Goal: Transaction & Acquisition: Purchase product/service

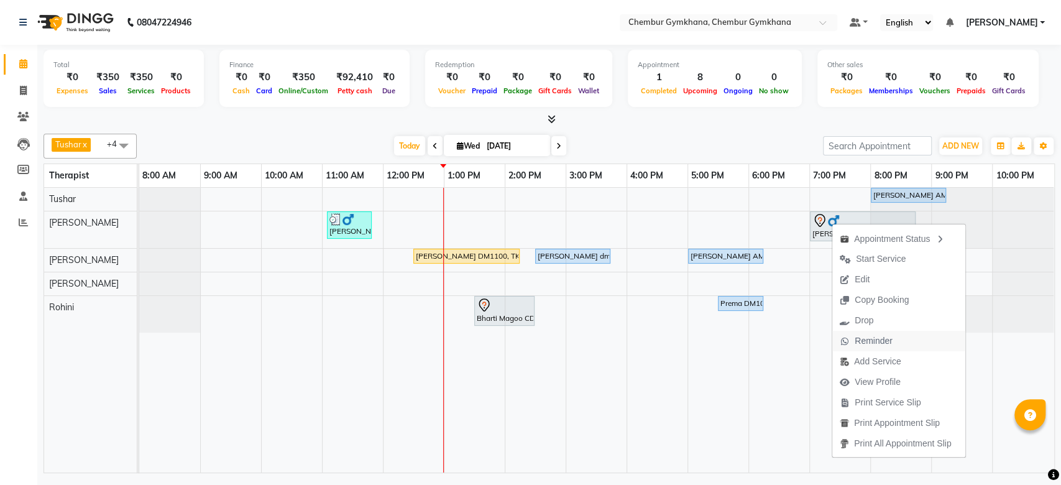
click at [856, 342] on span "Reminder" at bounding box center [874, 340] width 38 height 13
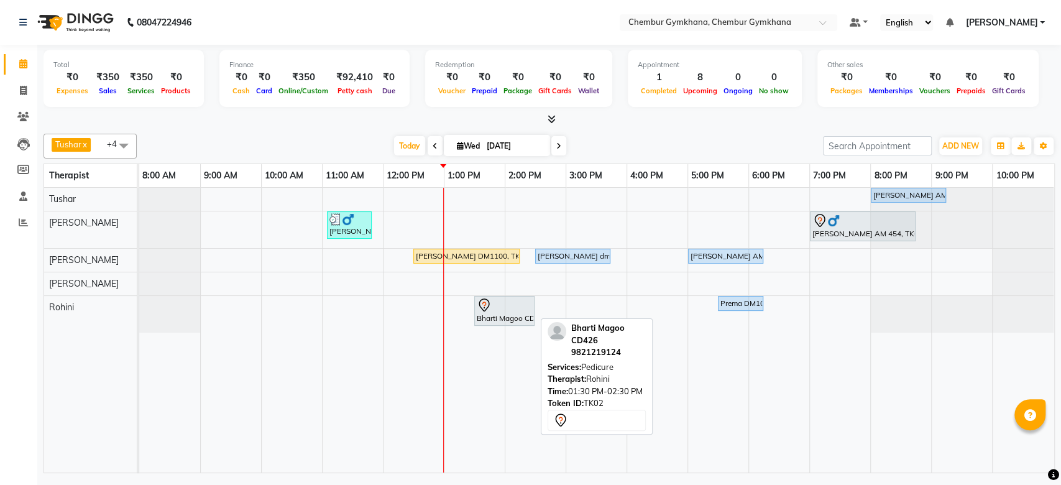
click at [518, 308] on div at bounding box center [504, 305] width 55 height 15
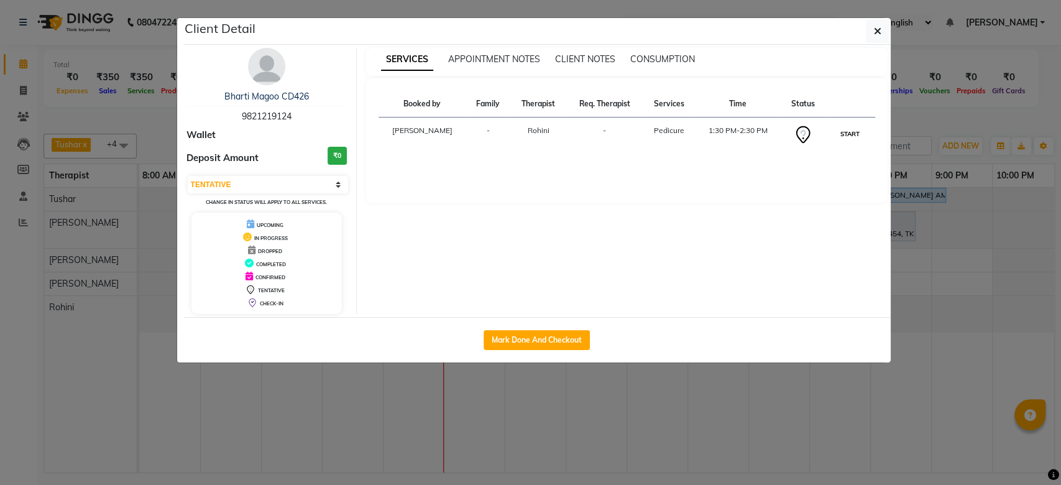
click at [855, 134] on button "START" at bounding box center [849, 134] width 25 height 16
select select "1"
click at [875, 27] on icon "button" at bounding box center [877, 31] width 7 height 10
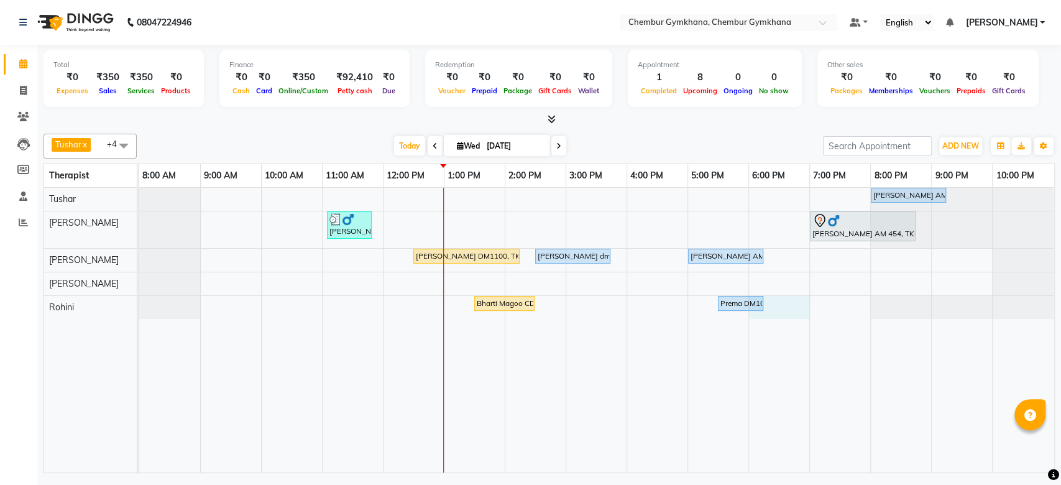
click at [786, 302] on div "Parvez Khan AM609, TK09, 08:00 PM-09:15 PM, Full body 60 mins(Aromatherapy/Swed…" at bounding box center [596, 330] width 915 height 285
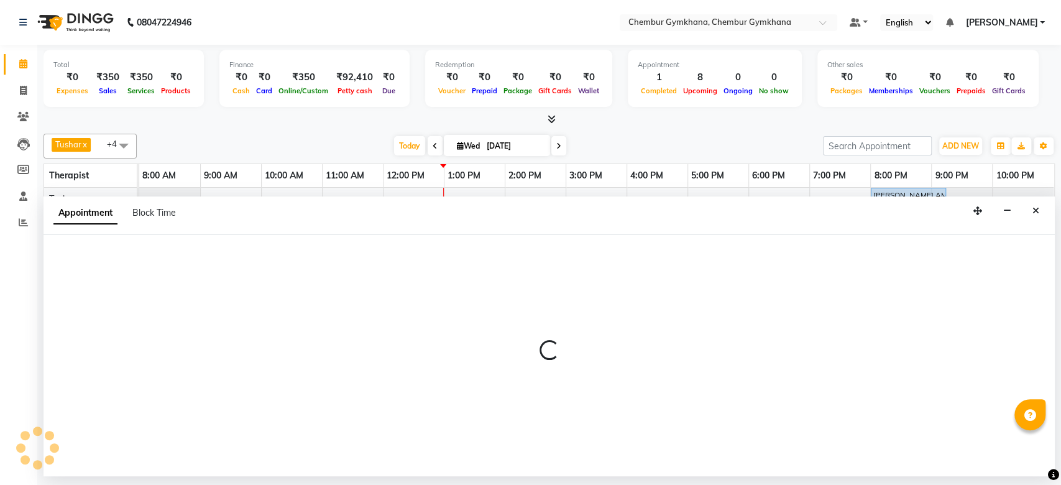
select select "88850"
select select "1080"
select select "tentative"
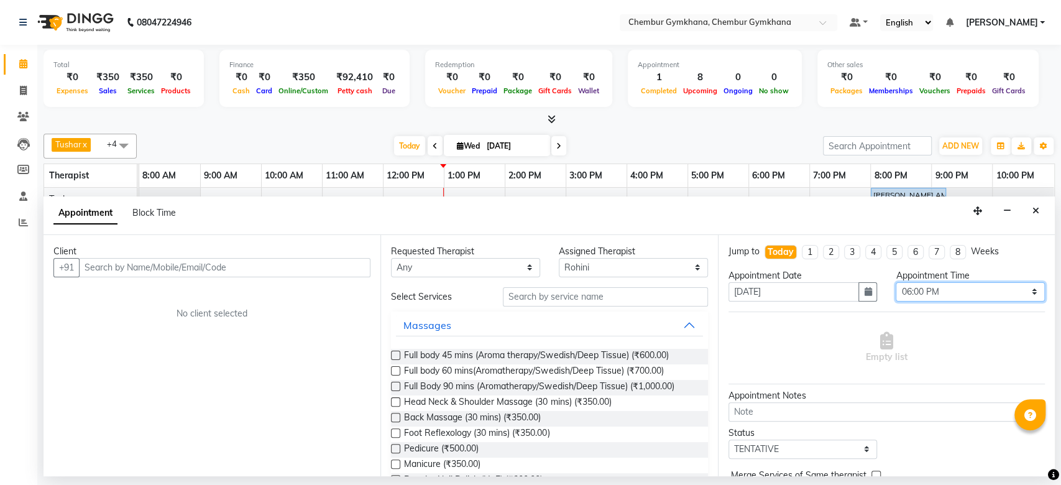
click at [927, 291] on select "Select 09:00 AM 09:15 AM 09:30 AM 09:45 AM 10:00 AM 10:15 AM 10:30 AM 10:45 AM …" at bounding box center [970, 291] width 149 height 19
select select "1110"
click at [896, 282] on select "Select 09:00 AM 09:15 AM 09:30 AM 09:45 AM 10:00 AM 10:15 AM 10:30 AM 10:45 AM …" at bounding box center [970, 291] width 149 height 19
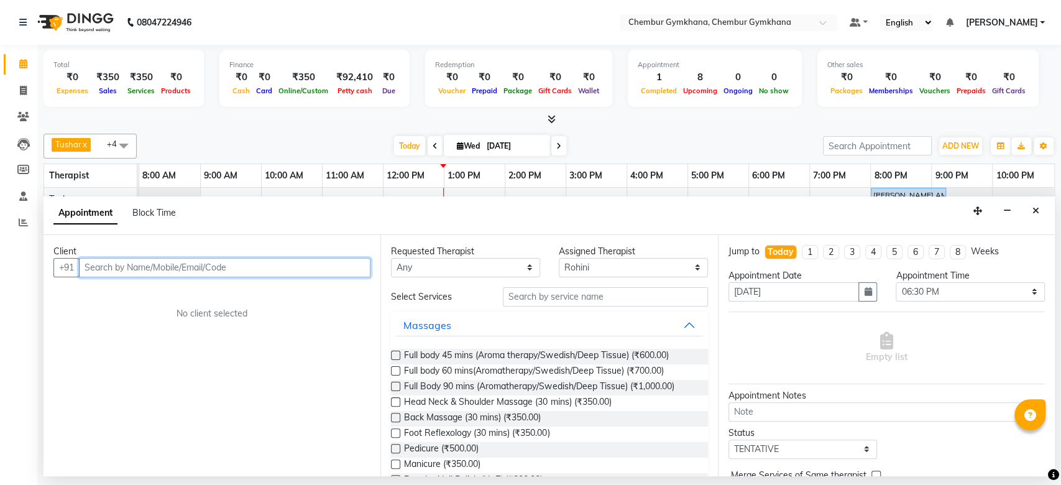
click at [342, 268] on input "text" at bounding box center [224, 267] width 291 height 19
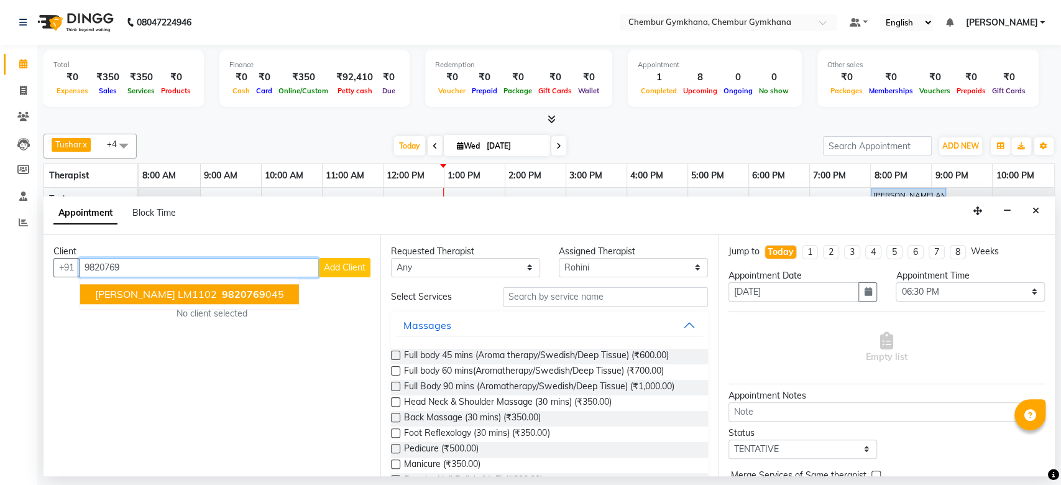
click at [199, 295] on button "Rajni Kulkarni LM1102 9820769 045" at bounding box center [189, 294] width 219 height 20
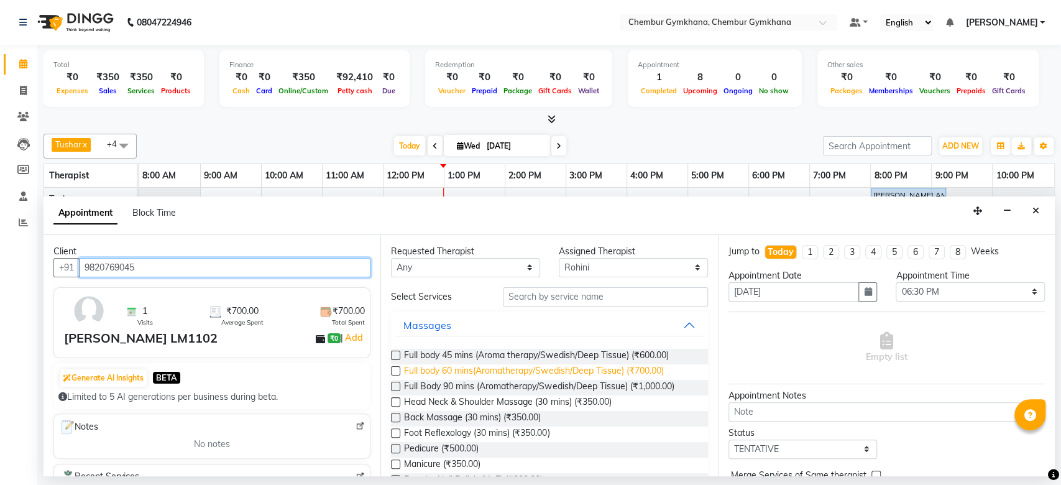
scroll to position [80, 0]
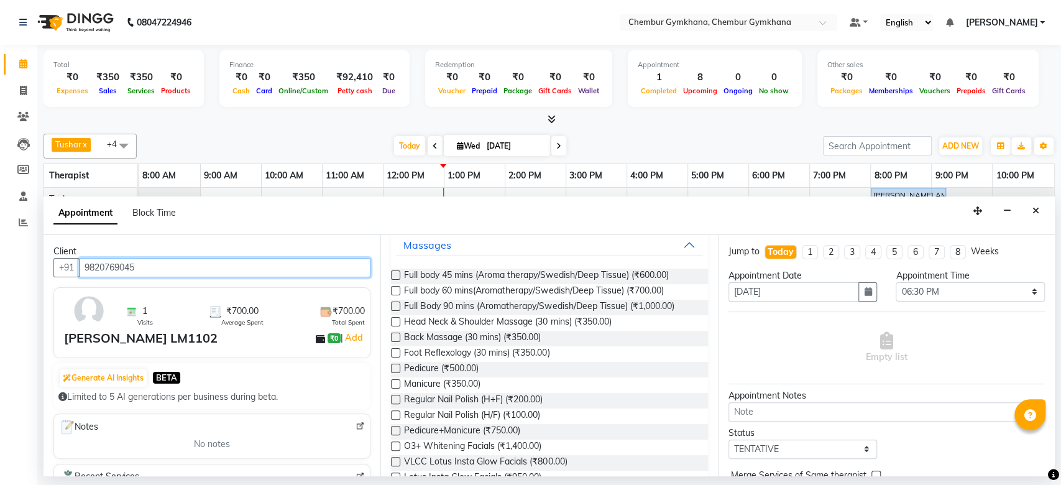
type input "9820769045"
click at [397, 369] on label at bounding box center [395, 368] width 9 height 9
click at [397, 369] on input "checkbox" at bounding box center [395, 369] width 8 height 8
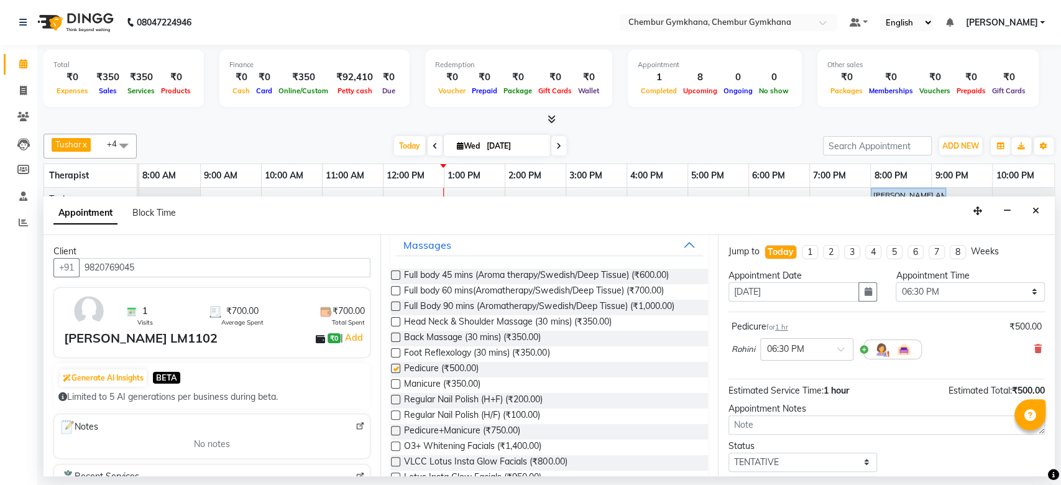
checkbox input "false"
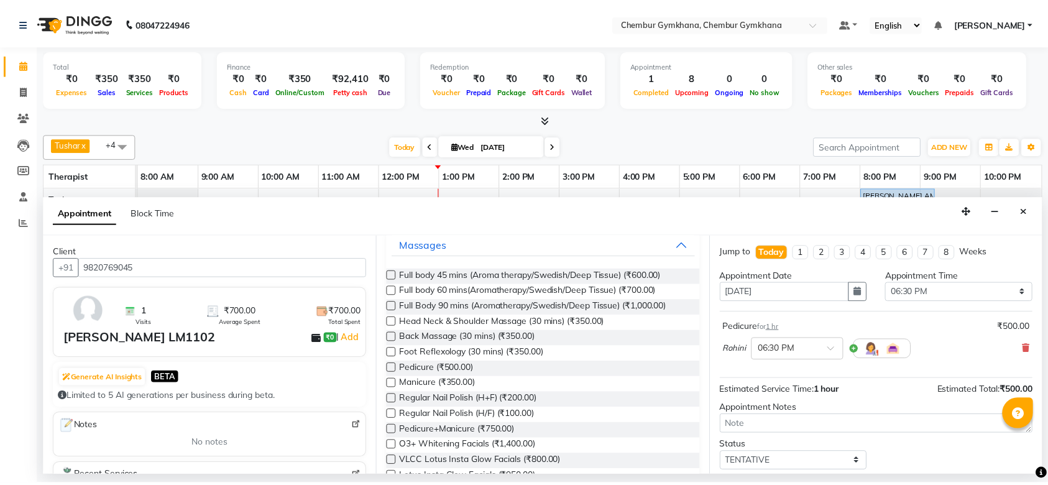
scroll to position [73, 0]
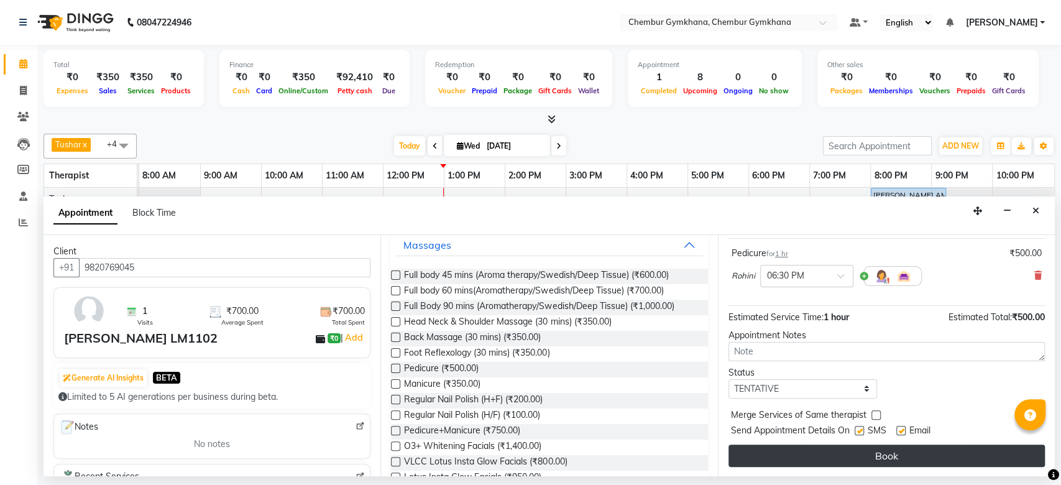
click at [807, 454] on button "Book" at bounding box center [886, 455] width 316 height 22
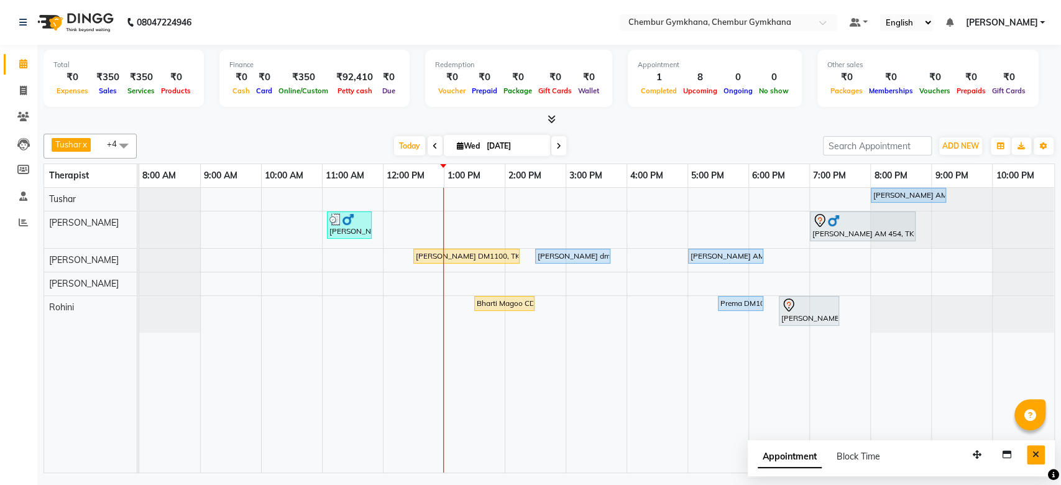
click at [1034, 456] on icon "Close" at bounding box center [1035, 454] width 7 height 9
click at [22, 195] on icon at bounding box center [23, 195] width 8 height 9
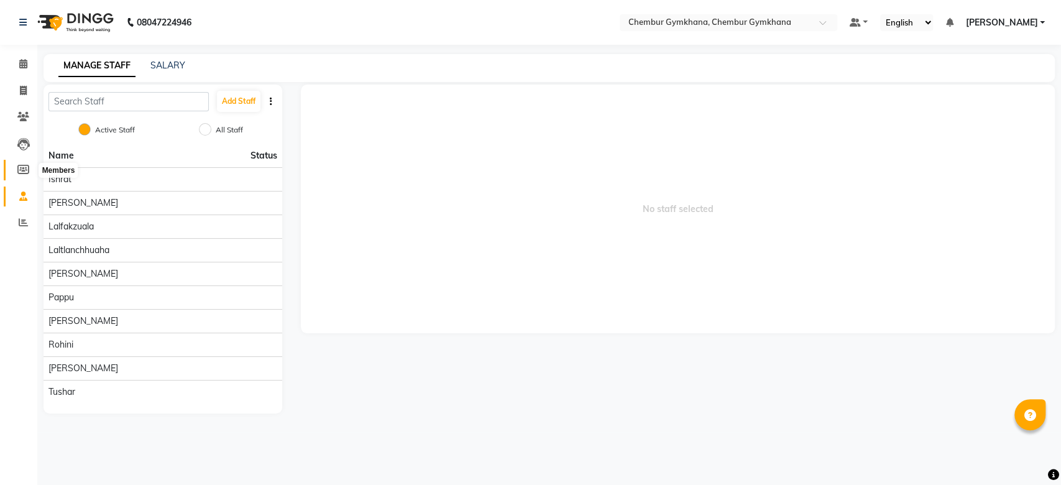
click at [24, 167] on icon at bounding box center [23, 169] width 12 height 9
select select
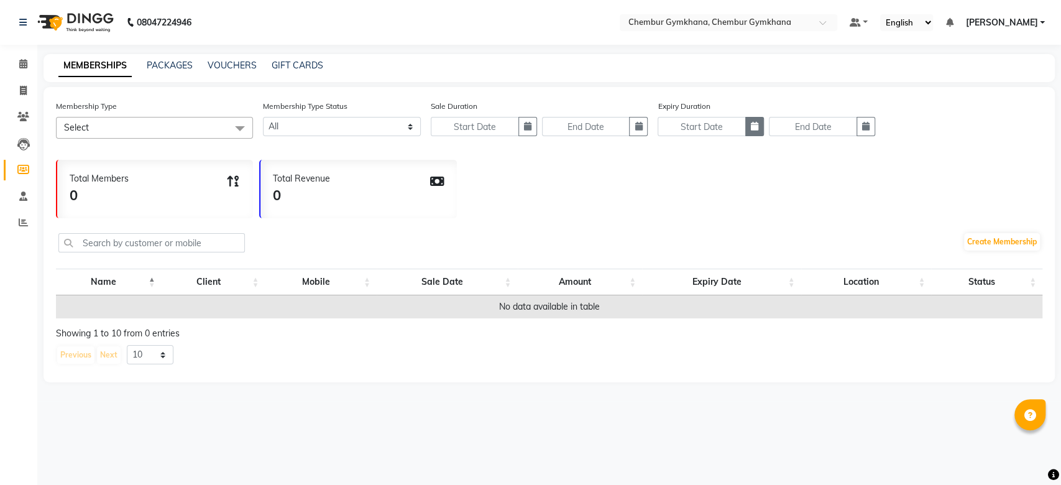
click at [757, 130] on icon "button" at bounding box center [754, 126] width 7 height 9
select select "9"
select select "2025"
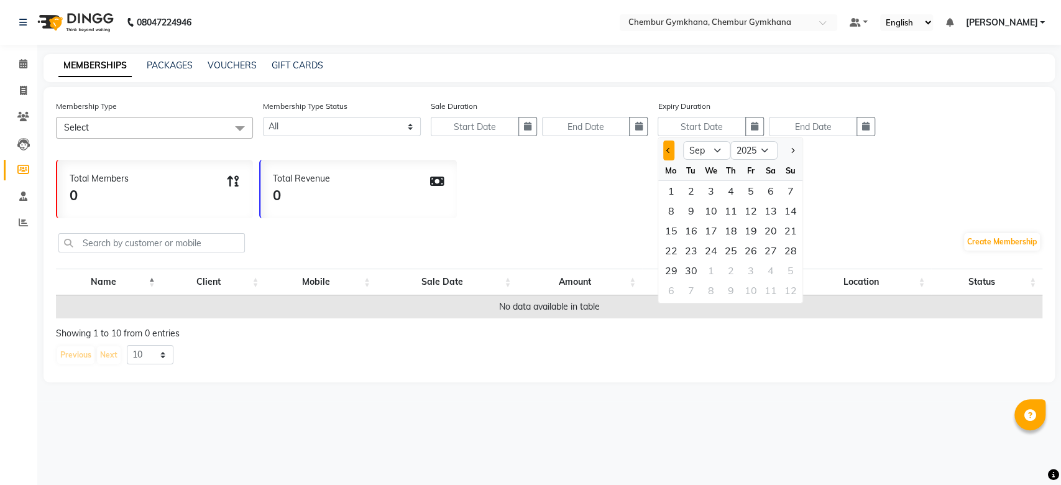
click at [668, 151] on span "Previous month" at bounding box center [668, 150] width 5 height 5
select select "8"
click at [767, 234] on div "16" at bounding box center [770, 231] width 20 height 20
type input "16-08-2025"
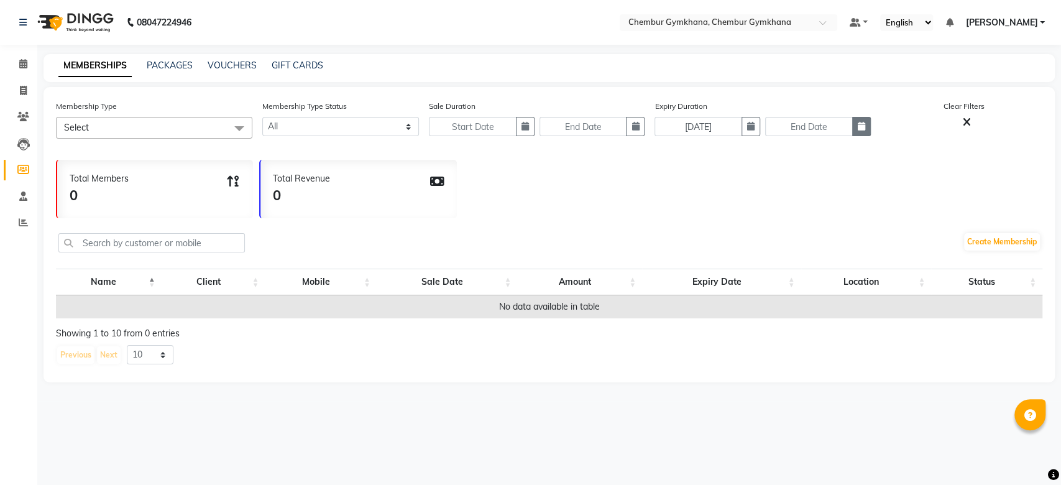
click at [857, 121] on button "button" at bounding box center [861, 126] width 19 height 19
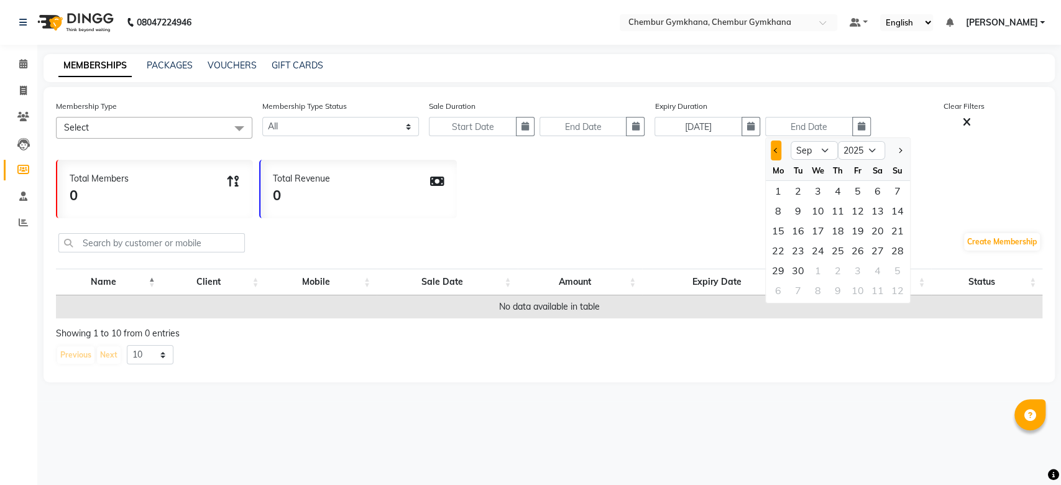
click at [776, 146] on button "Previous month" at bounding box center [776, 150] width 11 height 20
select select "8"
click at [625, 178] on div "Total Members 0 Total Revenue 0" at bounding box center [549, 186] width 986 height 65
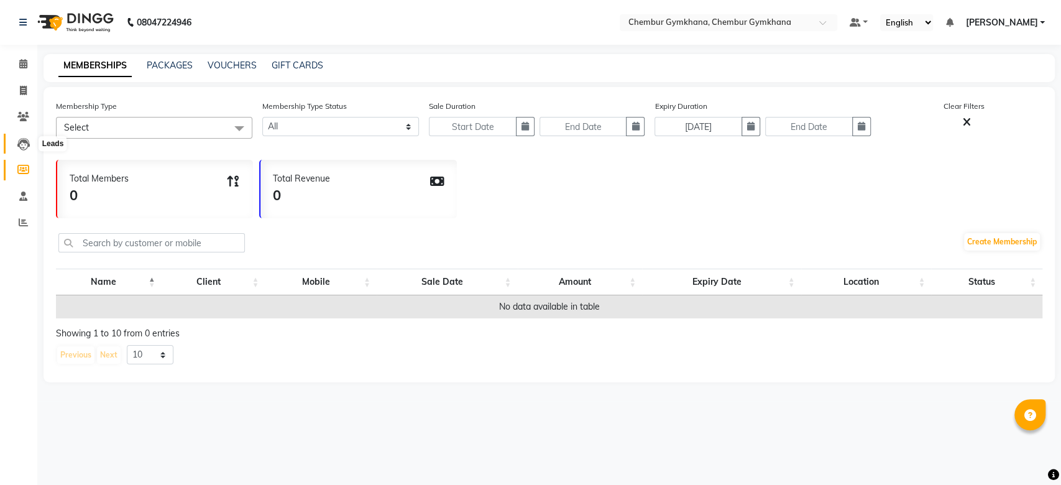
click at [20, 140] on icon at bounding box center [23, 144] width 12 height 12
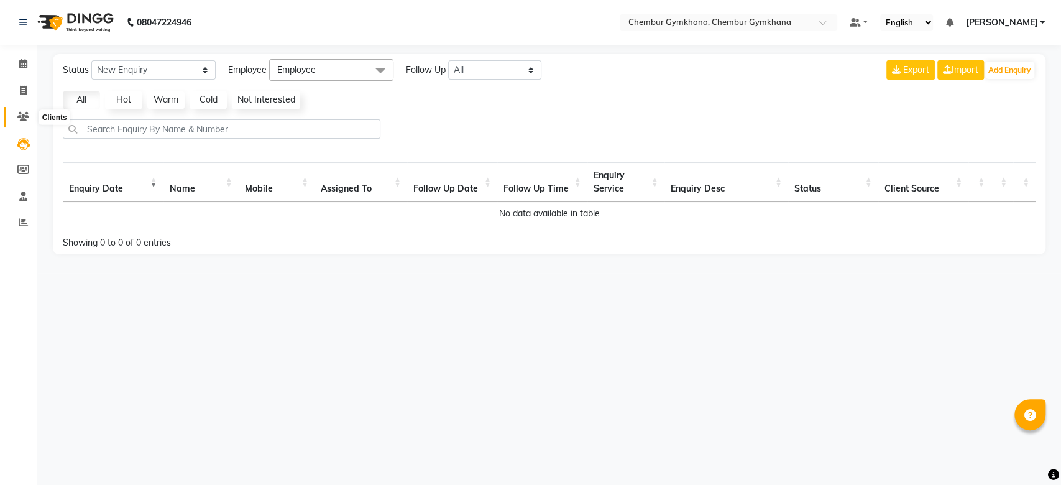
click at [31, 116] on span at bounding box center [23, 117] width 22 height 14
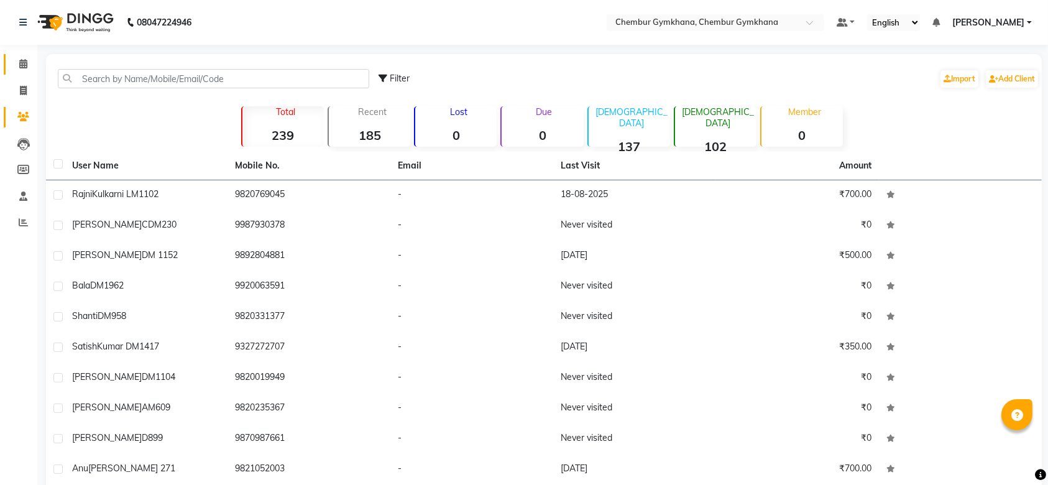
click at [30, 70] on span at bounding box center [23, 64] width 22 height 14
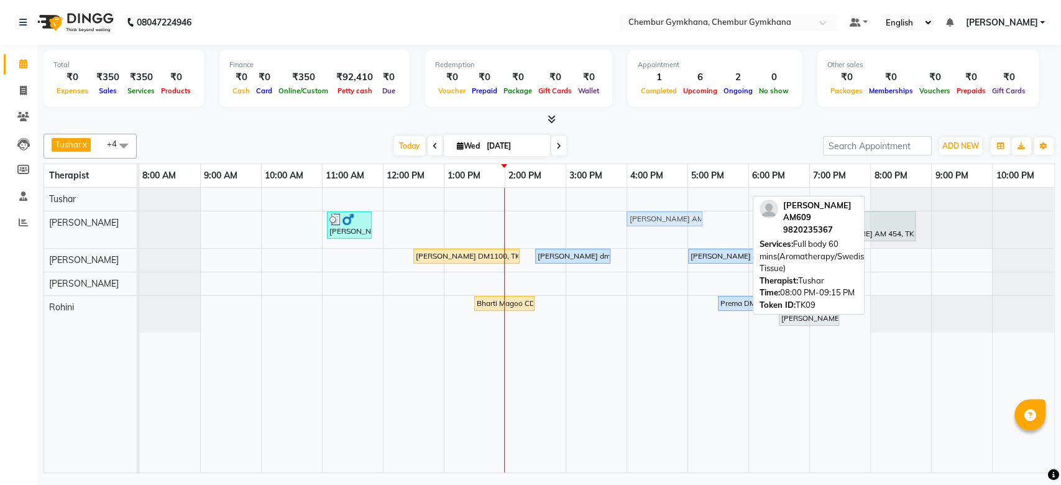
drag, startPoint x: 892, startPoint y: 194, endPoint x: 646, endPoint y: 221, distance: 247.0
click at [646, 221] on tbody "Parvez Khan AM609, TK09, 08:00 PM-09:15 PM, Full body 60 mins(Aromatherapy/Swed…" at bounding box center [596, 260] width 914 height 145
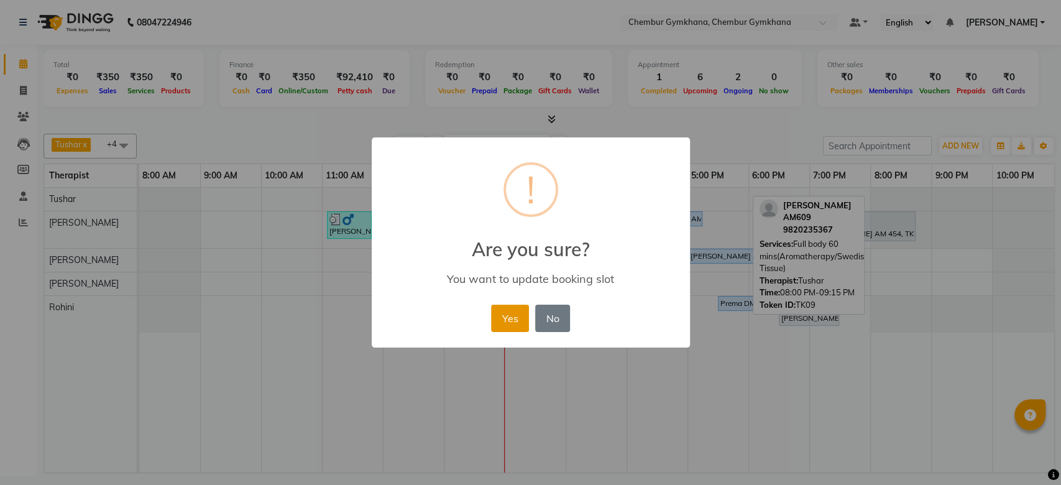
click at [517, 306] on button "Yes" at bounding box center [510, 318] width 38 height 27
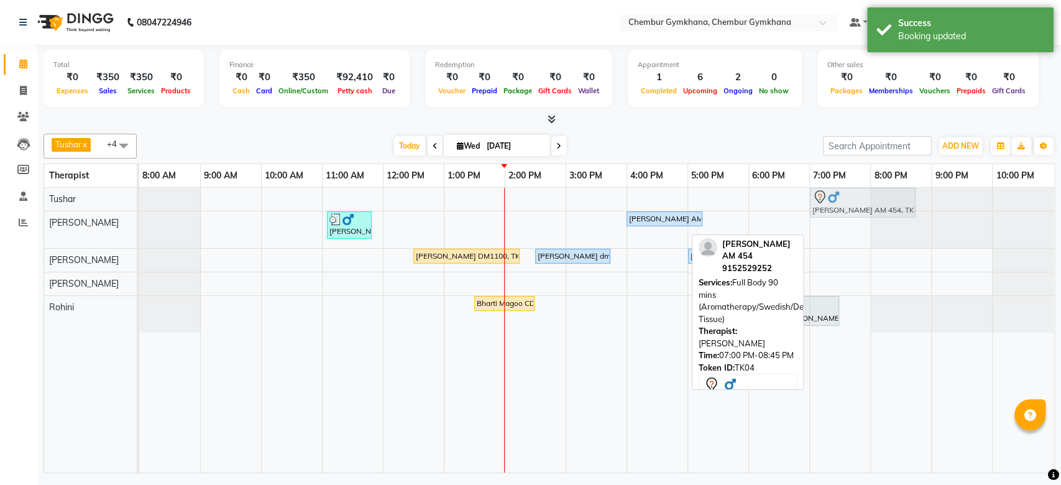
drag, startPoint x: 837, startPoint y: 221, endPoint x: 830, endPoint y: 193, distance: 29.5
click at [830, 193] on tbody "Shyam Gianani AM 454, TK04, 07:00 PM-08:45 PM, Full Body 90 mins (Aromatherapy/…" at bounding box center [596, 260] width 914 height 145
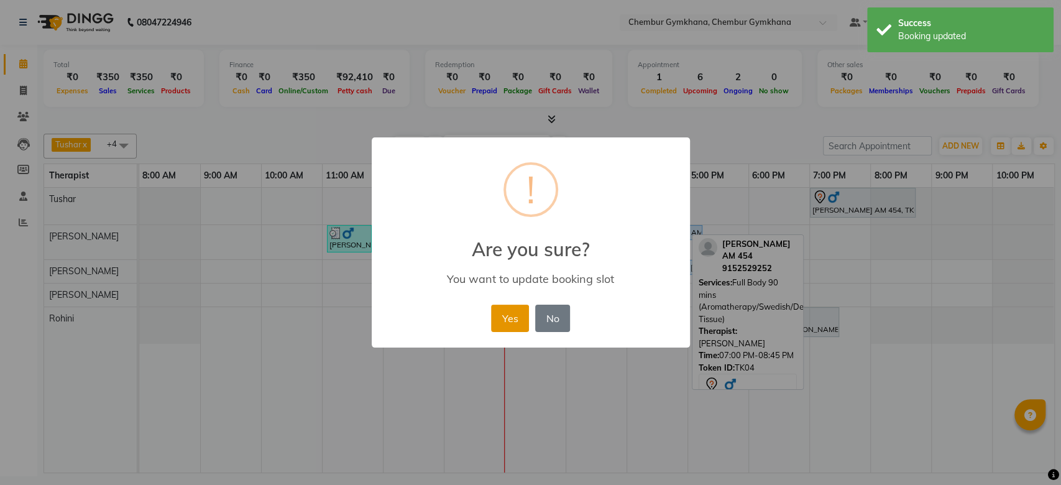
click at [497, 316] on button "Yes" at bounding box center [510, 318] width 38 height 27
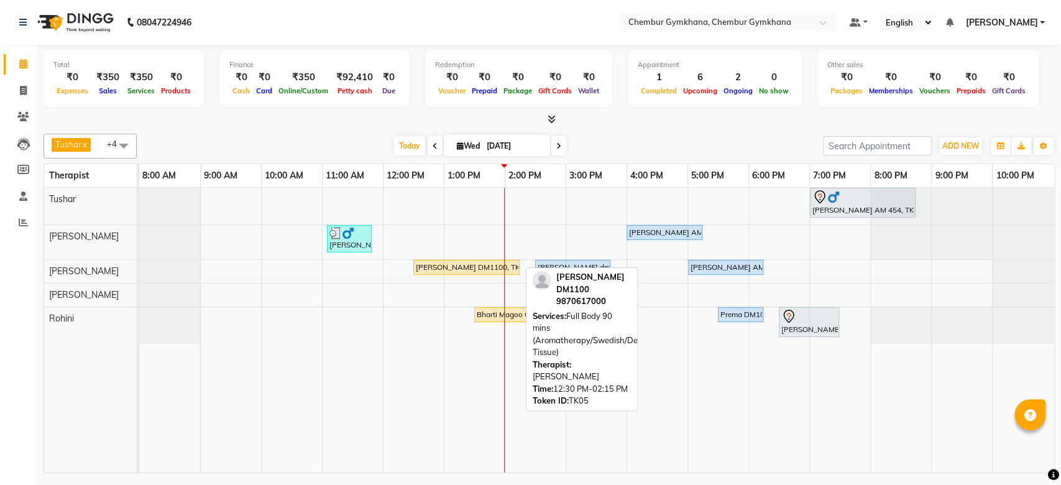
click at [487, 267] on div "[PERSON_NAME] DM1100, TK05, 12:30 PM-02:15 PM, Full Body 90 mins (Aromatherapy/…" at bounding box center [467, 267] width 104 height 11
select select "1"
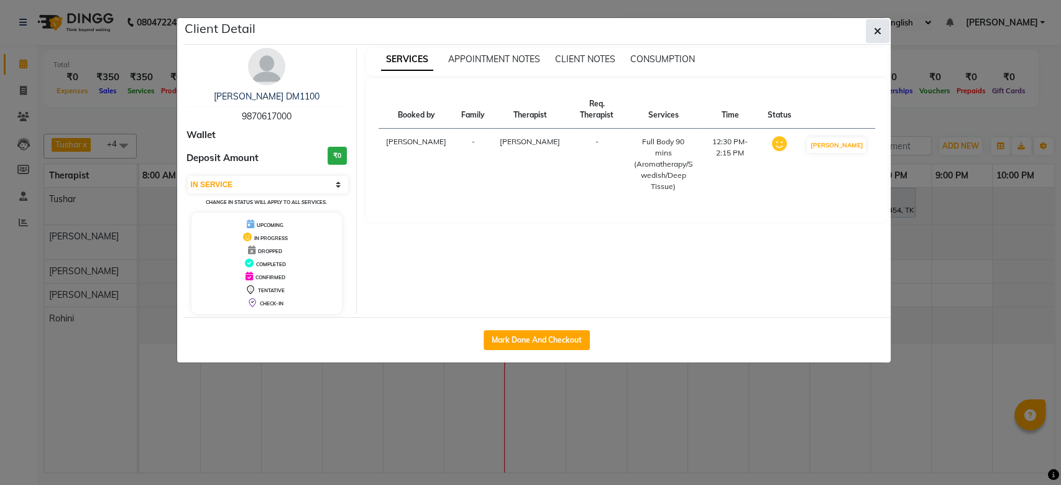
click at [874, 29] on icon "button" at bounding box center [877, 31] width 7 height 10
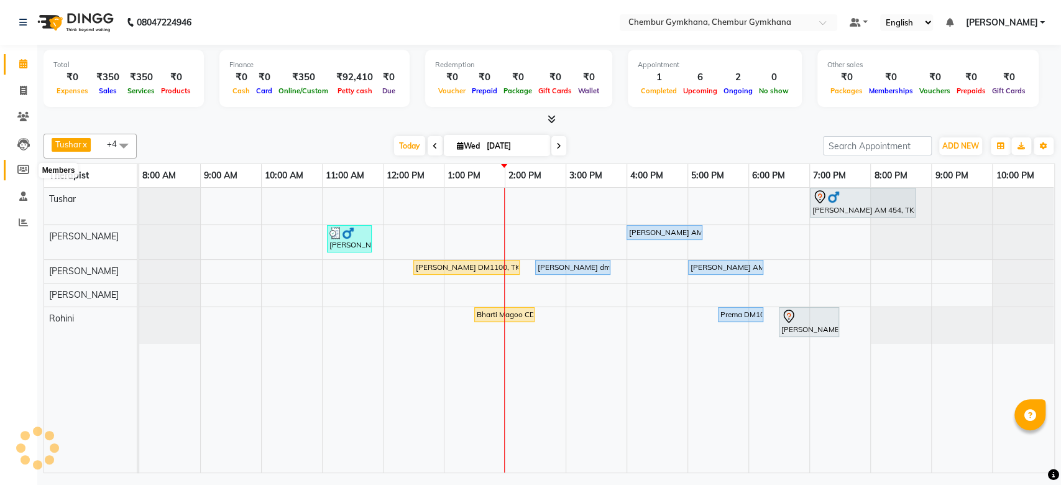
click at [25, 171] on icon at bounding box center [23, 169] width 12 height 9
select select
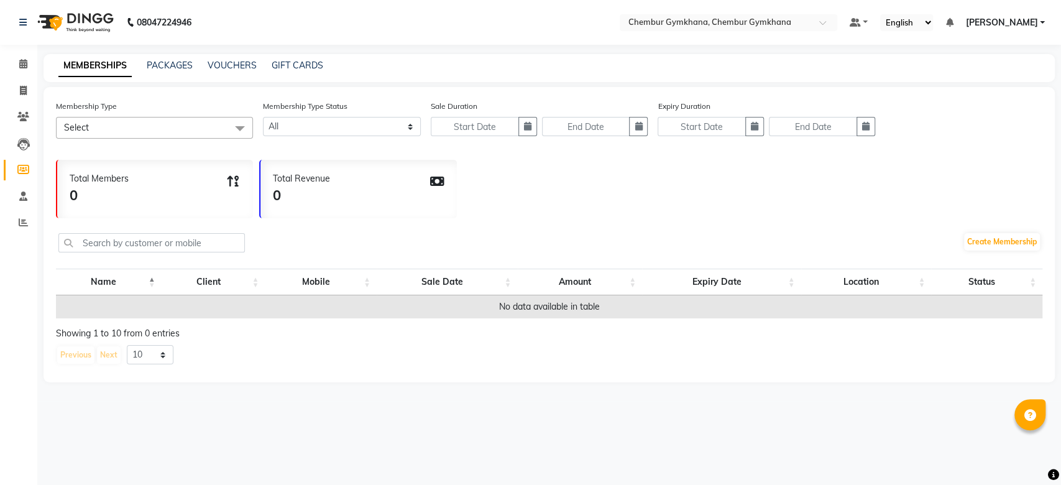
click at [162, 130] on span "Select" at bounding box center [154, 128] width 197 height 22
click at [152, 136] on span "Select" at bounding box center [154, 128] width 197 height 22
click at [12, 137] on span at bounding box center [23, 144] width 22 height 14
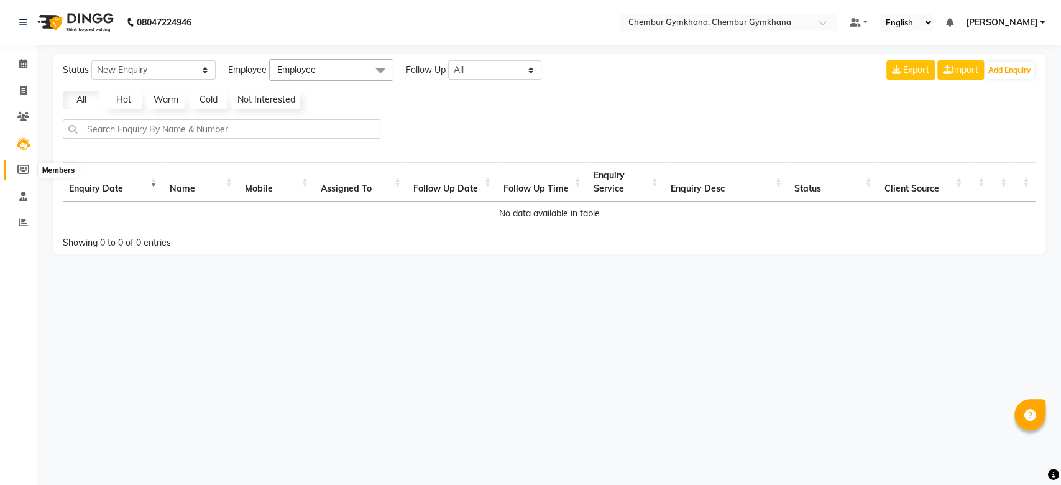
click at [21, 173] on icon at bounding box center [23, 169] width 12 height 9
select select
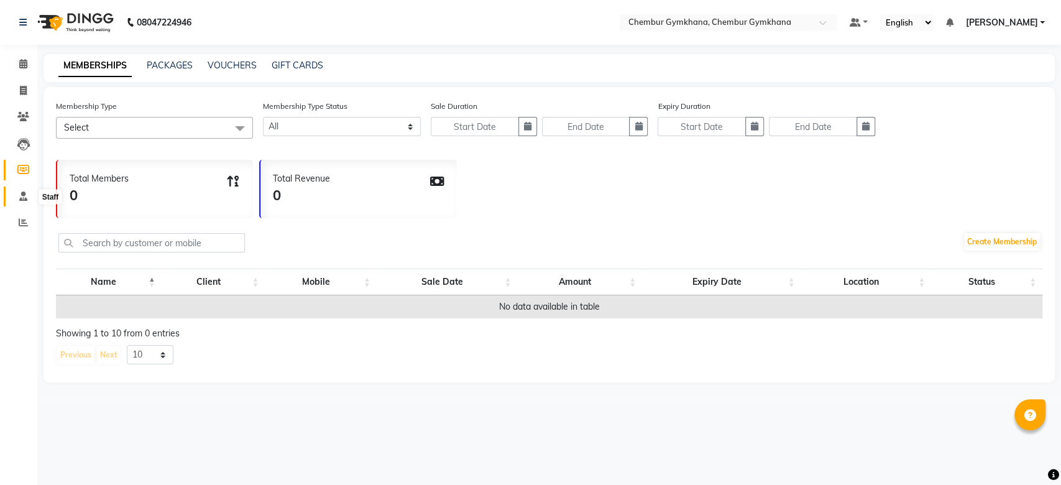
click at [21, 198] on icon at bounding box center [23, 195] width 8 height 9
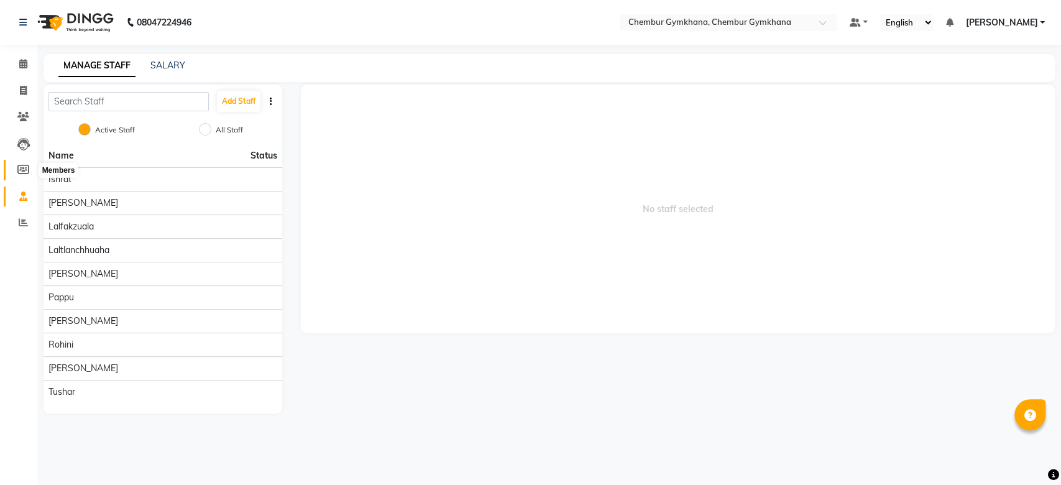
click at [25, 167] on icon at bounding box center [23, 169] width 12 height 9
select select
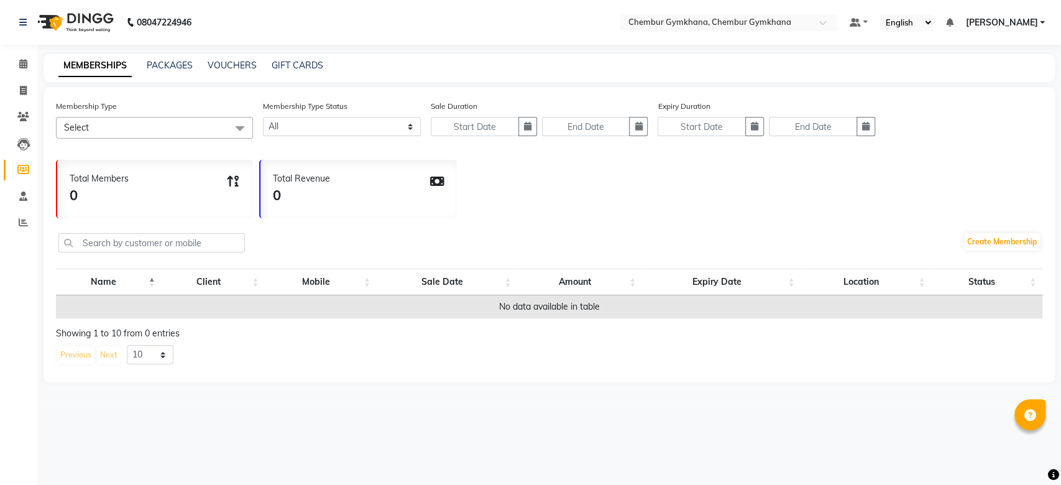
click at [85, 132] on span "Select" at bounding box center [76, 127] width 25 height 11
click at [24, 89] on icon at bounding box center [23, 90] width 7 height 9
select select "service"
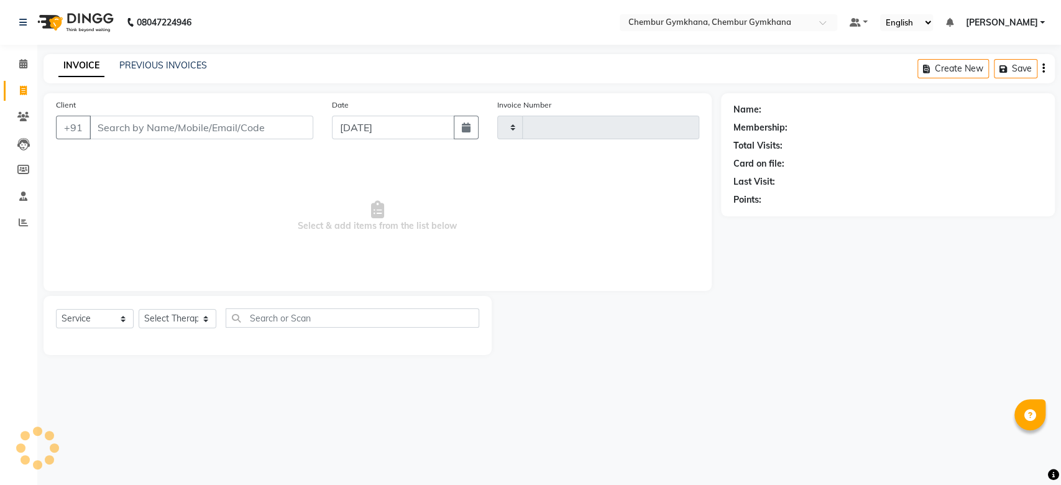
type input "0238"
select select "8754"
click at [155, 123] on input "Client" at bounding box center [201, 128] width 224 height 24
click at [146, 124] on input "Client" at bounding box center [201, 128] width 224 height 24
paste input "9870617000"
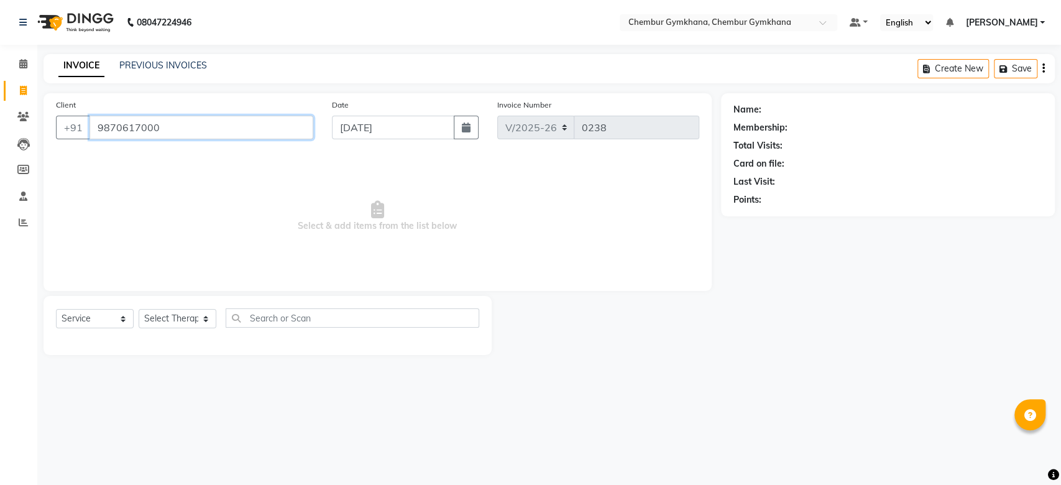
type input "9870617000"
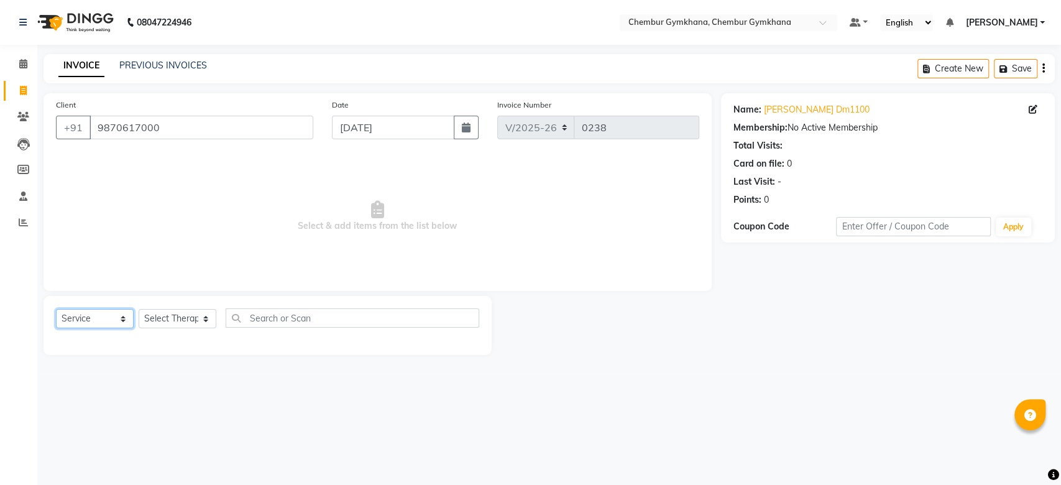
click at [112, 324] on select "Select Service Product Membership Package Voucher Prepaid Gift Card" at bounding box center [95, 318] width 78 height 19
select select "V"
click at [56, 309] on select "Select Service Product Membership Package Voucher Prepaid Gift Card" at bounding box center [95, 318] width 78 height 19
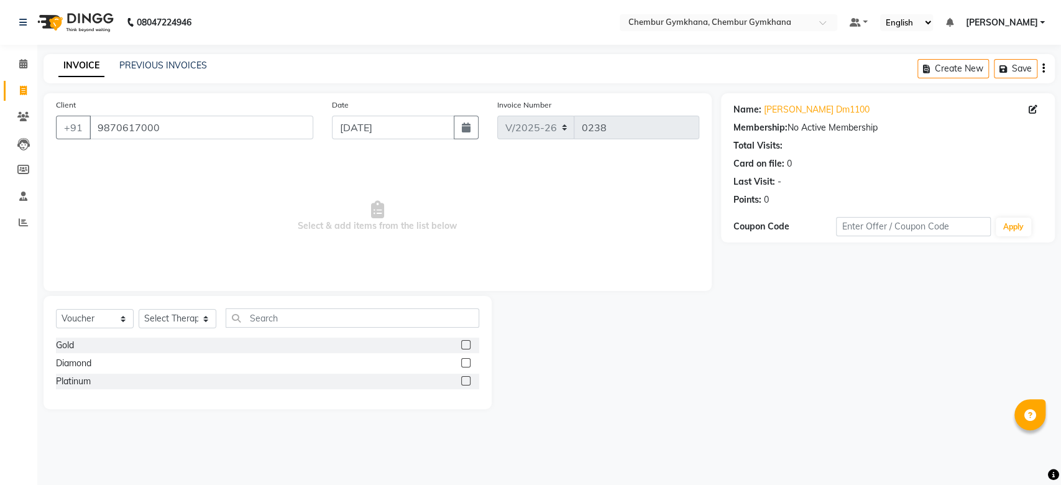
click at [465, 382] on label at bounding box center [465, 380] width 9 height 9
click at [465, 382] on input "checkbox" at bounding box center [465, 381] width 8 height 8
checkbox input "false"
click at [167, 323] on select "Select Therapist Ishrat Jenny Lalfakzuala Laltlanchhuaha Moy Moy Pappu Rathna R…" at bounding box center [178, 318] width 78 height 19
select select "89042"
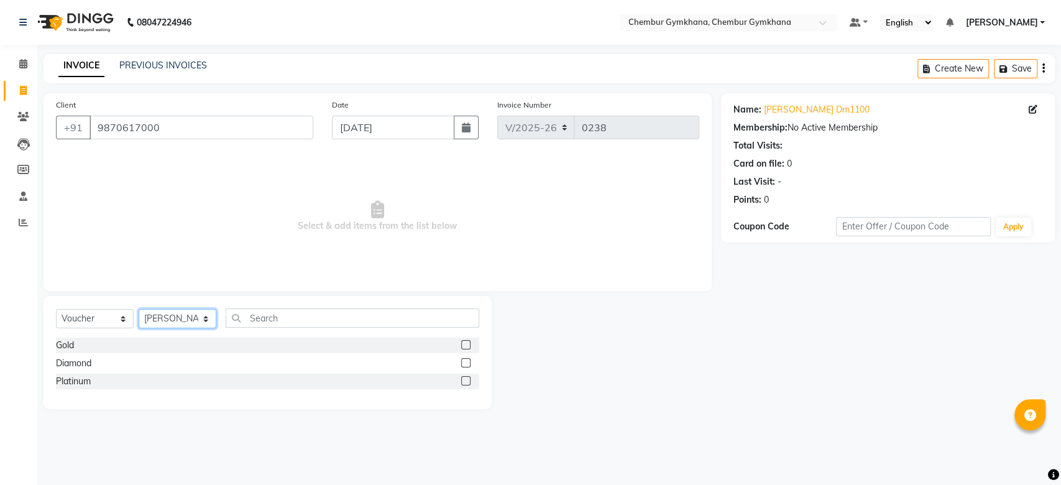
click at [139, 309] on select "Select Therapist Ishrat Jenny Lalfakzuala Laltlanchhuaha Moy Moy Pappu Rathna R…" at bounding box center [178, 318] width 78 height 19
click at [239, 318] on input "text" at bounding box center [353, 317] width 254 height 19
click at [174, 319] on select "Select Therapist Ishrat Jenny Lalfakzuala Laltlanchhuaha Moy Moy Pappu Rathna R…" at bounding box center [178, 318] width 78 height 19
click at [247, 311] on input "text" at bounding box center [353, 317] width 254 height 19
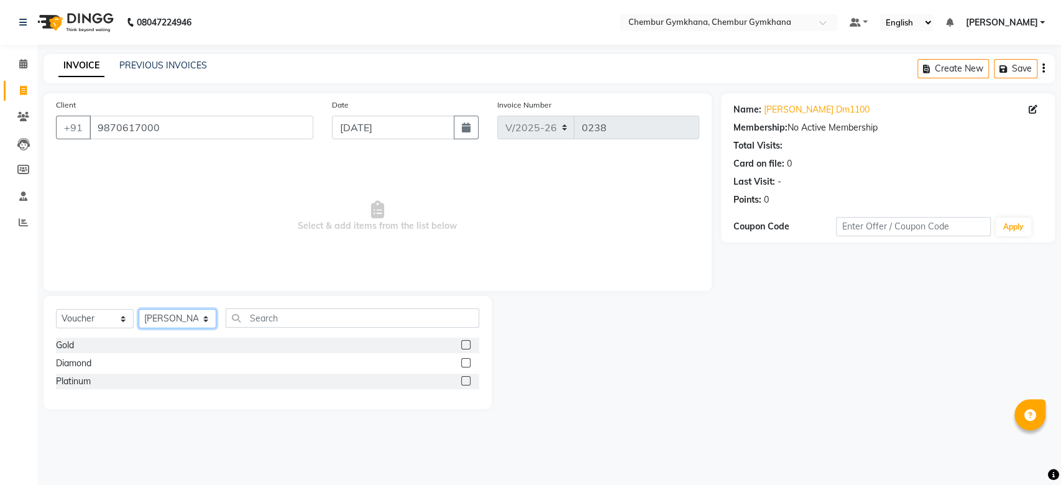
click at [214, 318] on select "Select Therapist Ishrat Jenny Lalfakzuala Laltlanchhuaha Moy Moy Pappu Rathna R…" at bounding box center [178, 318] width 78 height 19
click at [139, 309] on select "Select Therapist Ishrat Jenny Lalfakzuala Laltlanchhuaha Moy Moy Pappu Rathna R…" at bounding box center [178, 318] width 78 height 19
click at [176, 316] on select "Select Therapist Ishrat Jenny Lalfakzuala Laltlanchhuaha Moy Moy Pappu Rathna R…" at bounding box center [178, 318] width 78 height 19
select select "89042"
click at [139, 309] on select "Select Therapist Ishrat Jenny Lalfakzuala Laltlanchhuaha Moy Moy Pappu Rathna R…" at bounding box center [178, 318] width 78 height 19
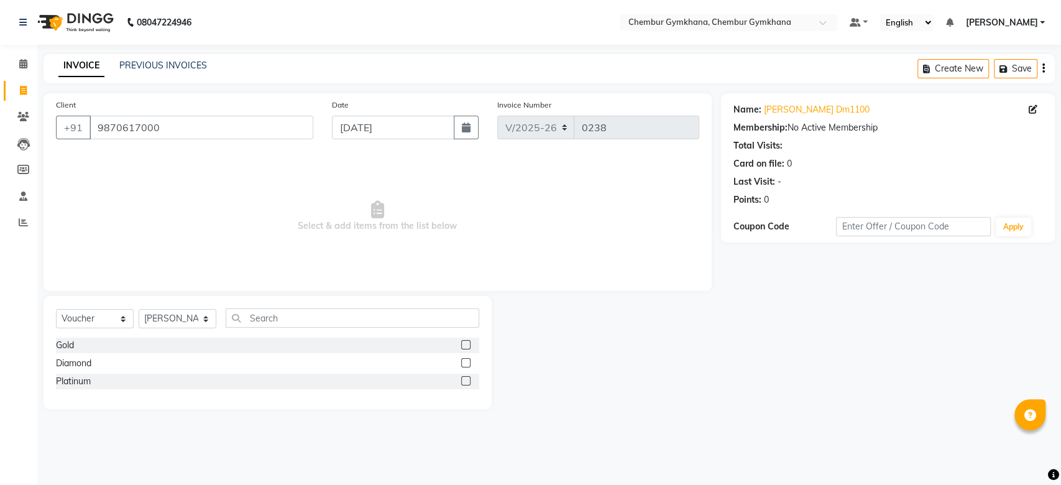
click at [469, 378] on label at bounding box center [465, 380] width 9 height 9
click at [469, 378] on input "checkbox" at bounding box center [465, 381] width 8 height 8
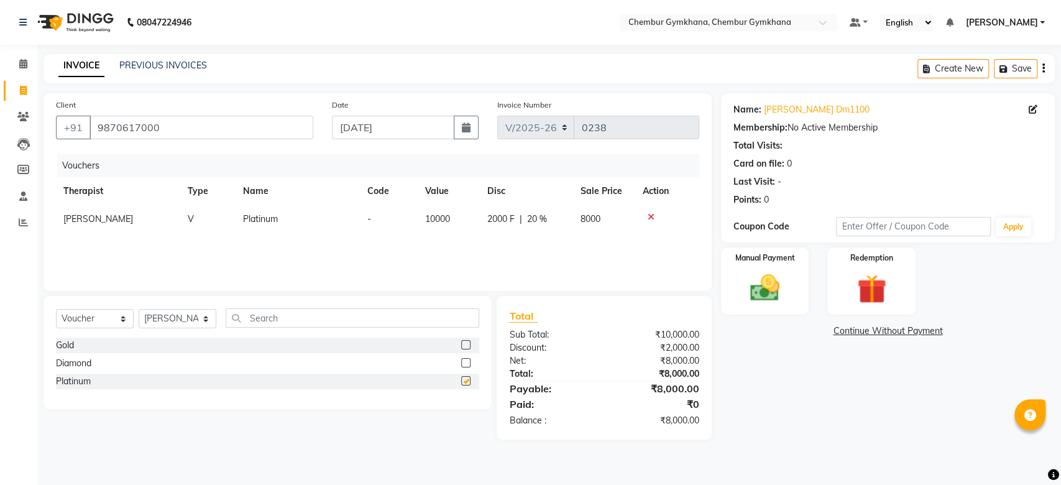
checkbox input "false"
click at [791, 284] on div "Manual Payment" at bounding box center [765, 281] width 92 height 70
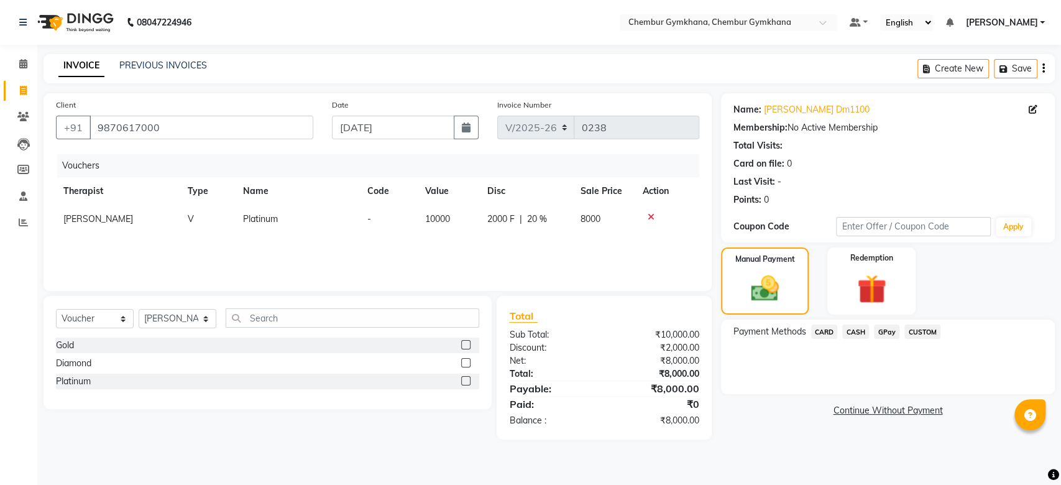
click at [858, 331] on span "CASH" at bounding box center [855, 331] width 27 height 14
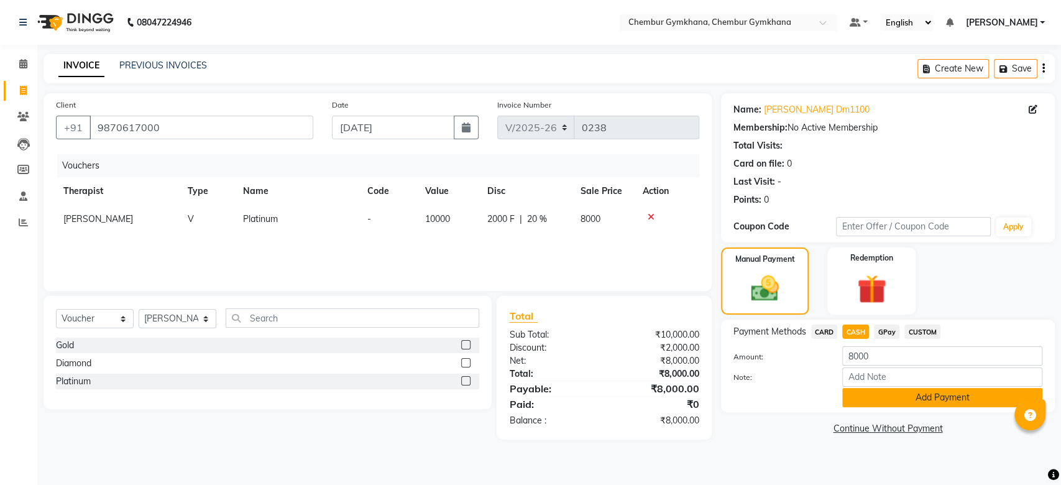
click at [897, 391] on button "Add Payment" at bounding box center [942, 397] width 200 height 19
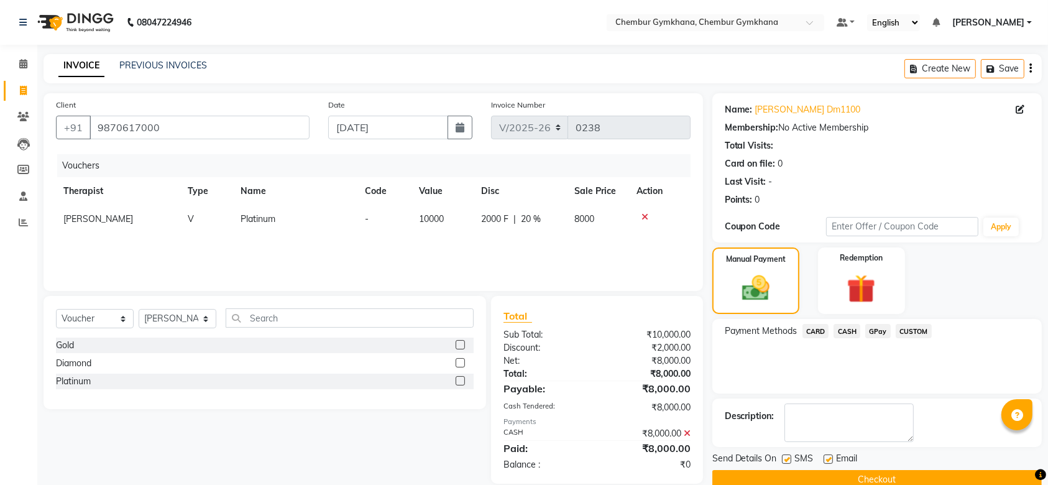
scroll to position [22, 0]
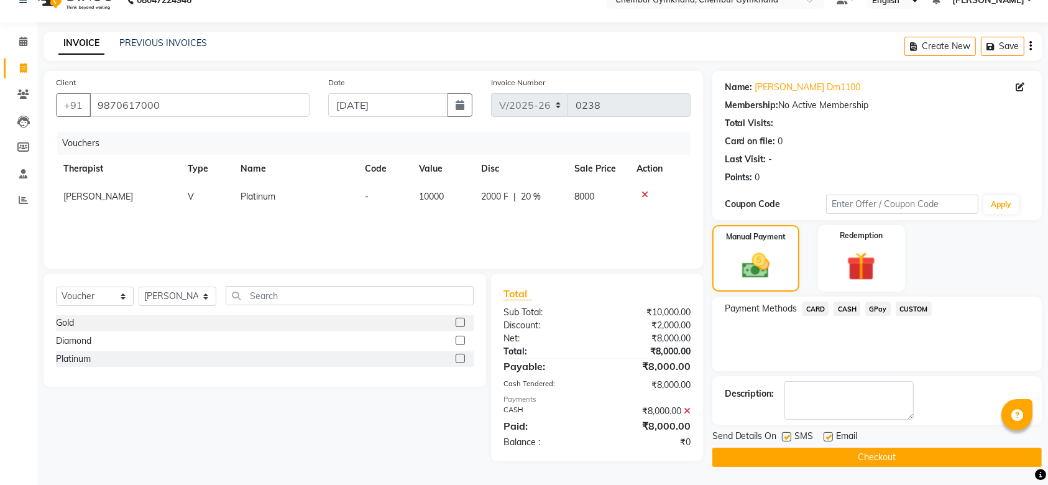
click at [878, 455] on button "Checkout" at bounding box center [876, 456] width 329 height 19
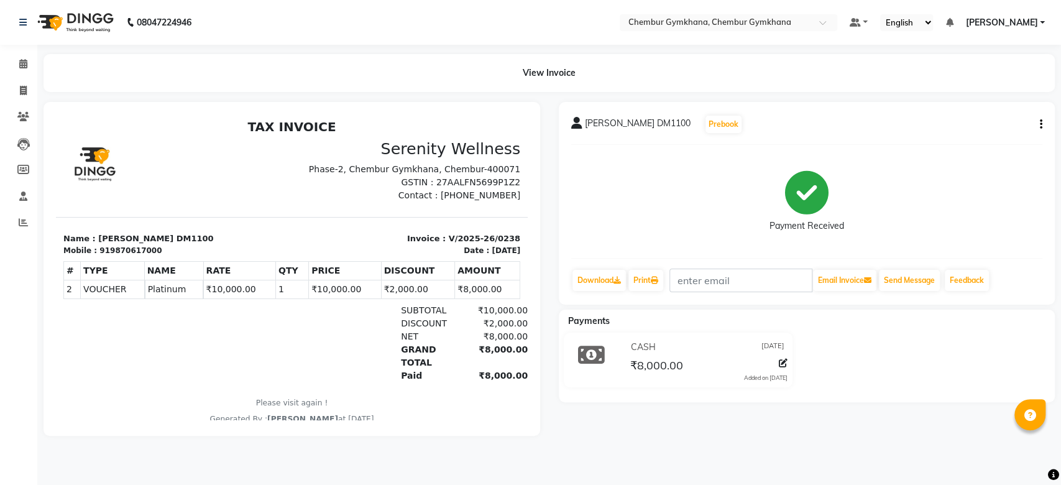
click at [647, 345] on span "CASH" at bounding box center [643, 347] width 25 height 13
click at [17, 68] on span at bounding box center [23, 64] width 22 height 14
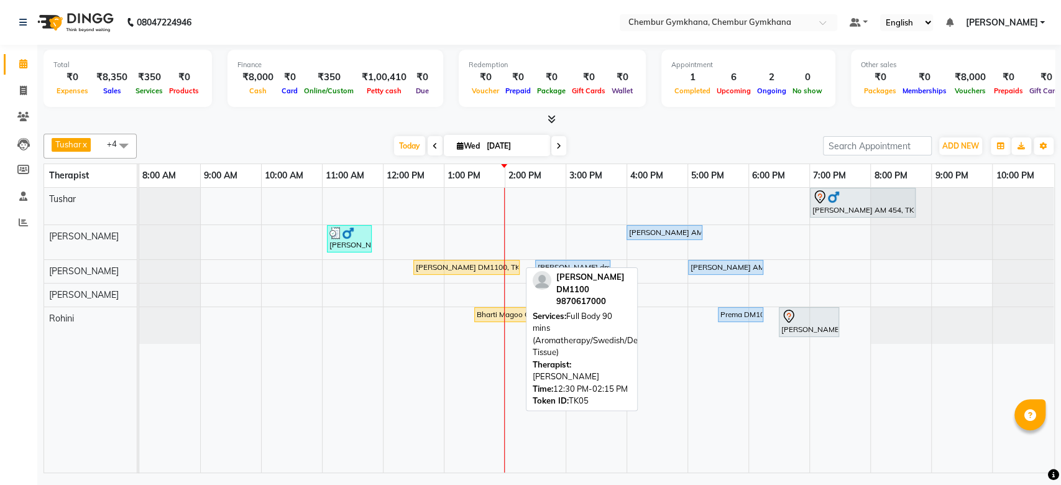
click at [436, 262] on div "Geetanjali Thapa DM1100, TK05, 12:30 PM-02:15 PM, Full Body 90 mins (Aromathera…" at bounding box center [467, 267] width 104 height 11
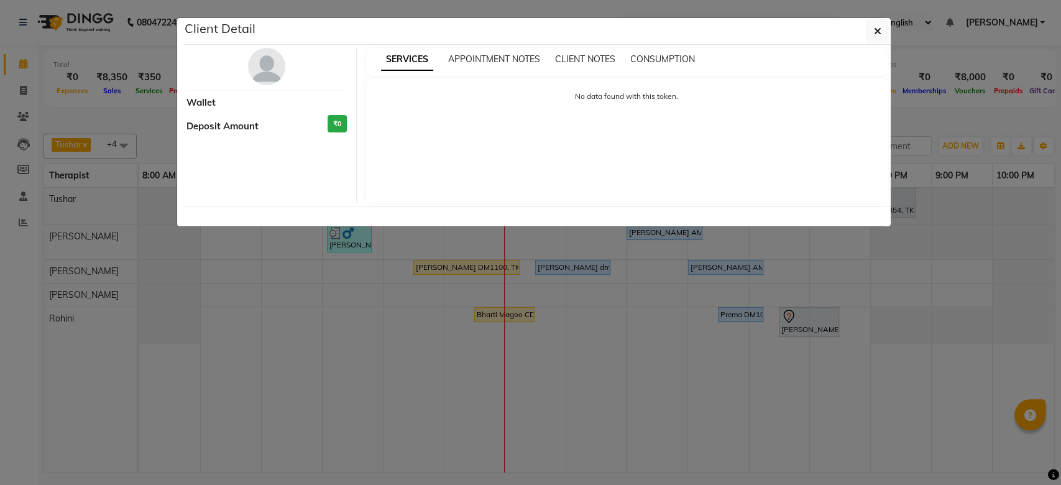
select select "1"
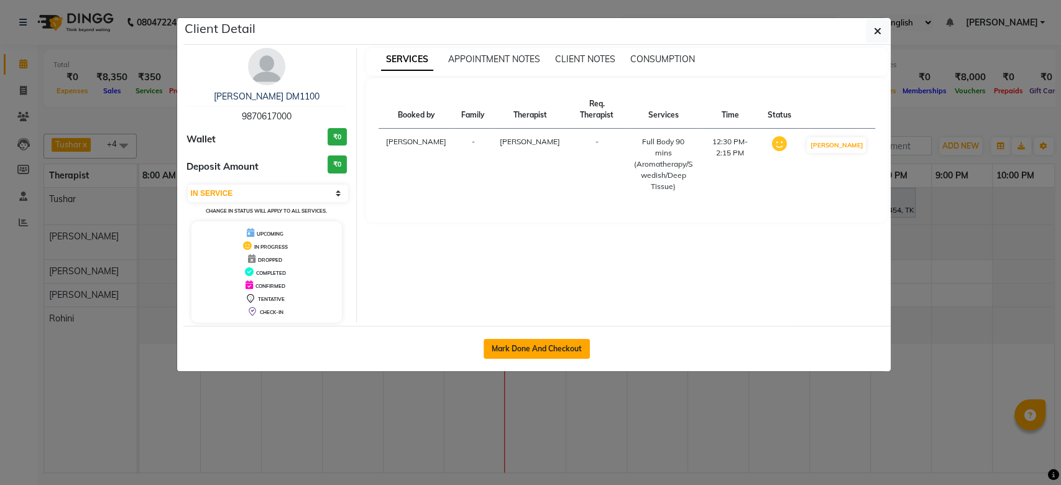
click at [553, 341] on button "Mark Done And Checkout" at bounding box center [537, 349] width 106 height 20
select select "service"
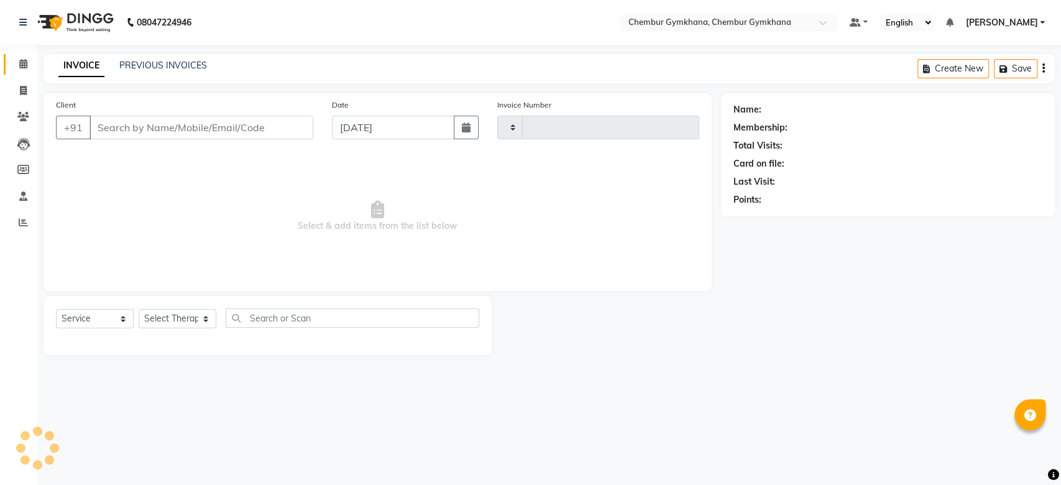
type input "0239"
select select "8754"
type input "9870617000"
select select "89042"
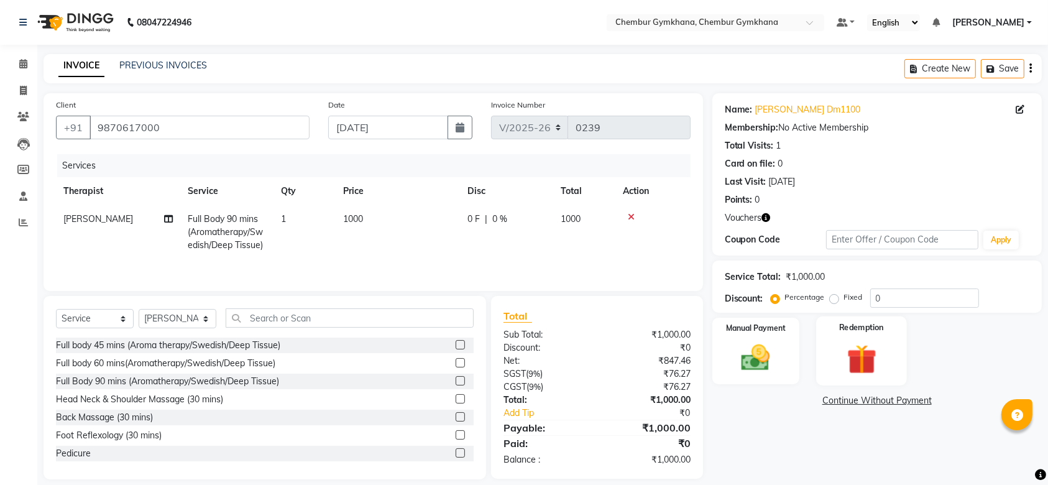
click at [837, 358] on img at bounding box center [861, 359] width 48 height 37
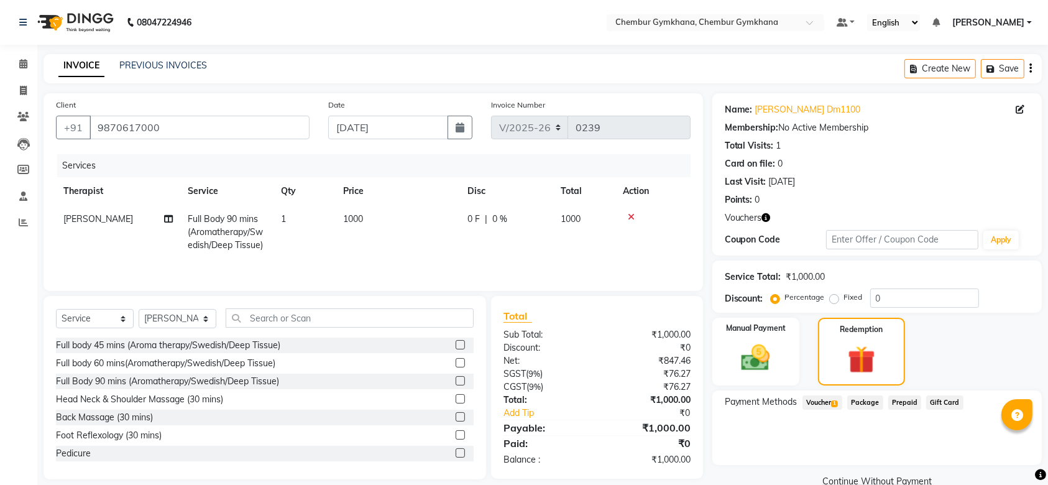
click at [831, 403] on span "Voucher 1" at bounding box center [822, 402] width 40 height 14
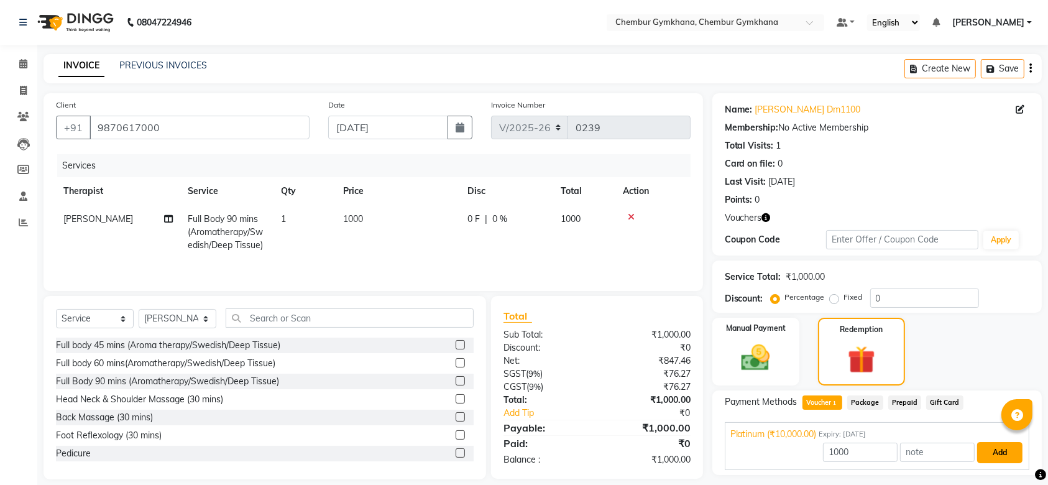
click at [1007, 458] on button "Add" at bounding box center [999, 452] width 45 height 21
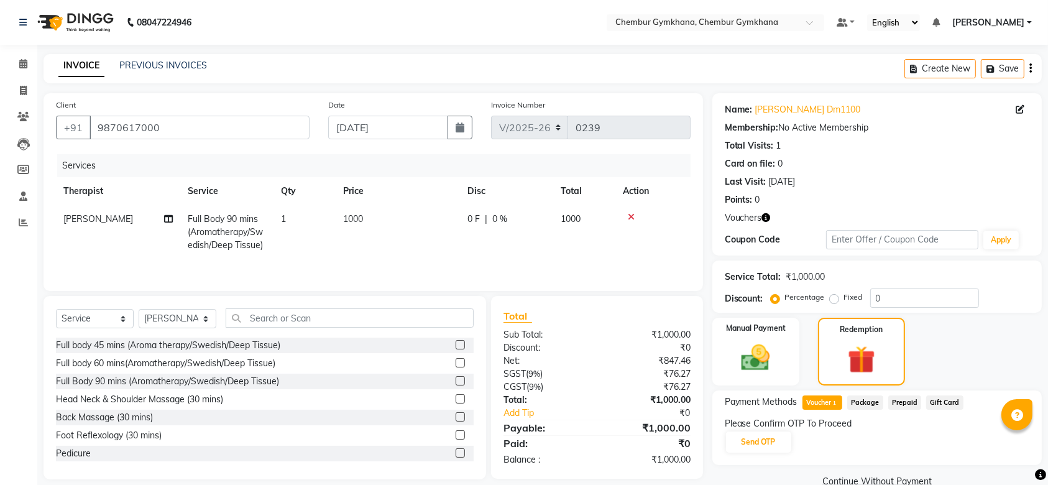
scroll to position [24, 0]
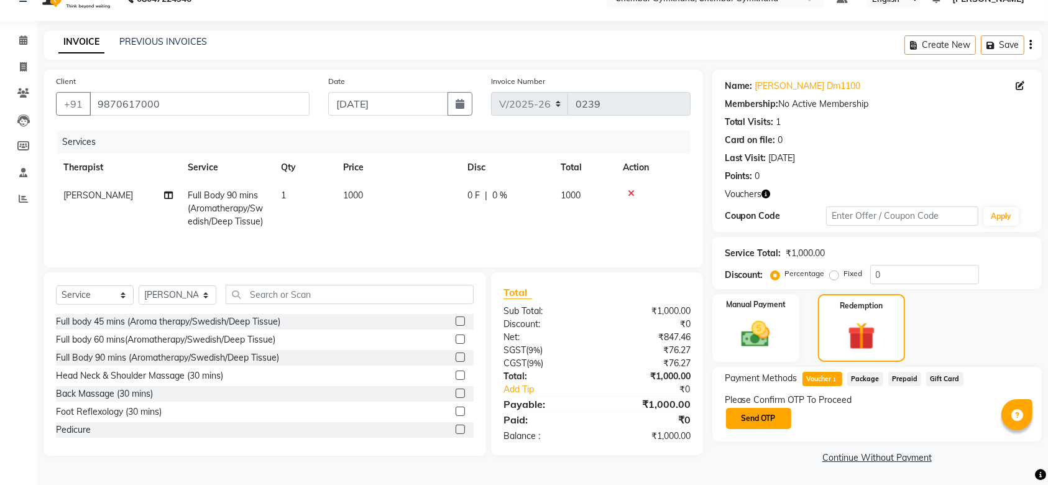
click at [763, 415] on button "Send OTP" at bounding box center [758, 418] width 65 height 21
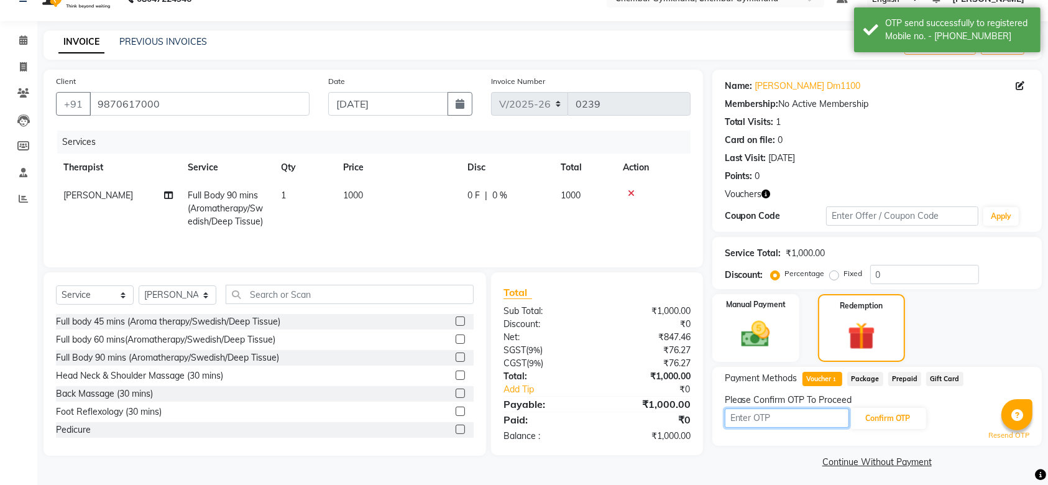
click at [763, 415] on input "text" at bounding box center [787, 417] width 124 height 19
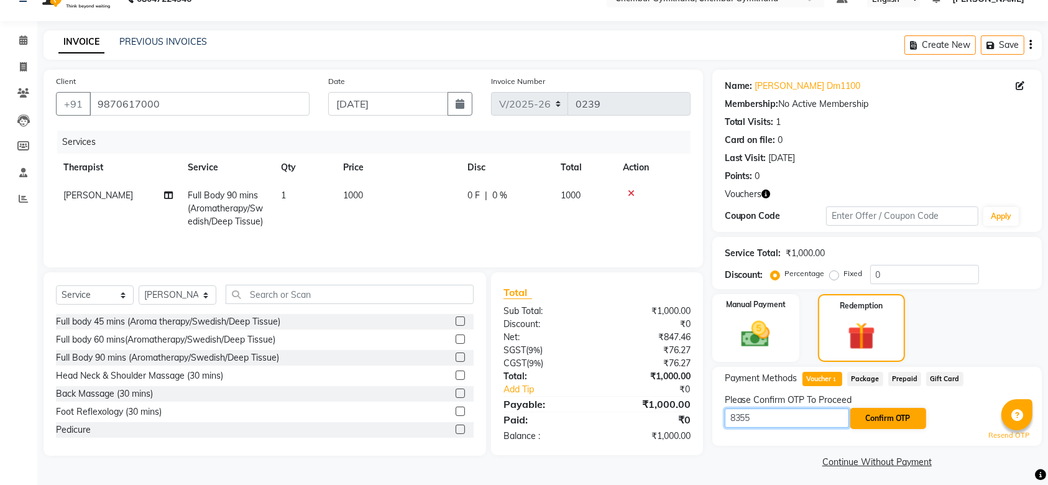
type input "8355"
click at [887, 425] on button "Confirm OTP" at bounding box center [888, 418] width 76 height 21
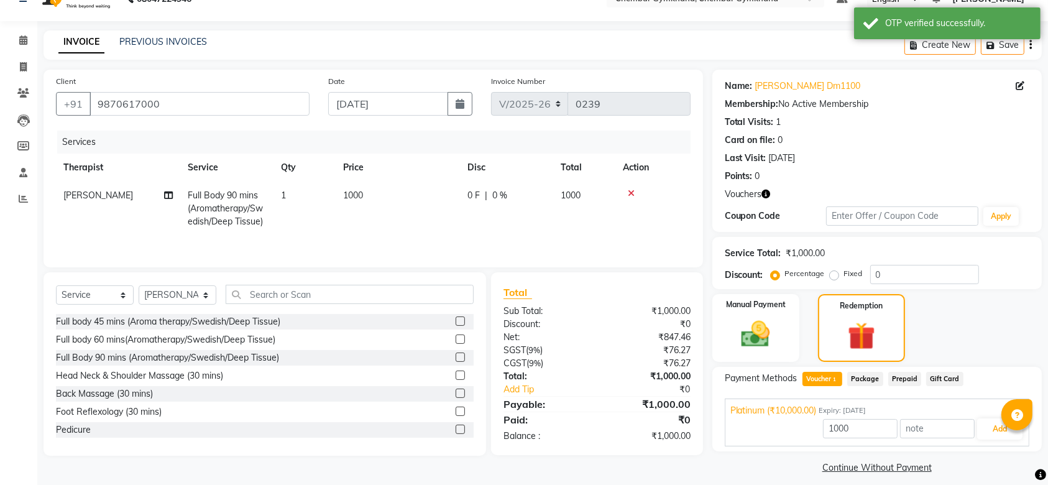
scroll to position [34, 0]
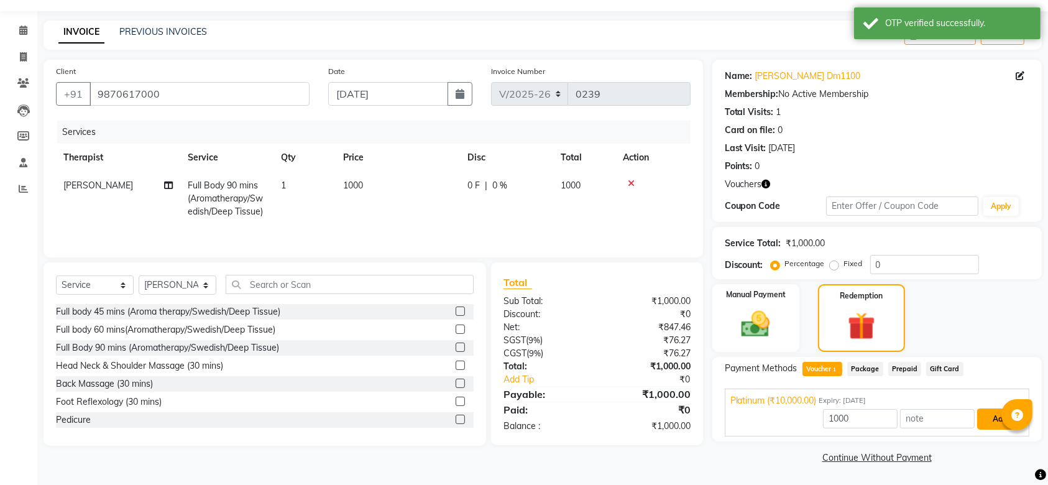
click at [991, 425] on button "Add" at bounding box center [999, 418] width 45 height 21
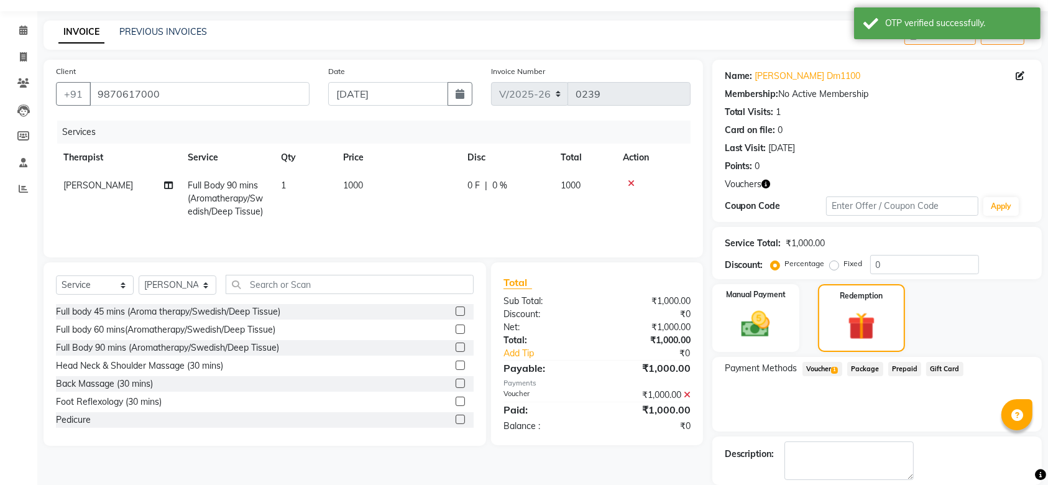
scroll to position [94, 0]
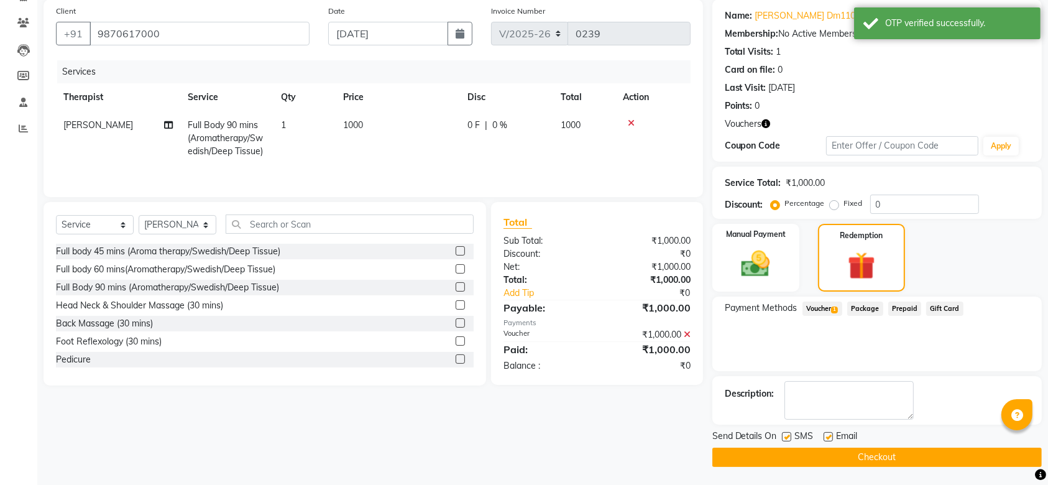
click at [842, 456] on button "Checkout" at bounding box center [876, 456] width 329 height 19
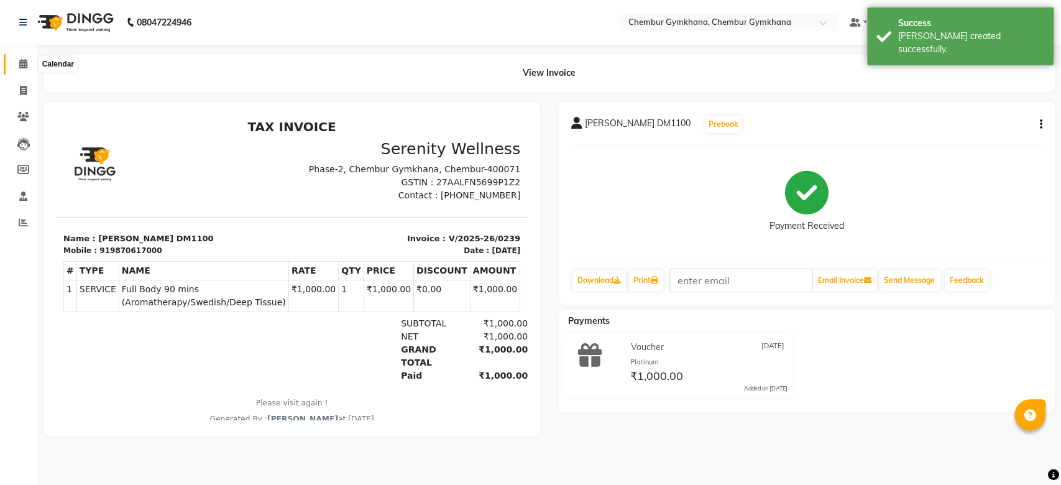
click at [30, 67] on span at bounding box center [23, 64] width 22 height 14
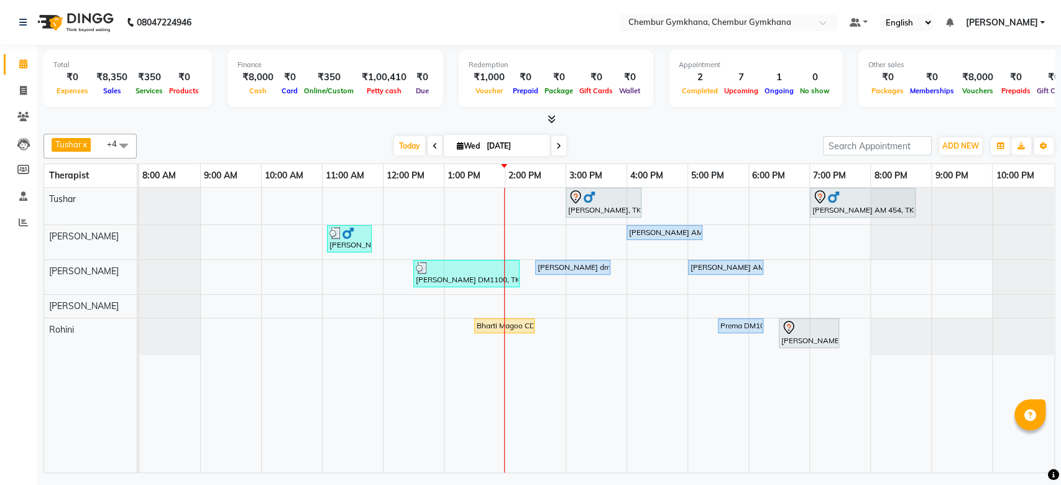
click at [320, 146] on div "Today Wed 03-09-2025" at bounding box center [480, 146] width 674 height 19
click at [24, 224] on icon at bounding box center [23, 222] width 9 height 9
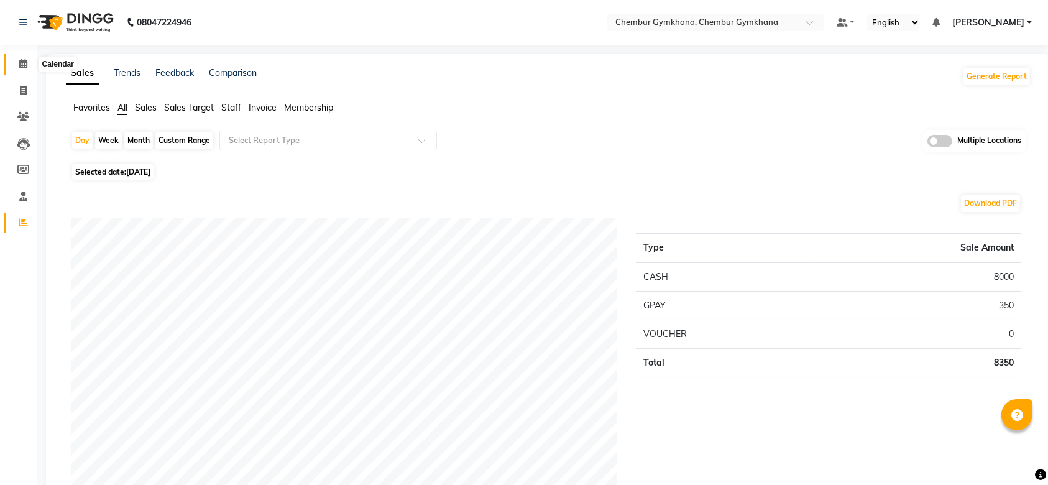
click at [23, 65] on icon at bounding box center [23, 63] width 8 height 9
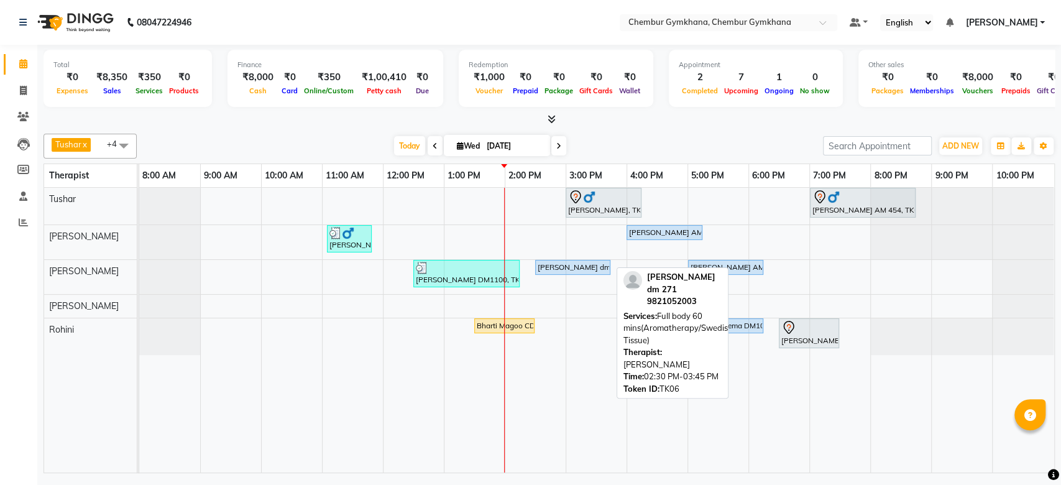
click at [559, 271] on div "Anu lohana dm 271, TK06, 02:30 PM-03:45 PM, Full body 60 mins(Aromatherapy/Swed…" at bounding box center [572, 267] width 73 height 11
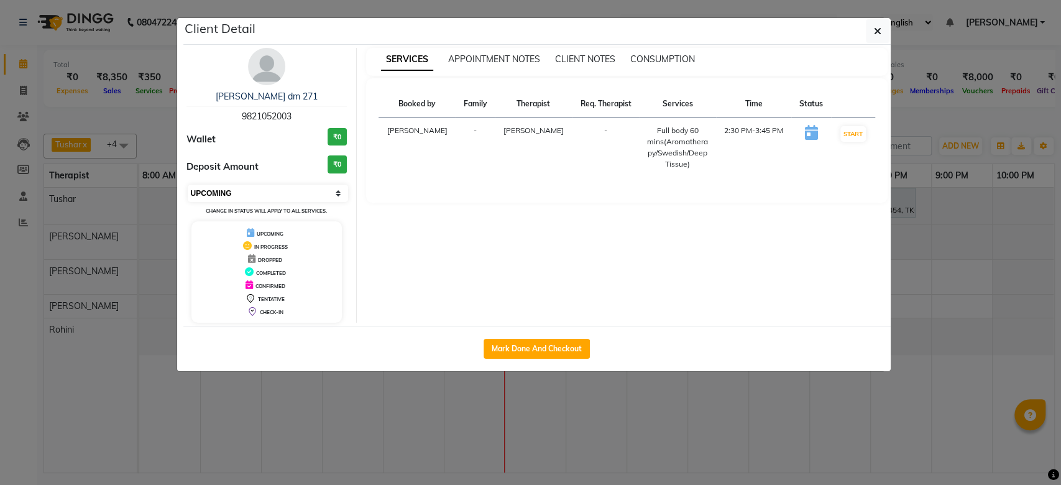
click at [283, 185] on select "Select IN SERVICE CONFIRMED TENTATIVE CHECK IN MARK DONE DROPPED UPCOMING" at bounding box center [268, 193] width 161 height 17
select select "1"
click at [188, 185] on select "Select IN SERVICE CONFIRMED TENTATIVE CHECK IN MARK DONE DROPPED UPCOMING" at bounding box center [268, 193] width 161 height 17
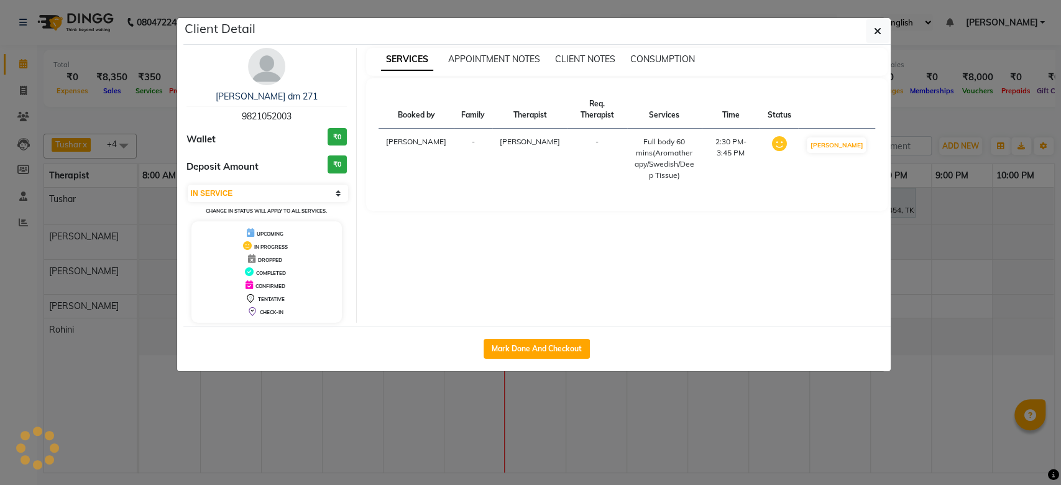
click at [1038, 160] on ngb-modal-window "Client Detail Anu lohana dm 271 9821052003 Wallet ₹0 Deposit Amount ₹0 Select I…" at bounding box center [530, 242] width 1061 height 485
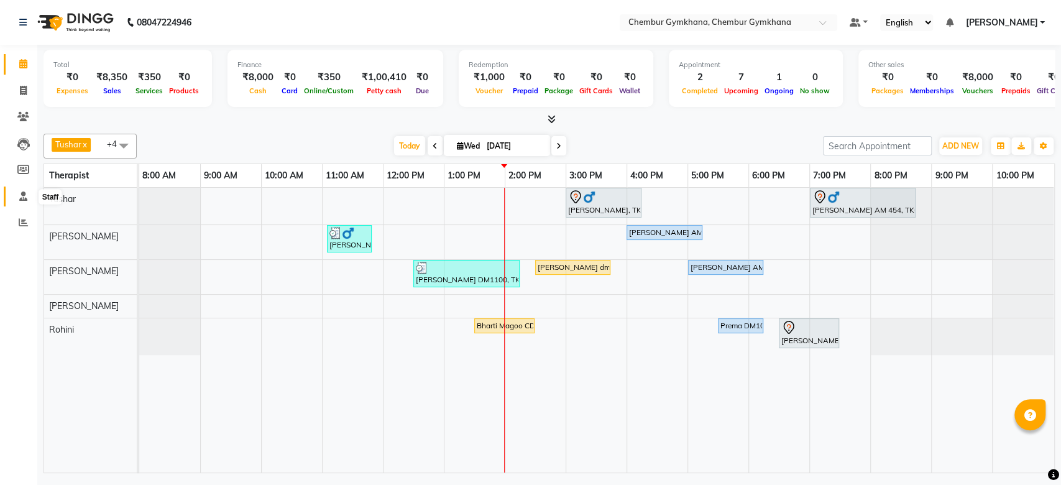
click at [22, 198] on icon at bounding box center [23, 195] width 8 height 9
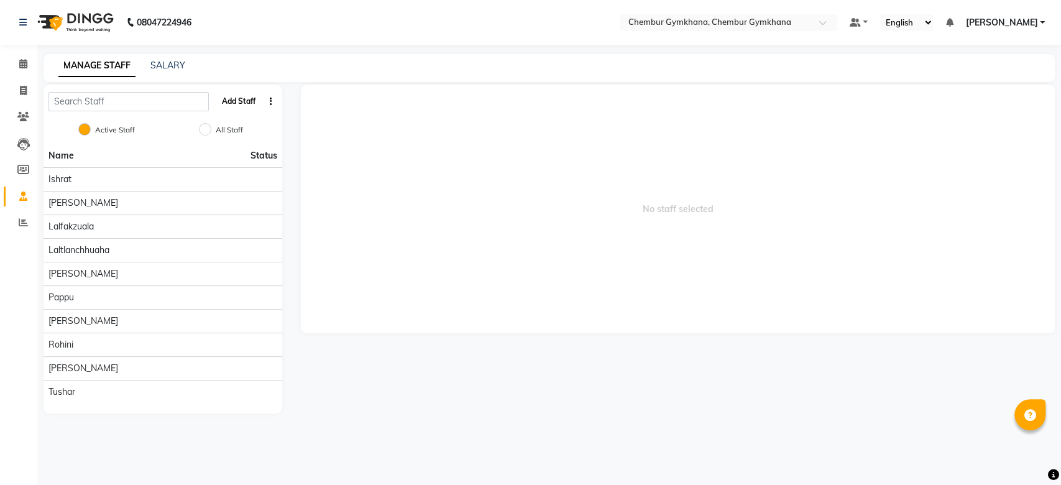
click at [243, 101] on button "Add Staff" at bounding box center [239, 101] width 44 height 21
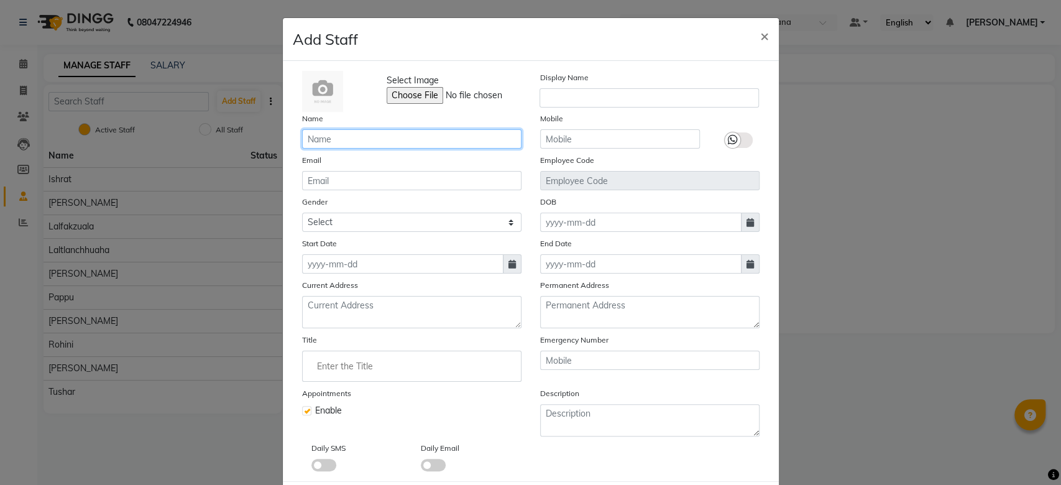
click at [362, 139] on input "text" at bounding box center [411, 138] width 219 height 19
type input "Rahila Khan"
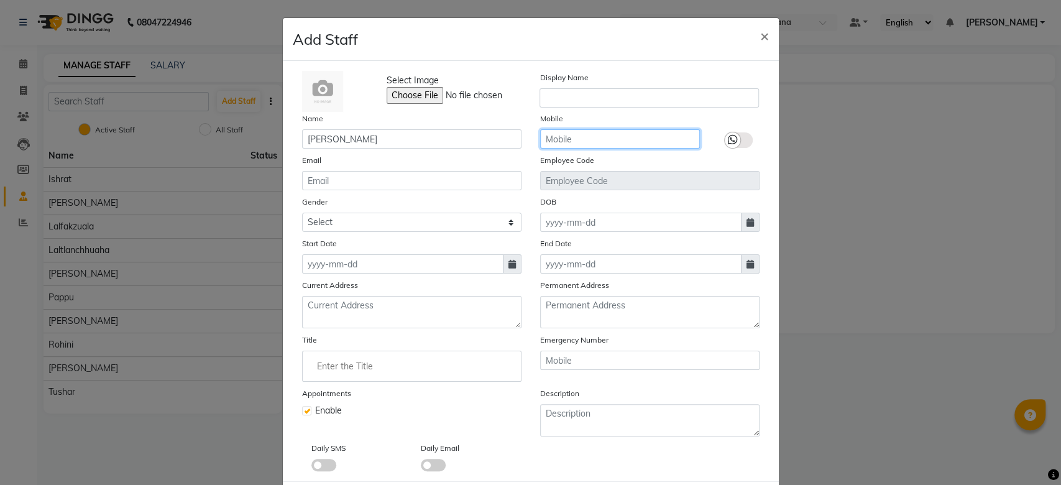
click at [550, 136] on input "text" at bounding box center [620, 138] width 160 height 19
type input "7900180944"
click at [508, 262] on icon at bounding box center [511, 264] width 7 height 9
select select "9"
select select "2025"
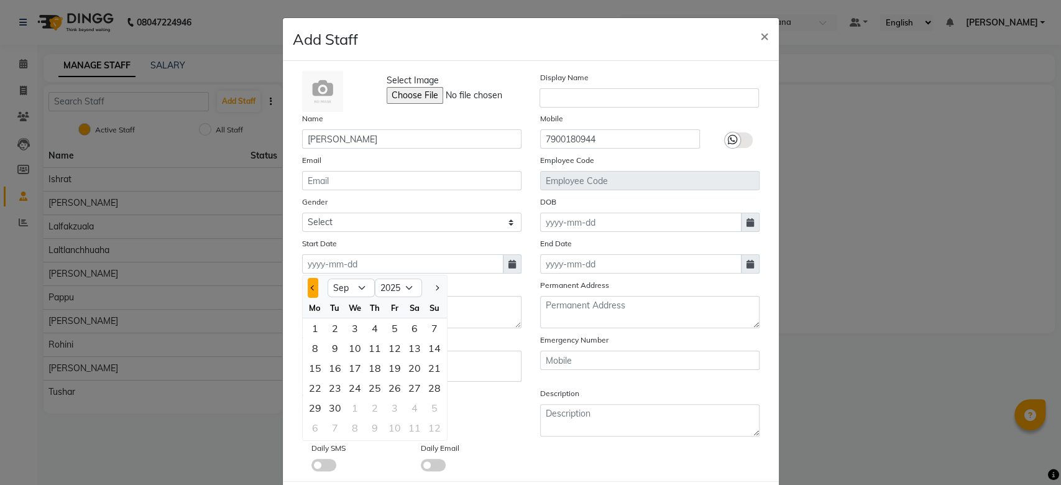
click at [310, 287] on span "Previous month" at bounding box center [312, 287] width 5 height 5
select select "8"
click at [367, 388] on div "21" at bounding box center [375, 388] width 20 height 20
type input "21-08-2025"
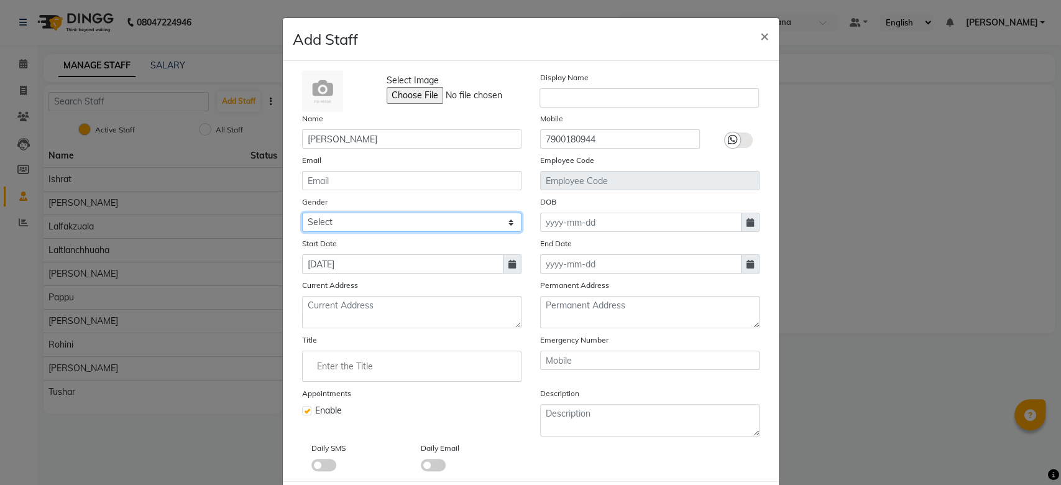
click at [470, 218] on select "Select Male Female Other Prefer Not To Say" at bounding box center [411, 222] width 219 height 19
select select "female"
click at [302, 213] on select "Select Male Female Other Prefer Not To Say" at bounding box center [411, 222] width 219 height 19
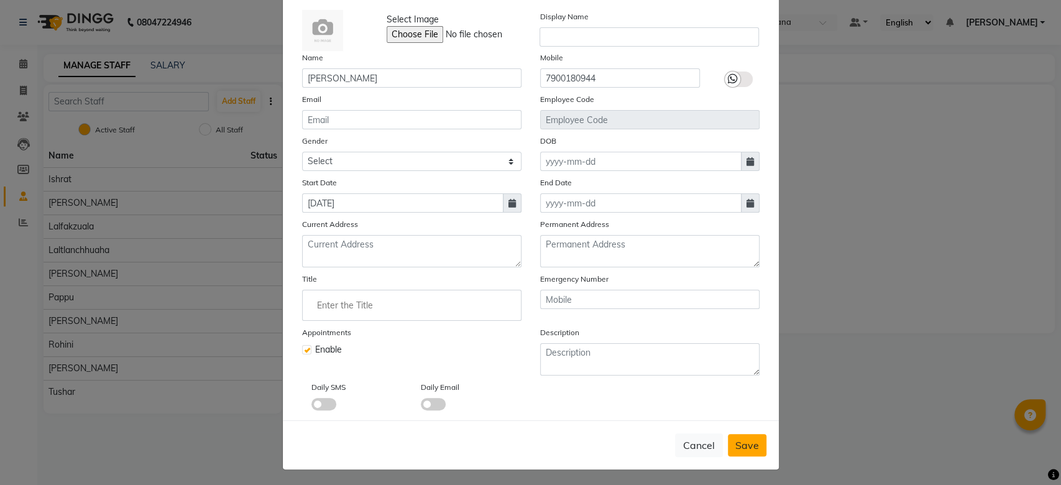
click at [736, 434] on button "Save" at bounding box center [747, 445] width 39 height 22
select select
checkbox input "false"
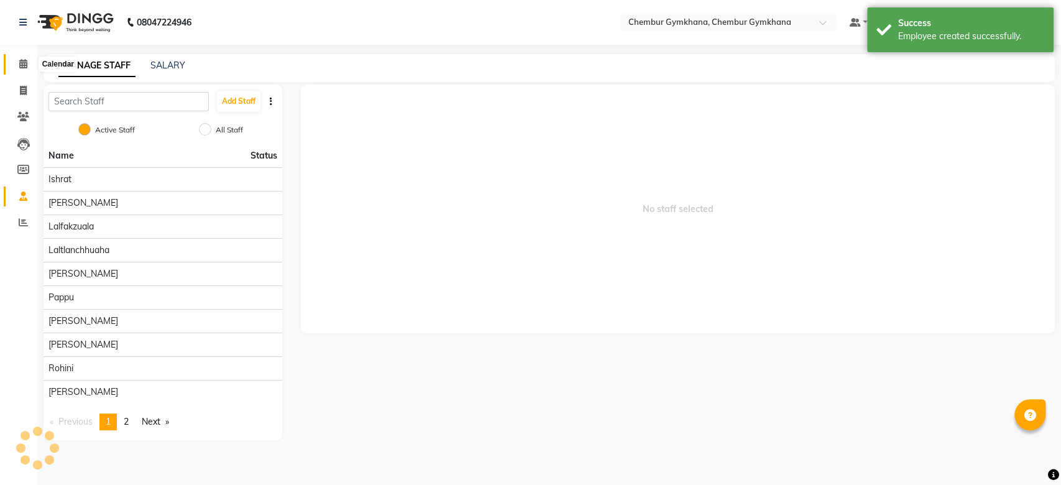
click at [25, 63] on icon at bounding box center [23, 63] width 8 height 9
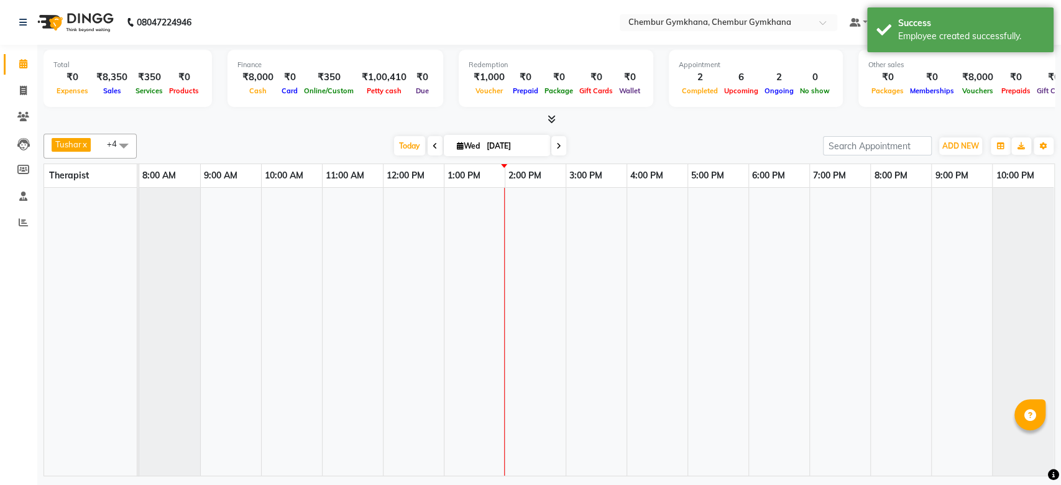
click at [25, 63] on icon at bounding box center [23, 63] width 8 height 9
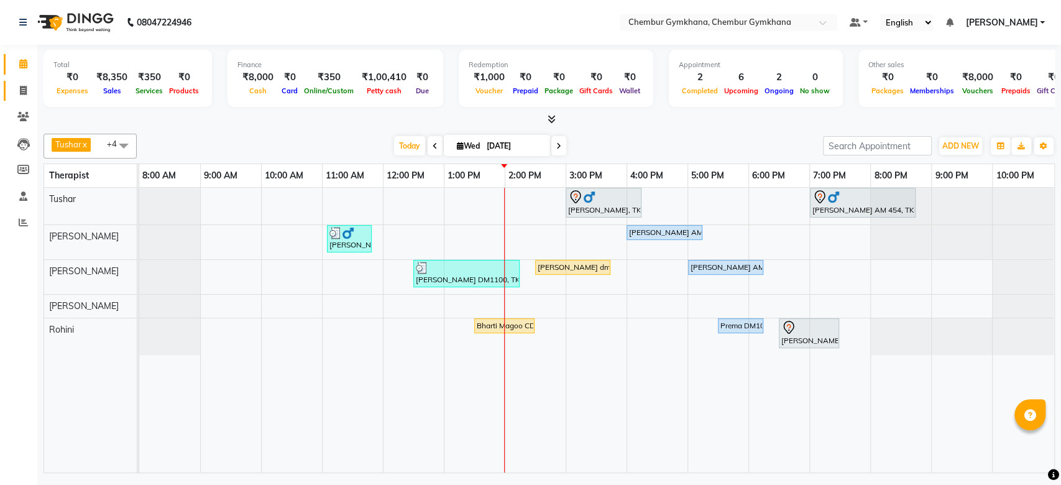
click at [14, 82] on link "Invoice" at bounding box center [19, 91] width 30 height 21
select select "8754"
select select "service"
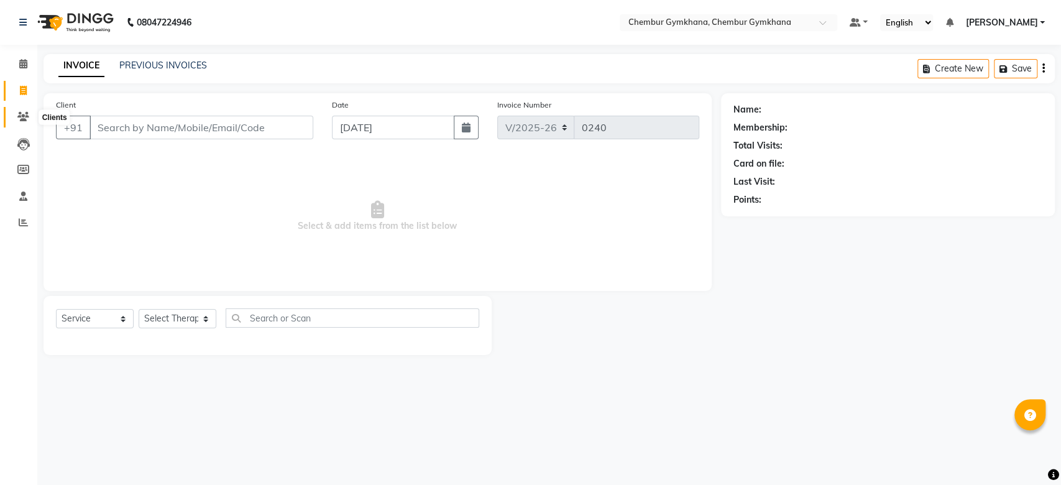
click at [20, 121] on icon at bounding box center [23, 116] width 12 height 9
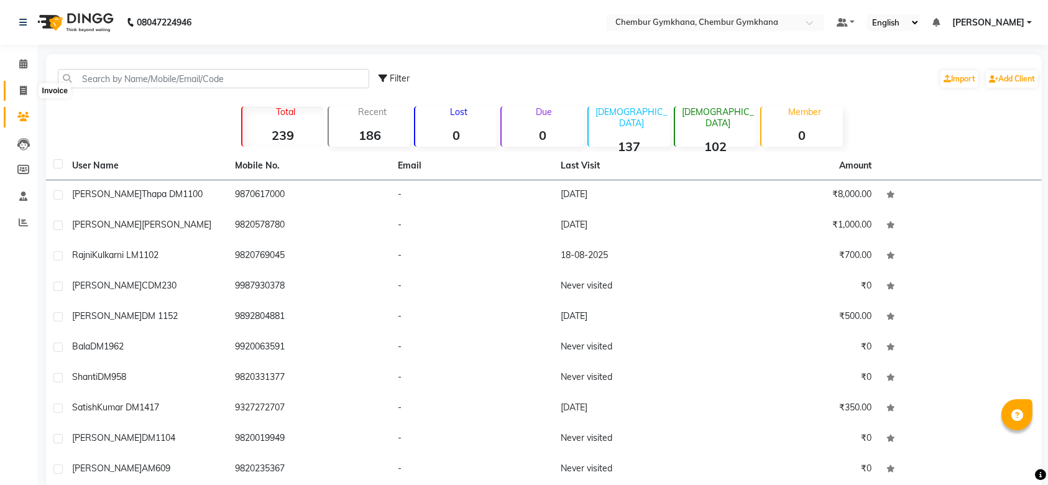
click at [13, 88] on span at bounding box center [23, 91] width 22 height 14
select select "8754"
select select "service"
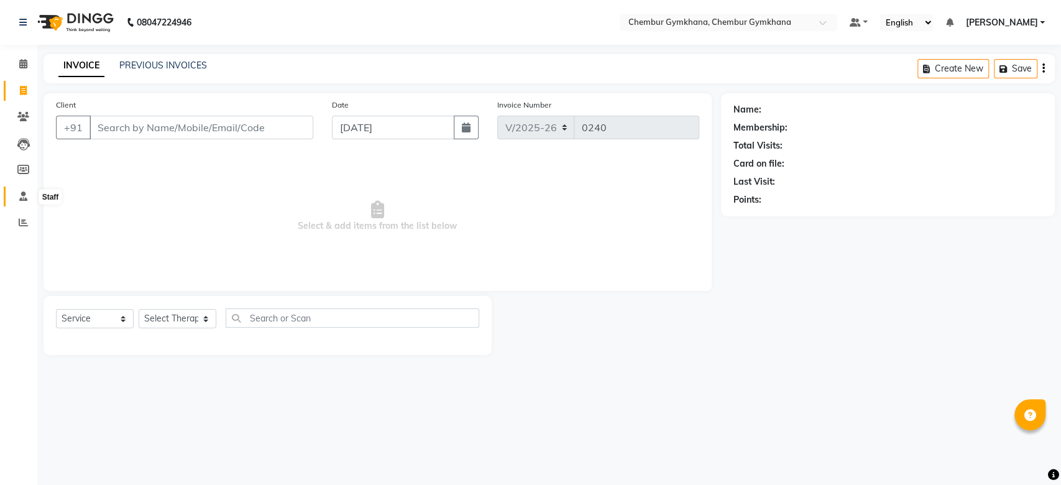
click at [20, 190] on span at bounding box center [23, 197] width 22 height 14
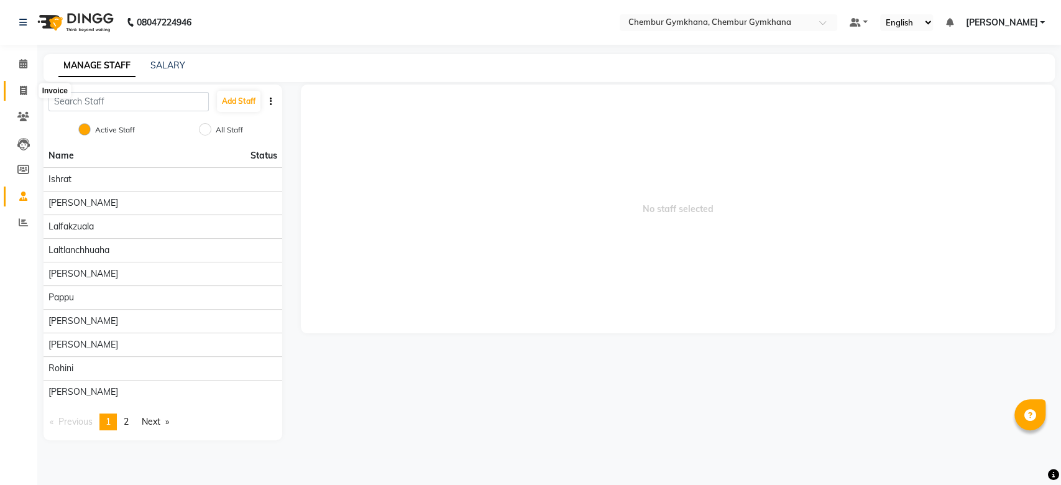
click at [21, 88] on icon at bounding box center [23, 90] width 7 height 9
select select "8754"
select select "service"
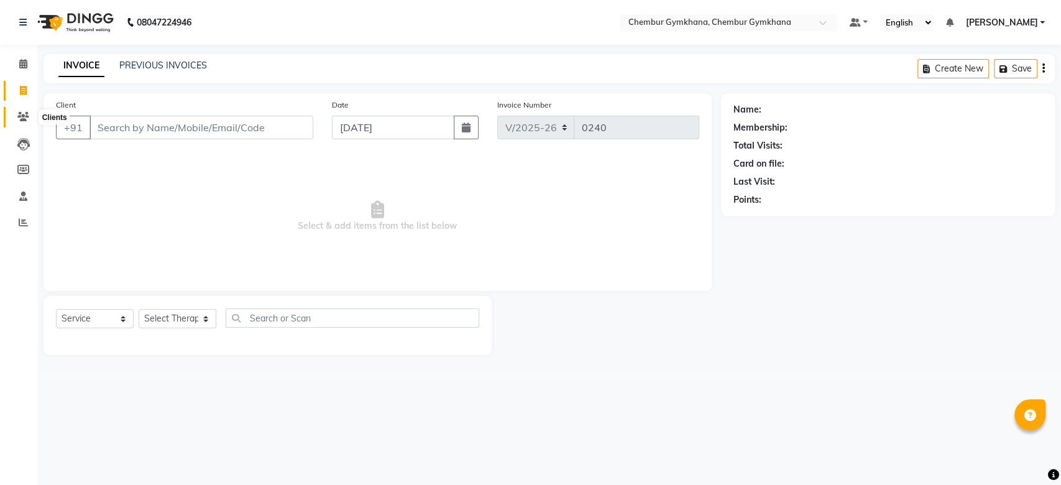
click at [23, 116] on icon at bounding box center [23, 116] width 12 height 9
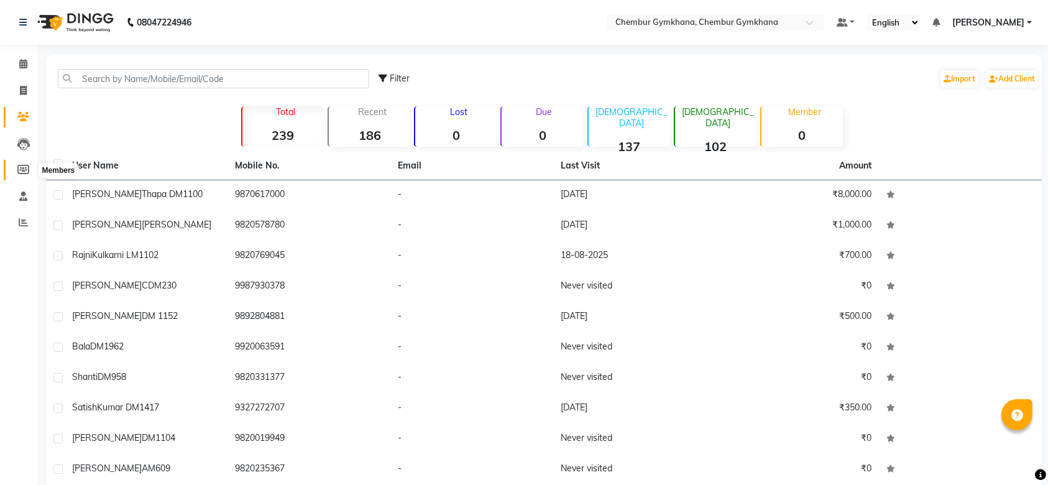
click at [21, 165] on icon at bounding box center [23, 169] width 12 height 9
select select
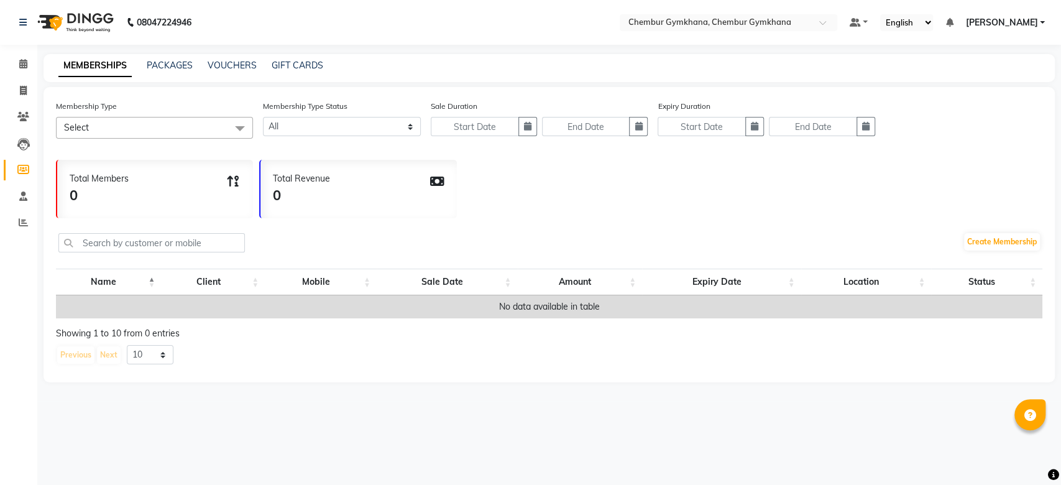
click at [164, 120] on span "Select" at bounding box center [154, 128] width 197 height 22
click at [30, 114] on span at bounding box center [23, 117] width 22 height 14
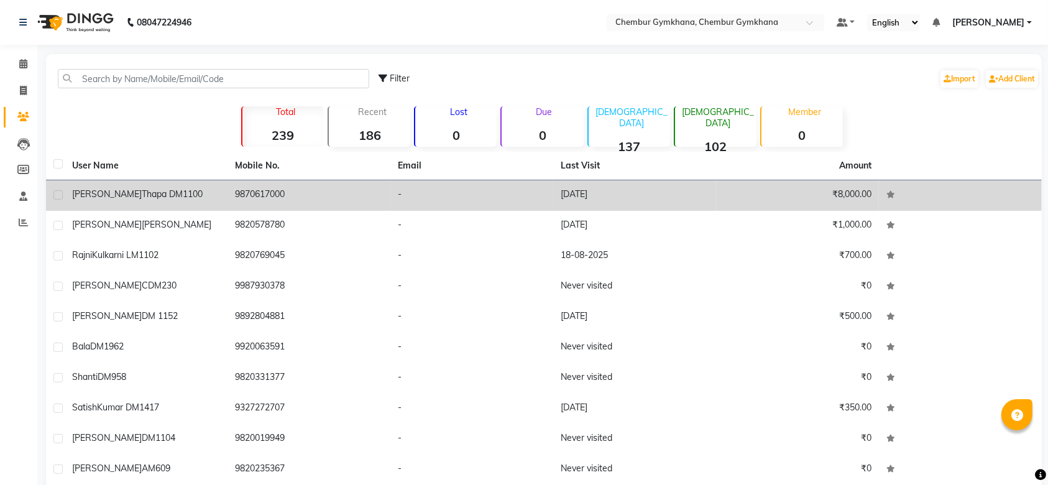
click at [142, 195] on span "Thapa DM1100" at bounding box center [172, 193] width 61 height 11
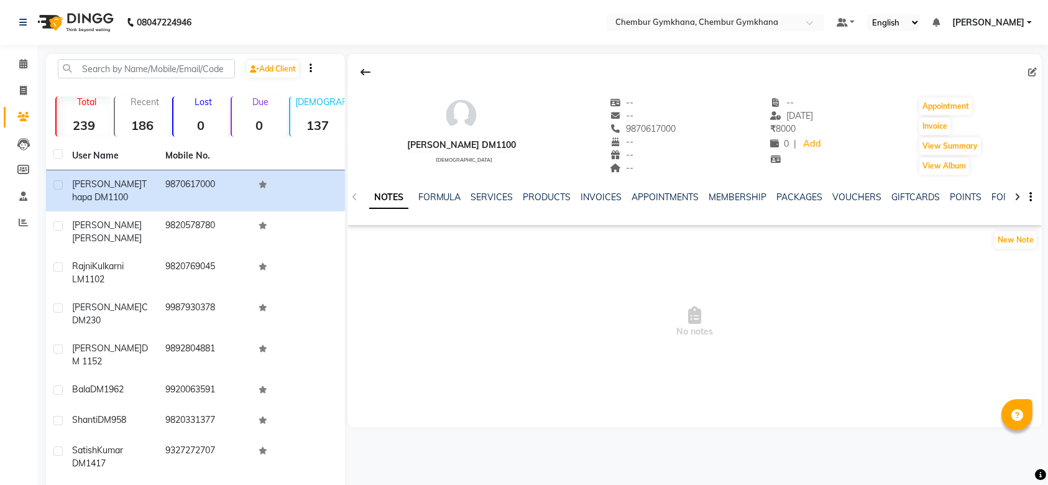
click at [1027, 73] on div at bounding box center [694, 72] width 694 height 24
click at [1029, 74] on icon at bounding box center [1032, 72] width 9 height 9
select select "female"
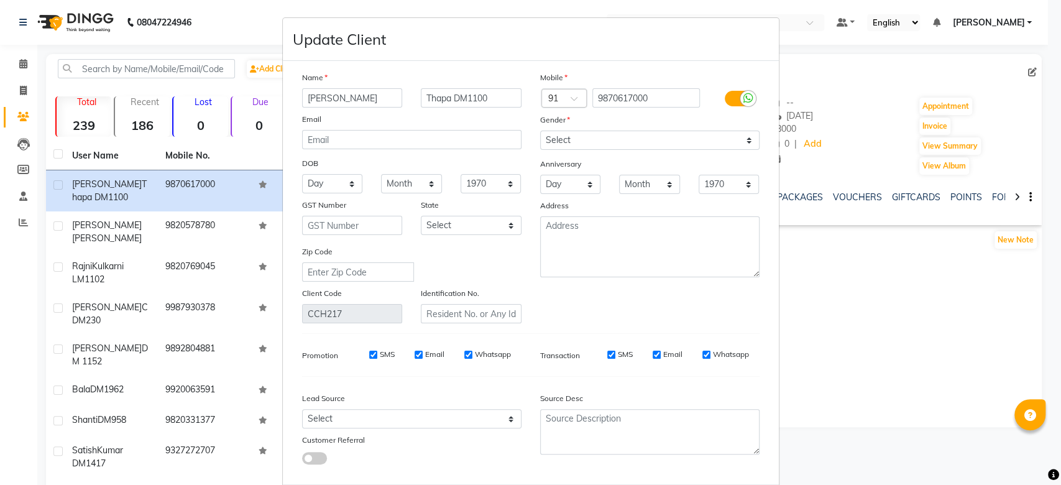
click at [870, 122] on ngb-modal-window "Update Client Name Geetanjali Thapa DM1100 Email DOB Day 01 02 03 04 05 06 07 0…" at bounding box center [530, 242] width 1061 height 485
click at [859, 181] on ngb-modal-window "Update Client Name Geetanjali Thapa DM1100 Email DOB Day 01 02 03 04 05 06 07 0…" at bounding box center [530, 242] width 1061 height 485
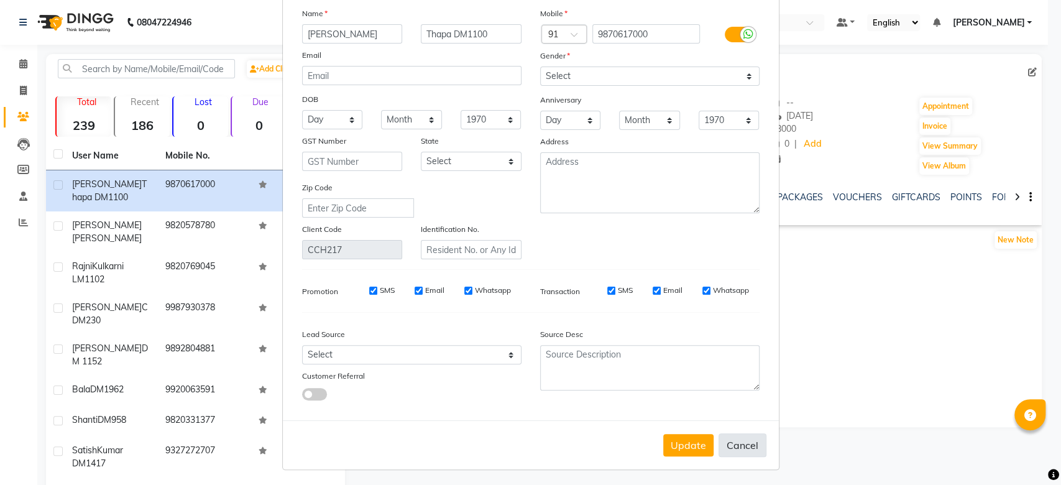
click at [733, 444] on button "Cancel" at bounding box center [742, 445] width 48 height 24
select select
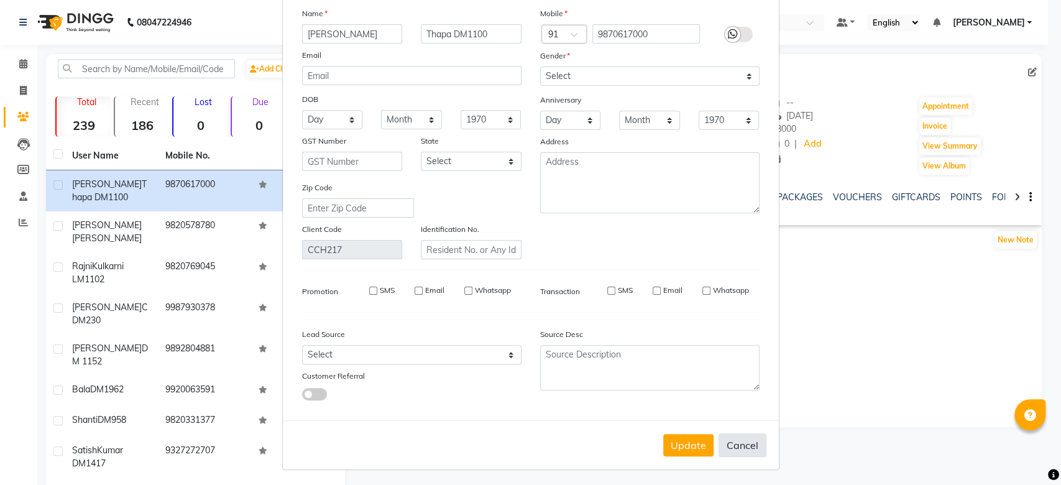
select select
checkbox input "false"
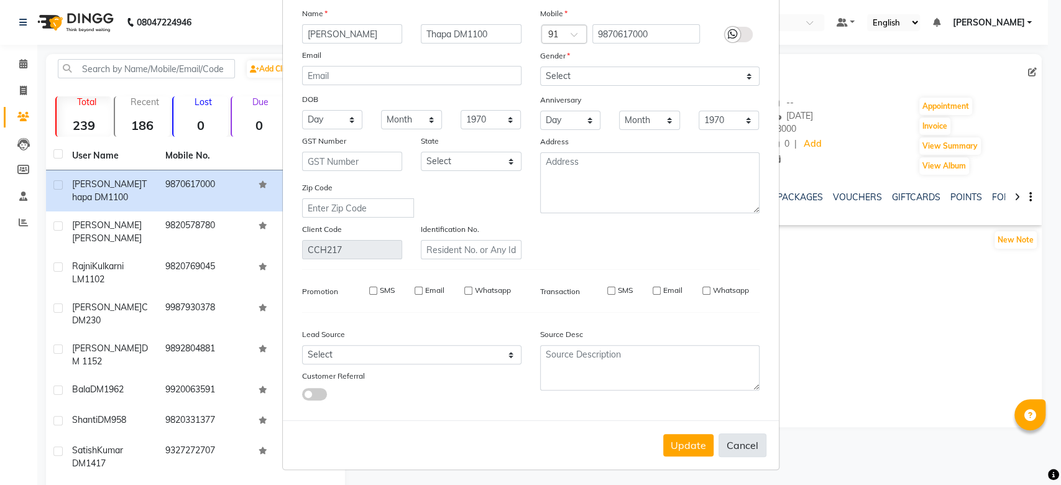
checkbox input "false"
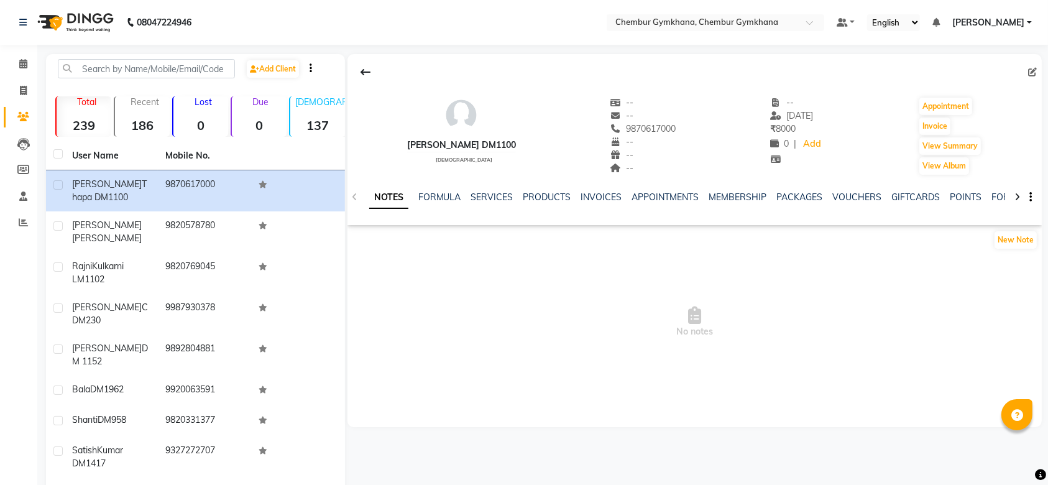
click at [1030, 197] on icon "button" at bounding box center [1030, 197] width 2 height 1
click at [839, 198] on link "VOUCHERS" at bounding box center [857, 196] width 49 height 11
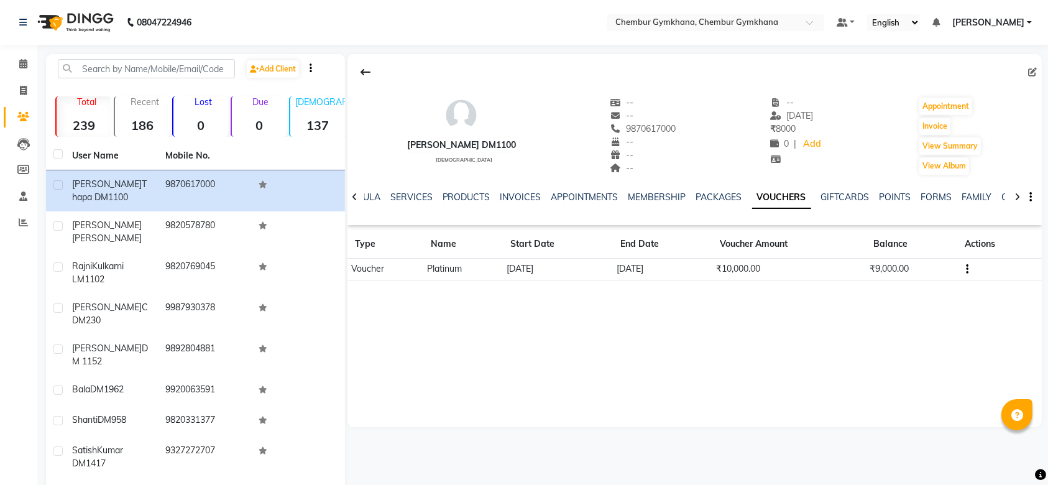
click at [967, 269] on icon "button" at bounding box center [967, 269] width 2 height 1
click at [966, 276] on td at bounding box center [999, 270] width 85 height 22
drag, startPoint x: 966, startPoint y: 276, endPoint x: 966, endPoint y: 263, distance: 13.1
click at [966, 263] on td at bounding box center [999, 270] width 85 height 22
click at [966, 269] on icon "button" at bounding box center [967, 269] width 2 height 1
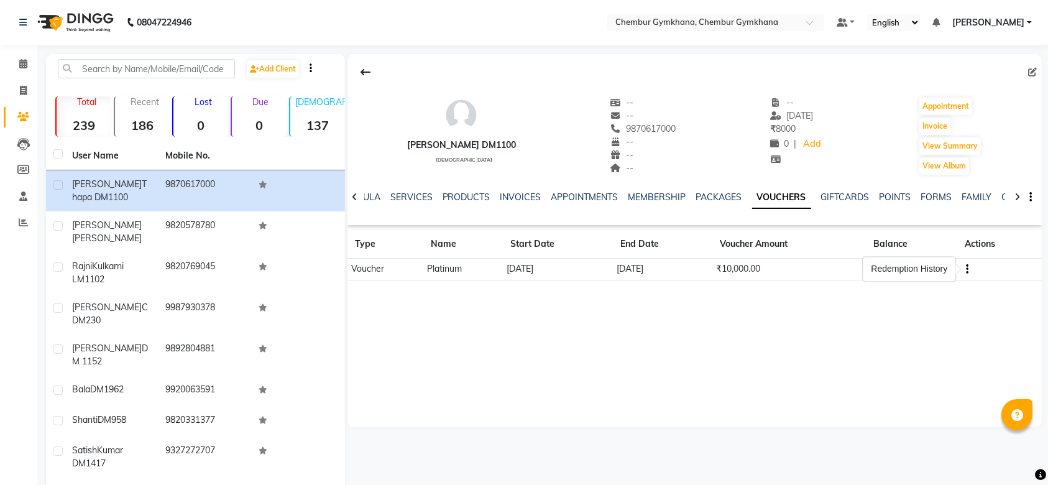
click at [916, 268] on td "Redemption History" at bounding box center [910, 269] width 78 height 14
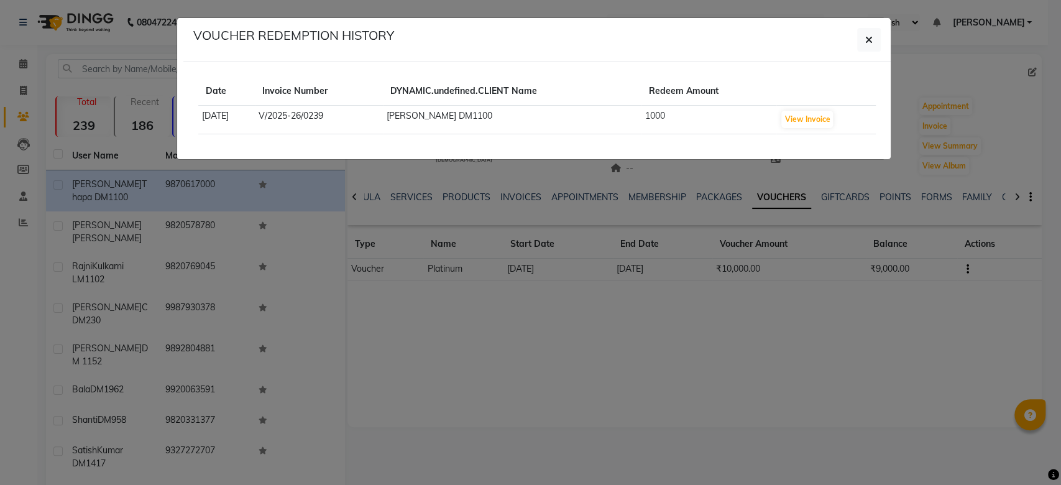
drag, startPoint x: 916, startPoint y: 268, endPoint x: 765, endPoint y: 218, distance: 158.8
click at [765, 218] on ngb-modal-window "VOUCHER REDEMPTION HISTORY Date Invoice Number DYNAMIC.undefined.CLIENT Name Re…" at bounding box center [530, 242] width 1061 height 485
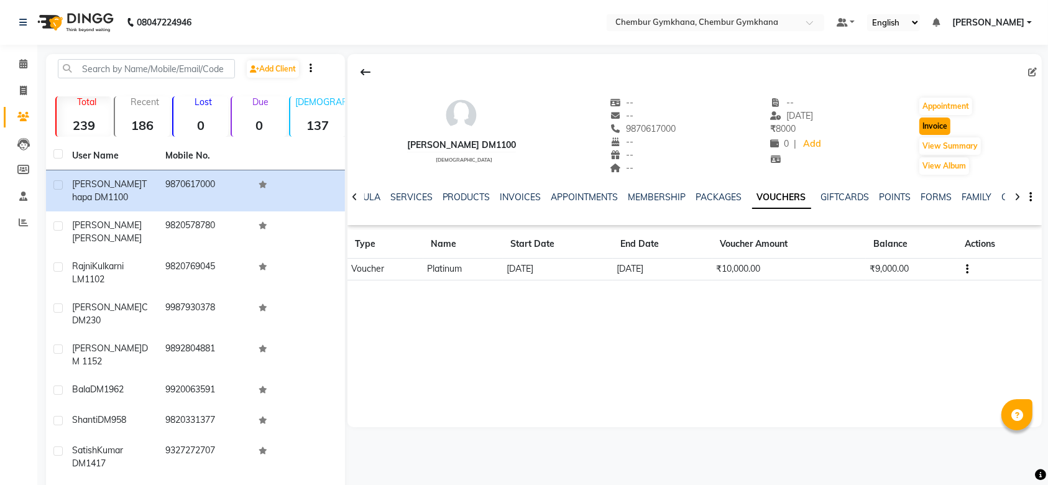
click at [928, 130] on button "Invoice" at bounding box center [934, 125] width 31 height 17
select select "service"
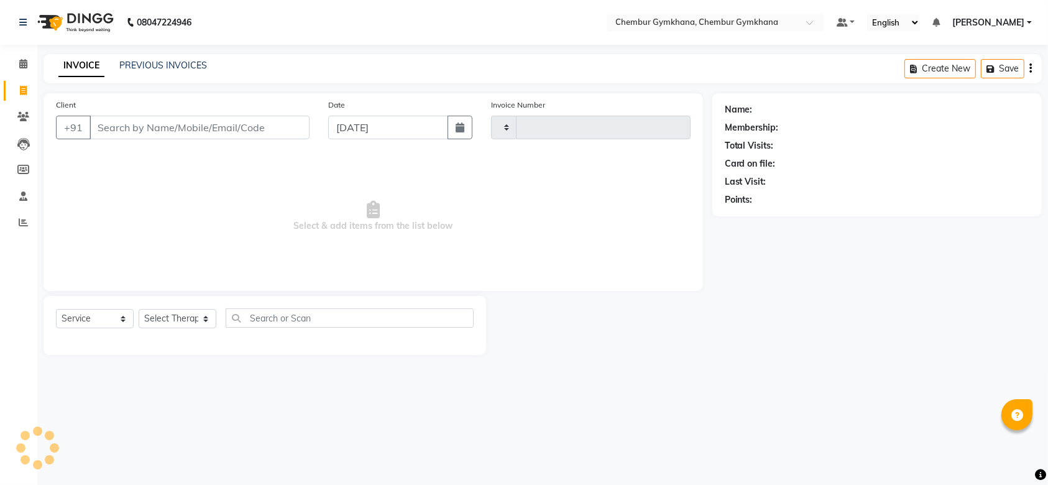
type input "0240"
type input "9870617000"
select select "8754"
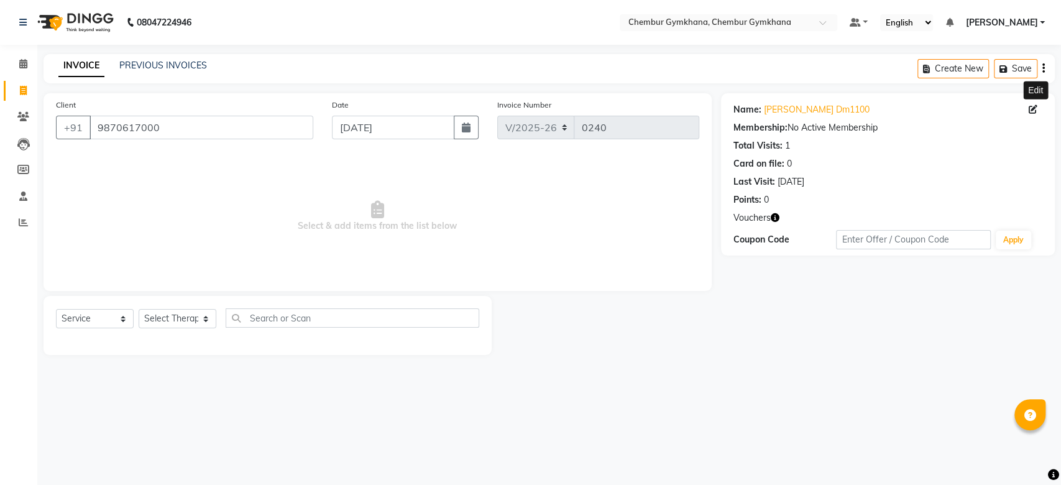
click at [1030, 111] on icon at bounding box center [1033, 109] width 9 height 9
select select "female"
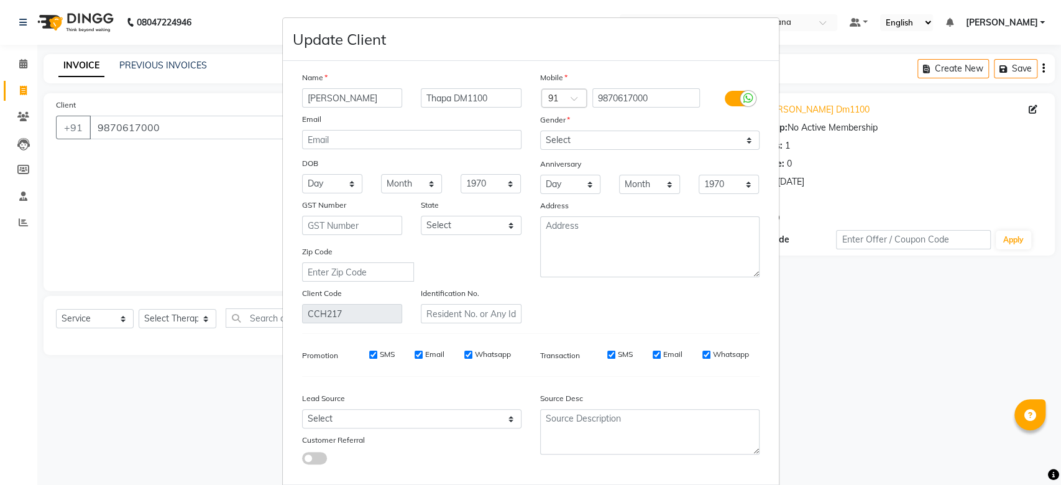
click at [828, 163] on ngb-modal-window "Update Client Name Geetanjali Thapa DM1100 Email DOB Day 01 02 03 04 05 06 07 0…" at bounding box center [530, 242] width 1061 height 485
click at [249, 241] on ngb-modal-window "Update Client Name Geetanjali Thapa DM1100 Email DOB Day 01 02 03 04 05 06 07 0…" at bounding box center [530, 242] width 1061 height 485
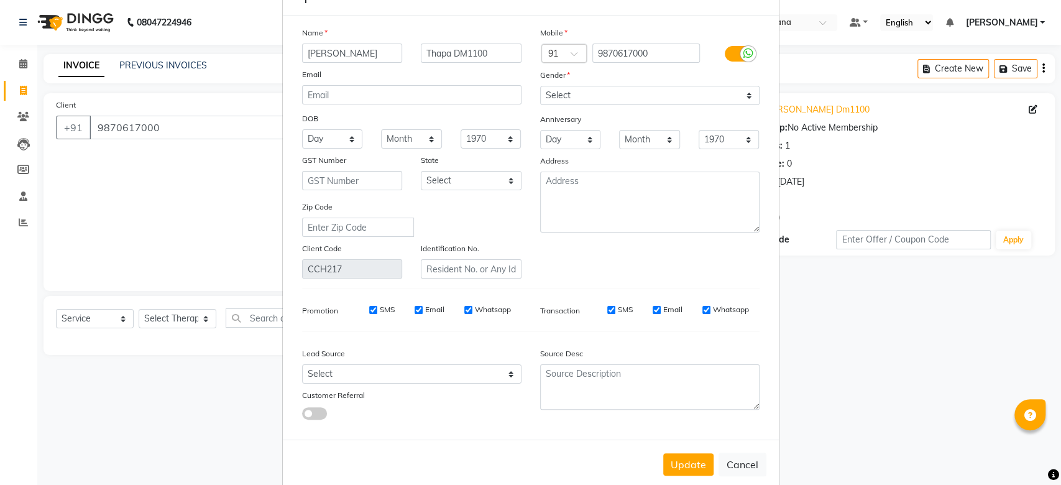
scroll to position [64, 0]
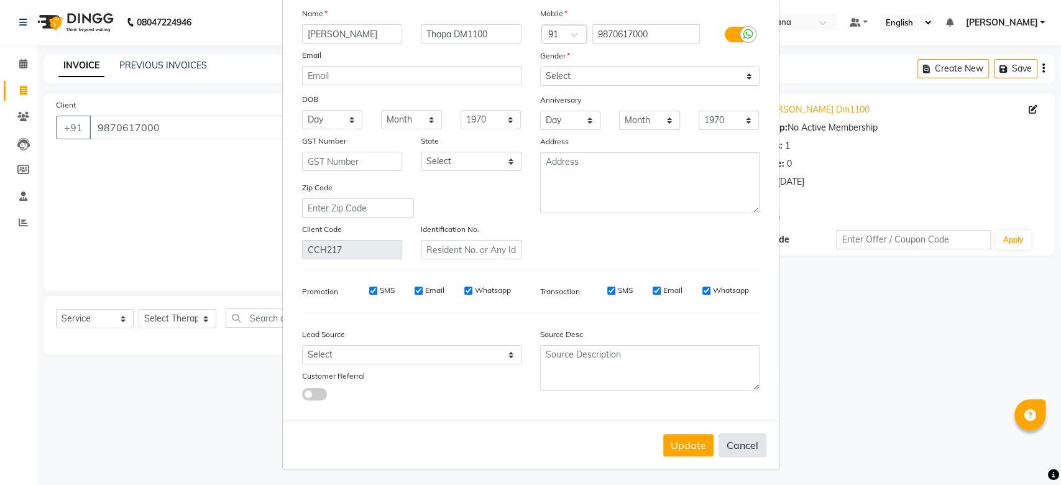
click at [720, 439] on button "Cancel" at bounding box center [742, 445] width 48 height 24
select select
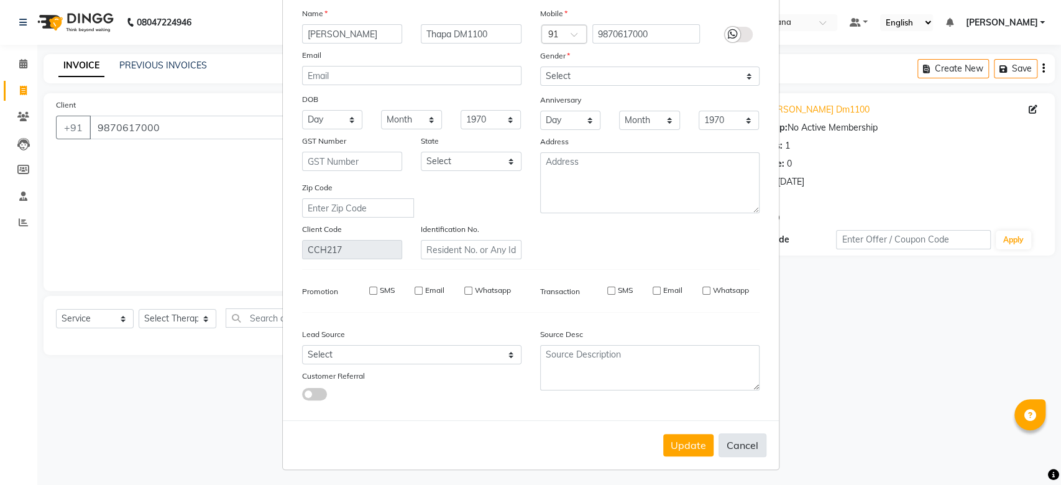
select select
checkbox input "false"
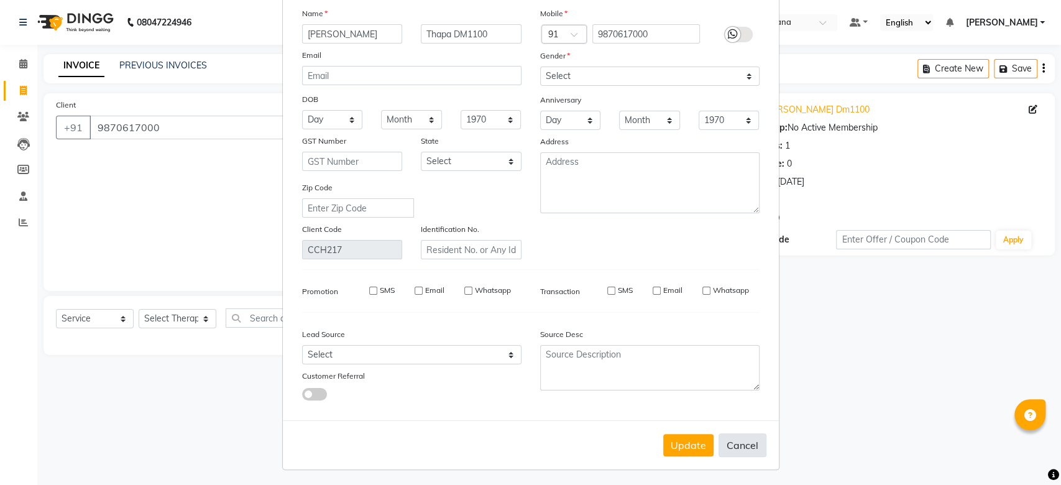
checkbox input "false"
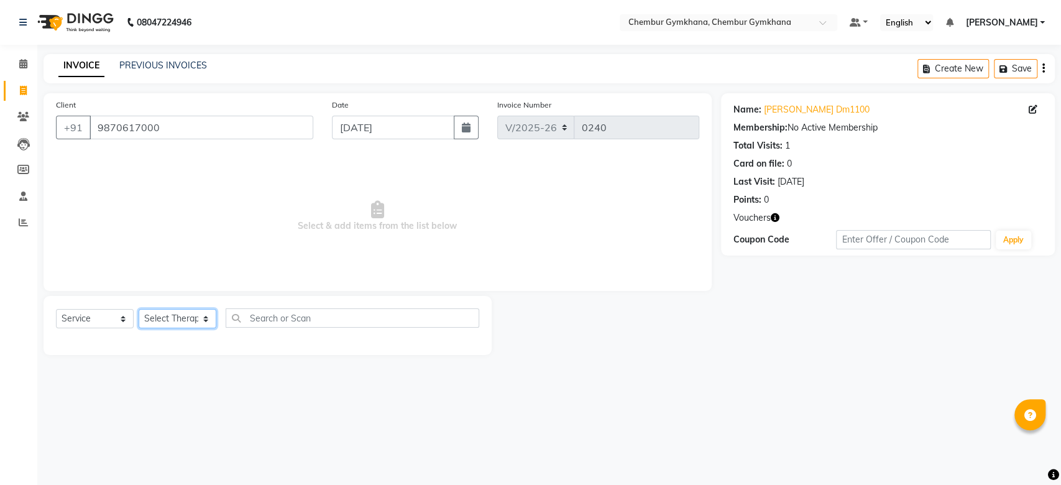
click at [208, 320] on select "Select Therapist Ishrat Jenny Lalfakzuala Laltlanchhuaha Moy Moy Pappu Rahila K…" at bounding box center [178, 318] width 78 height 19
select select "90749"
click at [139, 309] on select "Select Therapist Ishrat Jenny Lalfakzuala Laltlanchhuaha Moy Moy Pappu Rahila K…" at bounding box center [178, 318] width 78 height 19
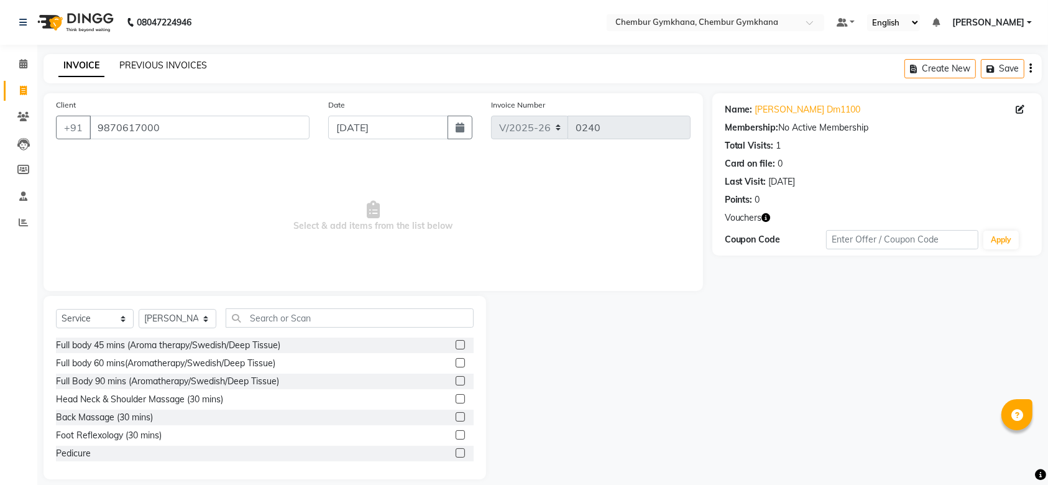
click at [175, 70] on link "PREVIOUS INVOICES" at bounding box center [163, 65] width 88 height 11
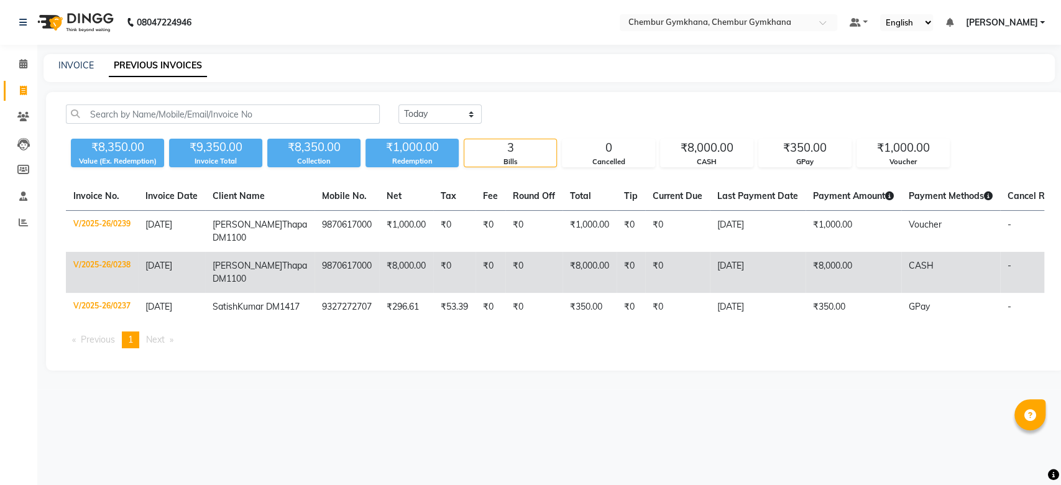
click at [710, 281] on td "[DATE]" at bounding box center [758, 272] width 96 height 41
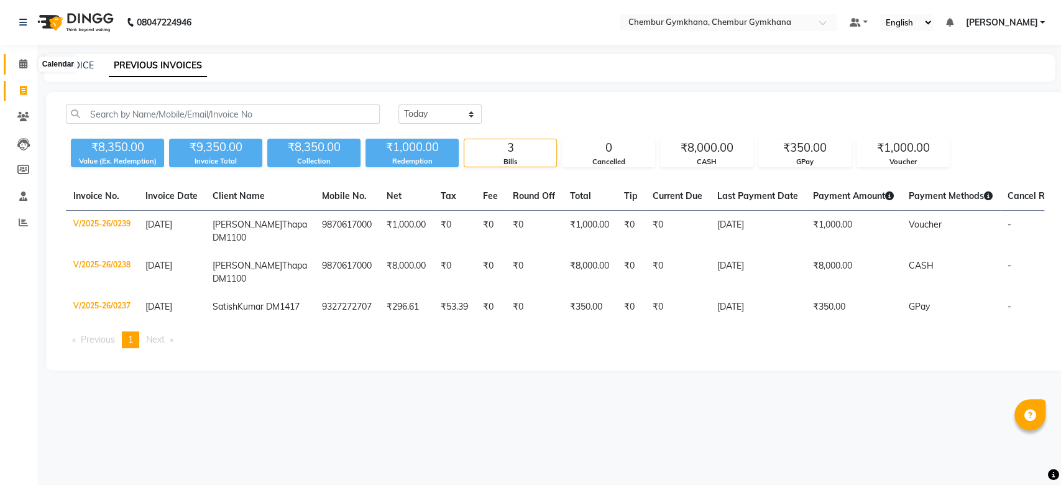
click at [26, 60] on icon at bounding box center [23, 63] width 8 height 9
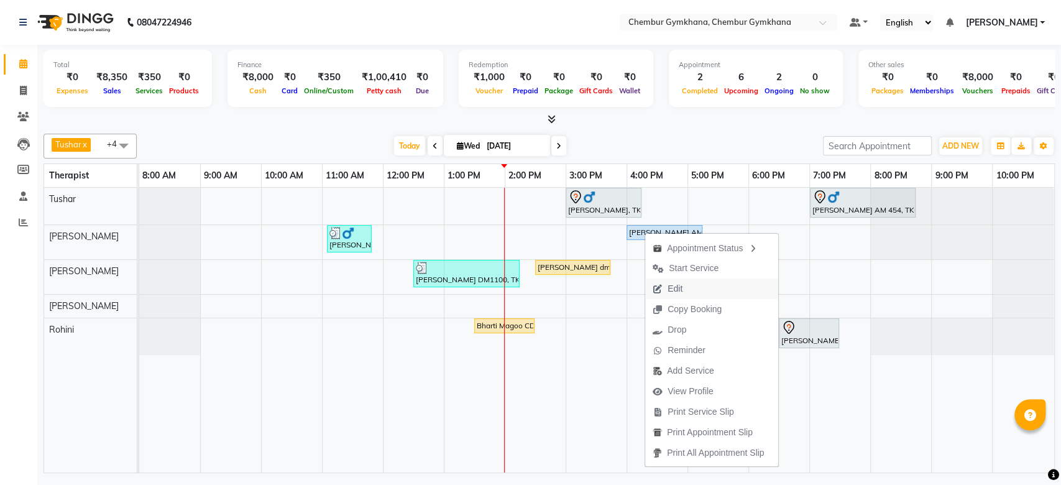
click at [684, 290] on span "Edit" at bounding box center [667, 288] width 45 height 21
select select "88853"
select select "upcoming"
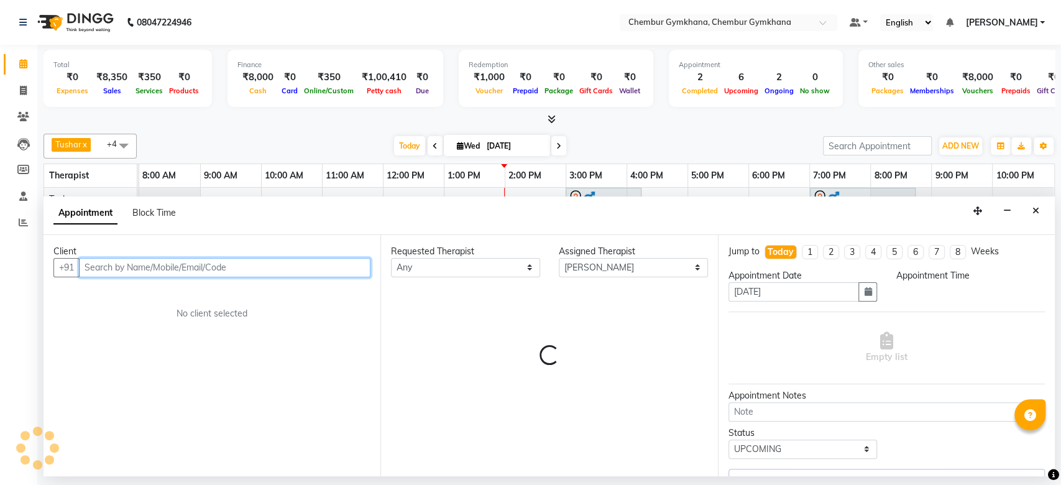
select select "960"
select select "4397"
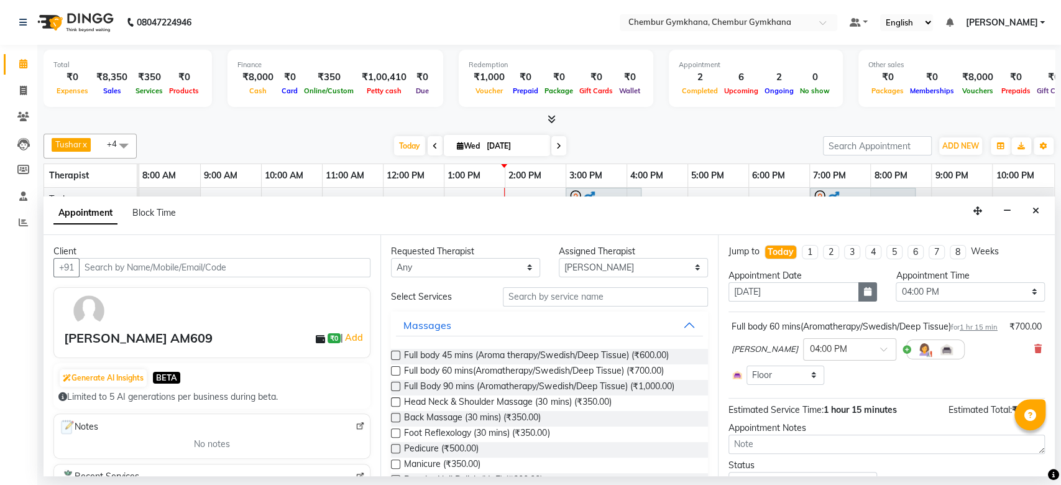
click at [858, 293] on button "button" at bounding box center [867, 291] width 19 height 19
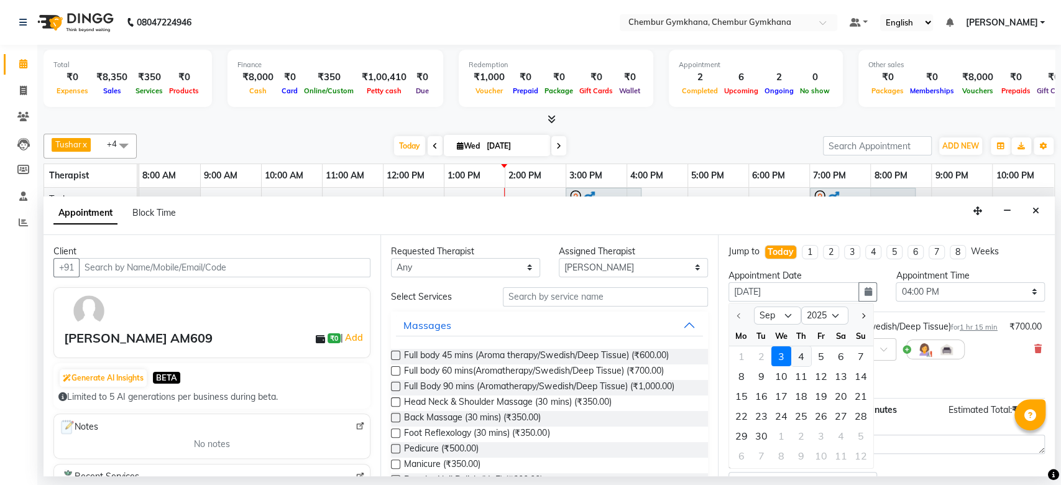
click at [804, 355] on div "4" at bounding box center [801, 356] width 20 height 20
type input "04-09-2025"
select select "960"
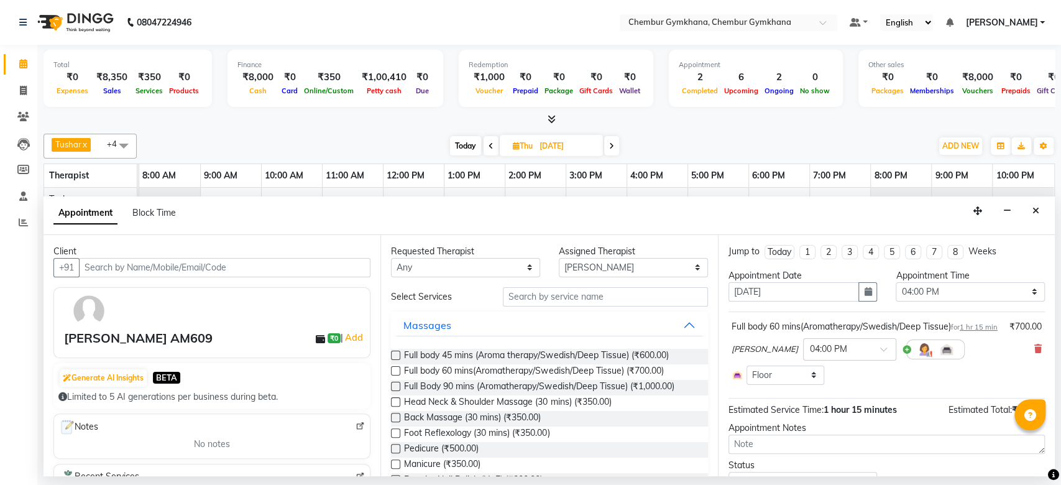
scroll to position [70, 0]
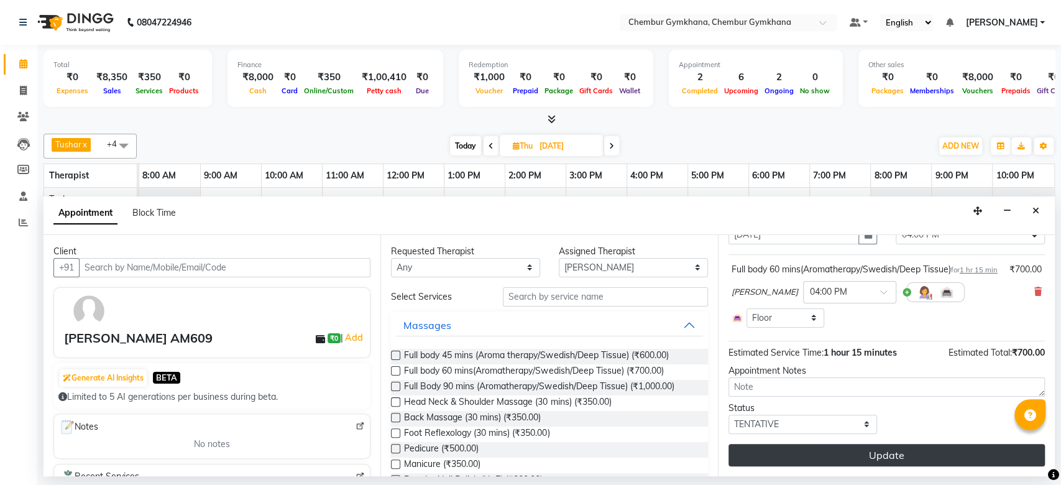
click at [812, 453] on button "Update" at bounding box center [886, 455] width 316 height 22
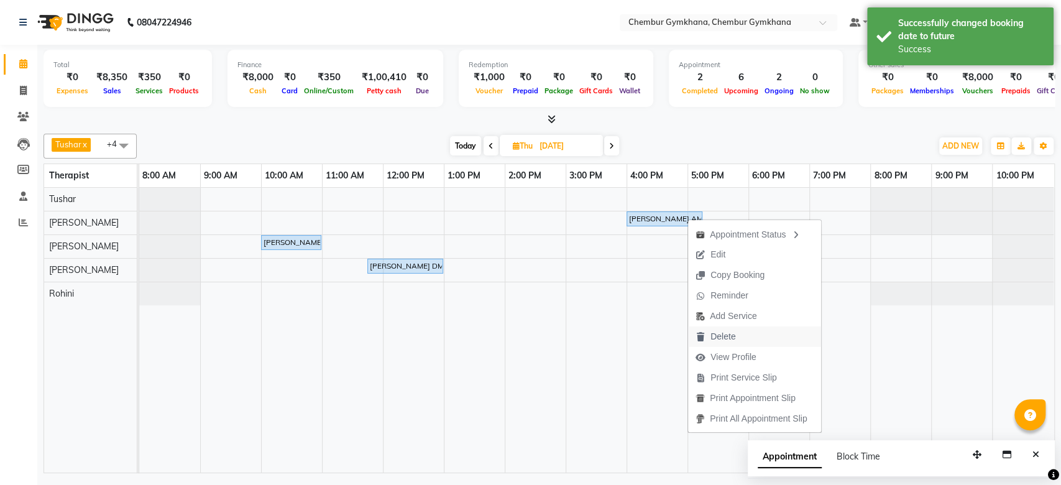
click at [723, 339] on span "Delete" at bounding box center [722, 336] width 25 height 13
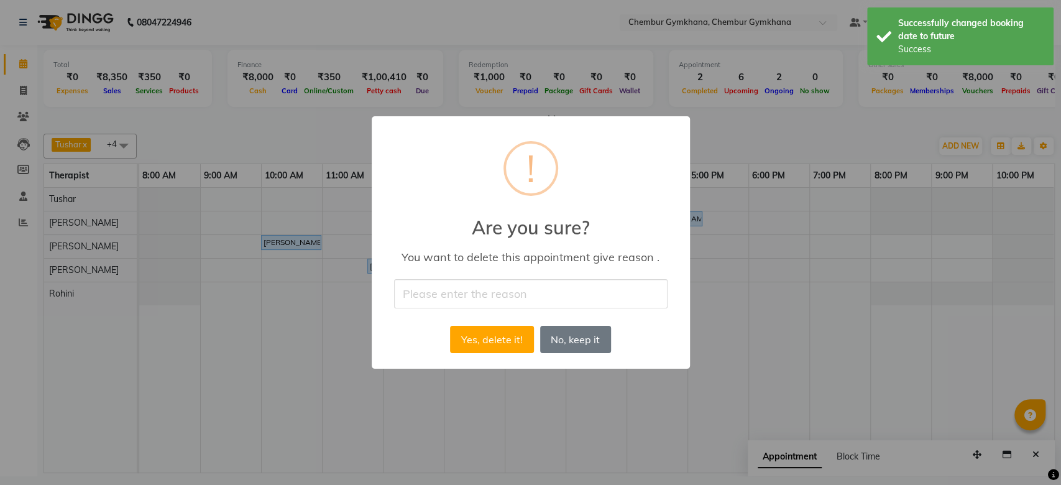
click at [505, 306] on input "text" at bounding box center [530, 293] width 273 height 29
type input "cancel"
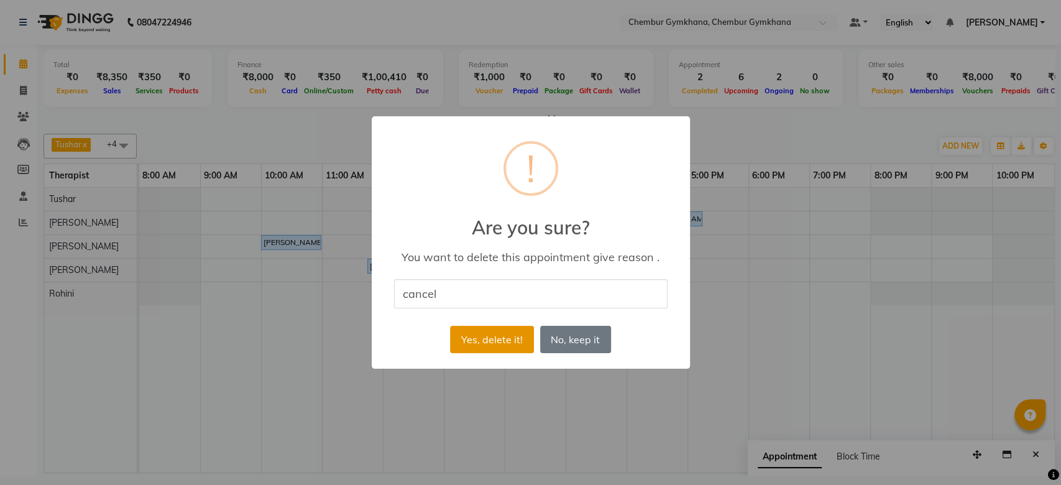
click at [477, 336] on button "Yes, delete it!" at bounding box center [491, 339] width 83 height 27
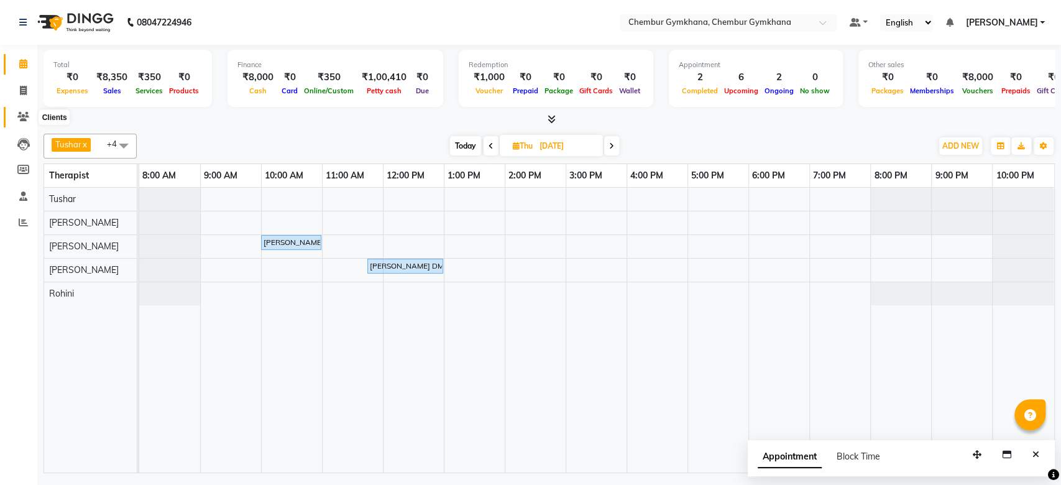
click at [14, 116] on span at bounding box center [23, 117] width 22 height 14
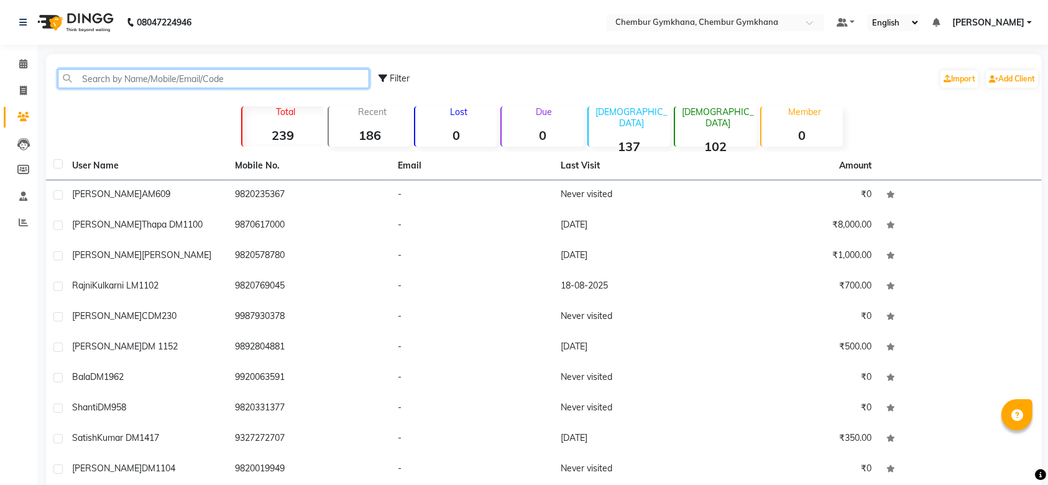
click at [129, 77] on input "text" at bounding box center [213, 78] width 311 height 19
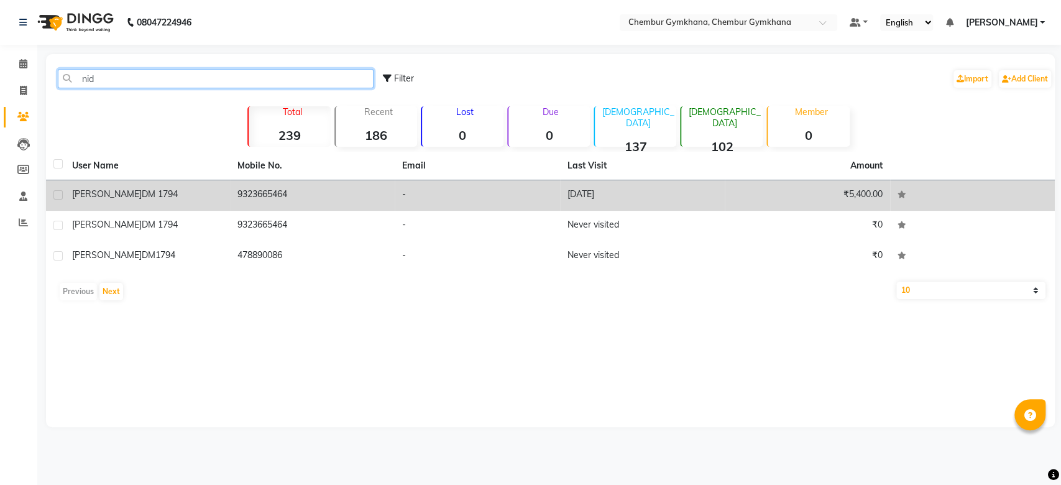
type input "nid"
click at [259, 204] on td "9323665464" at bounding box center [312, 195] width 165 height 30
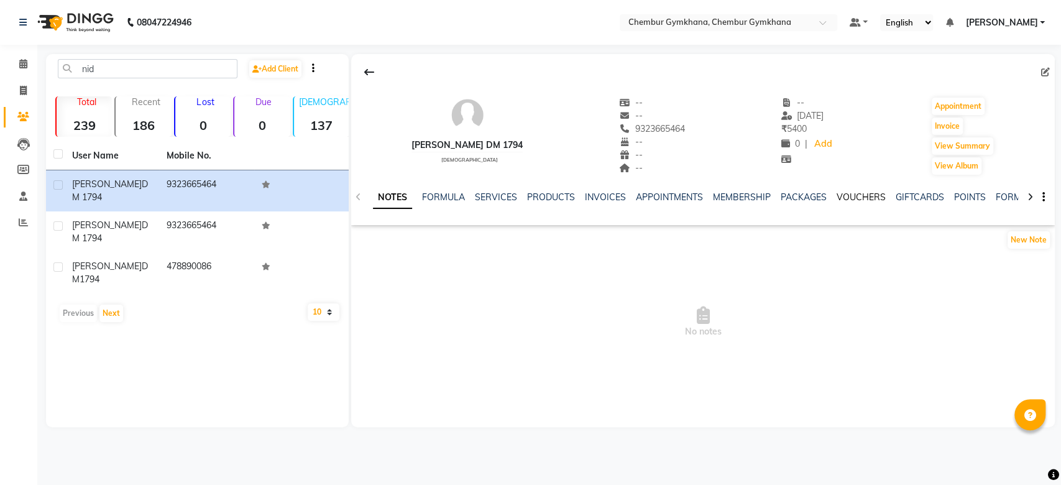
click at [855, 193] on div "NOTES FORMULA SERVICES PRODUCTS INVOICES APPOINTMENTS MEMBERSHIP PACKAGES VOUCH…" at bounding box center [703, 197] width 704 height 43
click at [855, 193] on link "VOUCHERS" at bounding box center [861, 196] width 49 height 11
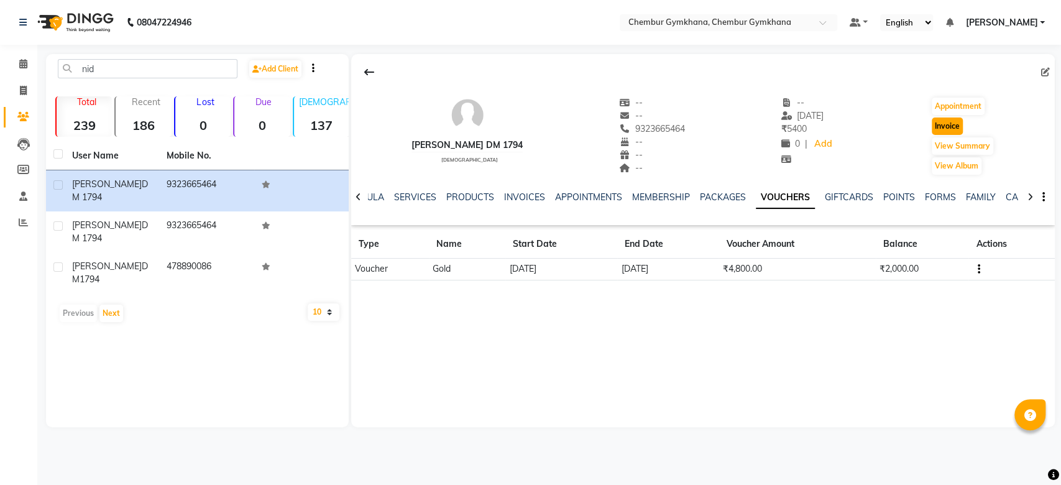
click at [955, 131] on button "Invoice" at bounding box center [947, 125] width 31 height 17
select select "8754"
select select "service"
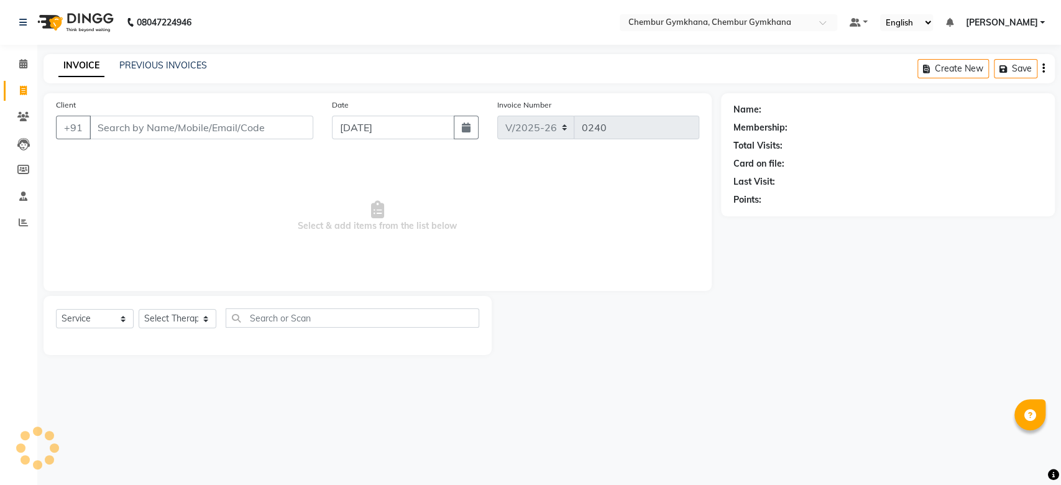
type input "9323665464"
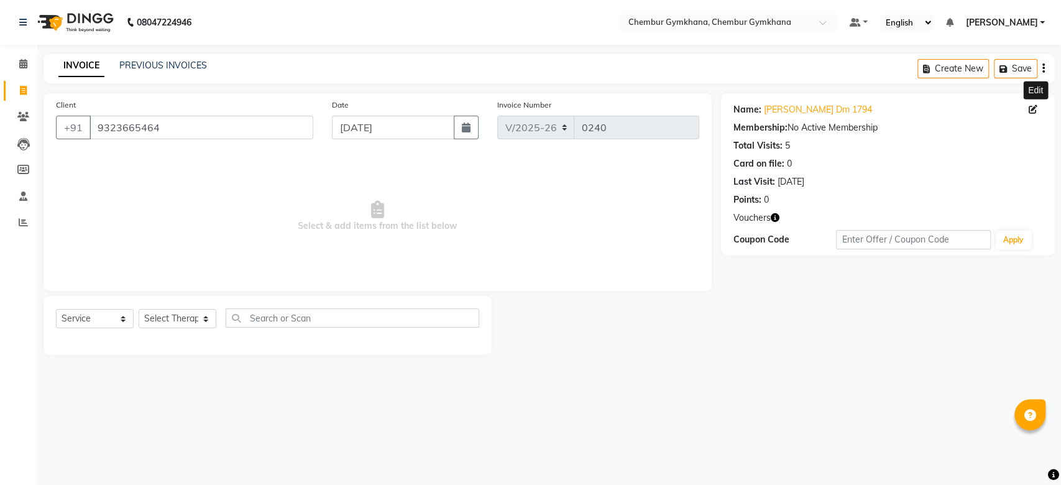
click at [1034, 109] on icon at bounding box center [1033, 109] width 9 height 9
select select "male"
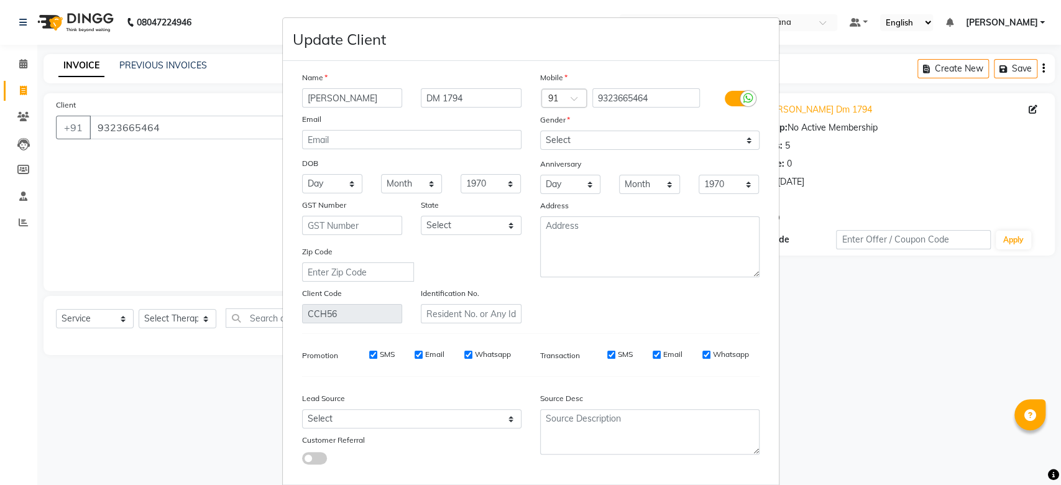
click at [984, 168] on ngb-modal-window "Update Client Name Nidhi Yadavrao DM 1794 Email DOB Day 01 02 03 04 05 06 07 08…" at bounding box center [530, 242] width 1061 height 485
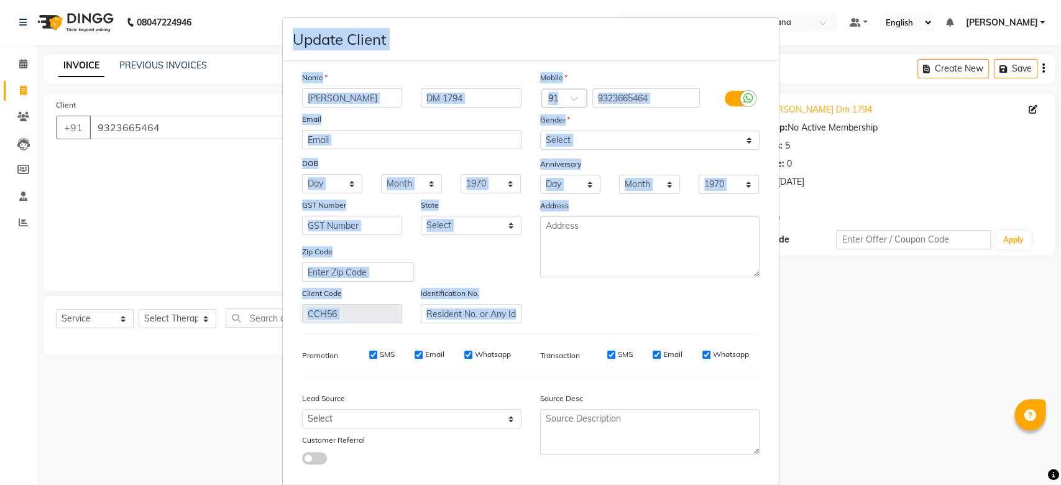
drag, startPoint x: 906, startPoint y: 211, endPoint x: 664, endPoint y: 281, distance: 251.6
click at [664, 281] on ngb-modal-window "Update Client Name Nidhi Yadavrao DM 1794 Email DOB Day 01 02 03 04 05 06 07 08…" at bounding box center [530, 242] width 1061 height 485
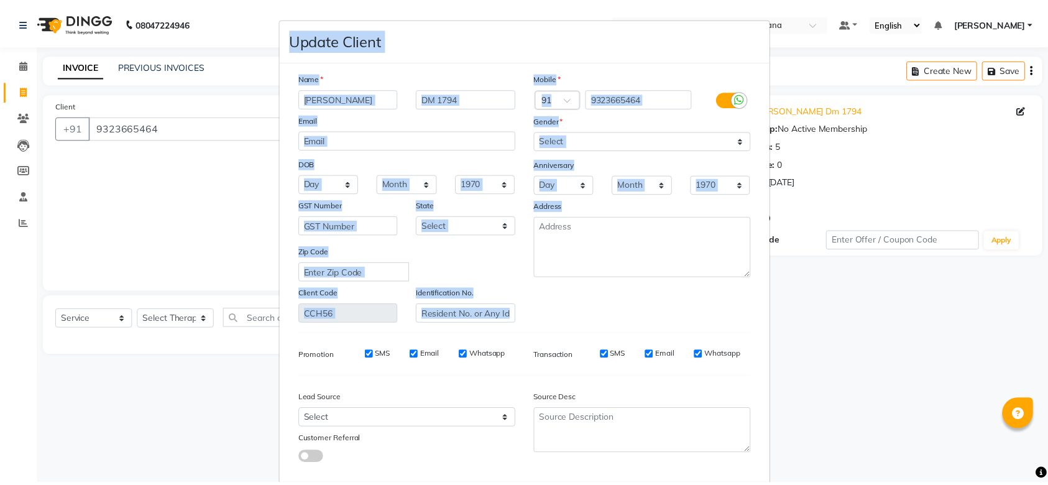
scroll to position [64, 0]
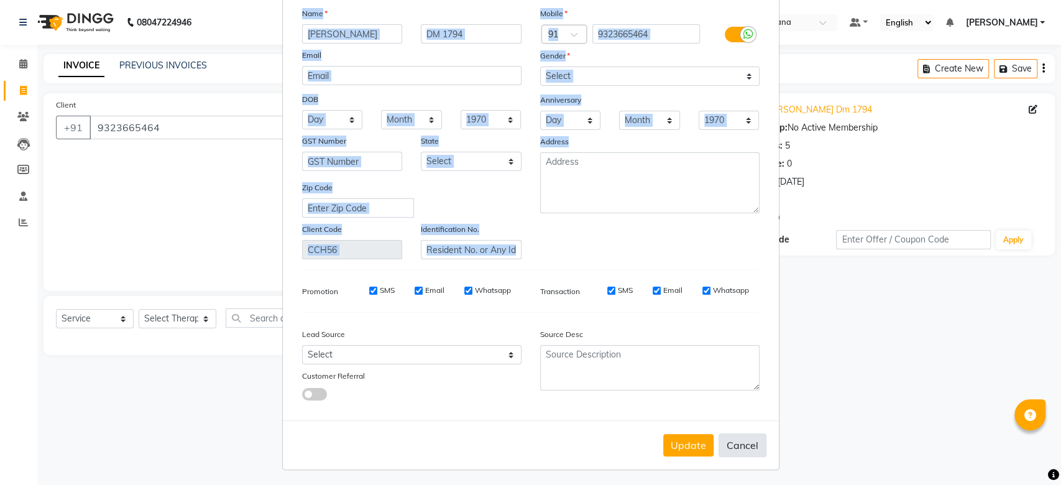
click at [734, 434] on button "Cancel" at bounding box center [742, 445] width 48 height 24
select select
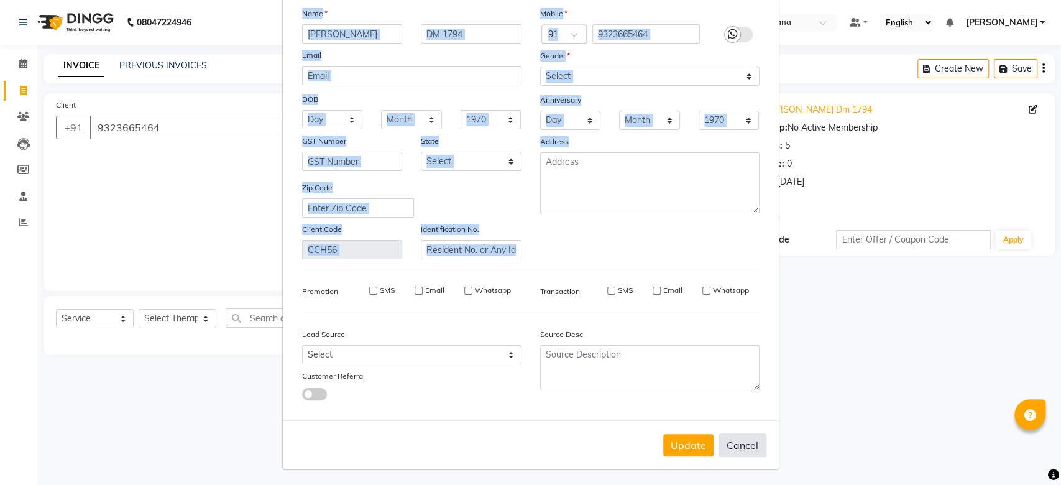
select select
checkbox input "false"
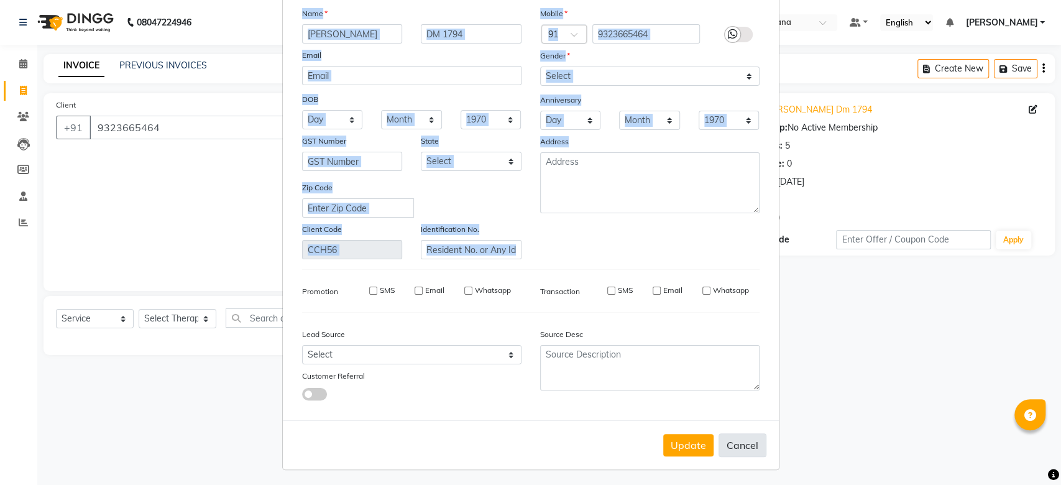
checkbox input "false"
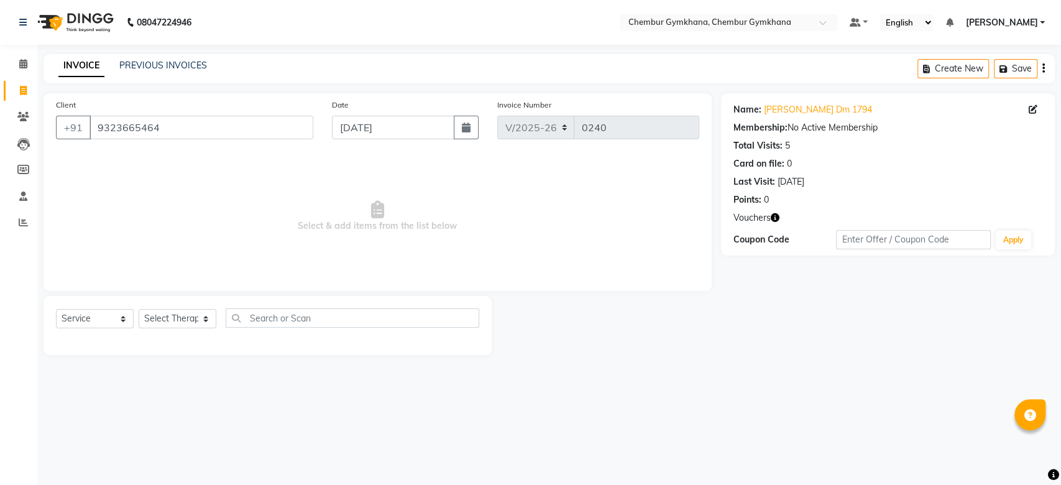
click at [1040, 67] on div "Create New Save" at bounding box center [985, 68] width 137 height 29
click at [1042, 69] on button "button" at bounding box center [1043, 68] width 2 height 29
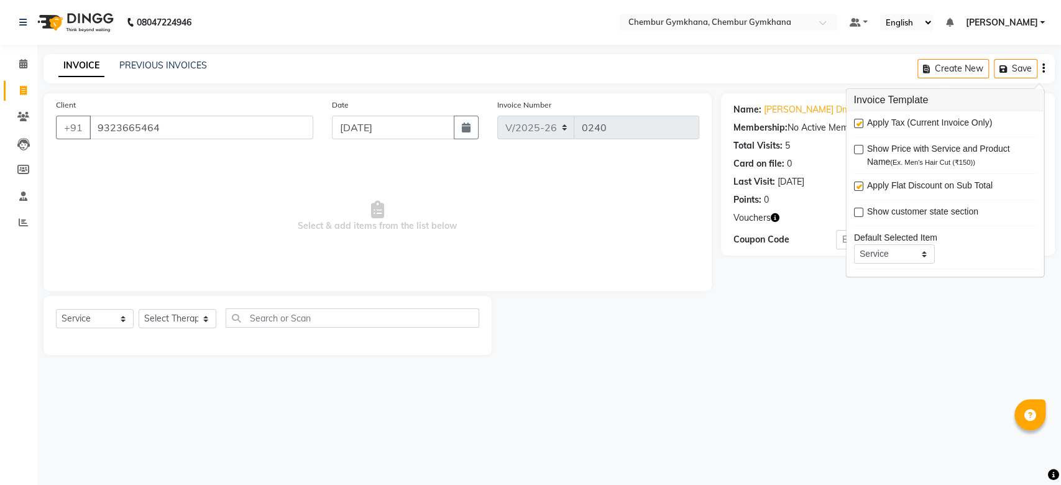
click at [799, 321] on div "Name: Nidhi Yadavrao Dm 1794 Membership: No Active Membership Total Visits: 5 C…" at bounding box center [892, 224] width 343 height 262
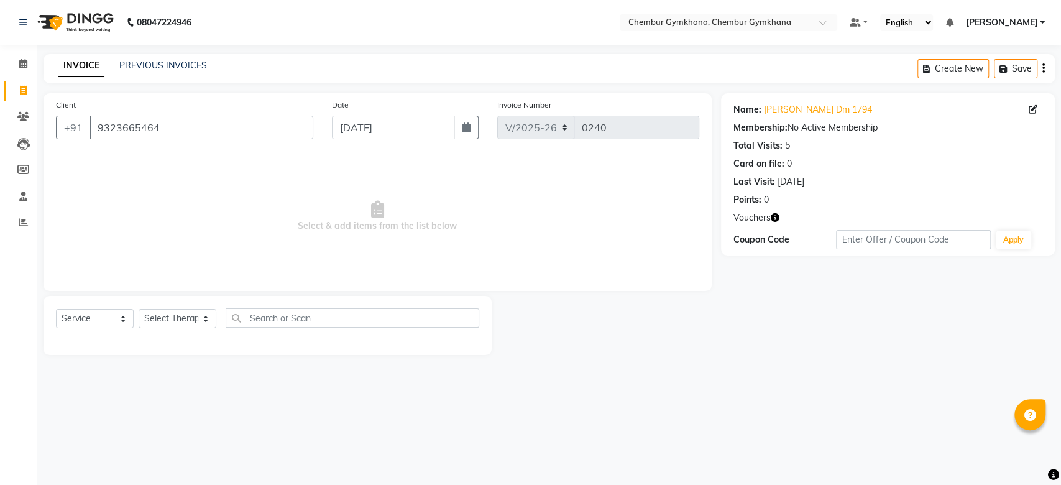
click at [773, 216] on icon "button" at bounding box center [775, 217] width 9 height 9
click at [730, 228] on span "(₹2,000.00)" at bounding box center [734, 229] width 45 height 10
click at [156, 67] on link "PREVIOUS INVOICES" at bounding box center [163, 65] width 88 height 11
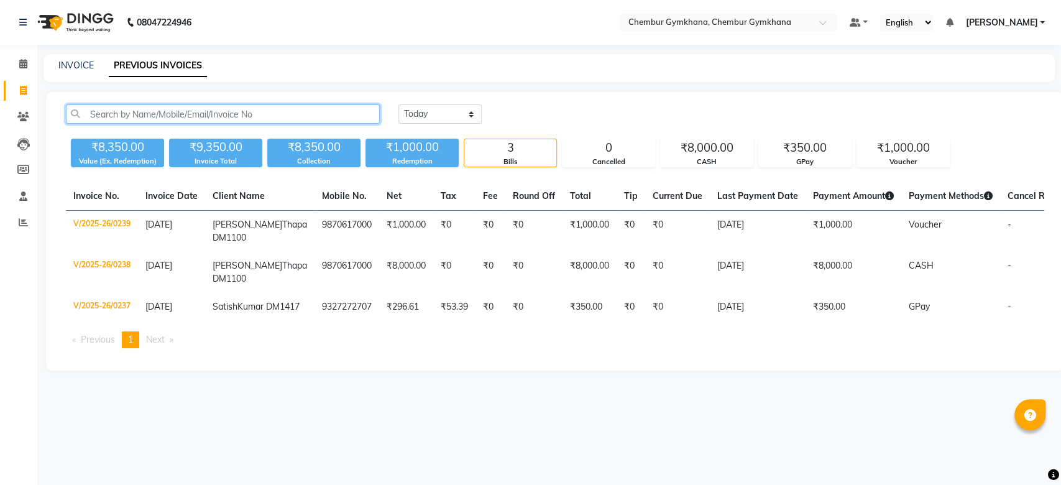
click at [226, 117] on input "text" at bounding box center [223, 113] width 314 height 19
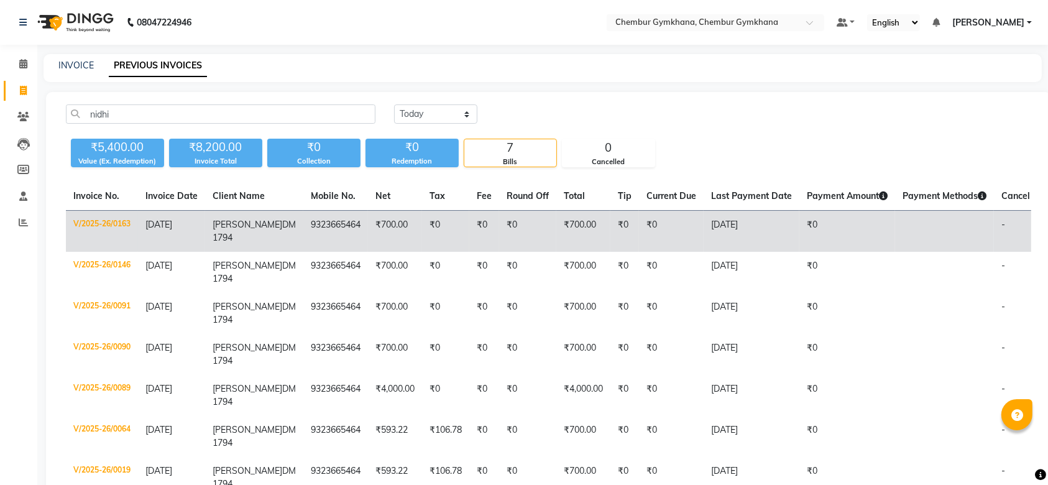
click at [422, 234] on td "₹0" at bounding box center [445, 232] width 47 height 42
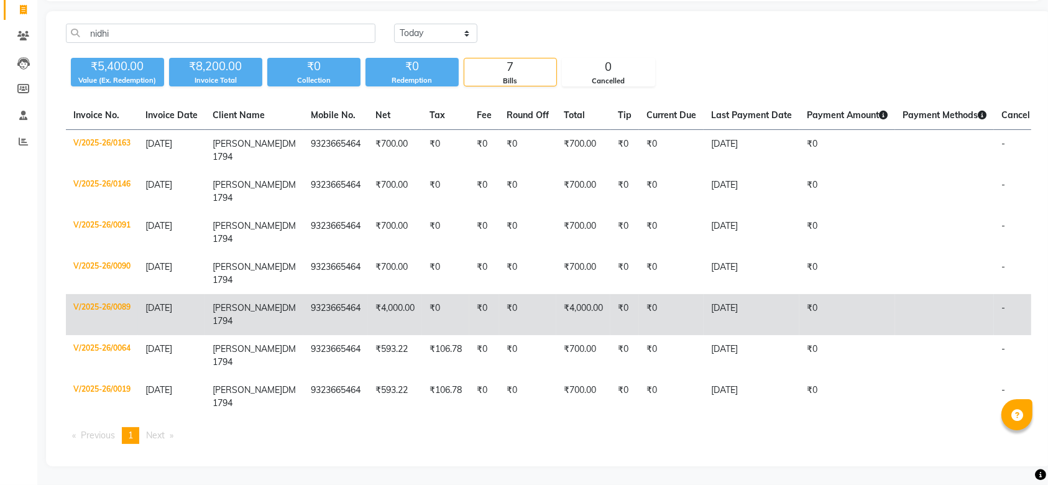
scroll to position [0, 9]
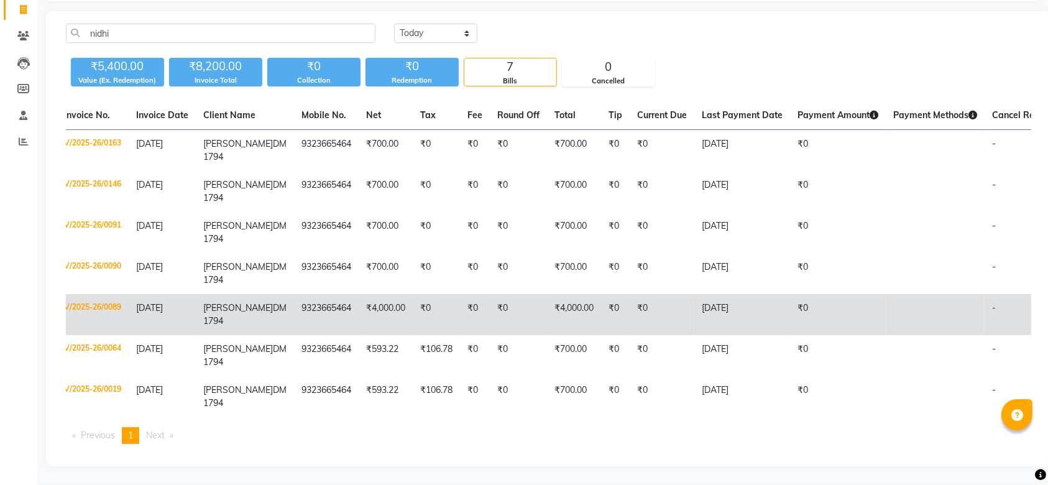
click at [460, 294] on td "₹0" at bounding box center [475, 314] width 30 height 41
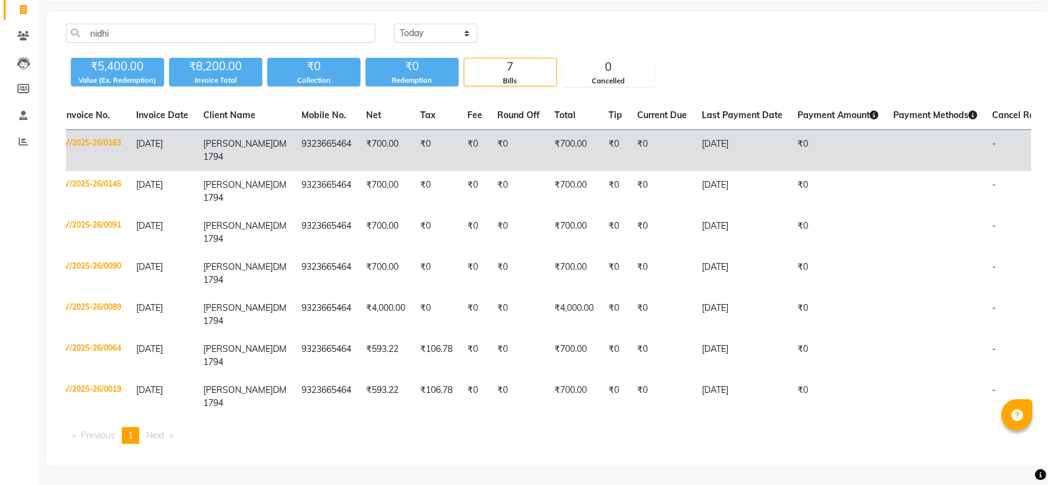
scroll to position [0, 0]
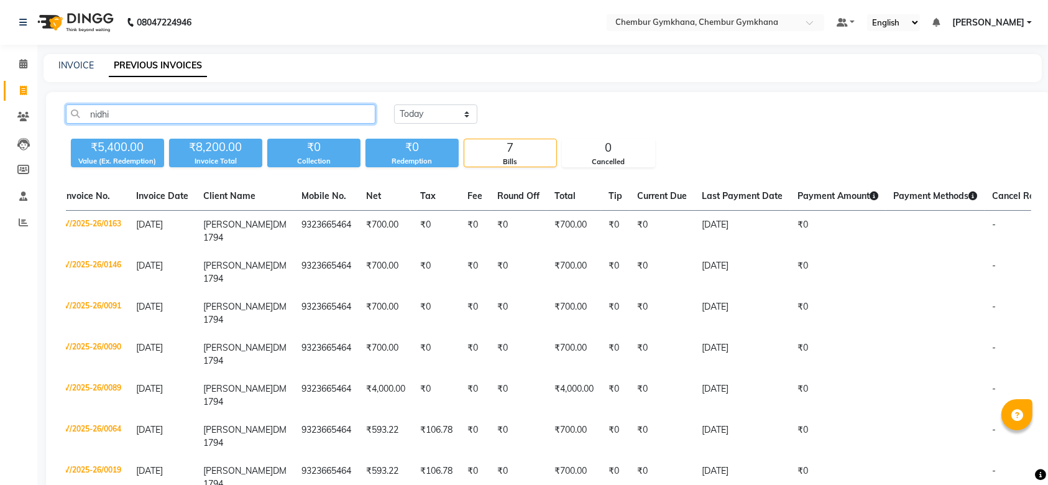
click at [117, 115] on input "nidhi" at bounding box center [221, 113] width 310 height 19
type input "n"
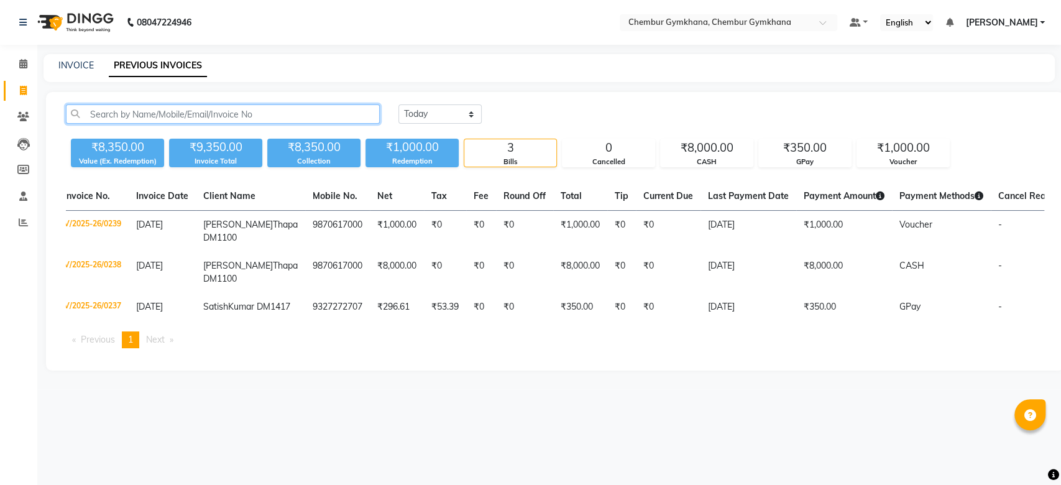
click at [147, 110] on input "text" at bounding box center [223, 113] width 314 height 19
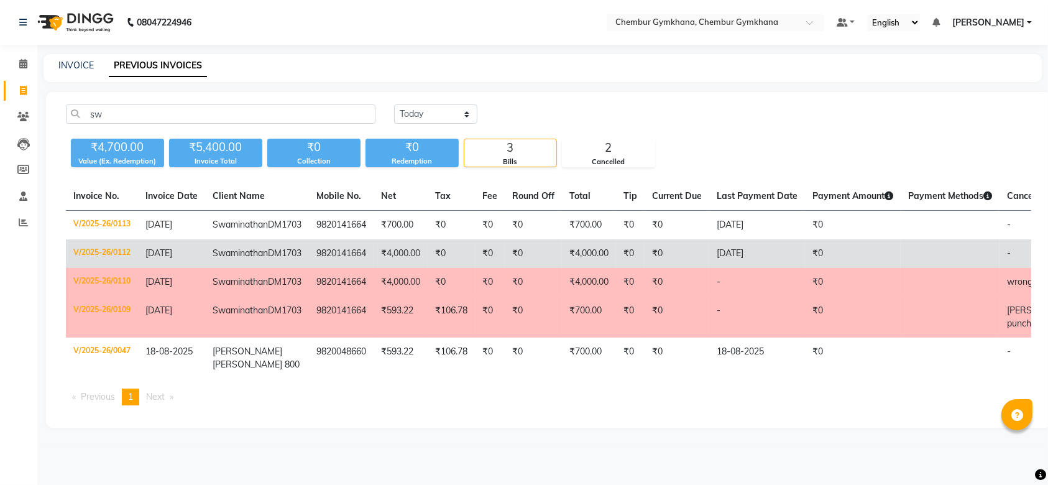
click at [709, 268] on td "[DATE]" at bounding box center [757, 253] width 96 height 29
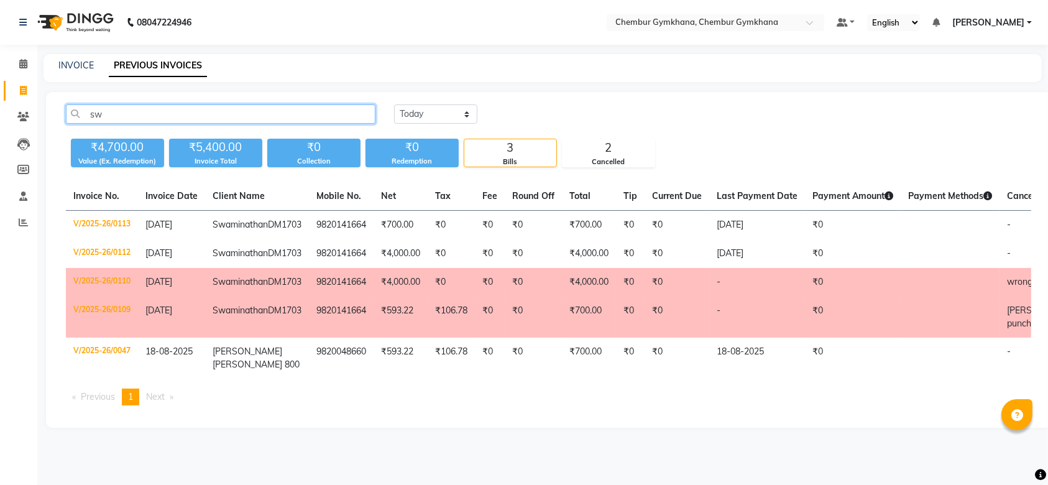
click at [137, 114] on input "sw" at bounding box center [221, 113] width 310 height 19
type input "s"
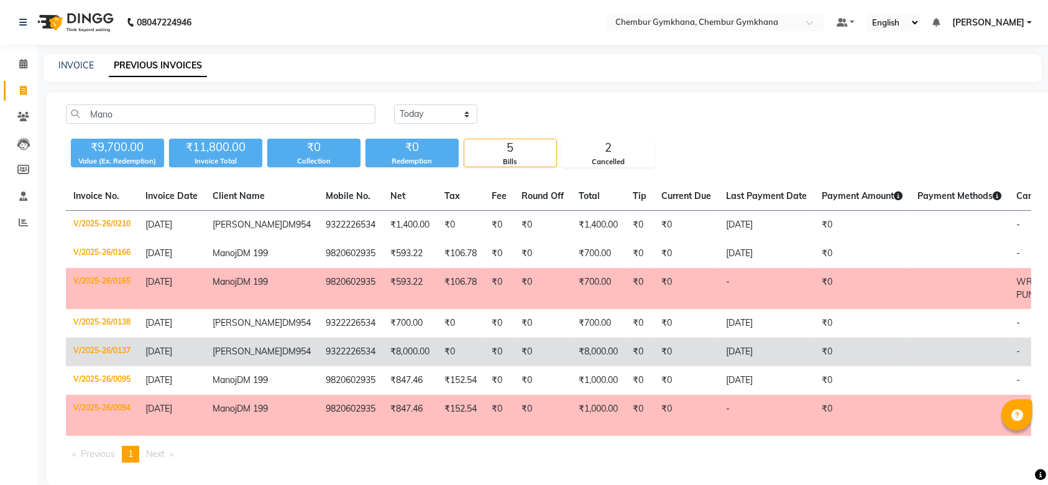
click at [571, 366] on td "₹8,000.00" at bounding box center [598, 351] width 54 height 29
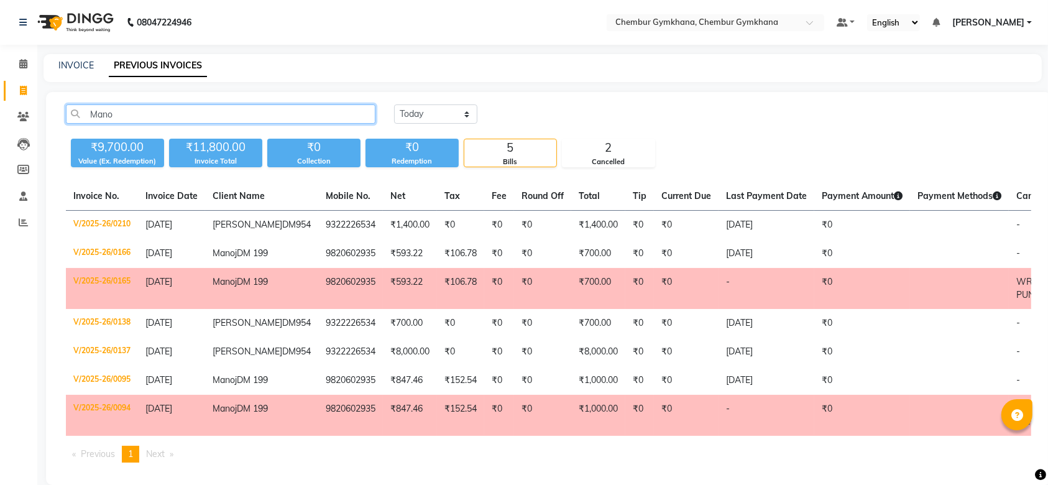
click at [135, 108] on input "Mano" at bounding box center [221, 113] width 310 height 19
type input "M"
type input "m"
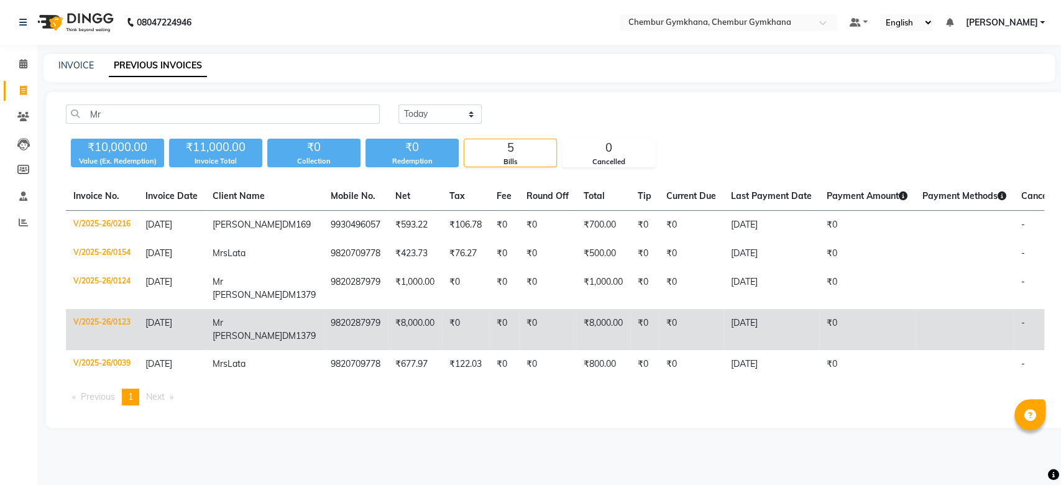
click at [489, 339] on td "₹0" at bounding box center [504, 329] width 30 height 41
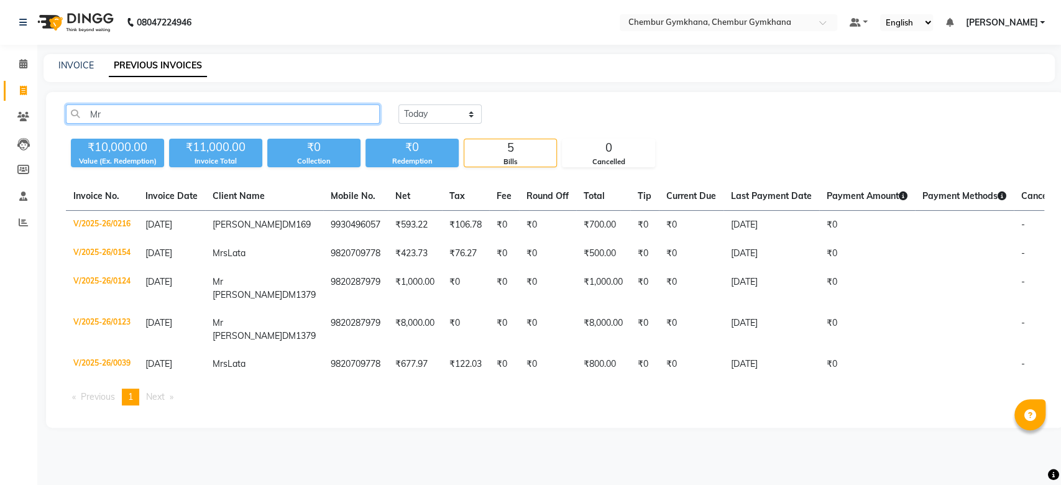
click at [119, 118] on input "Mr" at bounding box center [223, 113] width 314 height 19
type input "M"
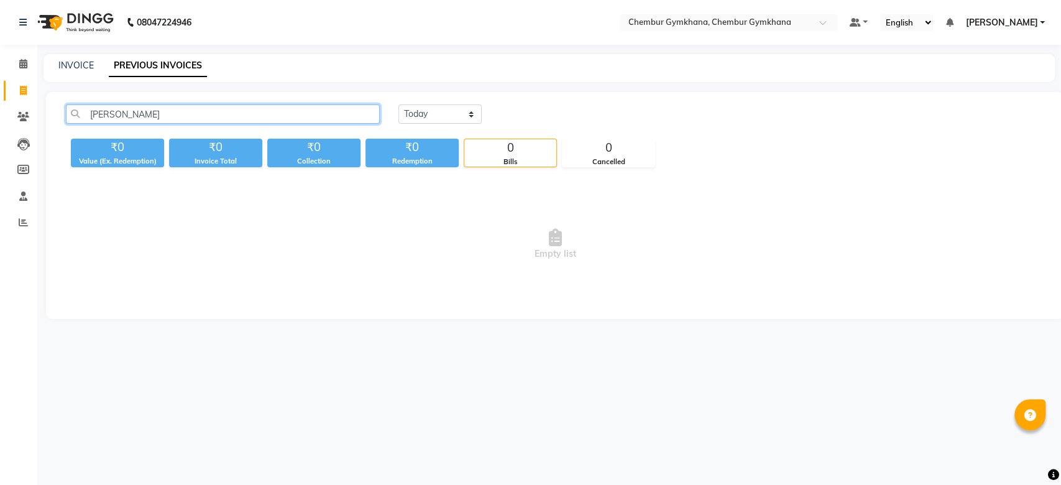
click at [119, 118] on input "Shayam" at bounding box center [223, 113] width 314 height 19
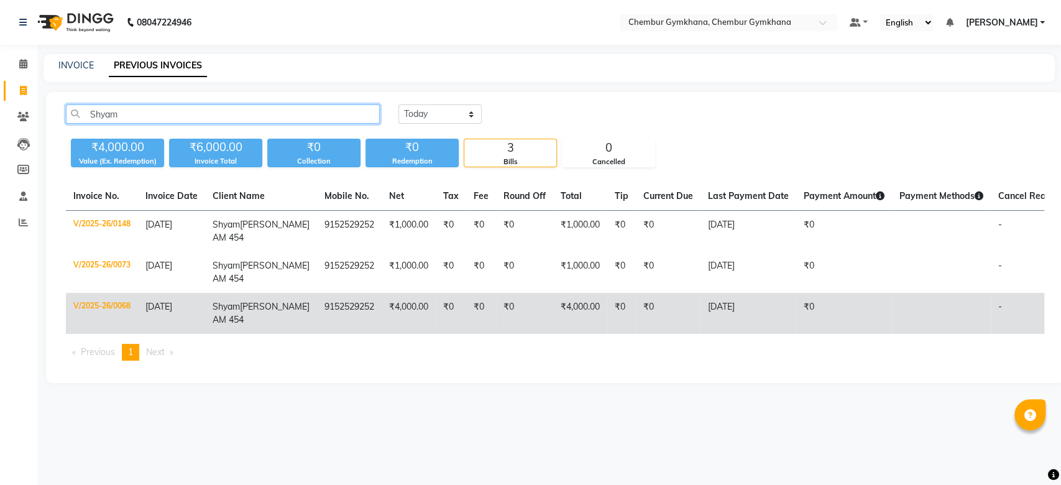
type input "Shyam"
click at [389, 326] on td "₹4,000.00" at bounding box center [409, 313] width 54 height 41
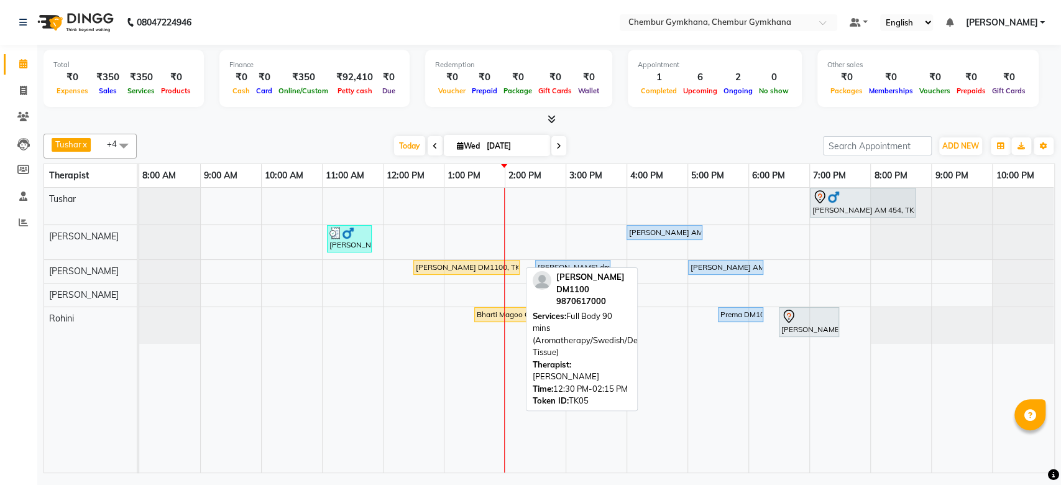
click at [447, 262] on div "Geetanjali Thapa DM1100, TK05, 12:30 PM-02:15 PM, Full Body 90 mins (Aromathera…" at bounding box center [467, 267] width 104 height 11
select select "1"
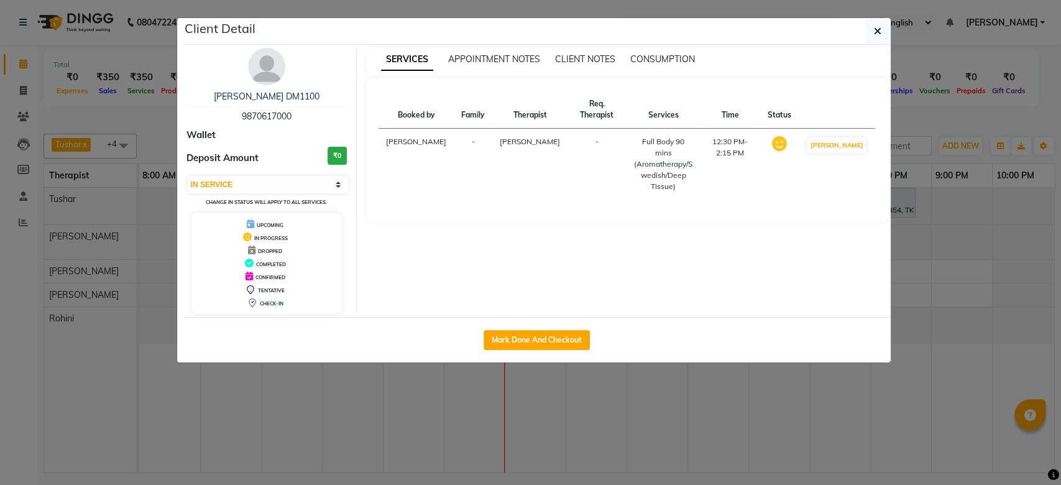
click at [278, 116] on span "9870617000" at bounding box center [267, 116] width 50 height 11
copy span "9870617000"
click at [879, 25] on span "button" at bounding box center [877, 31] width 7 height 12
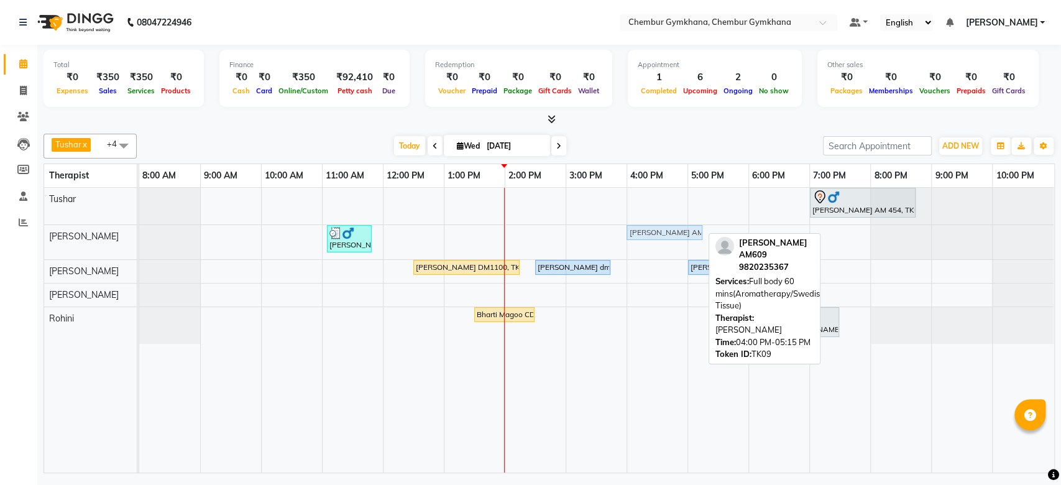
drag, startPoint x: 686, startPoint y: 231, endPoint x: 660, endPoint y: 237, distance: 26.8
click at [139, 237] on div "Satish Kumar DM1417, TK10, 11:05 AM-11:50 AM, Foot Reflexology (30 mins) Parvez…" at bounding box center [139, 242] width 0 height 34
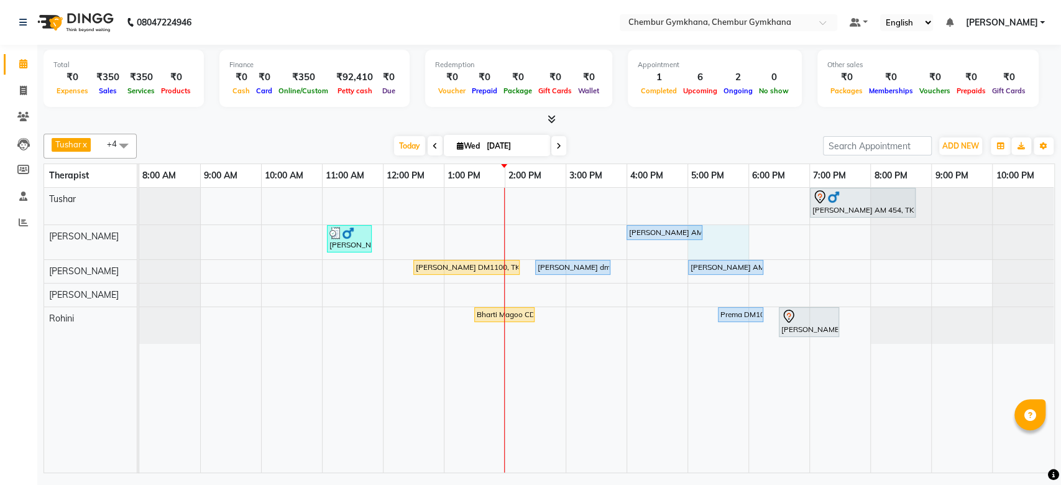
click at [725, 229] on div "Shyam Gianani AM 454, TK04, 07:00 PM-08:45 PM, Full Body 90 mins (Aromatherapy/…" at bounding box center [596, 330] width 915 height 285
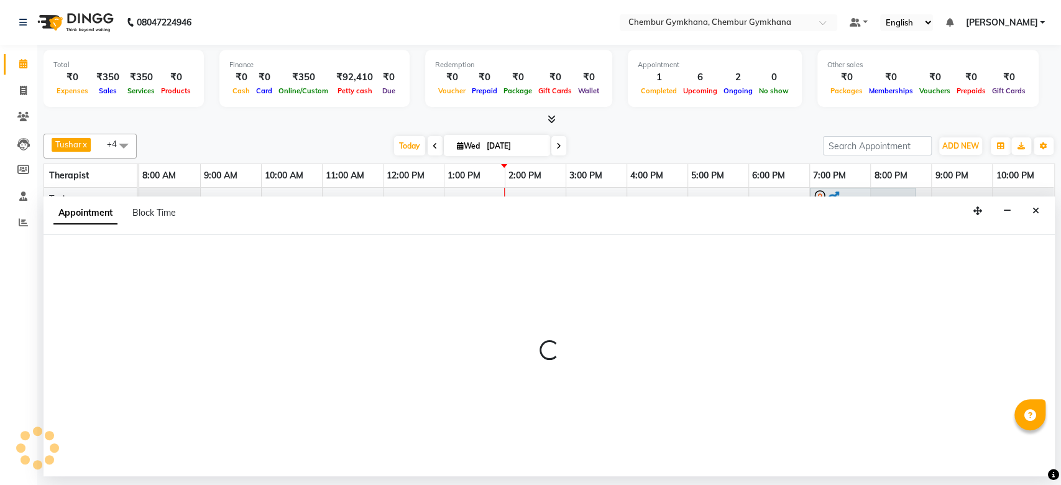
select select "88853"
select select "1020"
select select "tentative"
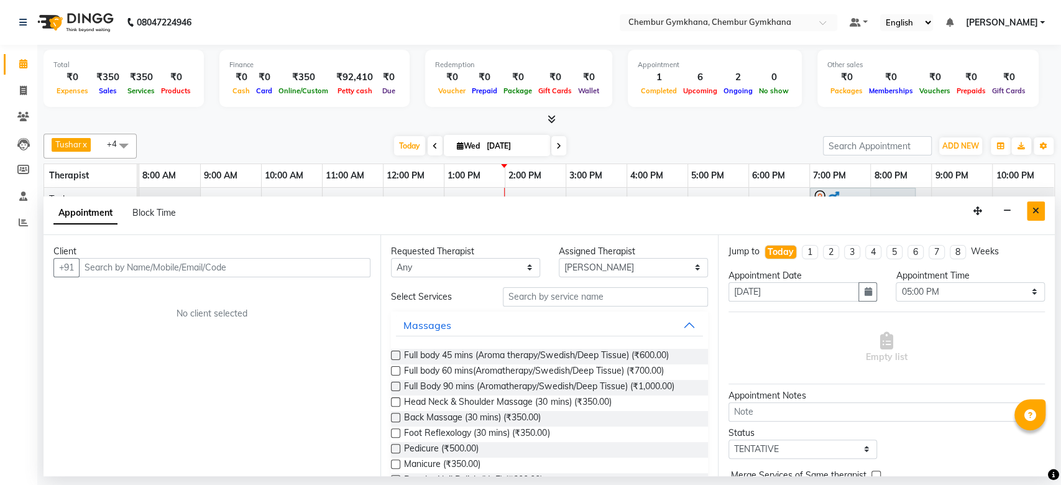
click at [1029, 214] on button "Close" at bounding box center [1036, 210] width 18 height 19
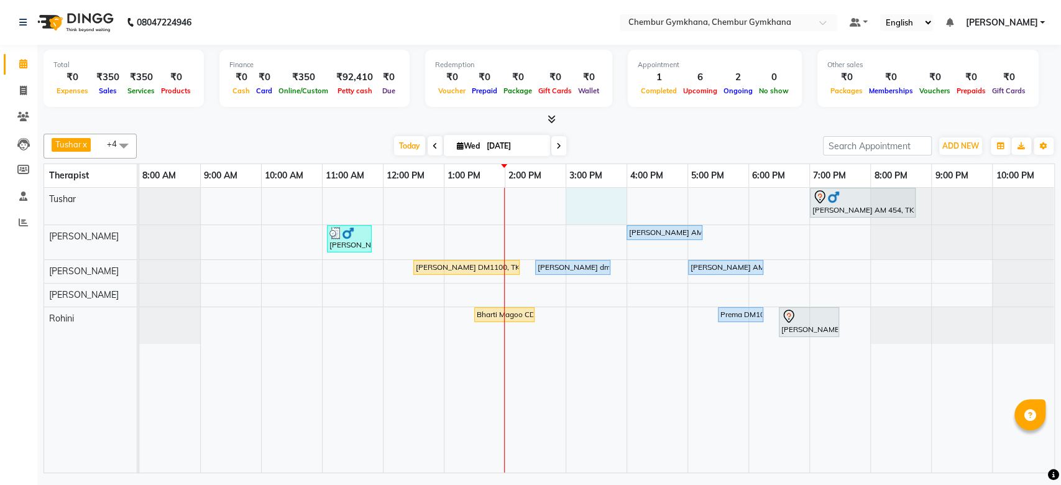
click at [595, 196] on div "Shyam Gianani AM 454, TK04, 07:00 PM-08:45 PM, Full Body 90 mins (Aromatherapy/…" at bounding box center [596, 330] width 915 height 285
select select "88851"
select select "900"
select select "tentative"
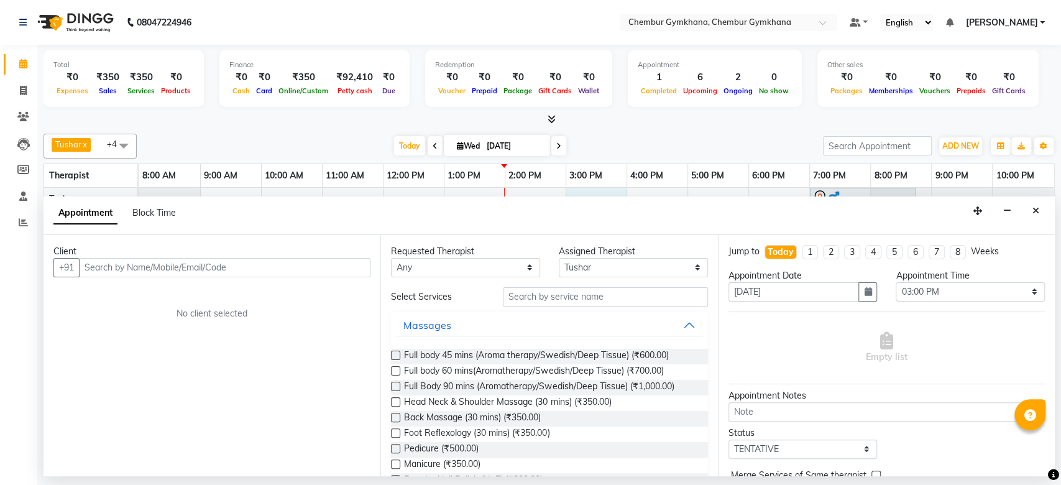
click at [396, 366] on label at bounding box center [395, 370] width 9 height 9
click at [396, 368] on input "checkbox" at bounding box center [395, 372] width 8 height 8
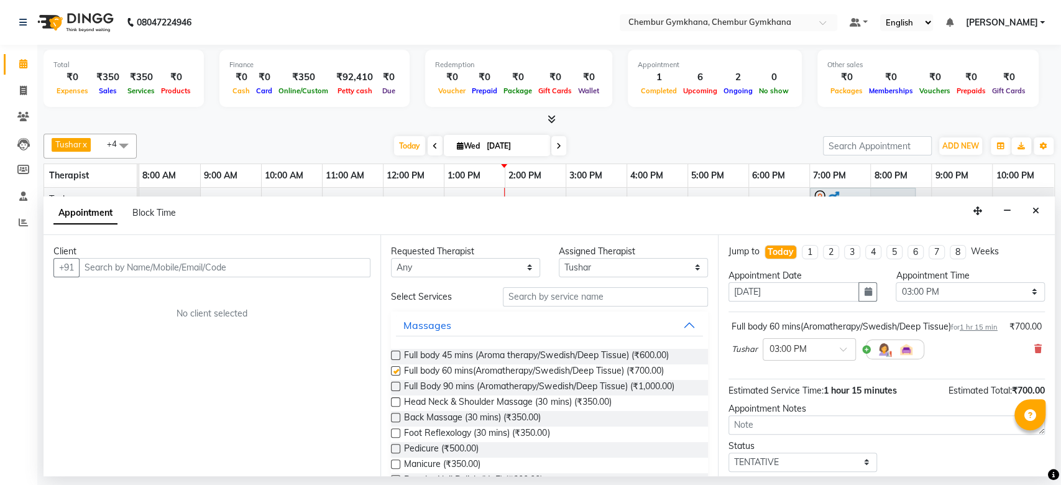
checkbox input "false"
click at [298, 271] on input "text" at bounding box center [224, 267] width 291 height 19
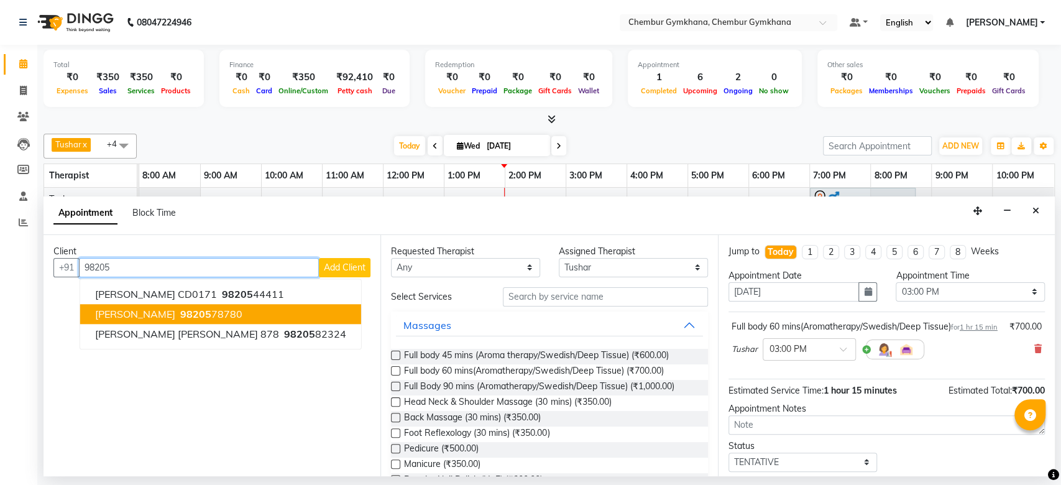
click at [231, 314] on ngb-highlight "98205 78780" at bounding box center [210, 314] width 65 height 12
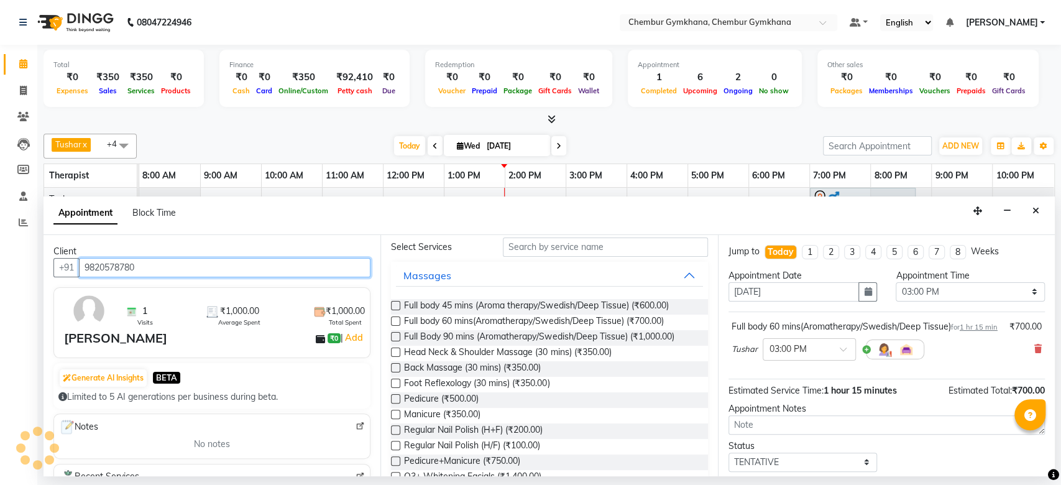
scroll to position [86, 0]
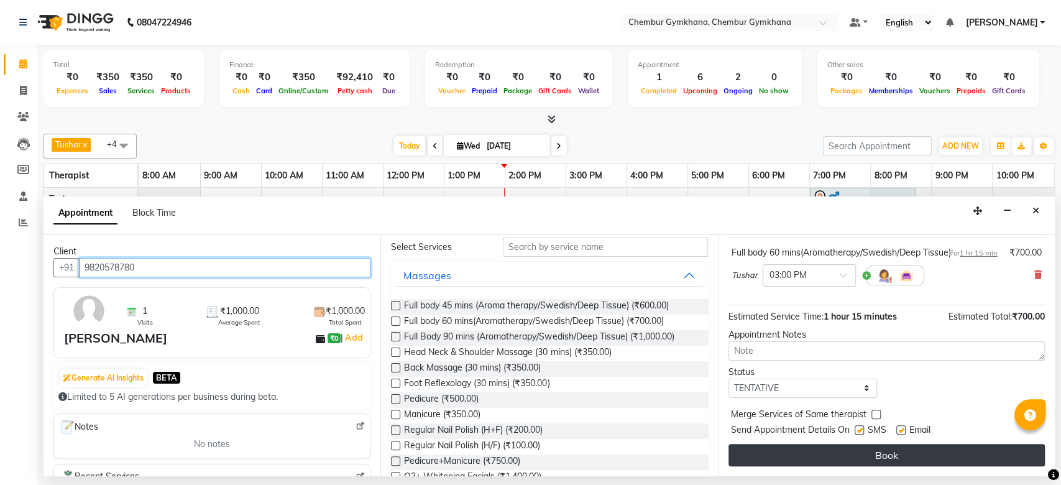
type input "9820578780"
click at [847, 452] on button "Book" at bounding box center [886, 455] width 316 height 22
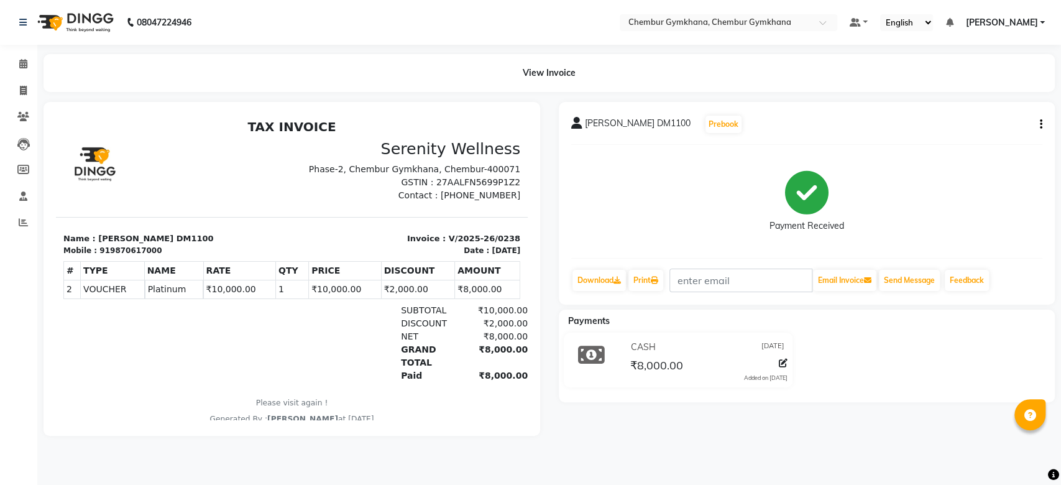
click at [1041, 125] on icon "button" at bounding box center [1041, 124] width 2 height 1
click at [1002, 125] on div "Edit Item Staff" at bounding box center [991, 125] width 62 height 16
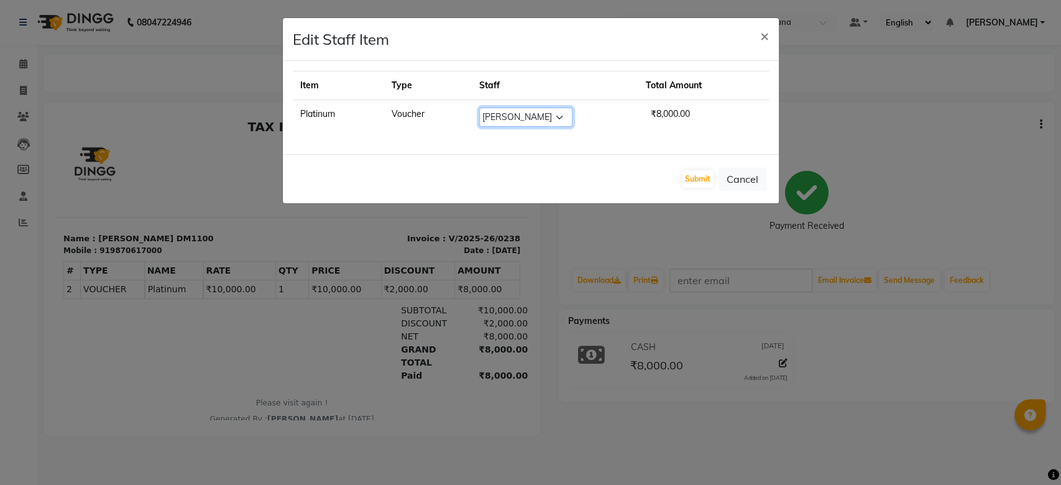
click at [543, 110] on select "Select Ishrat Jenny Lalfakzuala Laltlanchhuaha Moy Moy Pappu Rahila Khan Rathna…" at bounding box center [525, 117] width 93 height 19
click at [484, 108] on select "Select Ishrat Jenny Lalfakzuala Laltlanchhuaha Moy Moy Pappu Rahila Khan Rathna…" at bounding box center [525, 117] width 93 height 19
click at [562, 122] on select "Select Ishrat Jenny Lalfakzuala Laltlanchhuaha Moy Moy Pappu Rahila Khan Rathna…" at bounding box center [525, 117] width 93 height 19
click at [484, 108] on select "Select Ishrat Jenny Lalfakzuala Laltlanchhuaha Moy Moy Pappu Rahila Khan Rathna…" at bounding box center [525, 117] width 93 height 19
click at [566, 121] on select "Select Ishrat Jenny Lalfakzuala Laltlanchhuaha Moy Moy Pappu Rahila Khan Rathna…" at bounding box center [525, 117] width 93 height 19
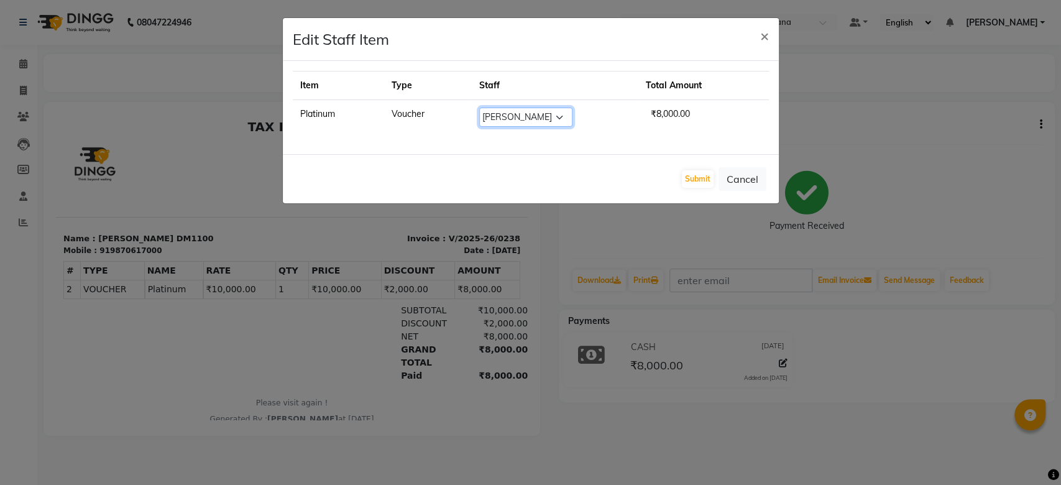
select select "90749"
click at [484, 108] on select "Select Ishrat Jenny Lalfakzuala Laltlanchhuaha Moy Moy Pappu Rahila Khan Rathna…" at bounding box center [525, 117] width 93 height 19
click at [697, 181] on button "Submit" at bounding box center [698, 178] width 32 height 17
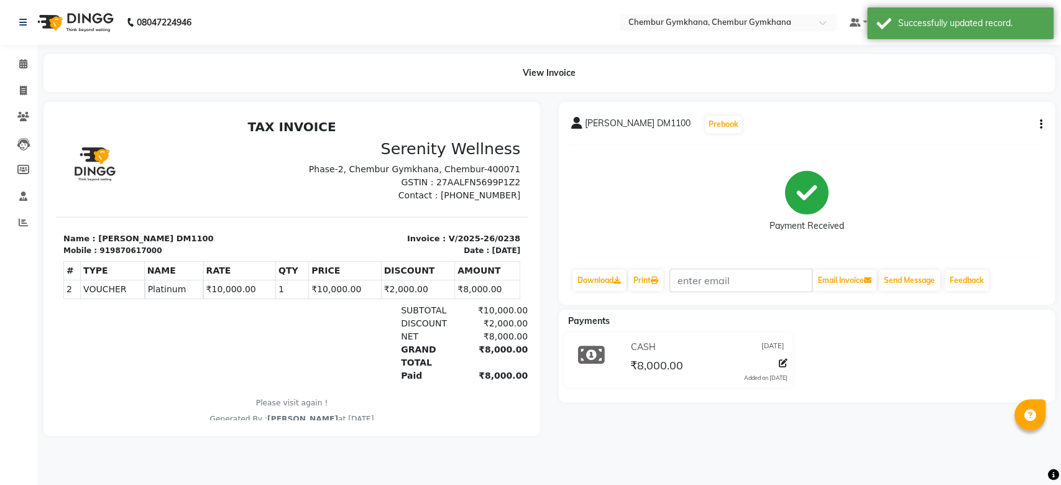
click at [1040, 124] on icon "button" at bounding box center [1041, 124] width 2 height 1
click at [999, 125] on div "Edit Item Staff" at bounding box center [991, 125] width 62 height 16
select select "90749"
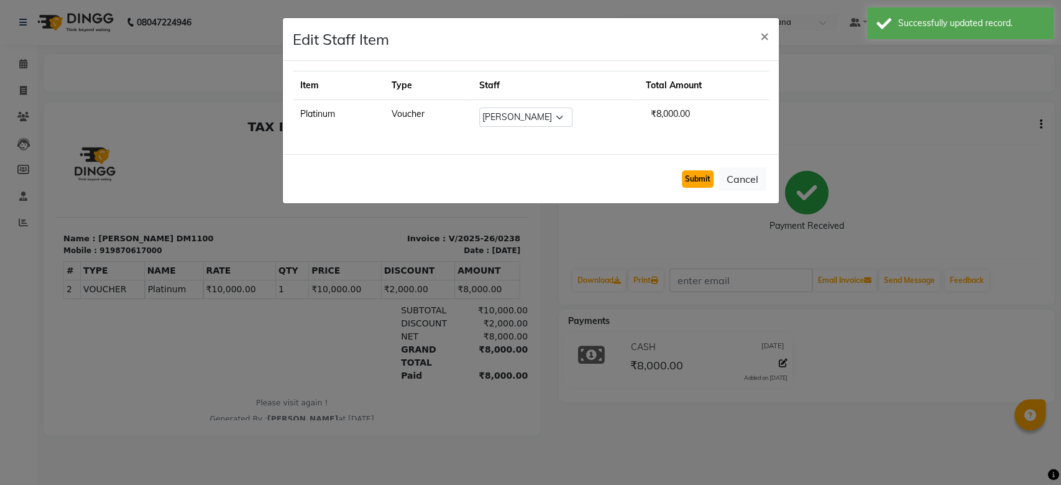
click at [686, 176] on button "Submit" at bounding box center [698, 178] width 32 height 17
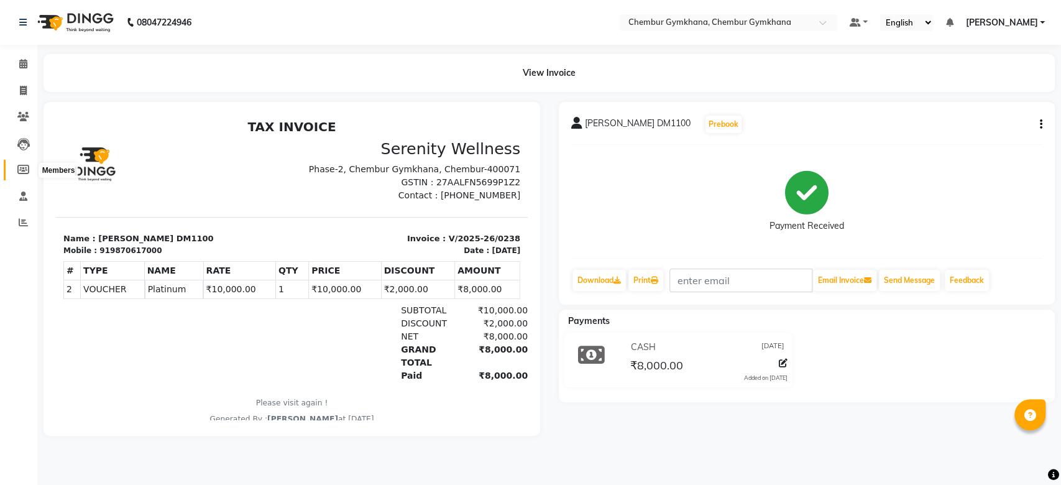
click at [26, 172] on icon at bounding box center [23, 169] width 12 height 9
select select
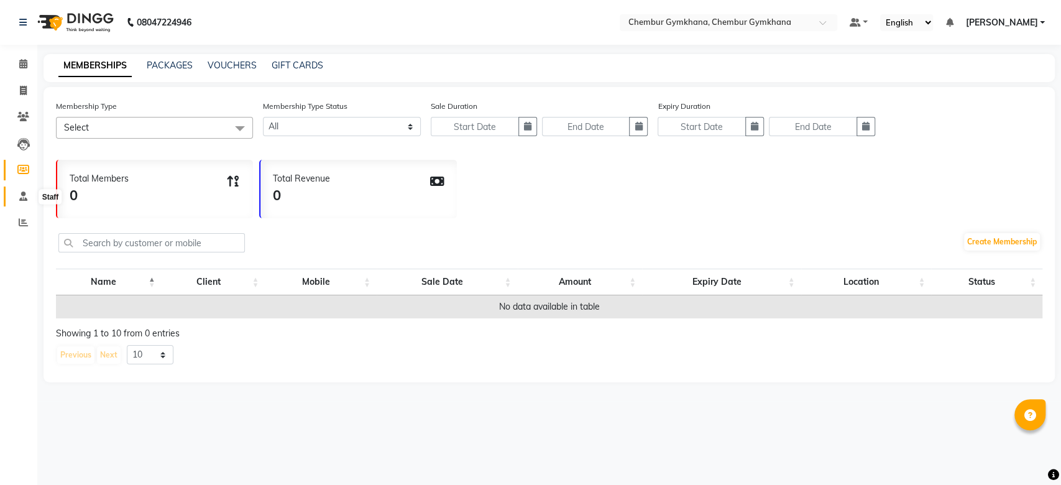
click at [26, 198] on icon at bounding box center [23, 195] width 8 height 9
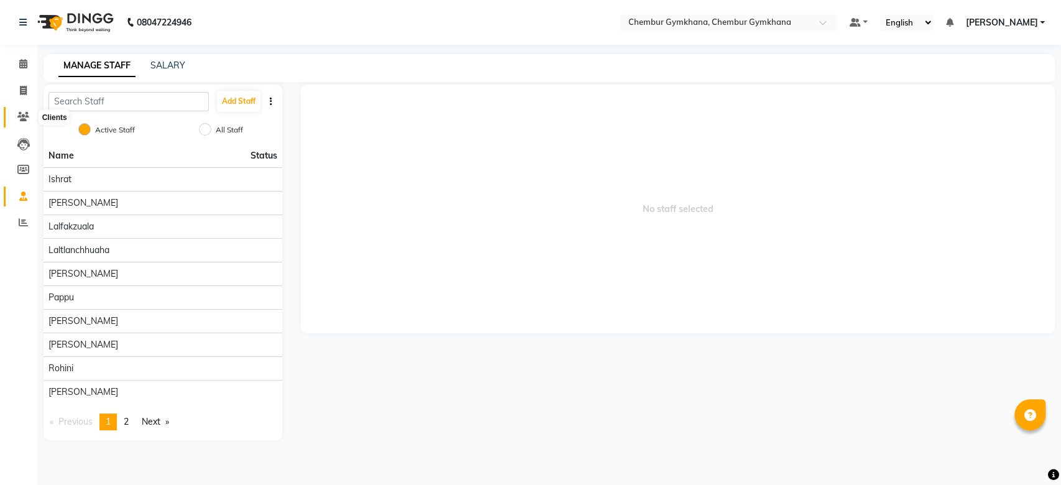
click at [27, 122] on span at bounding box center [23, 117] width 22 height 14
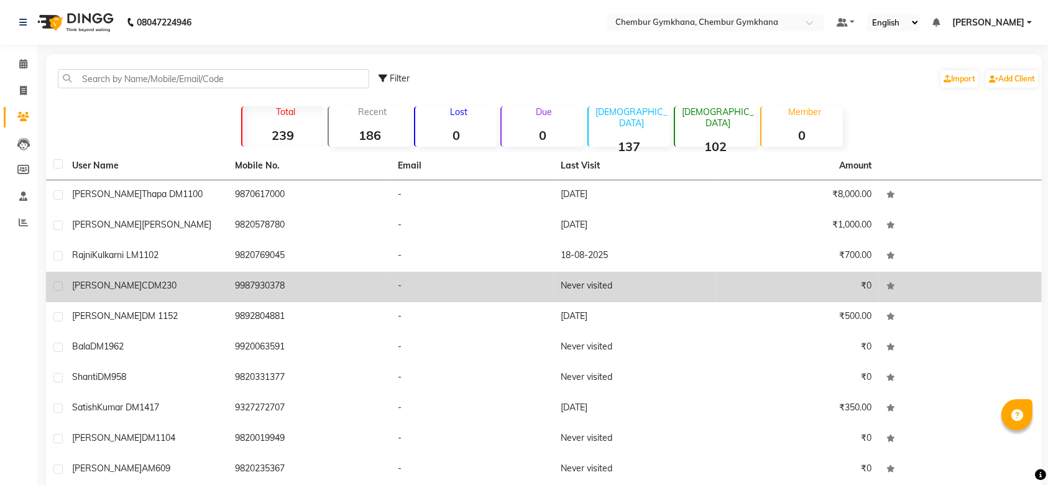
scroll to position [53, 0]
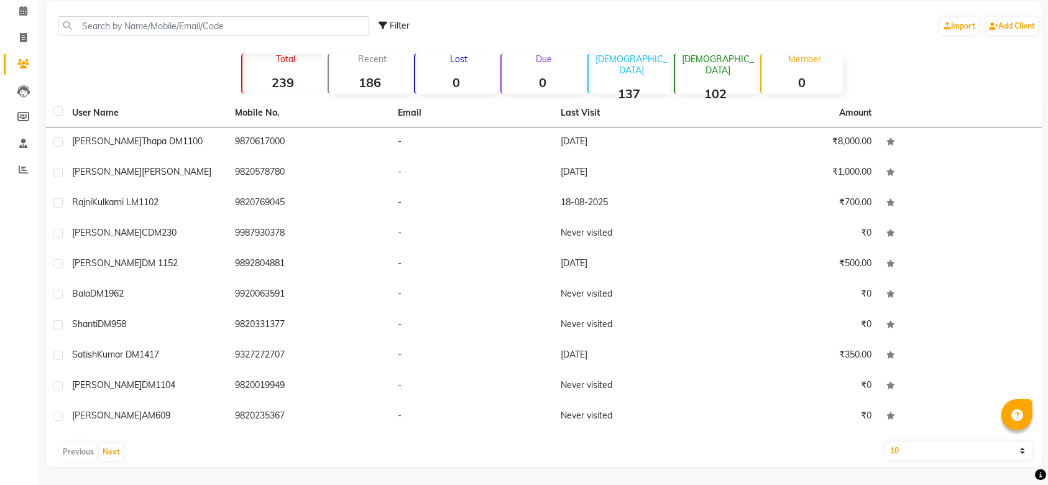
drag, startPoint x: 64, startPoint y: 456, endPoint x: 124, endPoint y: 451, distance: 59.9
click at [124, 451] on div "Previous Next" at bounding box center [544, 452] width 986 height 20
click at [119, 452] on div "Previous Next" at bounding box center [544, 452] width 986 height 20
click at [119, 452] on button "Next" at bounding box center [111, 451] width 24 height 17
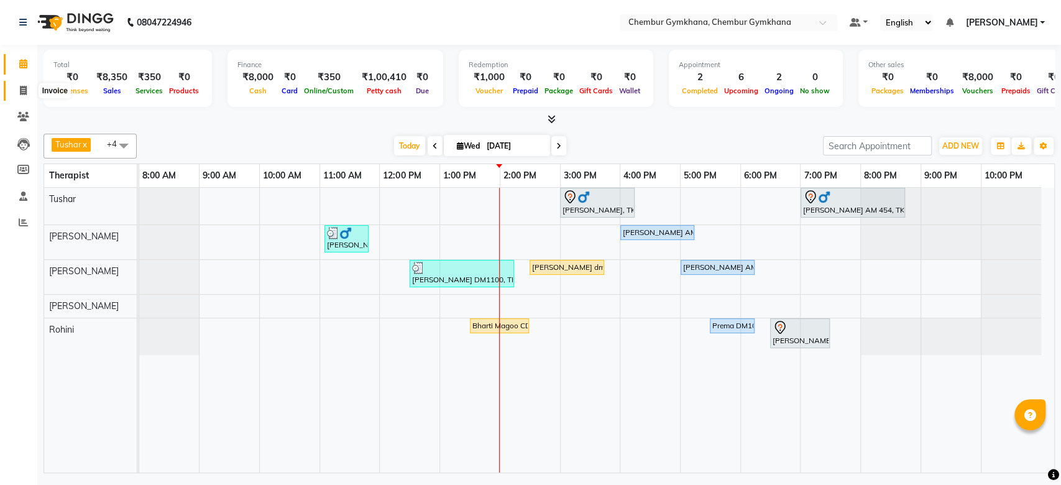
click at [18, 89] on span at bounding box center [23, 91] width 22 height 14
select select "8754"
select select "service"
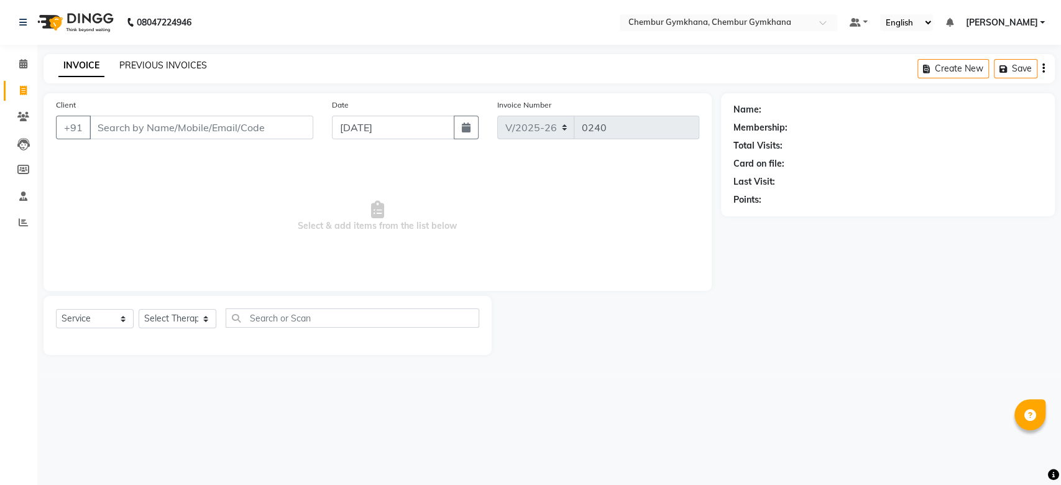
click at [154, 65] on link "PREVIOUS INVOICES" at bounding box center [163, 65] width 88 height 11
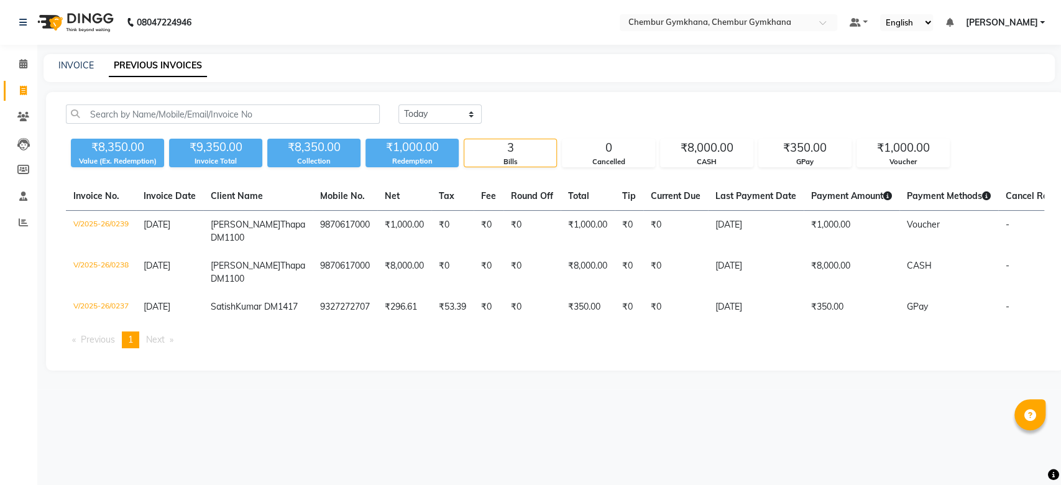
drag, startPoint x: 157, startPoint y: 397, endPoint x: 84, endPoint y: 407, distance: 73.4
click at [84, 348] on ul "Previous page 1 / 1 You're on page 1 Next page" at bounding box center [555, 339] width 978 height 17
click at [19, 166] on icon at bounding box center [23, 169] width 12 height 9
select select
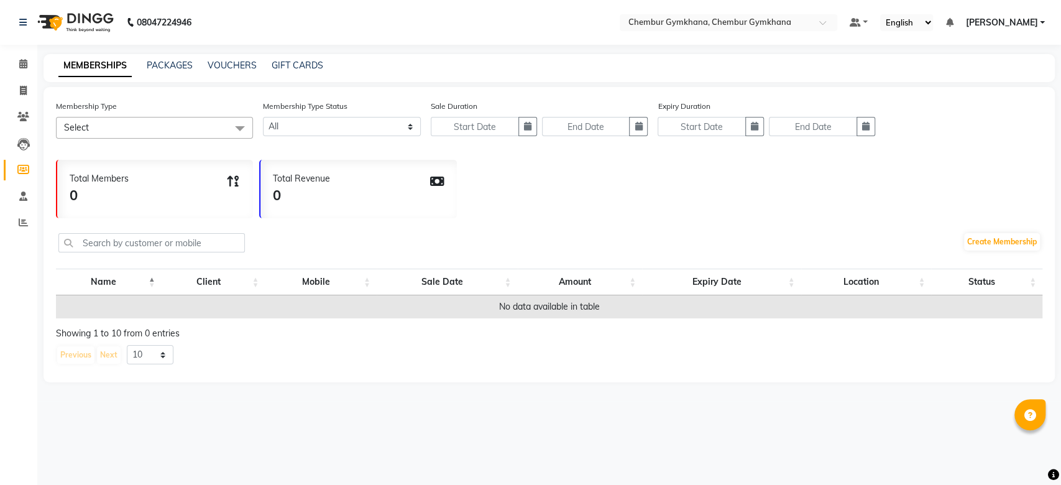
click at [209, 125] on span "Select" at bounding box center [154, 128] width 197 height 22
click at [227, 66] on link "VOUCHERS" at bounding box center [232, 65] width 49 height 11
select select
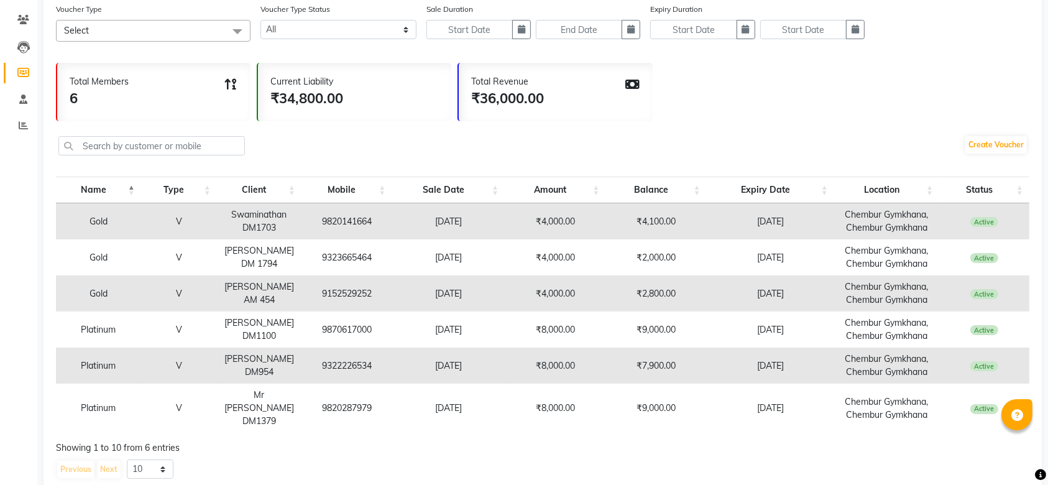
scroll to position [114, 0]
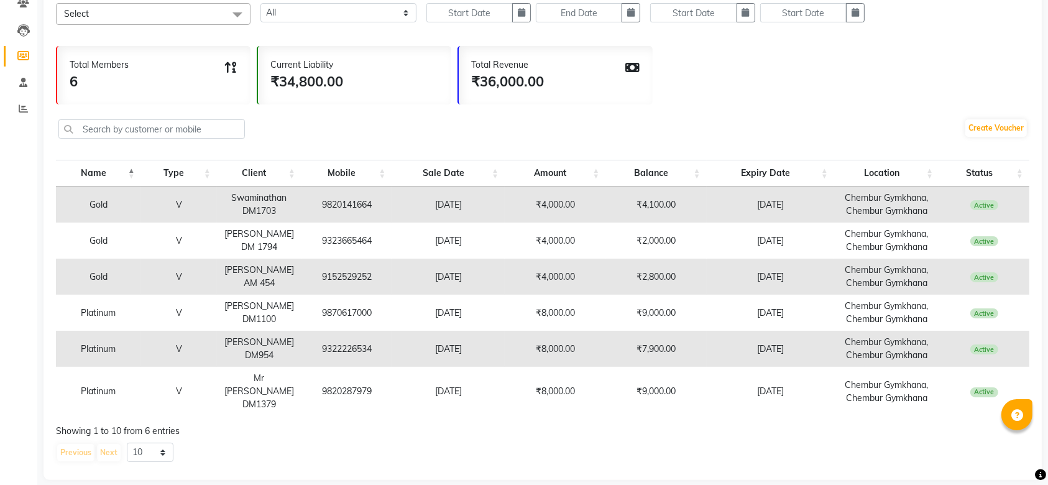
click at [268, 208] on td "Swaminathan DM1703" at bounding box center [259, 204] width 85 height 36
click at [356, 205] on td "9820141664" at bounding box center [346, 204] width 90 height 36
click at [1012, 204] on td "Active" at bounding box center [984, 204] width 90 height 36
drag, startPoint x: 1012, startPoint y: 204, endPoint x: 656, endPoint y: 196, distance: 356.2
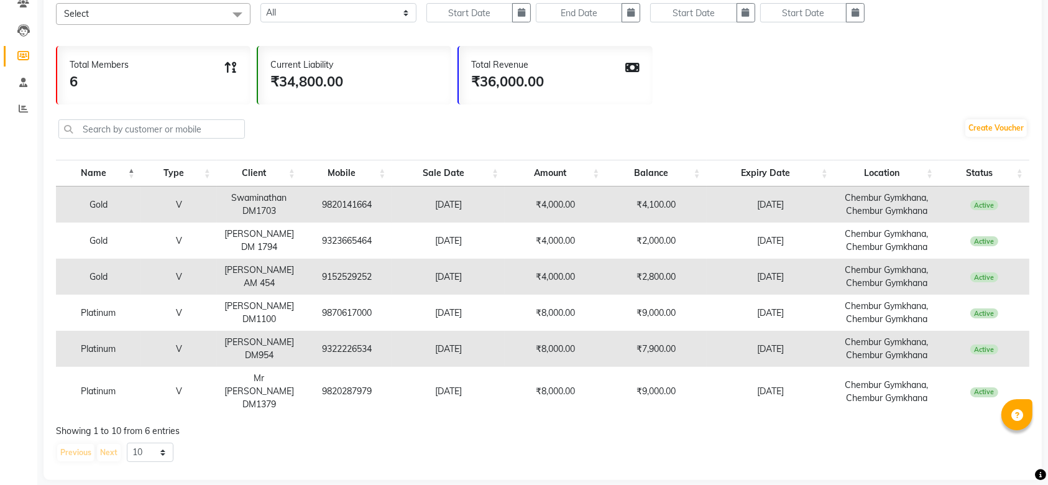
click at [656, 196] on tr "Gold V Swaminathan DM1703 9820141664 23-08-2025 ₹4,000.00 ₹4,100.00 07-10-2025 …" at bounding box center [542, 204] width 973 height 36
click at [512, 223] on td "₹4,000.00" at bounding box center [555, 241] width 101 height 36
click at [144, 443] on select "10 20 50 100" at bounding box center [150, 452] width 47 height 19
select select "100"
click at [127, 443] on select "10 20 50 100" at bounding box center [150, 452] width 47 height 19
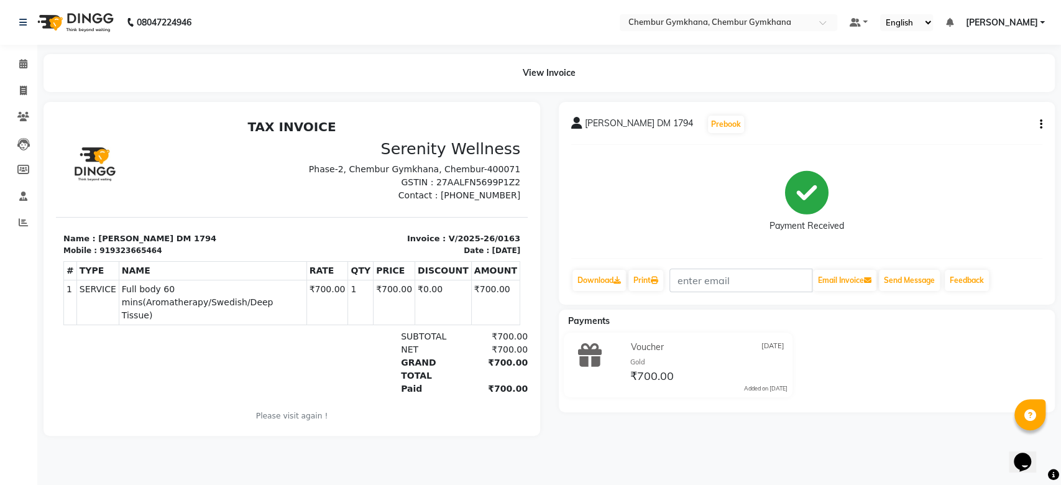
click at [1040, 125] on icon "button" at bounding box center [1041, 124] width 2 height 1
click at [970, 127] on div "Edit Item Staff" at bounding box center [991, 125] width 62 height 16
select select "88853"
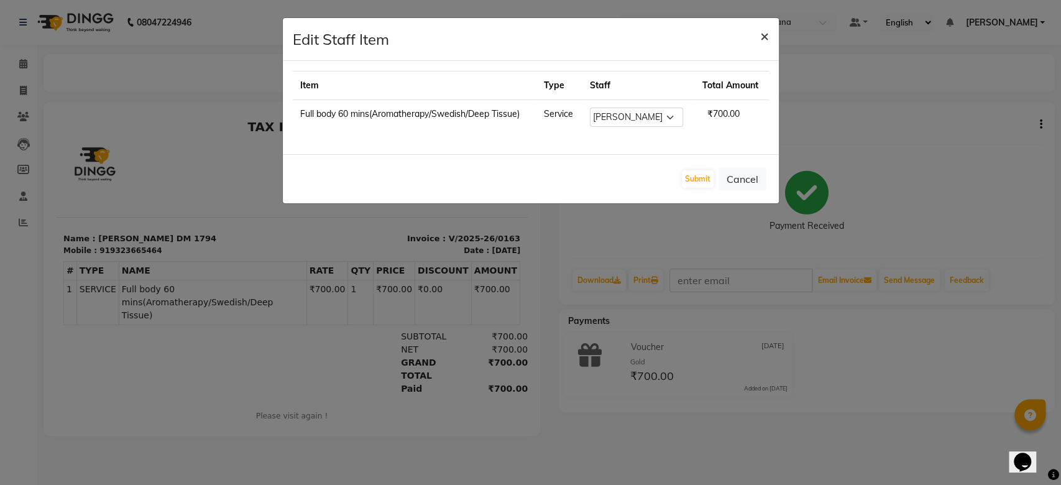
click at [764, 35] on span "×" at bounding box center [764, 35] width 9 height 19
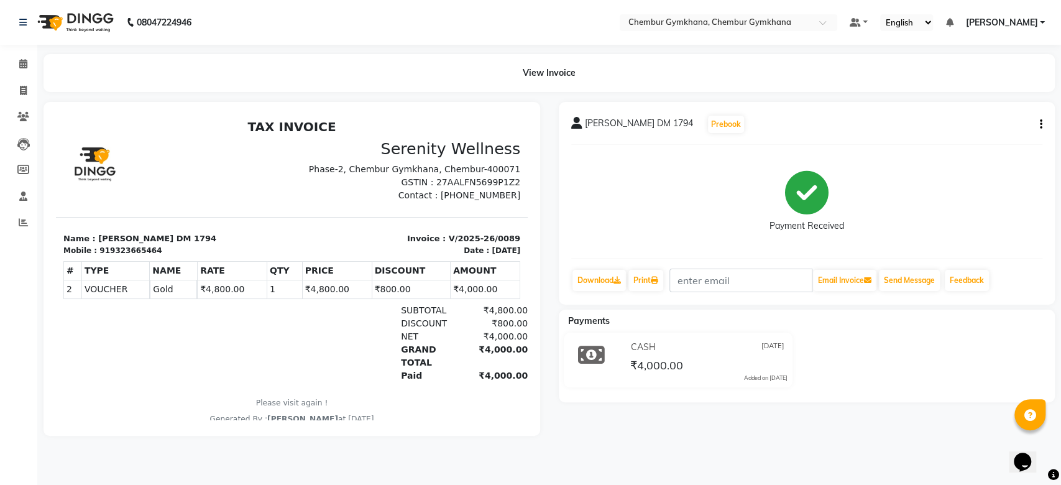
click at [1042, 122] on button "button" at bounding box center [1038, 124] width 7 height 13
click at [1014, 123] on div "Edit Item Staff" at bounding box center [991, 125] width 62 height 16
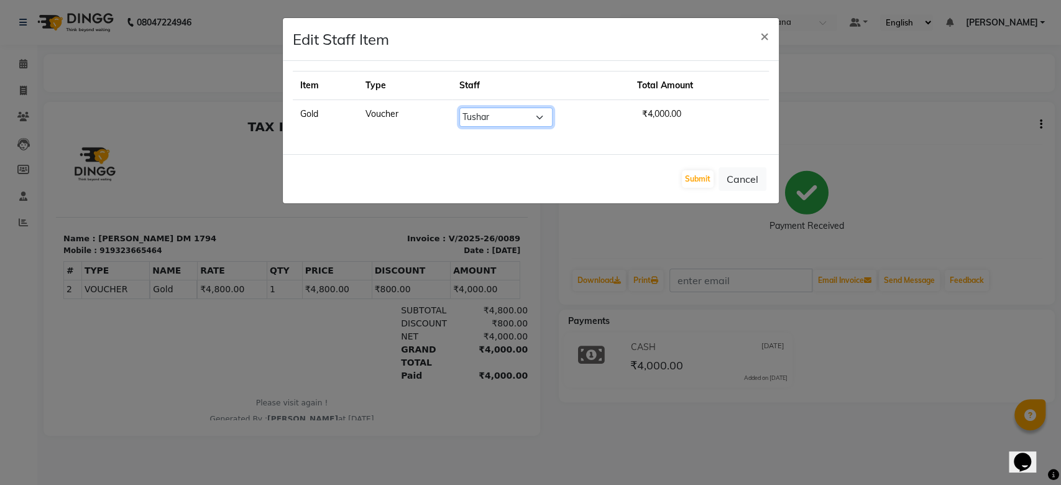
click at [548, 117] on select "Select Ishrat Jenny Lalfakzuala Laltlanchhuaha Moy Moy Pappu Rahila Khan Rathna…" at bounding box center [505, 117] width 93 height 19
select select "90749"
click at [463, 108] on select "Select Ishrat Jenny Lalfakzuala Laltlanchhuaha Moy Moy Pappu Rahila Khan Rathna…" at bounding box center [505, 117] width 93 height 19
click at [694, 179] on button "Submit" at bounding box center [698, 178] width 32 height 17
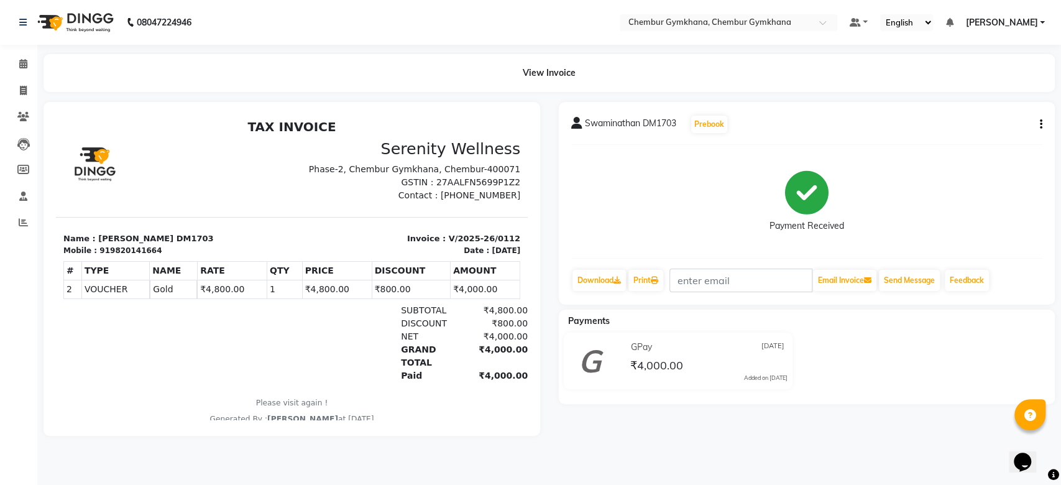
click at [1037, 118] on button "button" at bounding box center [1038, 124] width 7 height 13
click at [1011, 127] on div "Edit Item Staff" at bounding box center [991, 125] width 62 height 16
select select "89740"
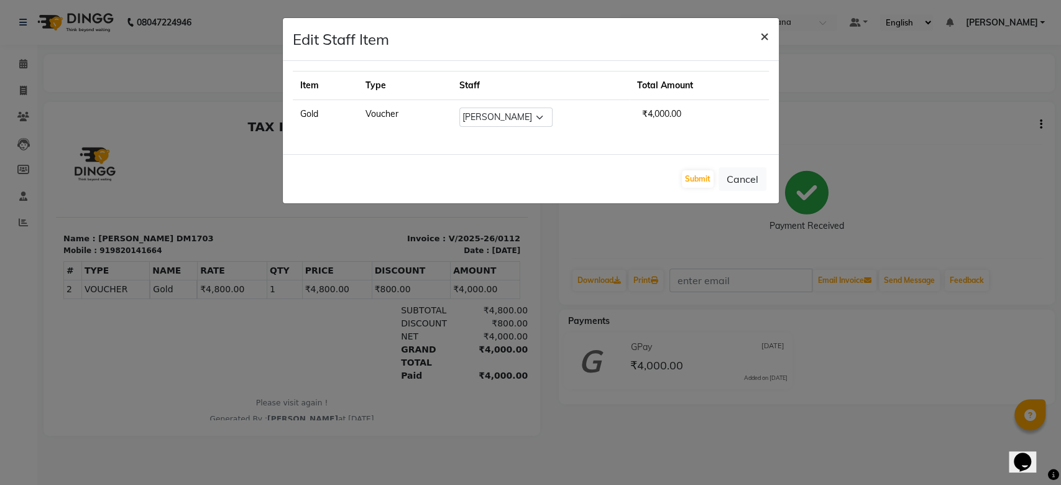
click at [768, 32] on span "×" at bounding box center [764, 35] width 9 height 19
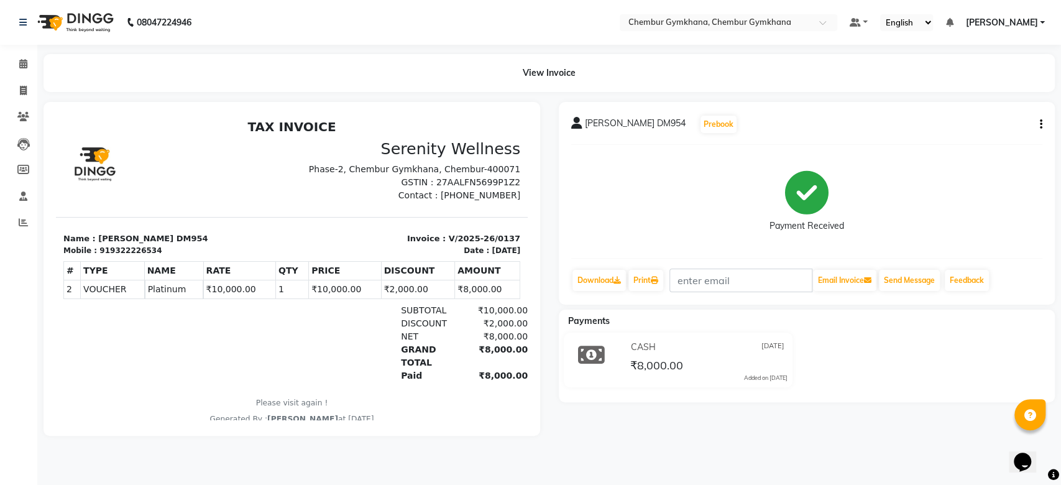
click at [1042, 135] on div "Manoj Arora DM954 Prebook Payment Received Download Print Email Invoice Send Me…" at bounding box center [807, 203] width 497 height 203
click at [1040, 124] on icon "button" at bounding box center [1041, 124] width 2 height 1
click at [961, 119] on div "Edit Item Staff" at bounding box center [991, 125] width 62 height 16
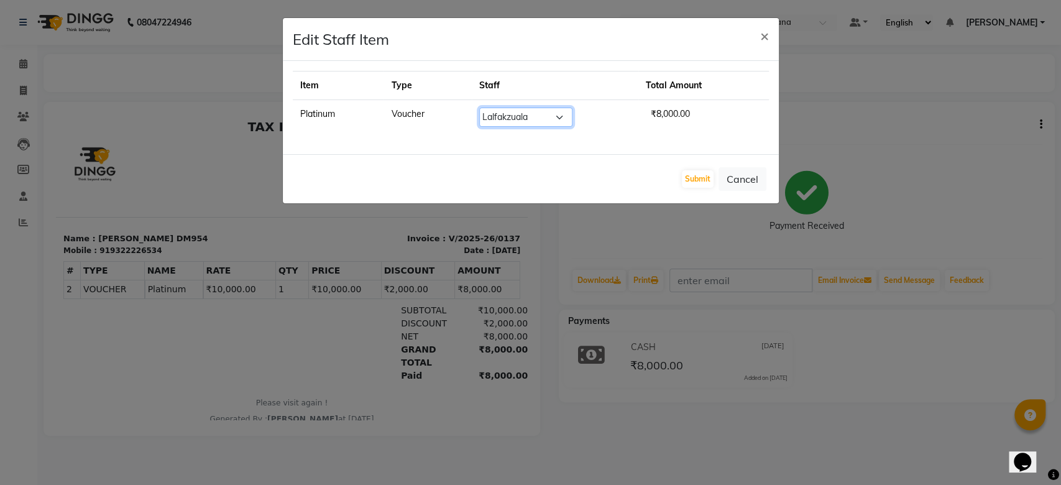
click at [571, 119] on select "Select Ishrat [PERSON_NAME] Laltlanchhuaha [PERSON_NAME] [PERSON_NAME] [PERSON_…" at bounding box center [525, 117] width 93 height 19
select select "90749"
click at [484, 108] on select "Select Ishrat [PERSON_NAME] Laltlanchhuaha [PERSON_NAME] [PERSON_NAME] [PERSON_…" at bounding box center [525, 117] width 93 height 19
click at [695, 171] on button "Submit" at bounding box center [698, 178] width 32 height 17
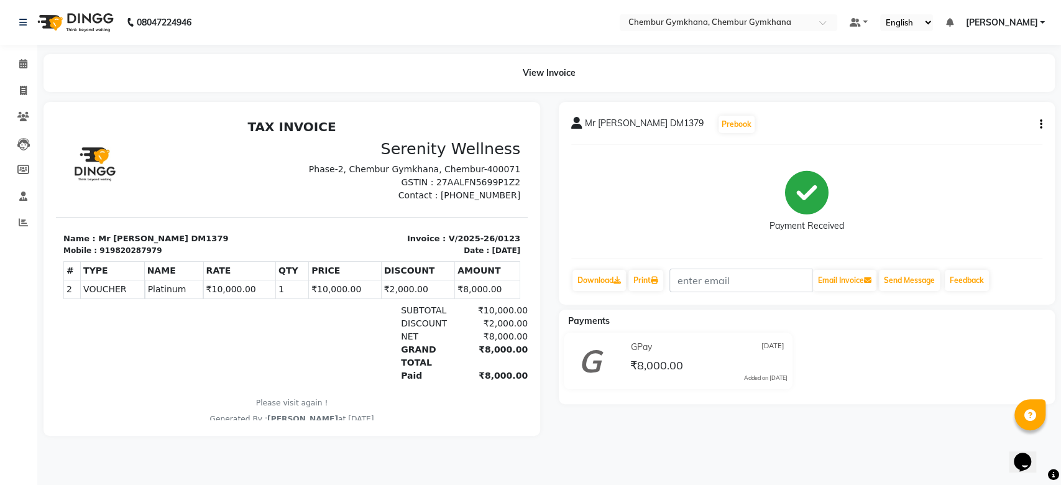
click at [1048, 120] on div "Mr [PERSON_NAME] DM1379 Prebook Payment Received Download Print Email Invoice S…" at bounding box center [807, 203] width 497 height 203
click at [1041, 124] on icon "button" at bounding box center [1041, 124] width 2 height 1
click at [1004, 126] on div "Edit Item Staff" at bounding box center [991, 125] width 62 height 16
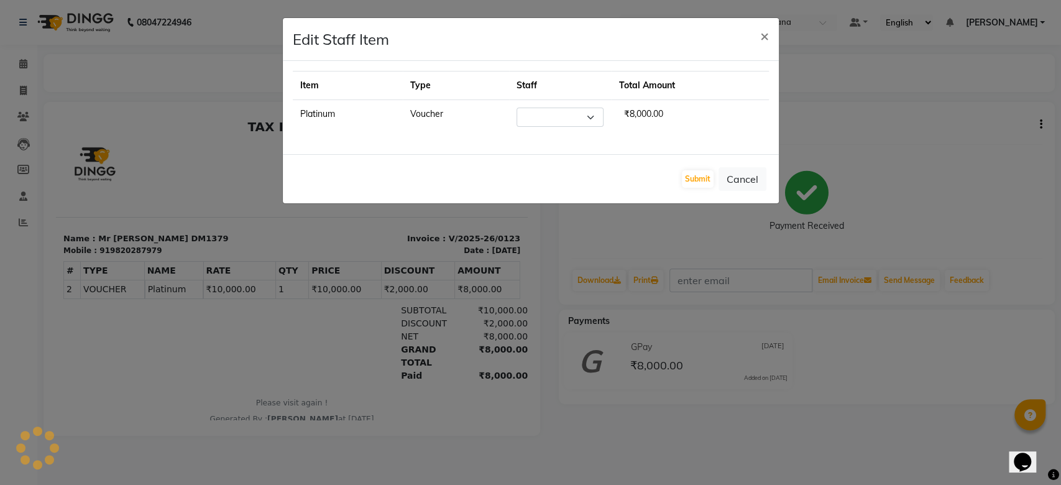
select select "89740"
click at [767, 35] on span "×" at bounding box center [764, 35] width 9 height 19
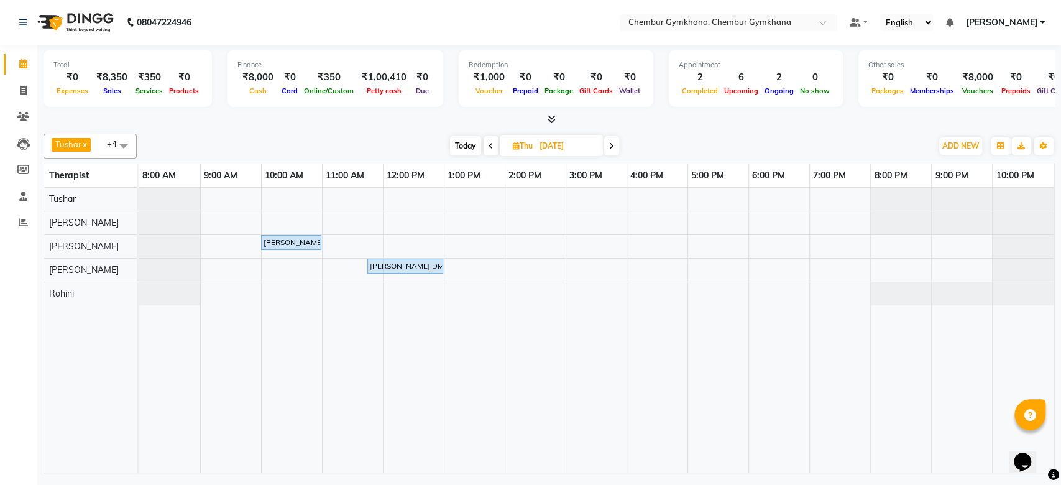
click at [492, 149] on icon at bounding box center [491, 145] width 5 height 7
type input "[DATE]"
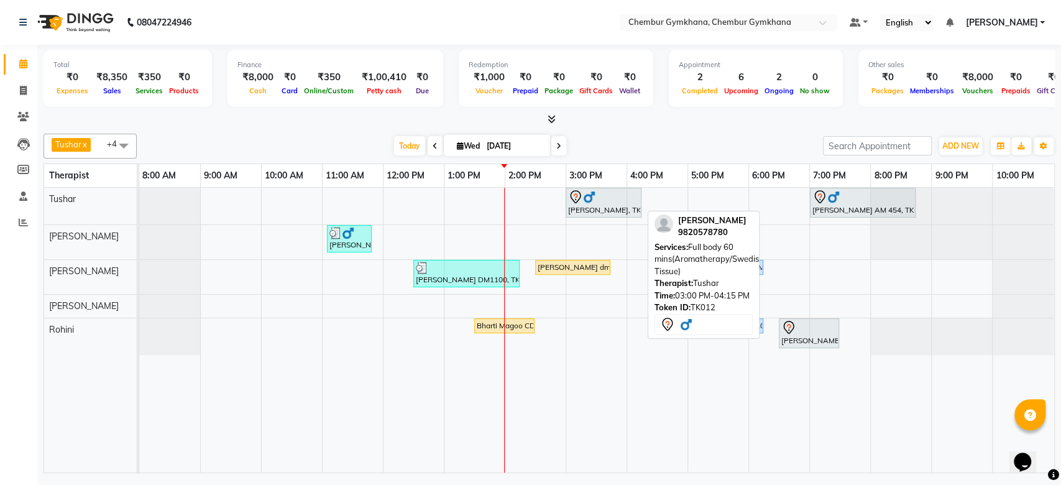
click at [593, 209] on div "[PERSON_NAME], TK12, 03:00 PM-04:15 PM, Full body 60 mins(Aromatherapy/Swedish/…" at bounding box center [603, 203] width 73 height 26
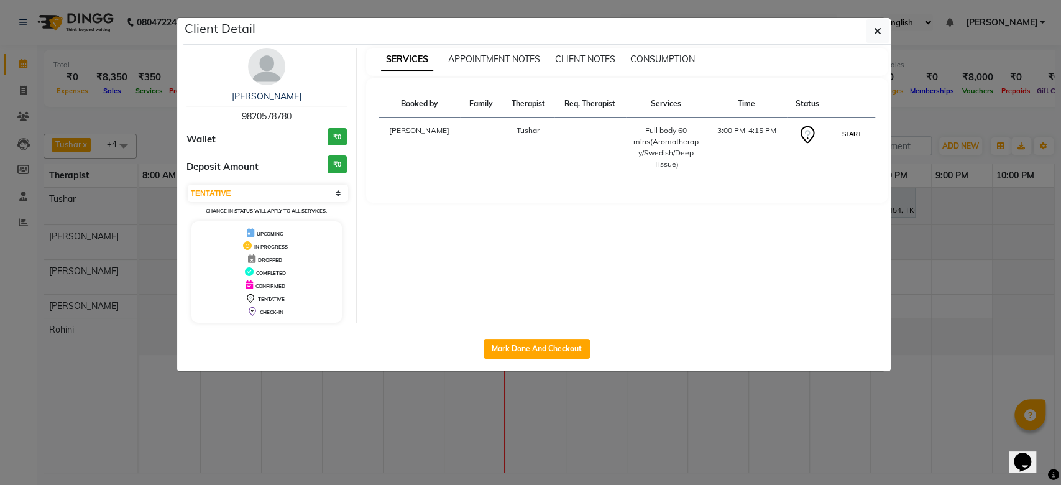
click at [855, 132] on button "START" at bounding box center [851, 134] width 25 height 16
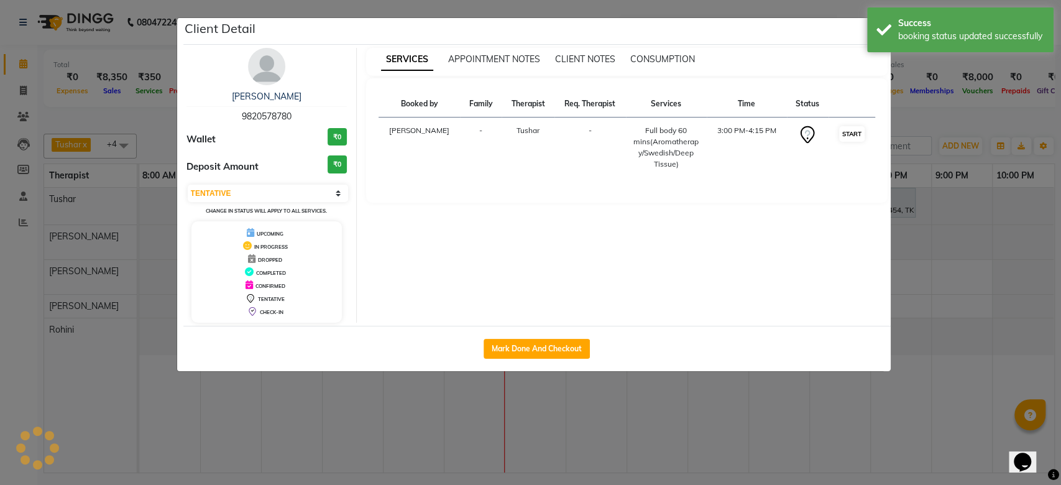
select select "1"
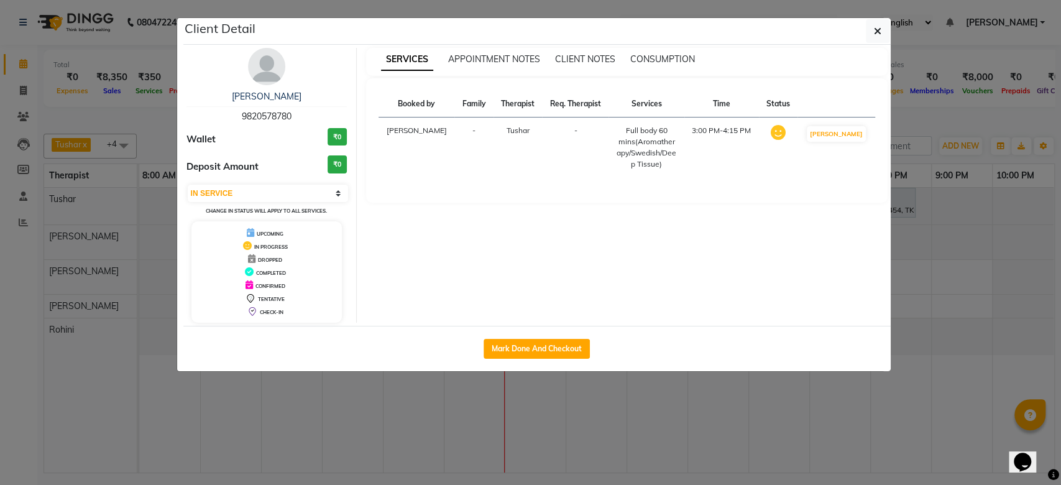
click at [791, 400] on ngb-modal-window "Client Detail Sanket Rajadhyaksha 9820578780 Wallet ₹0 Deposit Amount ₹0 Select…" at bounding box center [530, 242] width 1061 height 485
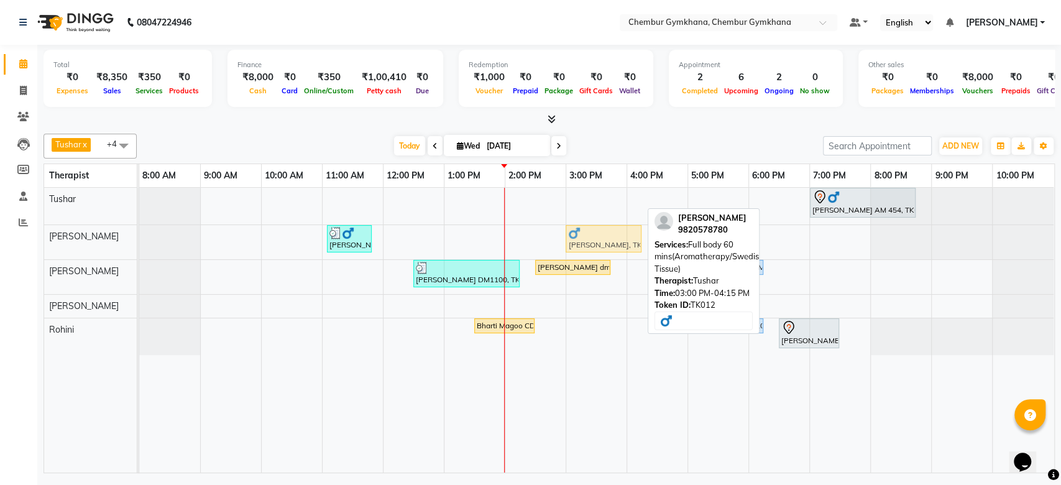
drag, startPoint x: 627, startPoint y: 204, endPoint x: 621, endPoint y: 231, distance: 27.4
click at [621, 231] on tbody "Sanket Rajadhyaksha, TK12, 03:00 PM-04:15 PM, Full body 60 mins(Aromatherapy/Sw…" at bounding box center [596, 271] width 914 height 167
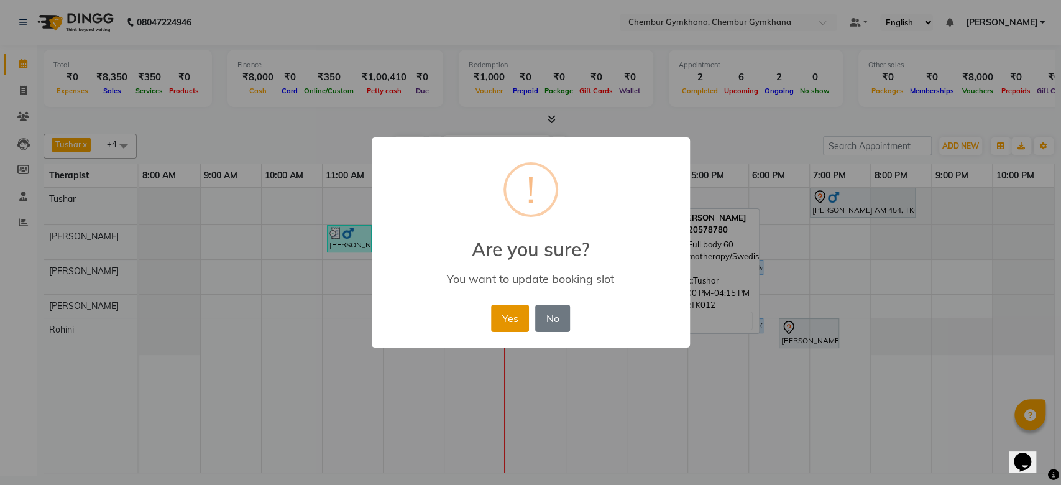
click at [513, 308] on button "Yes" at bounding box center [510, 318] width 38 height 27
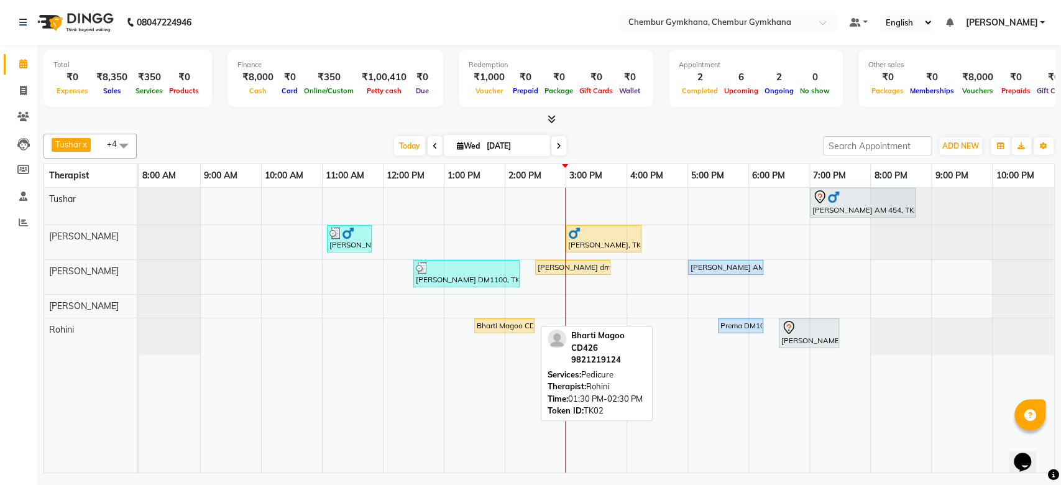
click at [494, 321] on div "Bharti Magoo CD426, TK02, 01:30 PM-02:30 PM, Pedicure" at bounding box center [504, 325] width 58 height 11
click at [508, 329] on div "Bharti Magoo CD426, TK02, 01:30 PM-02:30 PM, Pedicure" at bounding box center [504, 325] width 58 height 11
select select "1"
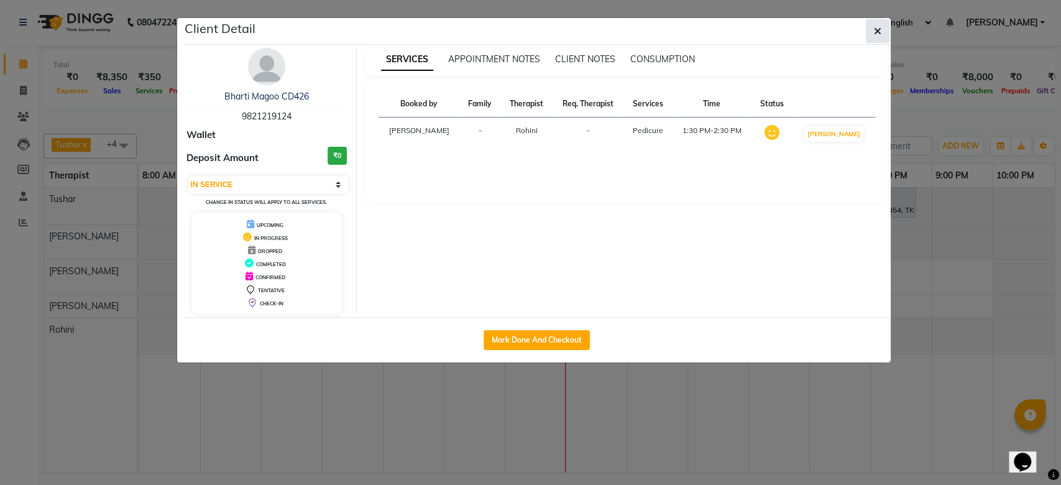
click at [881, 27] on button "button" at bounding box center [878, 31] width 24 height 24
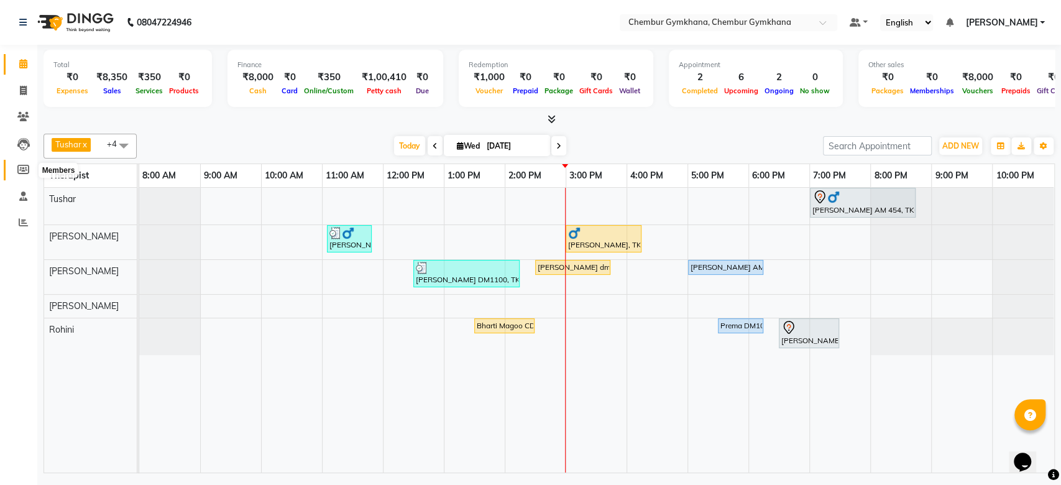
click at [22, 173] on icon at bounding box center [23, 169] width 12 height 9
select select
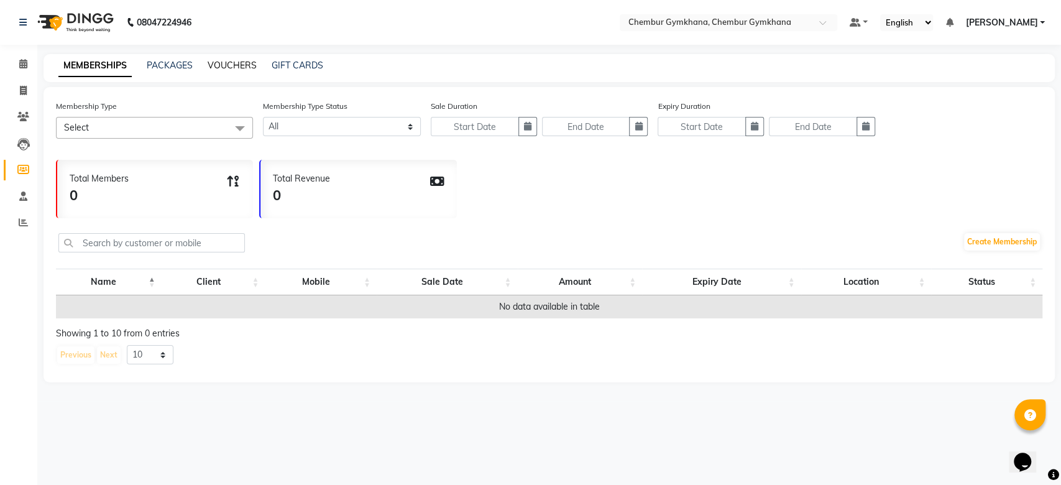
click at [216, 67] on link "VOUCHERS" at bounding box center [232, 65] width 49 height 11
select select
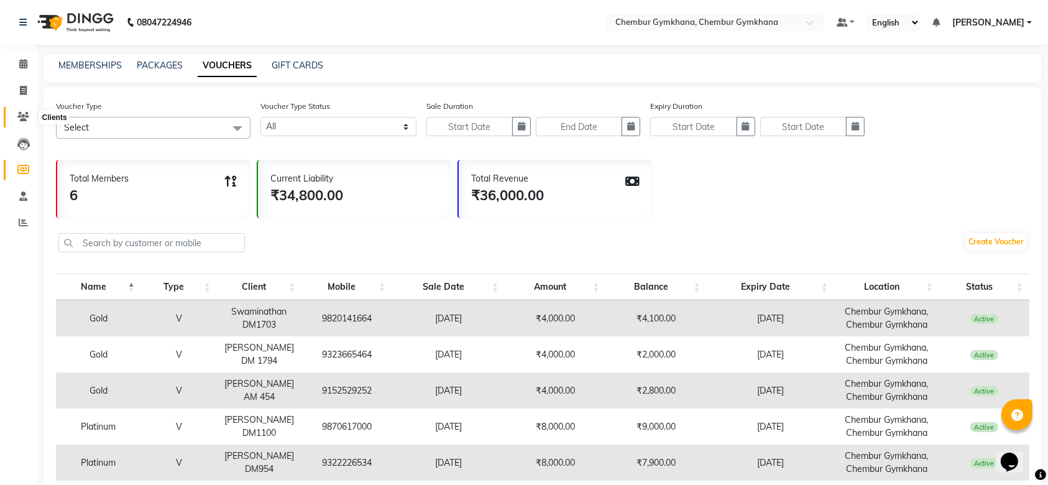
click at [25, 121] on icon at bounding box center [23, 116] width 12 height 9
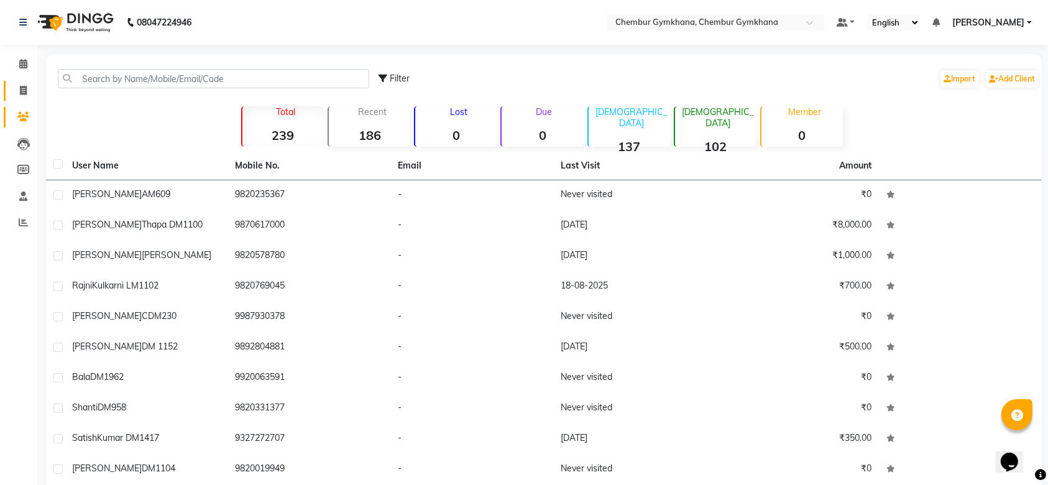
click at [15, 91] on span at bounding box center [23, 91] width 22 height 14
select select "8754"
select select "service"
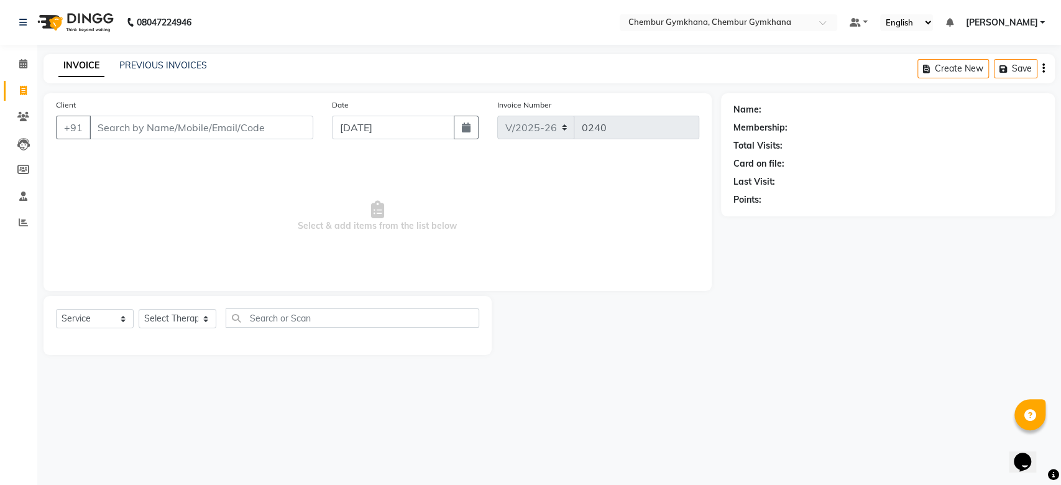
click at [172, 129] on input "Client" at bounding box center [201, 128] width 224 height 24
click at [236, 124] on input "Client" at bounding box center [201, 128] width 224 height 24
paste input "9821219124"
type input "9821219124"
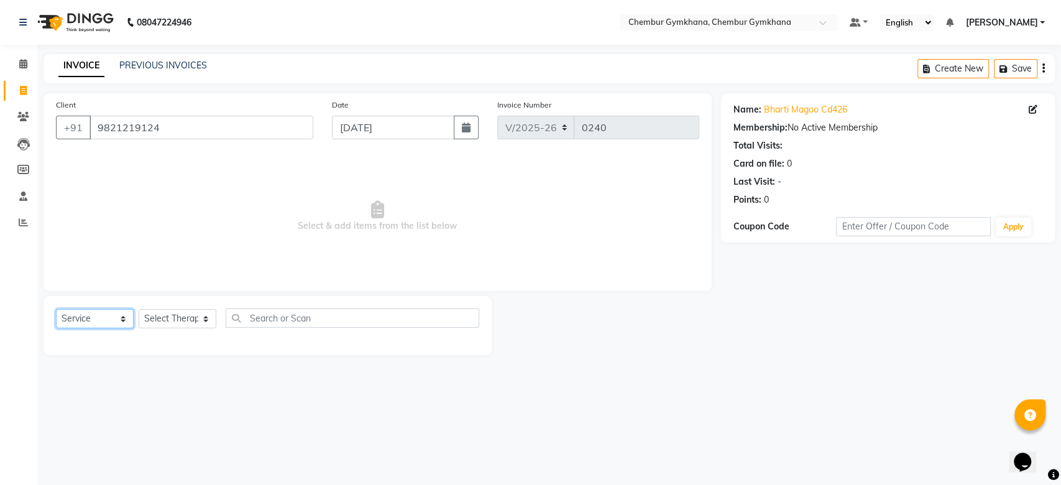
click at [111, 312] on select "Select Service Product Membership Package Voucher Prepaid Gift Card" at bounding box center [95, 318] width 78 height 19
click at [56, 309] on select "Select Service Product Membership Package Voucher Prepaid Gift Card" at bounding box center [95, 318] width 78 height 19
click at [76, 316] on select "Select Service Product Membership Package Voucher Prepaid Gift Card" at bounding box center [95, 318] width 78 height 19
select select "V"
click at [56, 309] on select "Select Service Product Membership Package Voucher Prepaid Gift Card" at bounding box center [95, 318] width 78 height 19
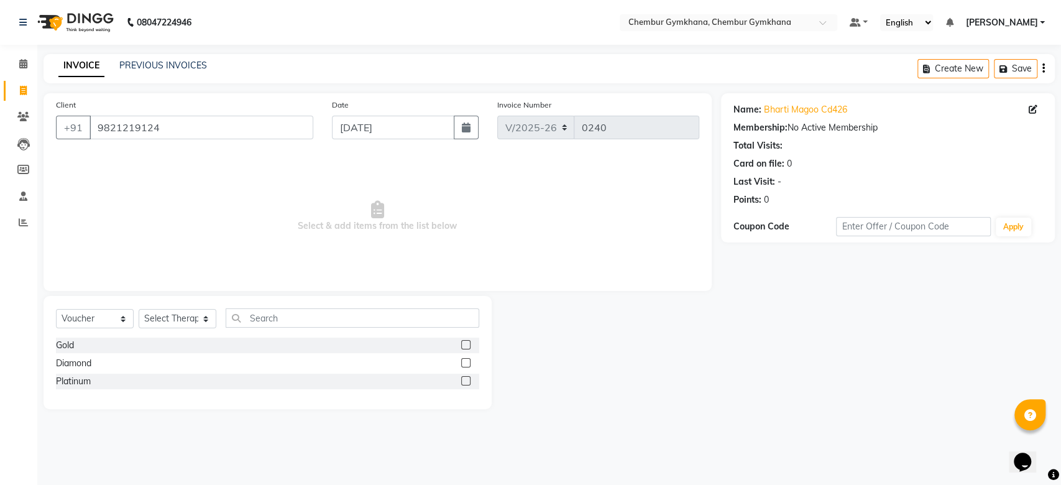
click at [462, 381] on label at bounding box center [465, 380] width 9 height 9
click at [462, 381] on input "checkbox" at bounding box center [465, 381] width 8 height 8
checkbox input "false"
click at [204, 313] on select "Select Therapist Ishrat Jenny Lalfakzuala Laltlanchhuaha Moy Moy Pappu Rahila K…" at bounding box center [178, 318] width 78 height 19
select select "90749"
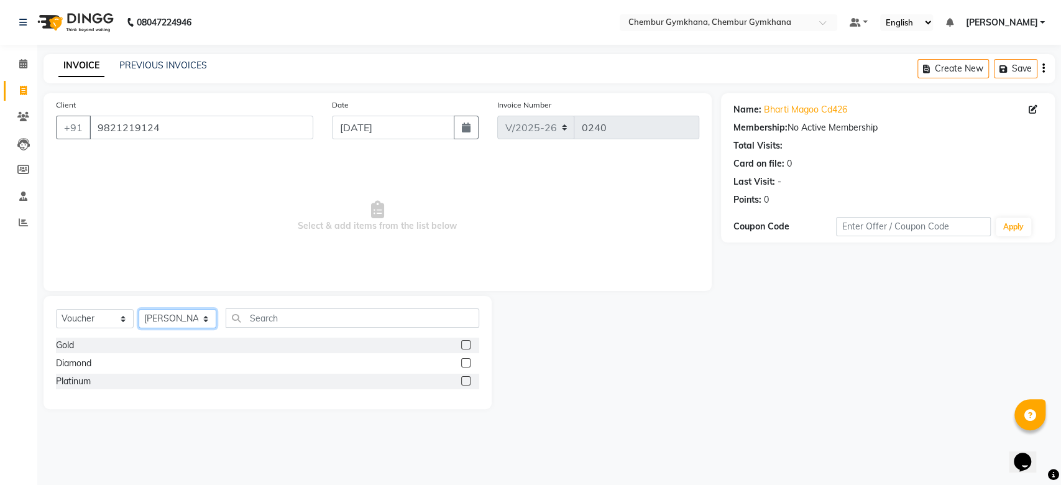
click at [139, 309] on select "Select Therapist Ishrat Jenny Lalfakzuala Laltlanchhuaha Moy Moy Pappu Rahila K…" at bounding box center [178, 318] width 78 height 19
click at [467, 380] on label at bounding box center [465, 380] width 9 height 9
click at [467, 380] on input "checkbox" at bounding box center [465, 381] width 8 height 8
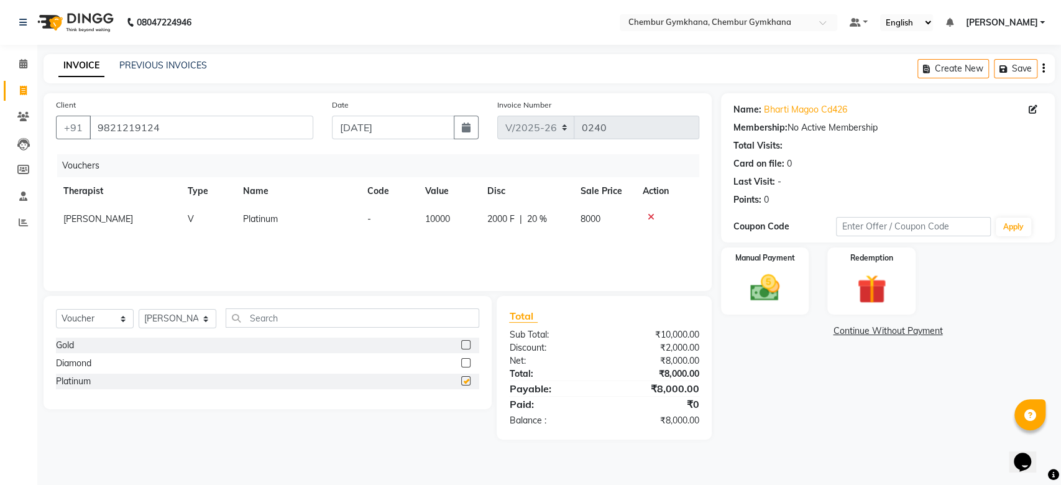
checkbox input "false"
click at [778, 271] on img at bounding box center [764, 287] width 49 height 35
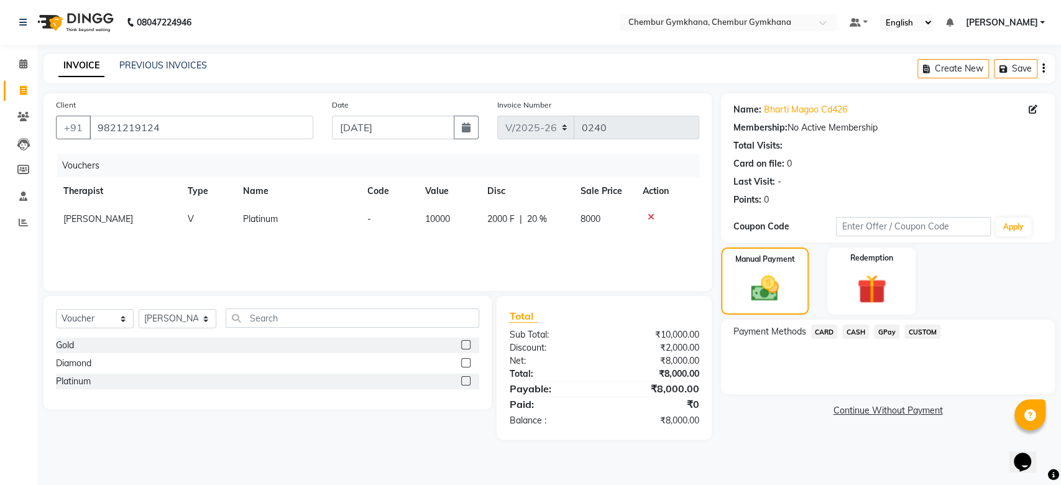
click at [852, 330] on span "CASH" at bounding box center [855, 331] width 27 height 14
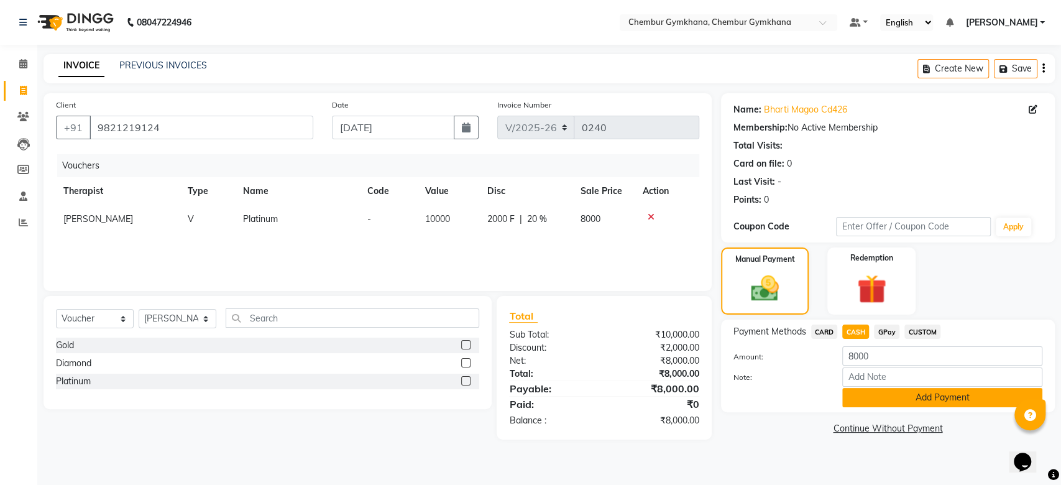
click at [874, 398] on button "Add Payment" at bounding box center [942, 397] width 200 height 19
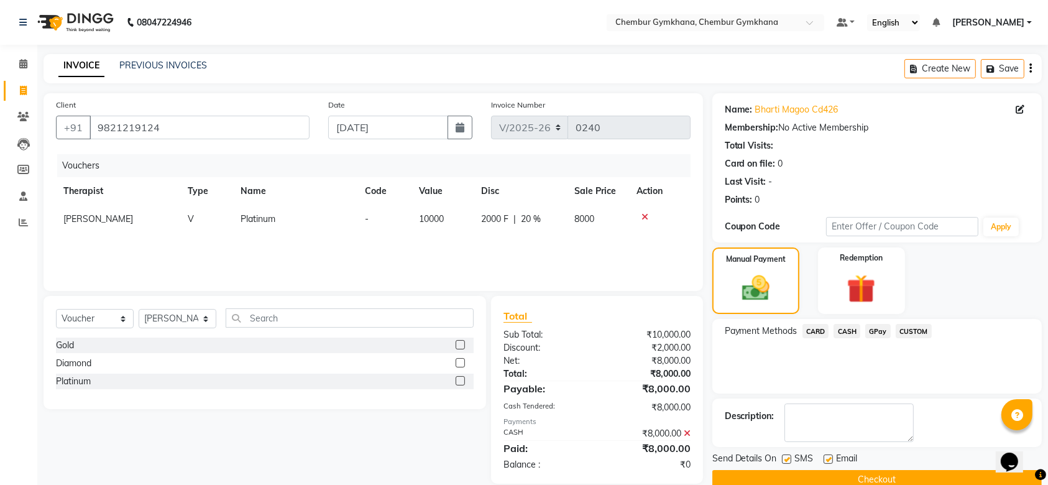
scroll to position [22, 0]
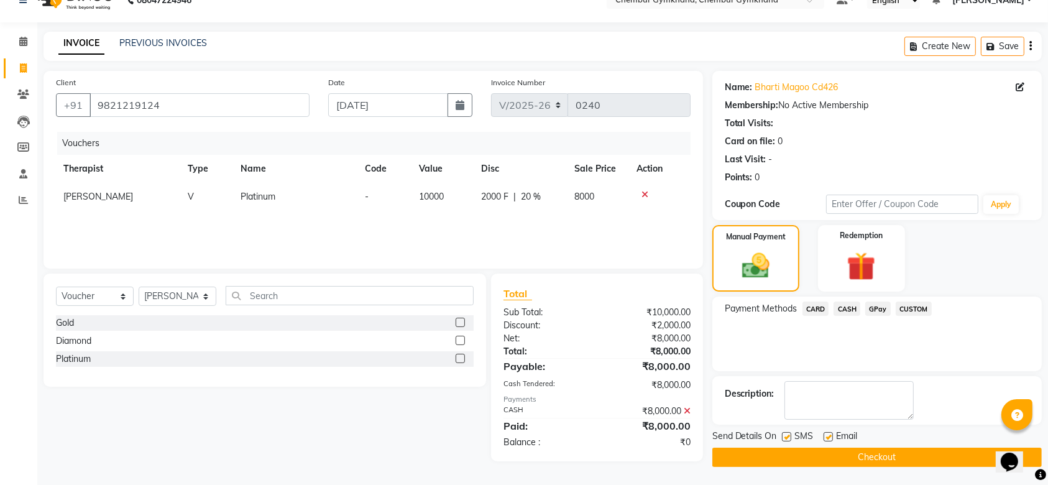
click at [860, 457] on button "Checkout" at bounding box center [876, 456] width 329 height 19
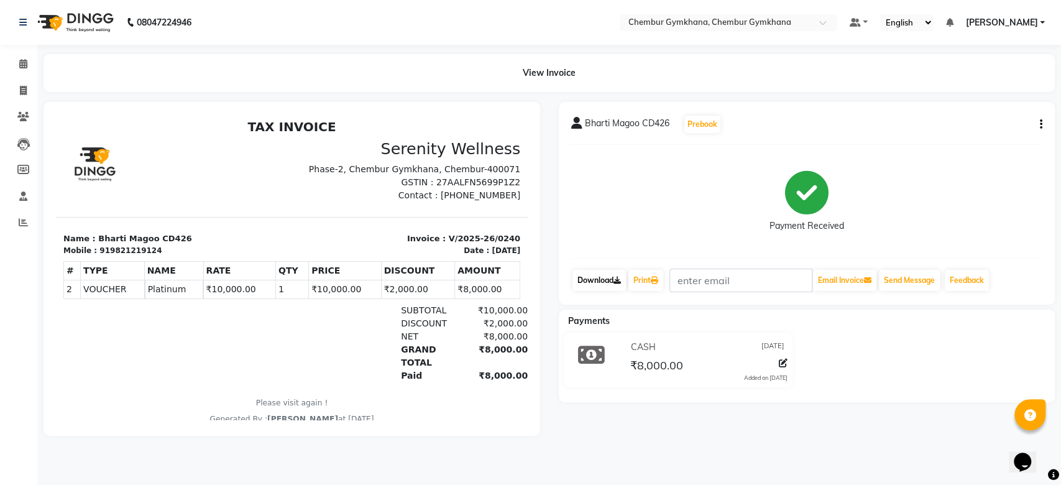
click at [603, 277] on link "Download" at bounding box center [598, 280] width 53 height 21
click at [598, 282] on link "Download" at bounding box center [598, 280] width 53 height 21
click at [25, 94] on icon at bounding box center [23, 90] width 7 height 9
select select "8754"
select select "service"
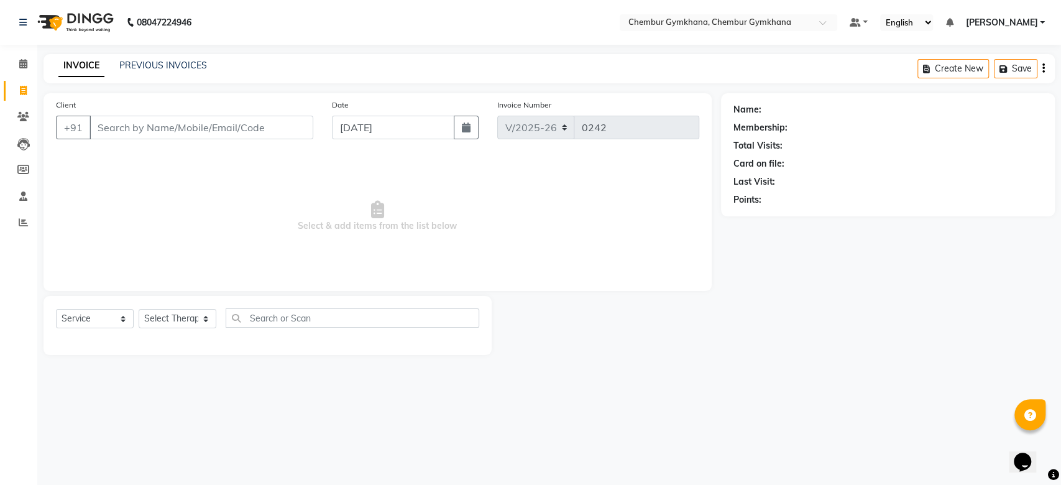
click at [135, 129] on input "Client" at bounding box center [201, 128] width 224 height 24
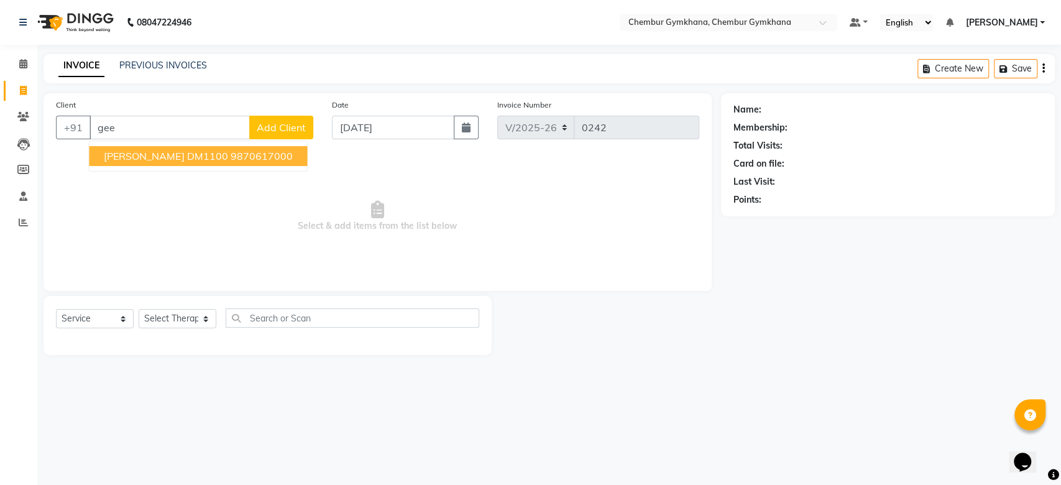
click at [137, 155] on span "[PERSON_NAME] DM1100" at bounding box center [166, 156] width 124 height 12
type input "9870617000"
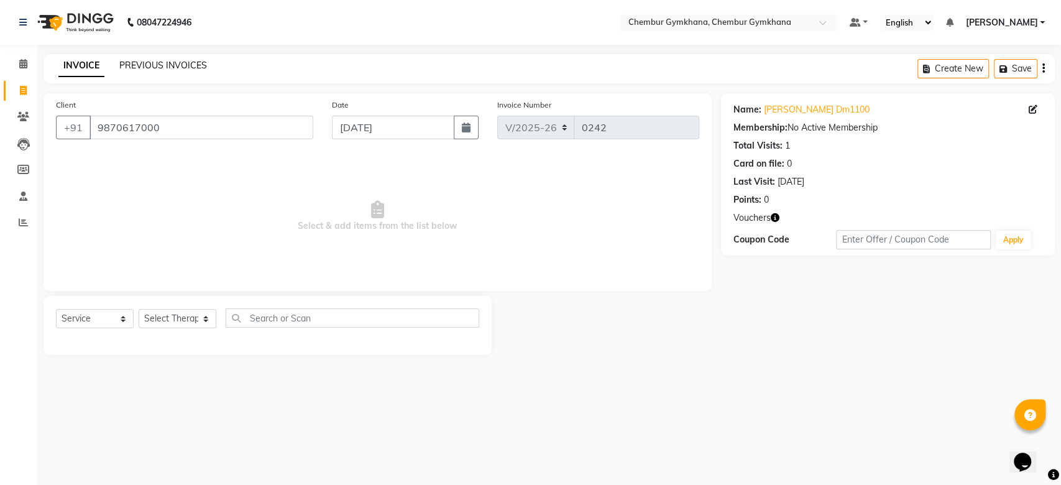
click at [196, 62] on link "PREVIOUS INVOICES" at bounding box center [163, 65] width 88 height 11
click at [12, 67] on span at bounding box center [23, 64] width 22 height 14
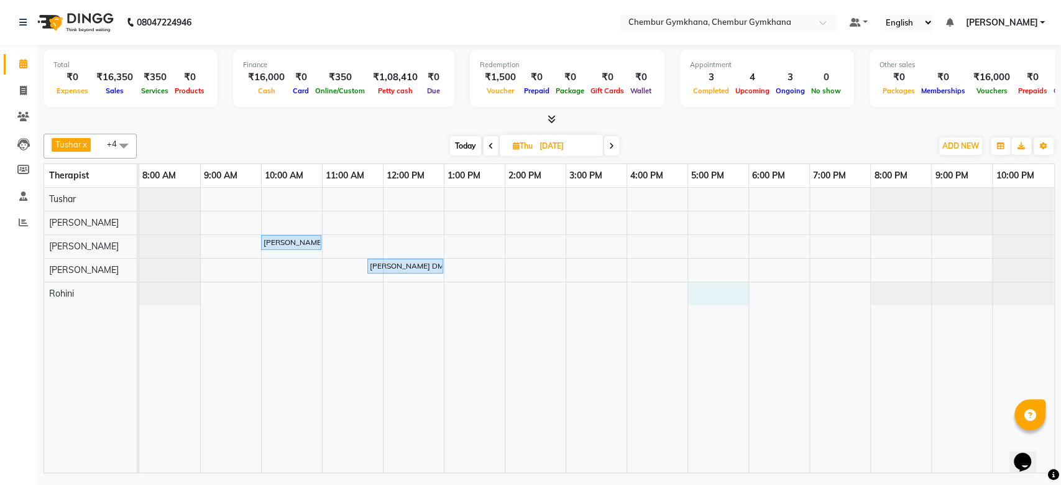
click at [700, 291] on div "Saroj Shetty, 10:00 AM-11:00 AM, Full body 45 mins (Aroma therapy/Swedish/Deep …" at bounding box center [596, 330] width 915 height 285
select select "88850"
select select "tentative"
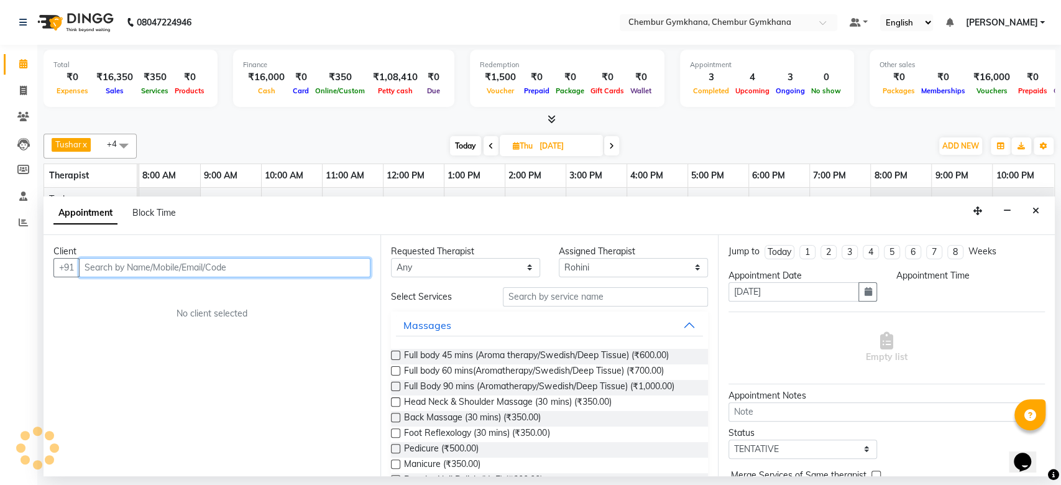
select select "1020"
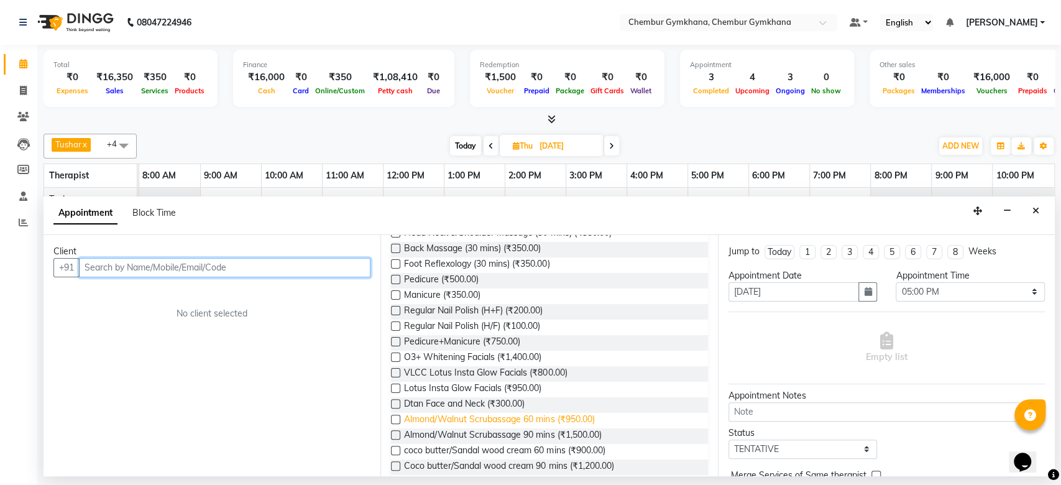
scroll to position [165, 0]
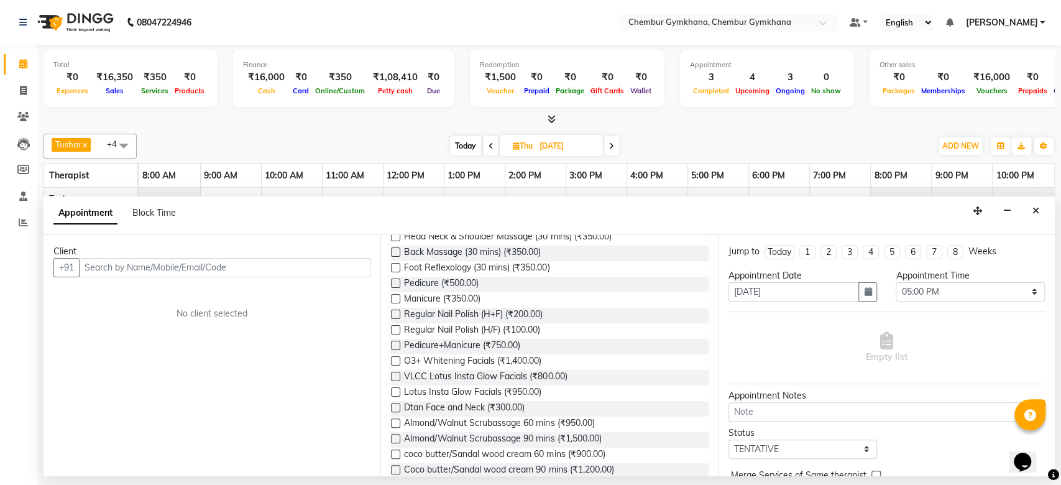
click at [394, 374] on label at bounding box center [395, 376] width 9 height 9
click at [394, 374] on input "checkbox" at bounding box center [395, 378] width 8 height 8
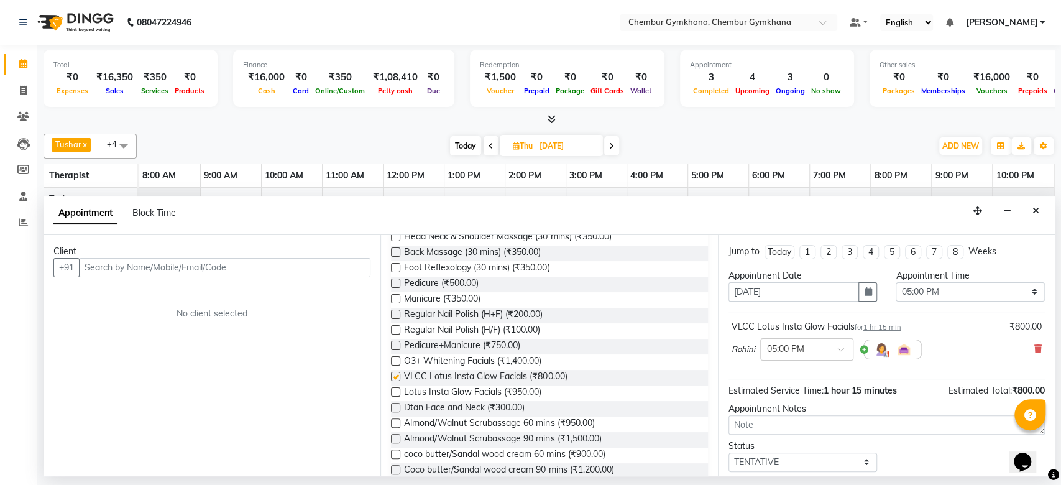
checkbox input "false"
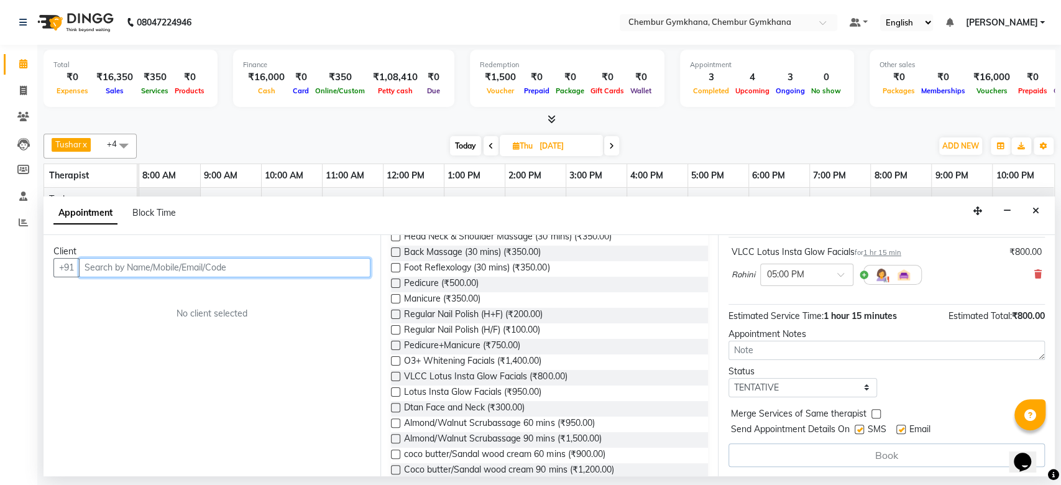
click at [298, 273] on input "text" at bounding box center [224, 267] width 291 height 19
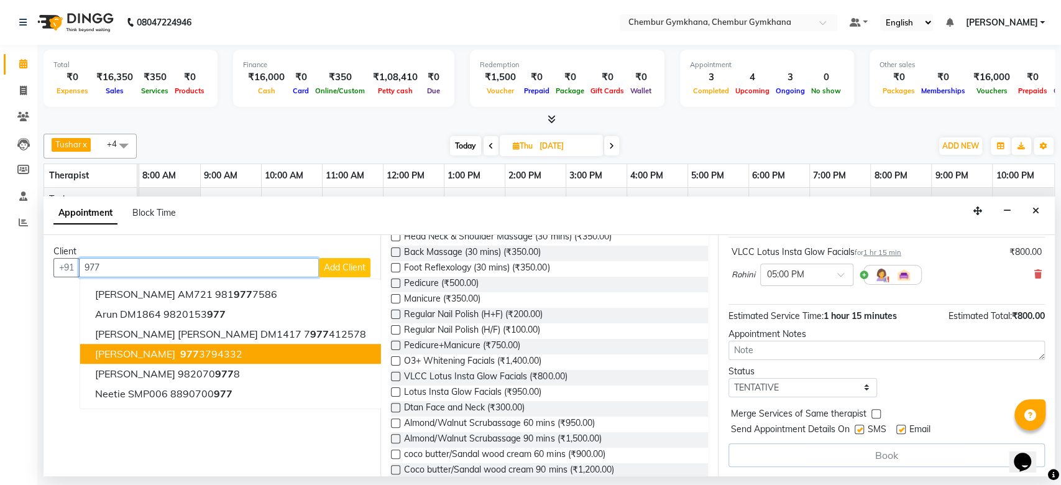
click at [224, 344] on button "Dipti Kadam 977 3794332" at bounding box center [230, 354] width 301 height 20
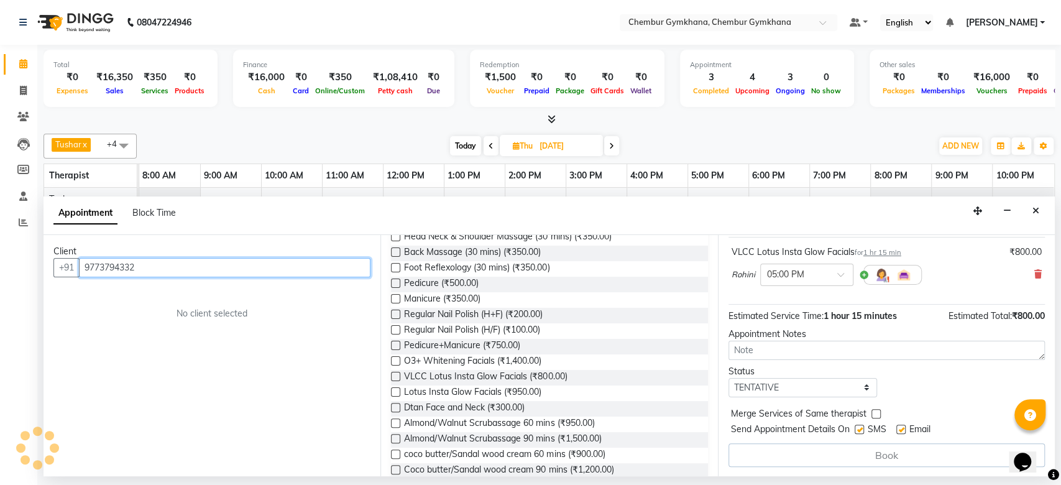
scroll to position [73, 0]
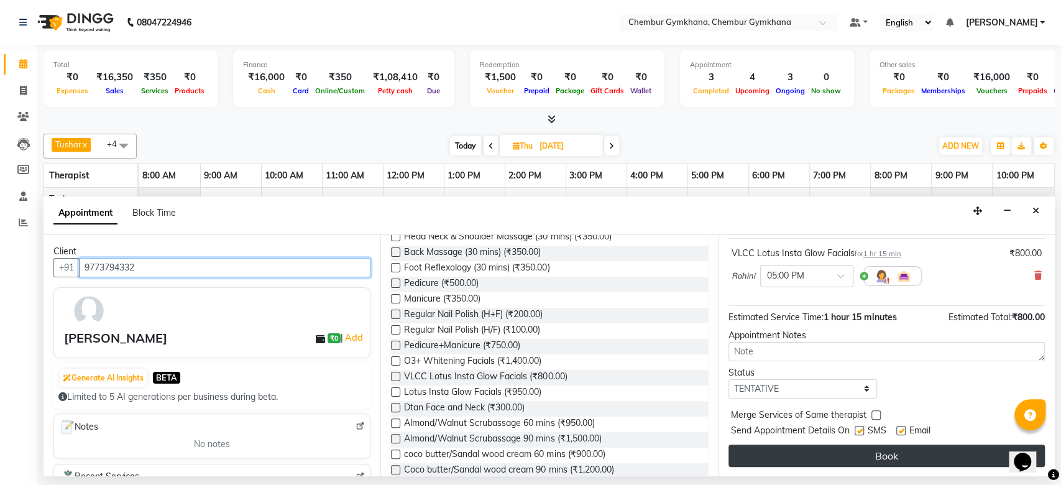
type input "9773794332"
click at [793, 459] on button "Book" at bounding box center [886, 455] width 316 height 22
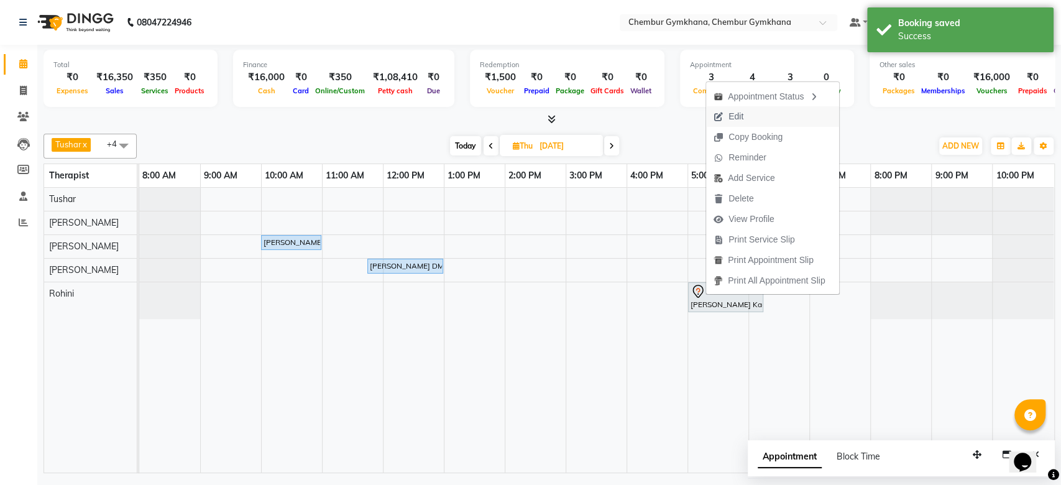
click at [746, 121] on span "Edit" at bounding box center [728, 116] width 45 height 21
select select "tentative"
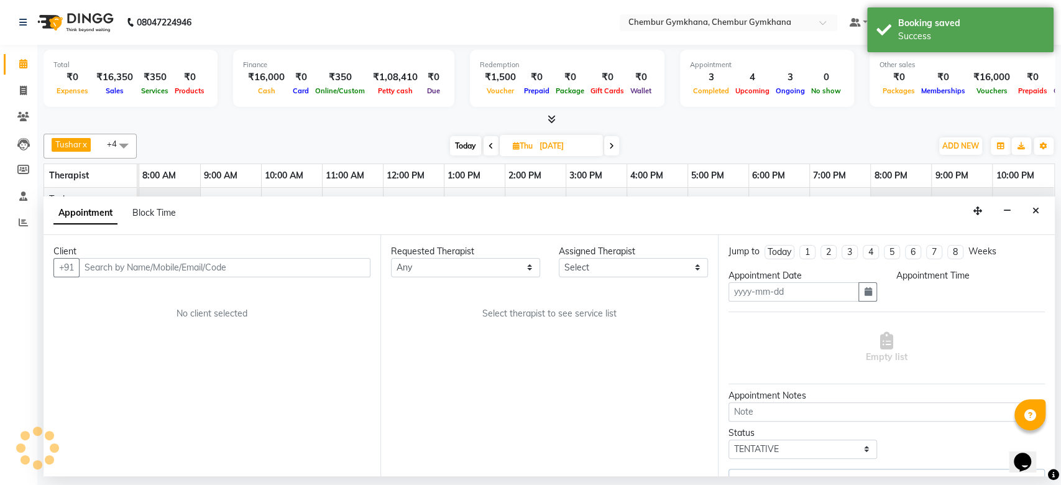
type input "04-09-2025"
select select "88850"
select select "1020"
select select "4397"
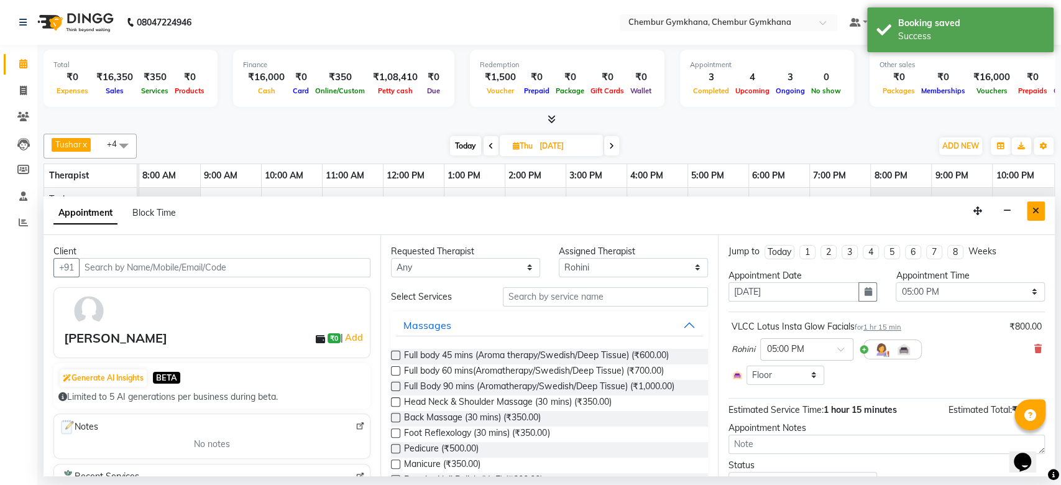
click at [1028, 216] on button "Close" at bounding box center [1036, 210] width 18 height 19
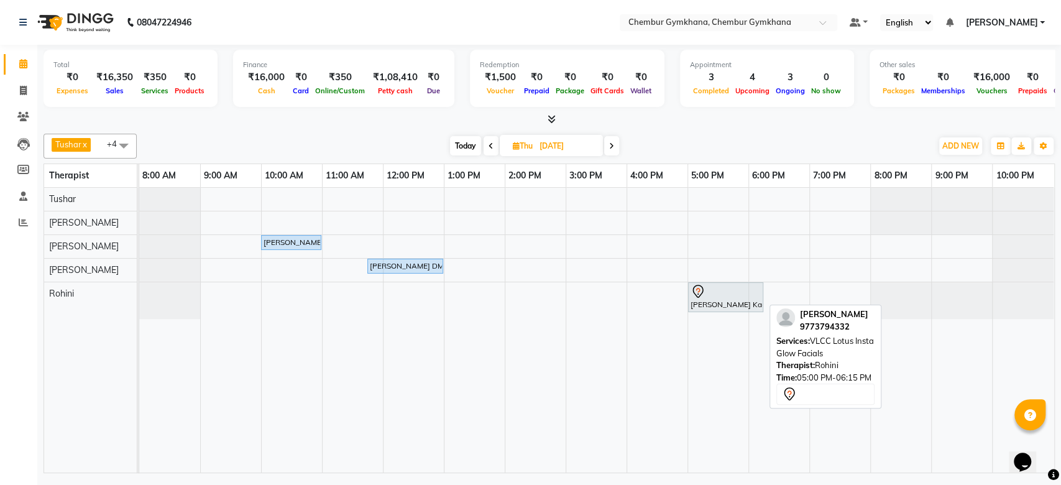
click at [706, 308] on div "Dipti Kadamnull, 05:00 PM-06:15 PM, VLCC Lotus Insta Glow Facials" at bounding box center [725, 297] width 73 height 26
select select "7"
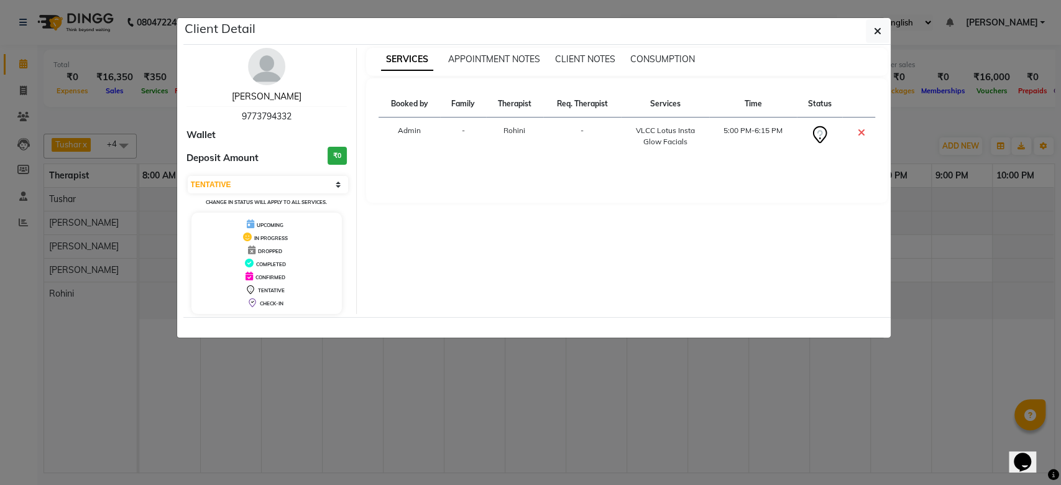
click at [260, 97] on link "Dipti Kadam" at bounding box center [267, 96] width 70 height 11
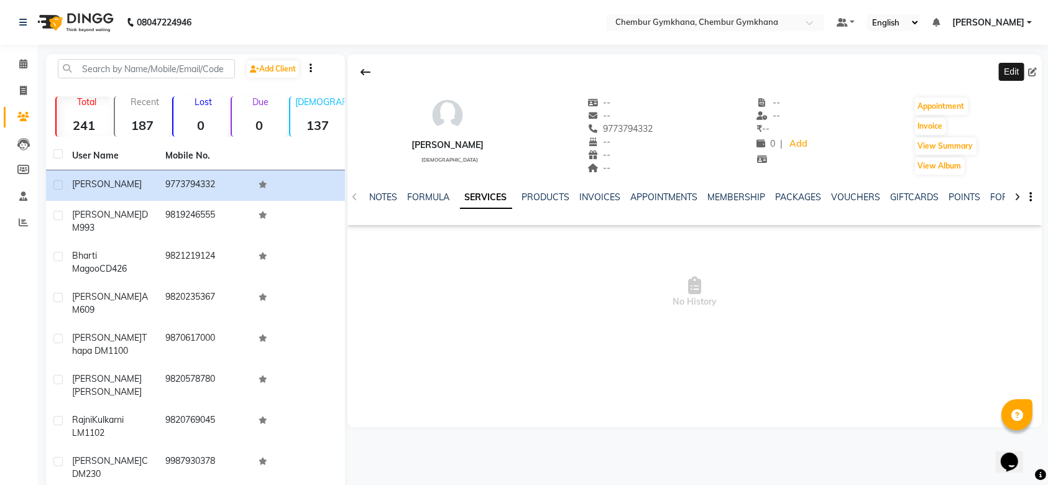
click at [1029, 71] on icon at bounding box center [1032, 72] width 9 height 9
select select "female"
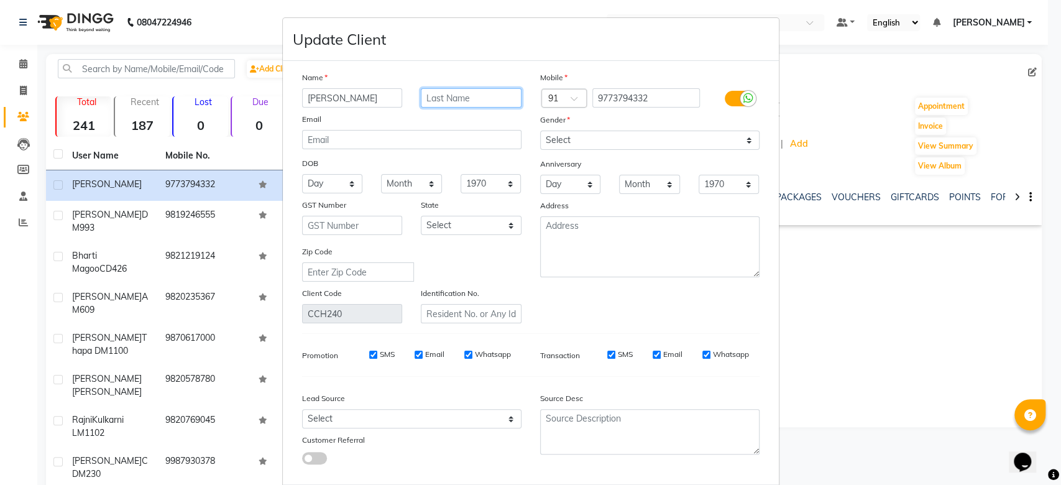
click at [490, 92] on input "text" at bounding box center [471, 97] width 101 height 19
type input "CDM0388"
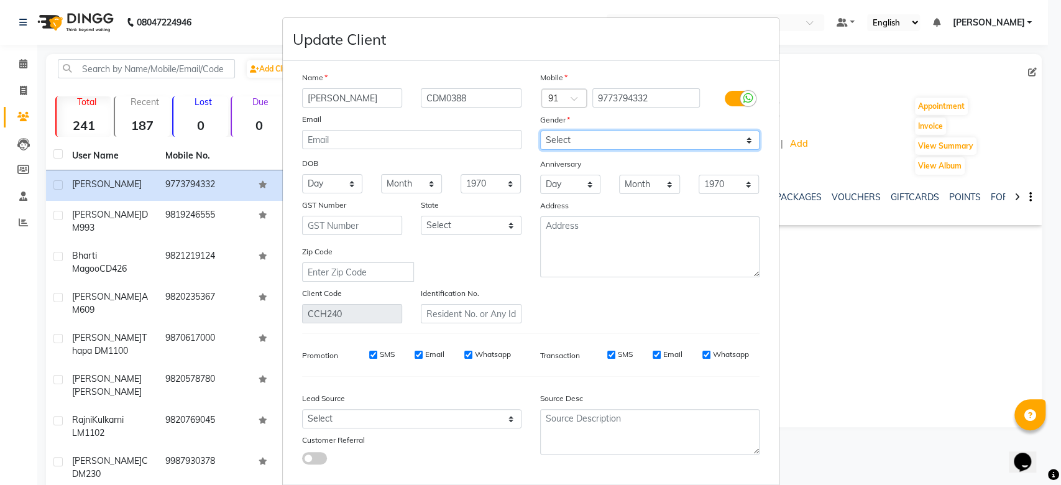
click at [584, 148] on select "Select Male Female Other Prefer Not To Say" at bounding box center [649, 140] width 219 height 19
click at [540, 131] on select "Select Male Female Other Prefer Not To Say" at bounding box center [649, 140] width 219 height 19
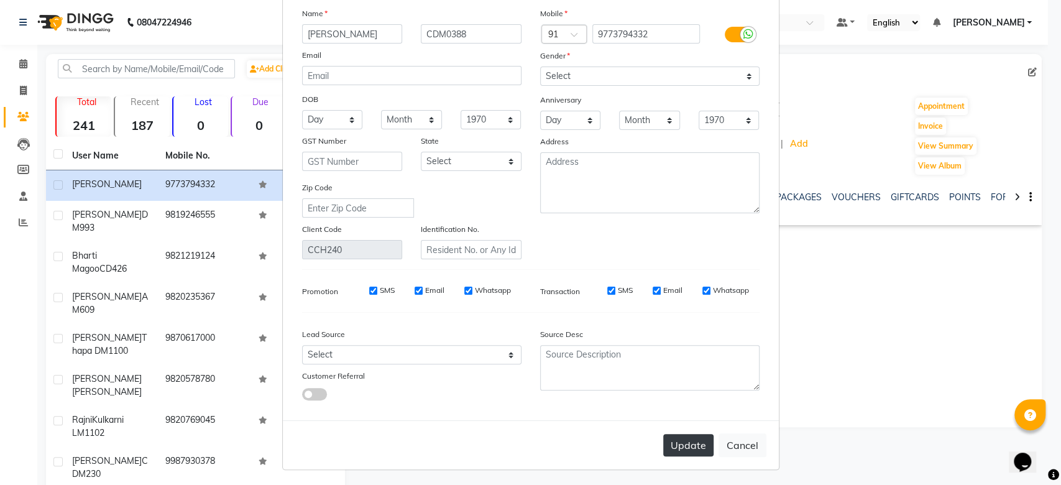
click at [664, 445] on button "Update" at bounding box center [688, 445] width 50 height 22
select select
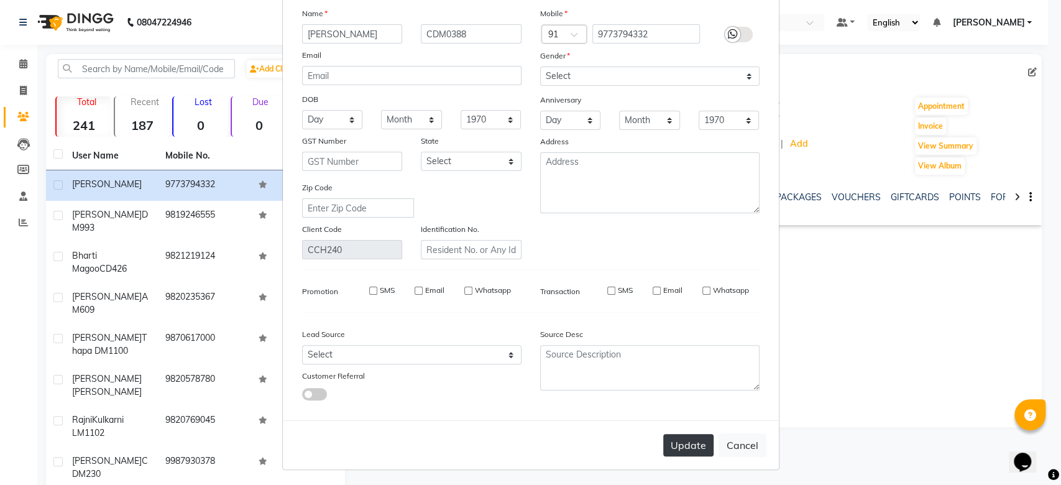
select select
checkbox input "false"
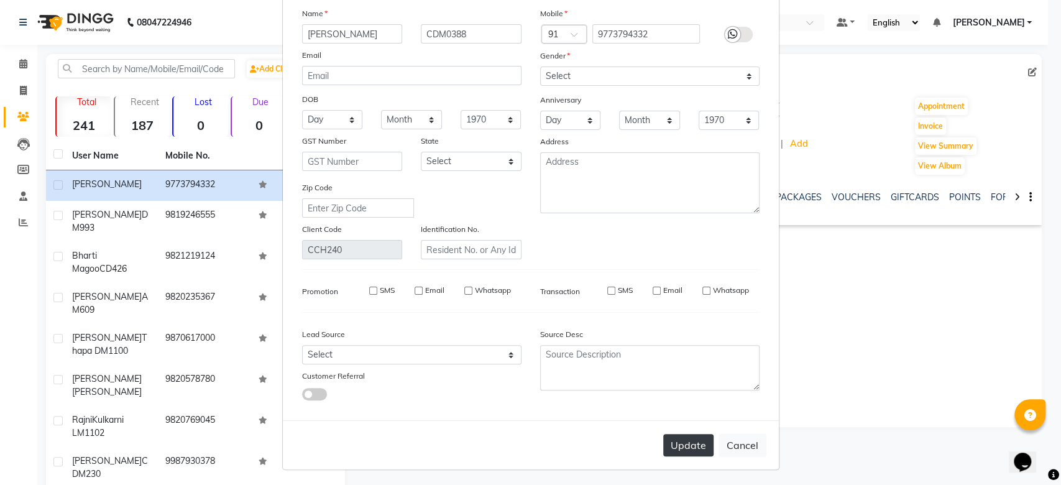
checkbox input "false"
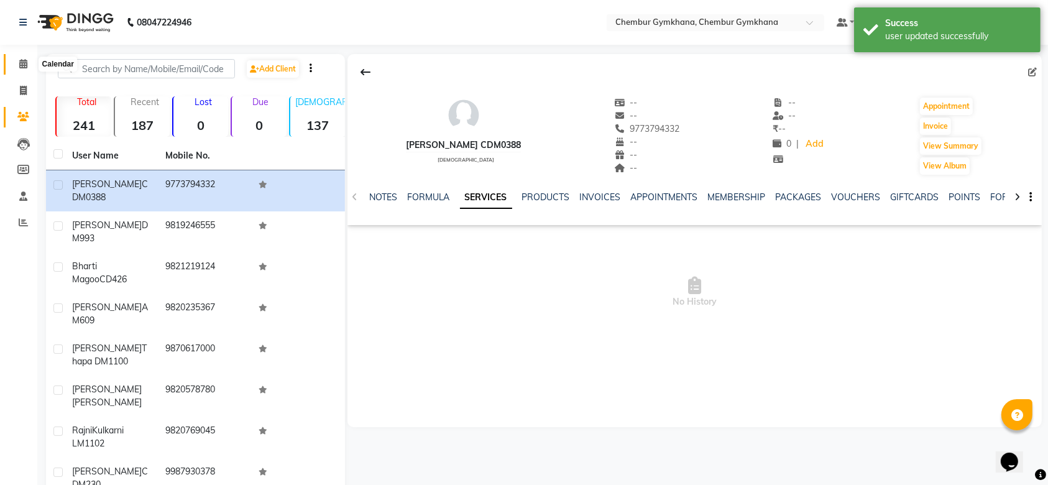
click at [22, 64] on icon at bounding box center [23, 63] width 8 height 9
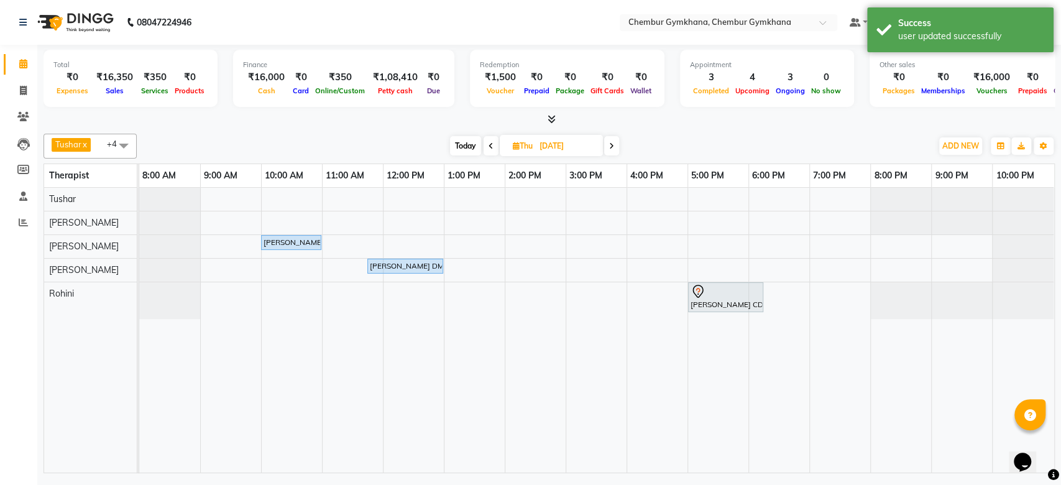
click at [495, 150] on span at bounding box center [491, 145] width 15 height 19
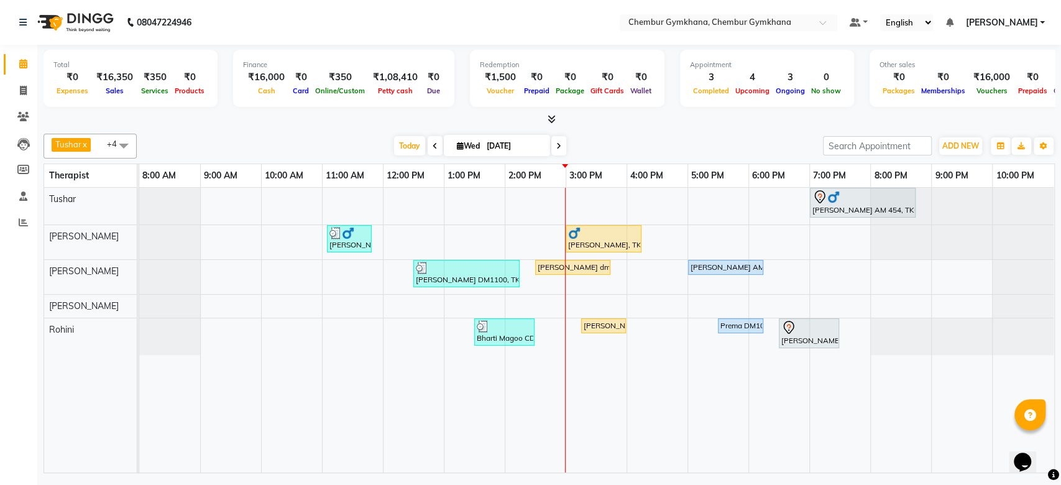
click at [428, 149] on span at bounding box center [435, 145] width 15 height 19
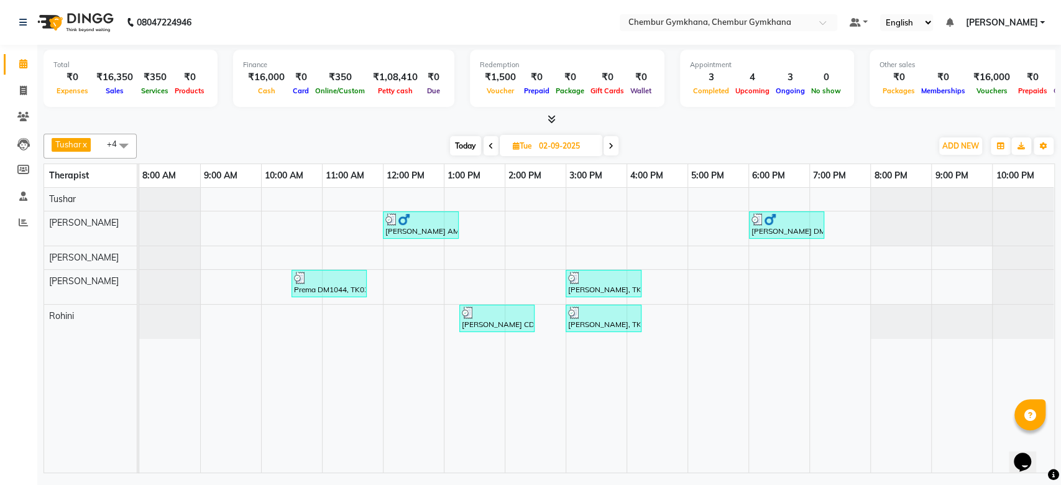
click at [607, 145] on span at bounding box center [610, 145] width 15 height 19
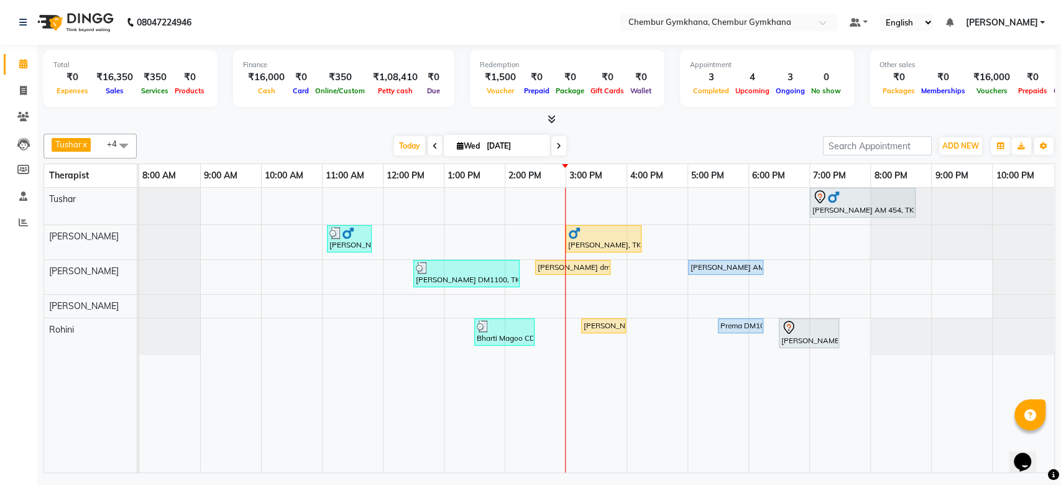
click at [438, 145] on span at bounding box center [435, 145] width 15 height 19
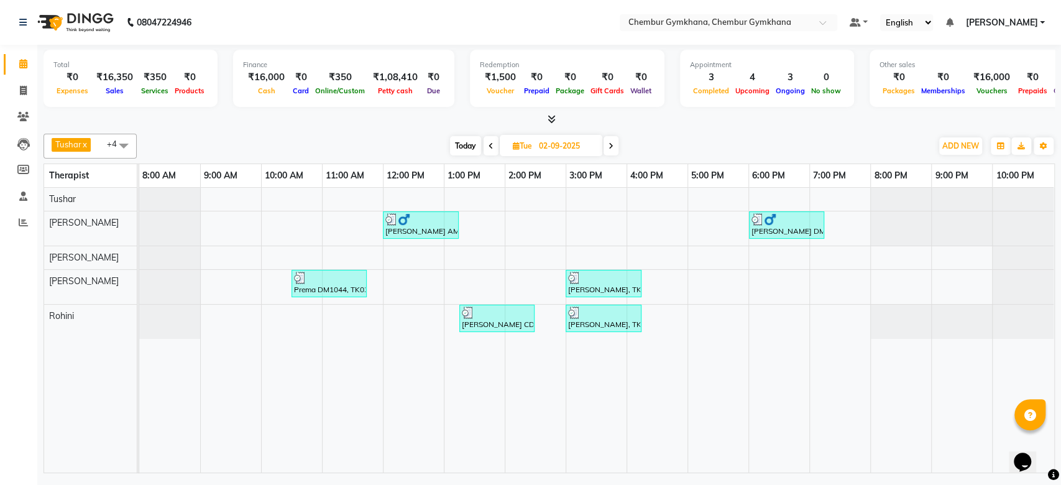
click at [614, 154] on span at bounding box center [610, 145] width 15 height 19
type input "[DATE]"
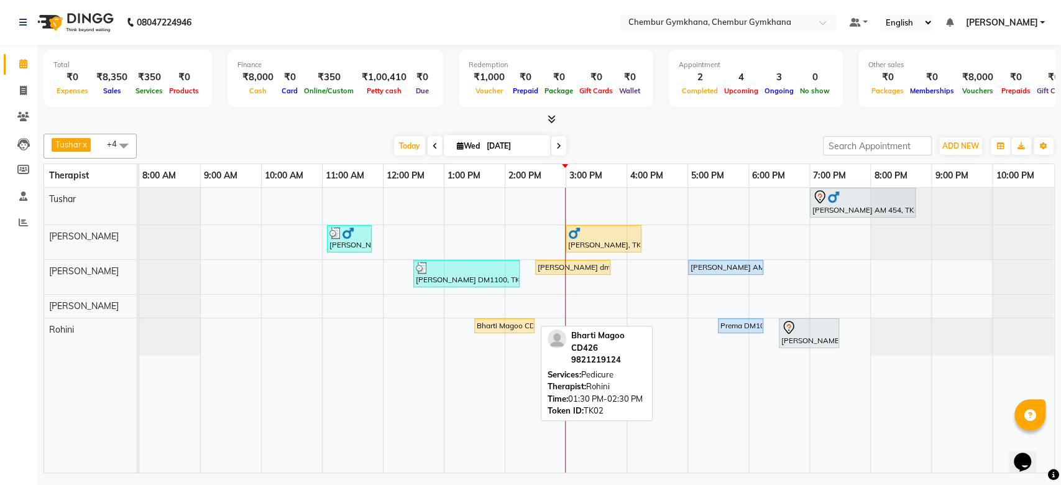
click at [489, 321] on div "Bharti Magoo CD426, TK02, 01:30 PM-02:30 PM, Pedicure" at bounding box center [504, 325] width 58 height 11
select select "1"
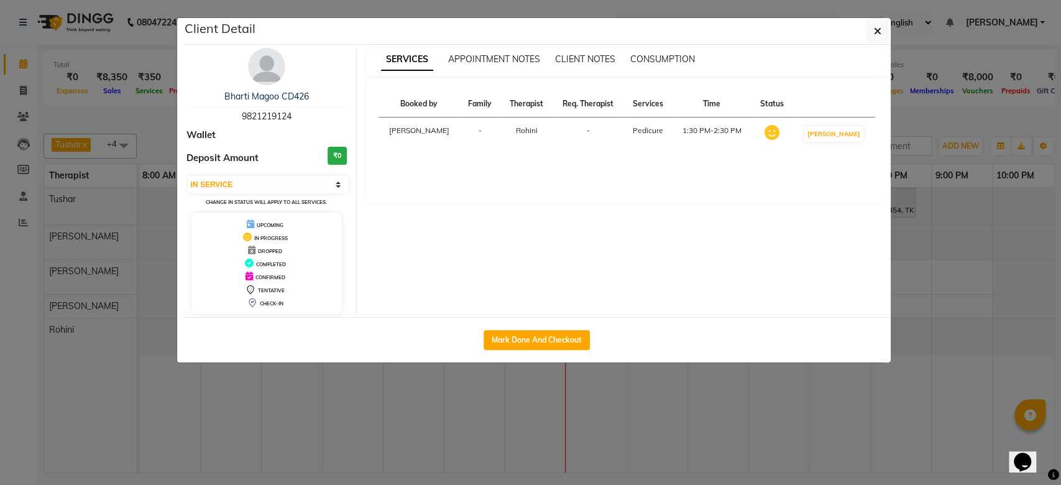
click at [289, 116] on span "9821219124" at bounding box center [267, 116] width 50 height 11
copy span "9821219124"
click at [513, 341] on button "Mark Done And Checkout" at bounding box center [537, 340] width 106 height 20
select select "8754"
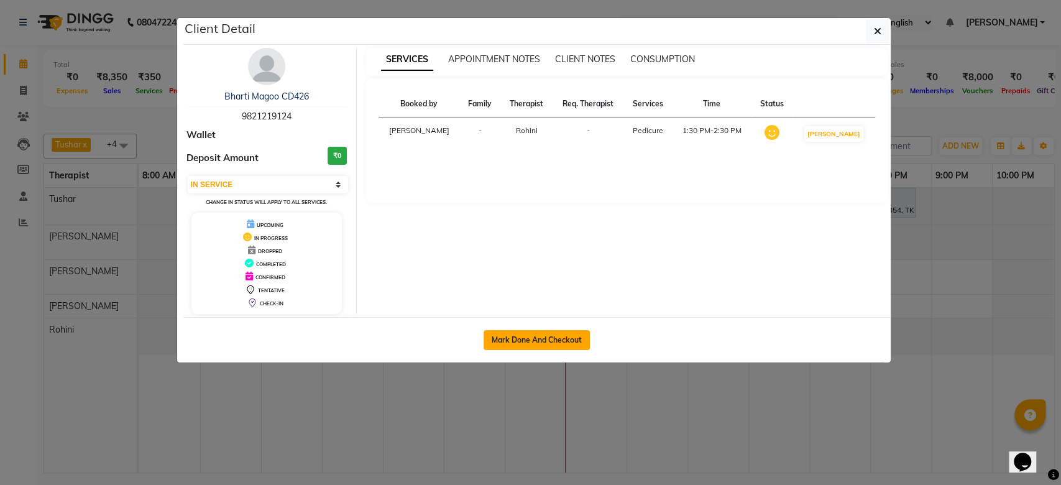
select select "service"
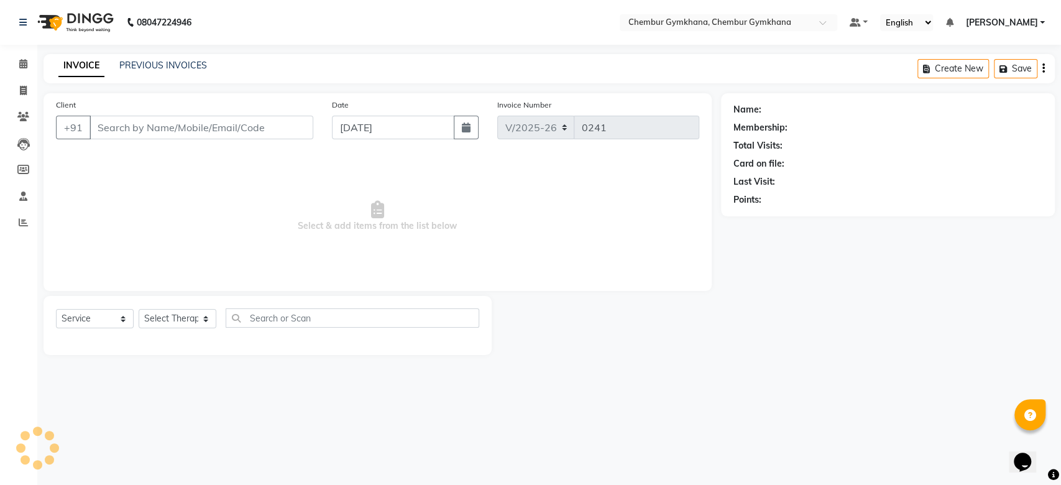
type input "9821219124"
select select "88850"
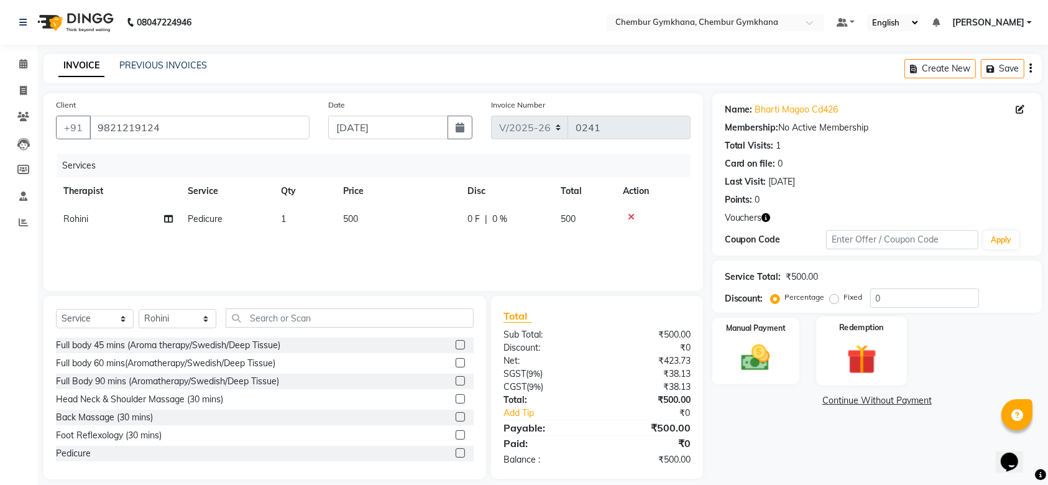
click at [863, 354] on img at bounding box center [861, 359] width 48 height 37
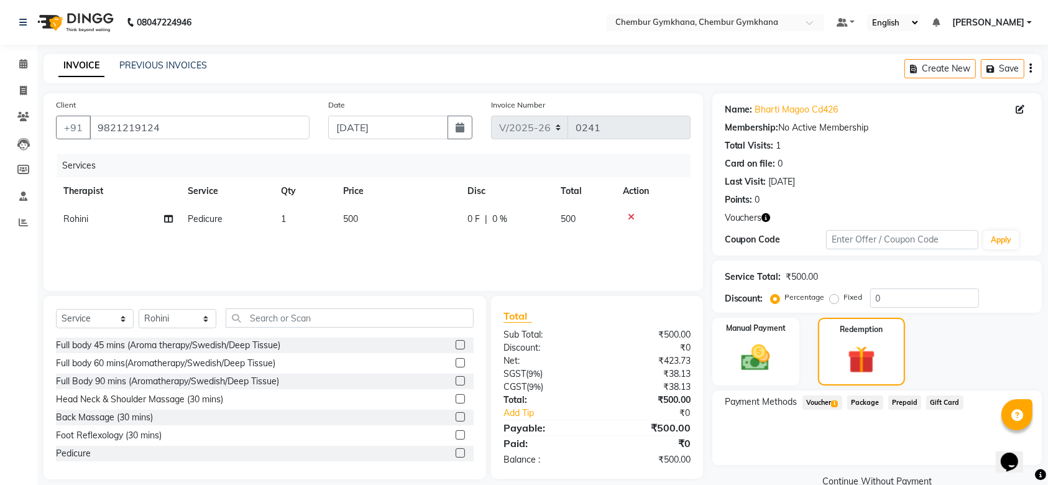
click at [828, 400] on span "Voucher 1" at bounding box center [822, 402] width 40 height 14
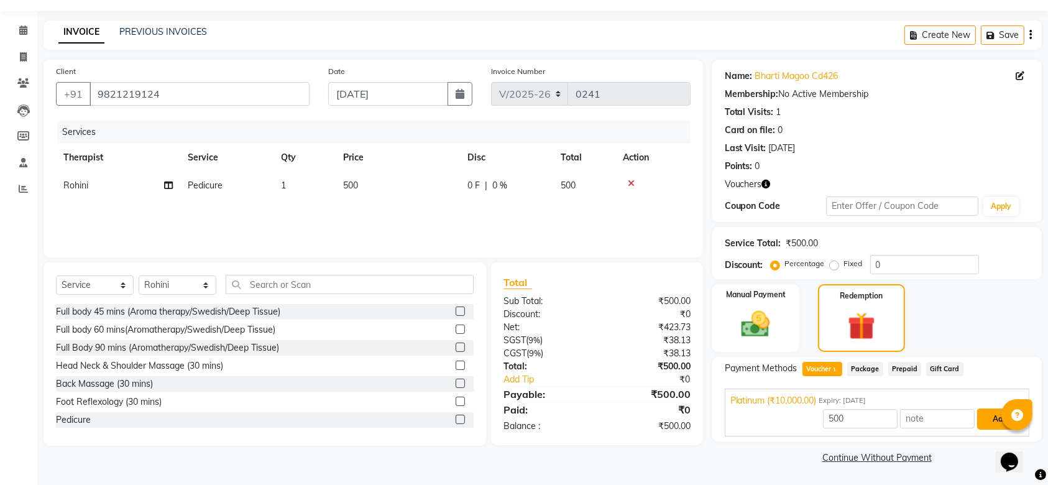
click at [993, 423] on button "Add" at bounding box center [999, 418] width 45 height 21
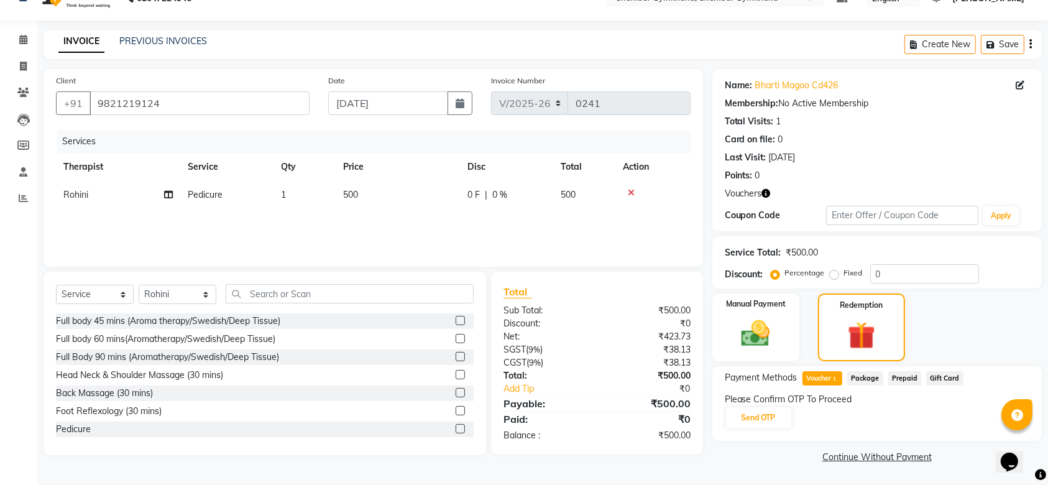
scroll to position [24, 0]
click at [764, 423] on button "Send OTP" at bounding box center [758, 418] width 65 height 21
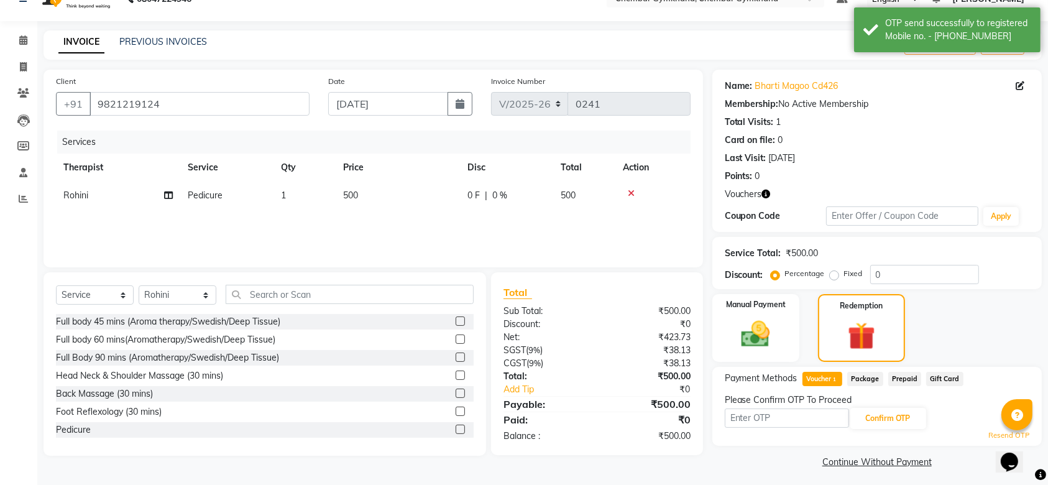
scroll to position [28, 0]
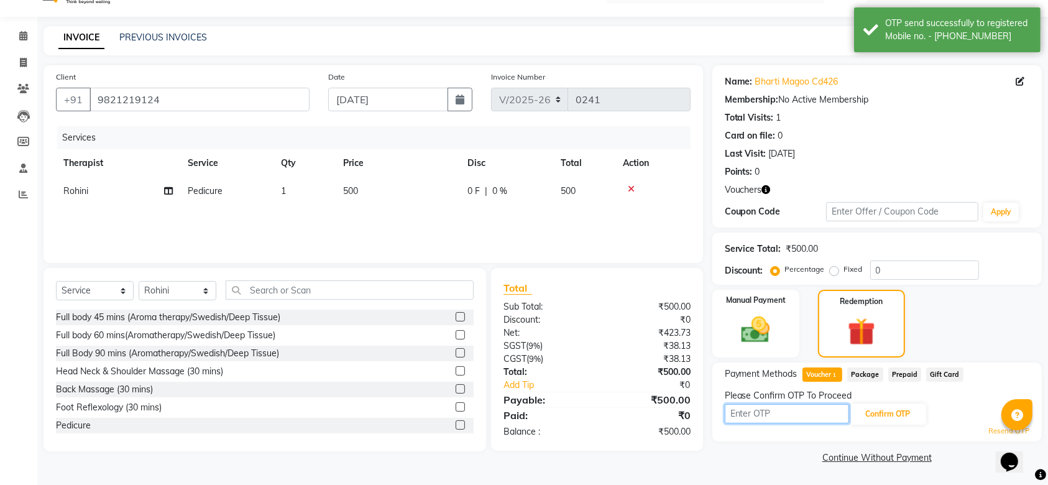
click at [761, 413] on input "text" at bounding box center [787, 413] width 124 height 19
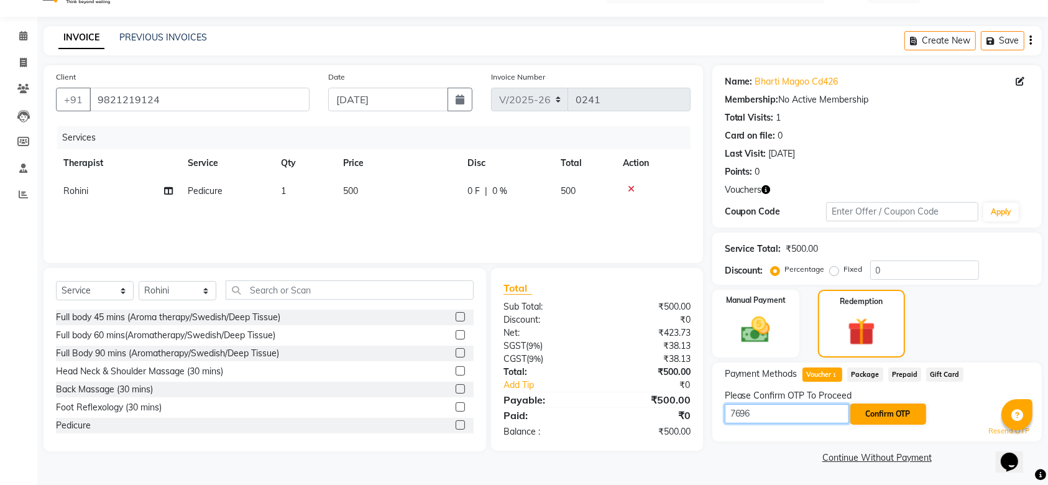
type input "7696"
click at [878, 416] on button "Confirm OTP" at bounding box center [888, 413] width 76 height 21
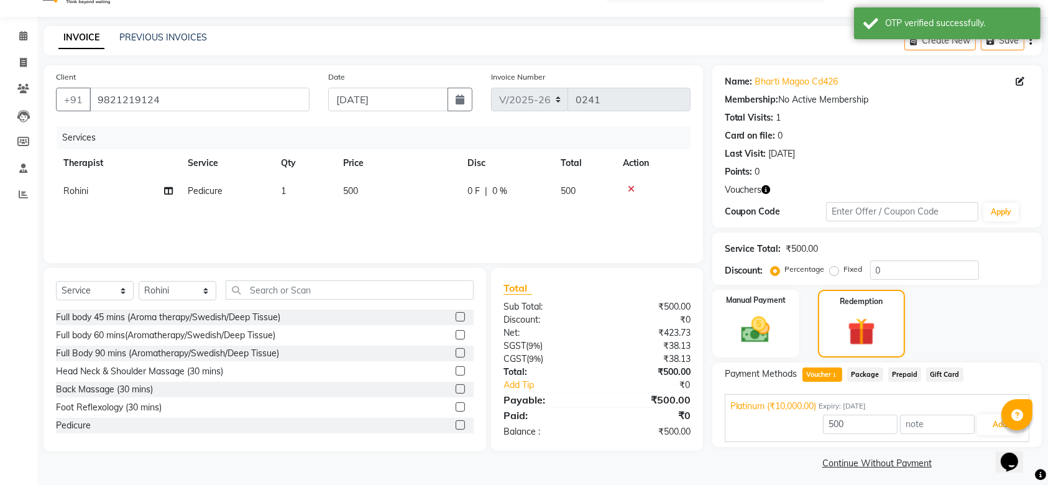
scroll to position [34, 0]
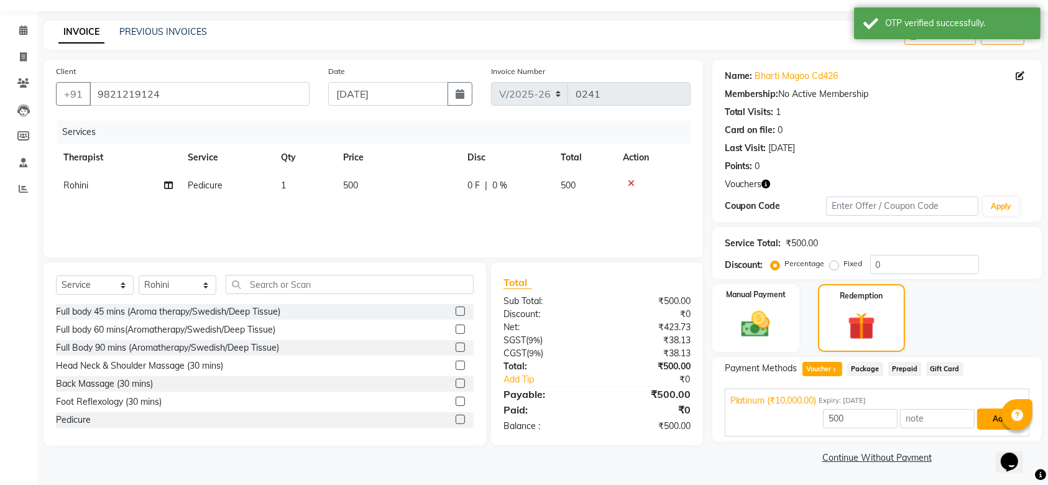
click at [993, 420] on button "Add" at bounding box center [999, 418] width 45 height 21
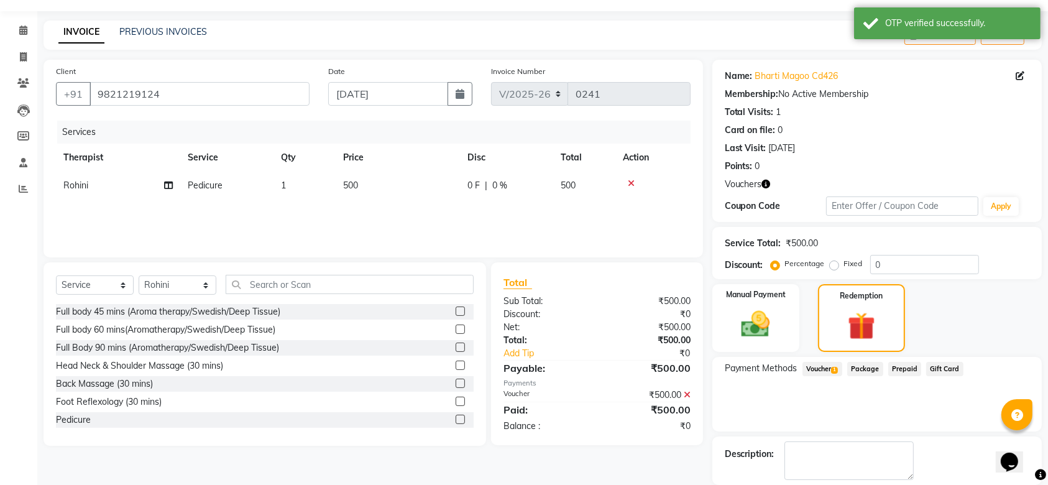
scroll to position [94, 0]
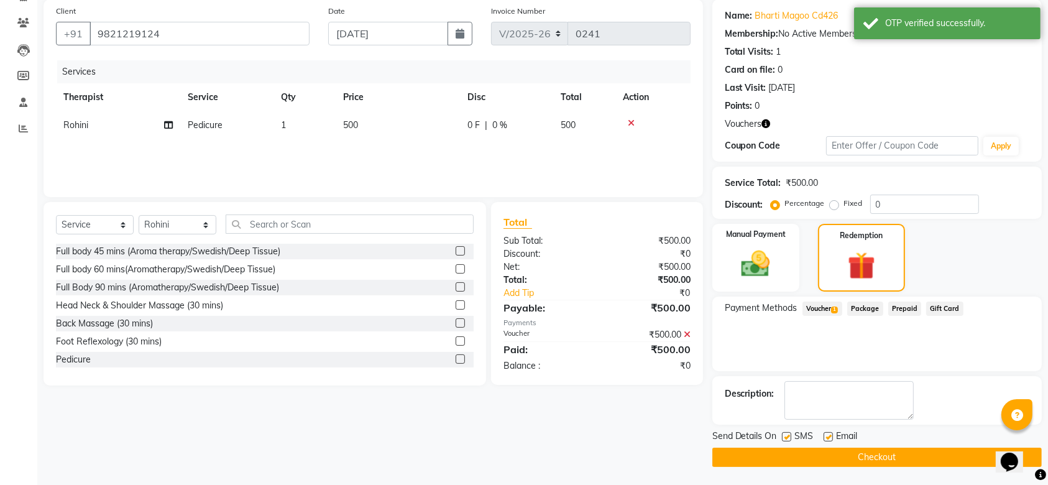
click at [838, 454] on button "Checkout" at bounding box center [876, 456] width 329 height 19
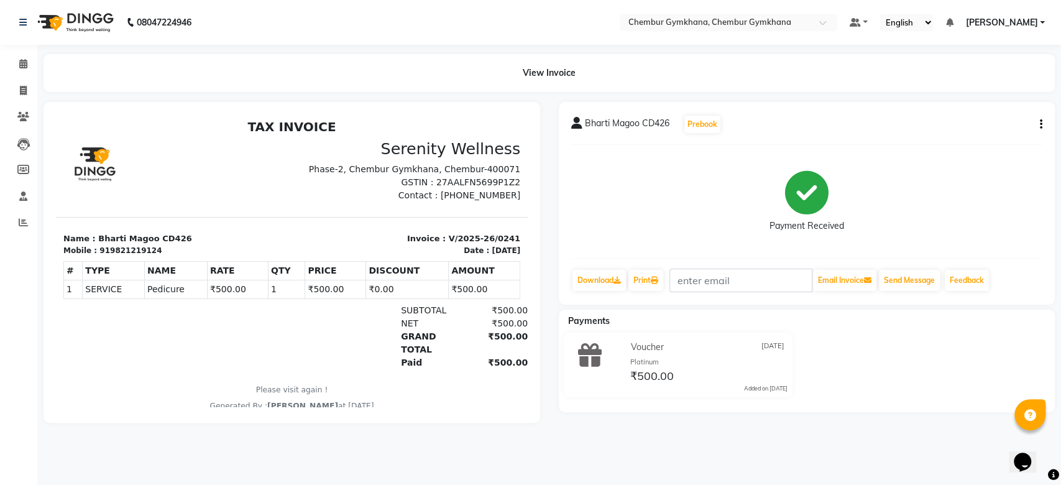
click at [1039, 122] on button "button" at bounding box center [1038, 124] width 7 height 13
click at [997, 123] on div "Edit Item Staff" at bounding box center [991, 125] width 62 height 16
select select "88850"
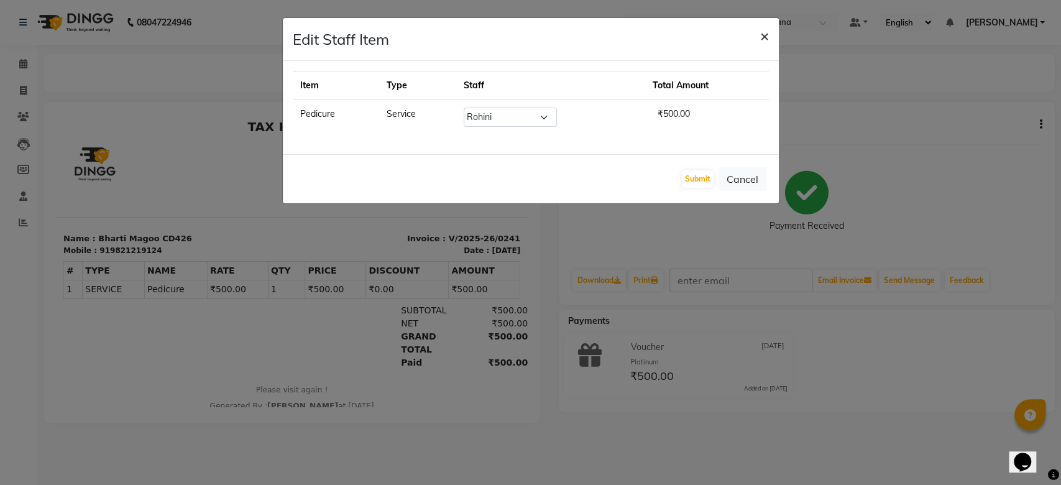
click at [763, 39] on span "×" at bounding box center [764, 35] width 9 height 19
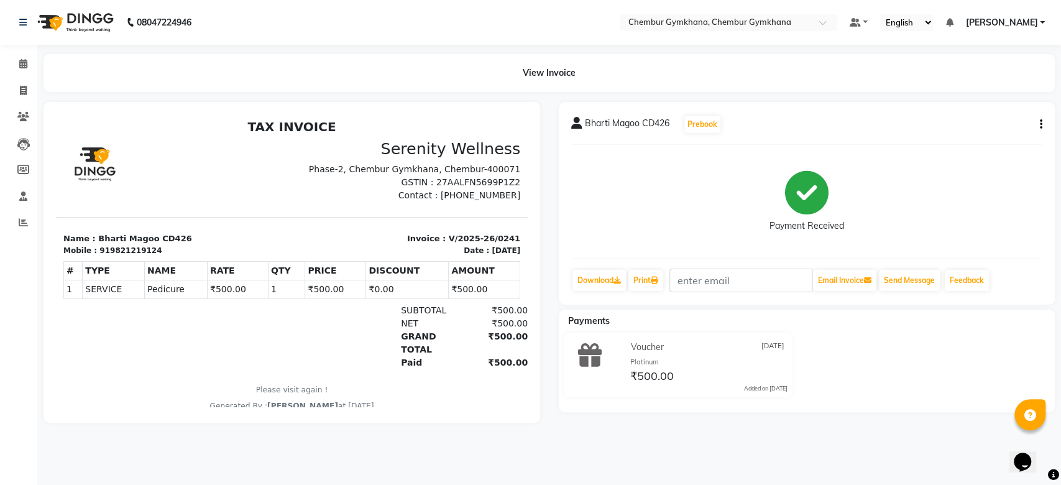
click at [1035, 126] on button "button" at bounding box center [1038, 124] width 7 height 13
click at [616, 278] on icon at bounding box center [616, 280] width 7 height 7
click at [26, 92] on icon at bounding box center [23, 90] width 7 height 9
select select "8754"
select select "service"
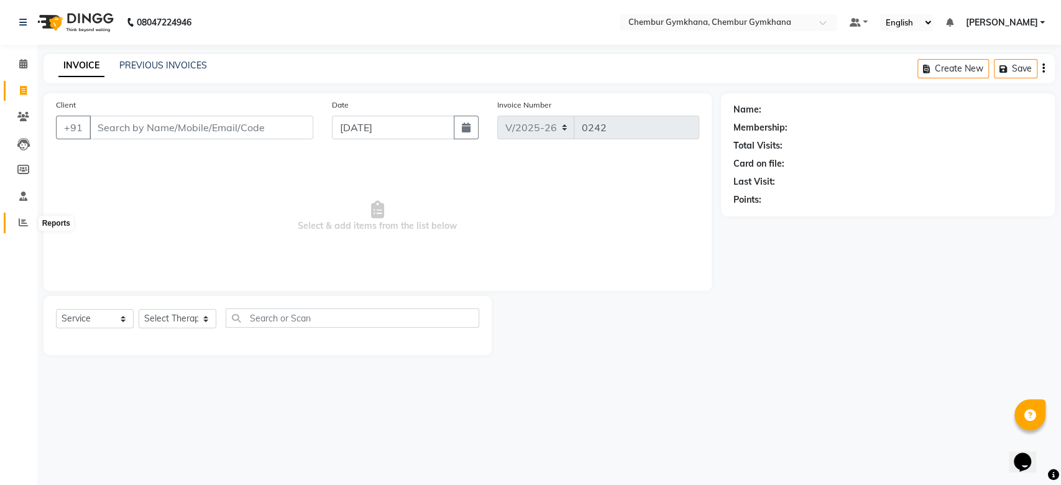
click at [22, 226] on icon at bounding box center [23, 222] width 9 height 9
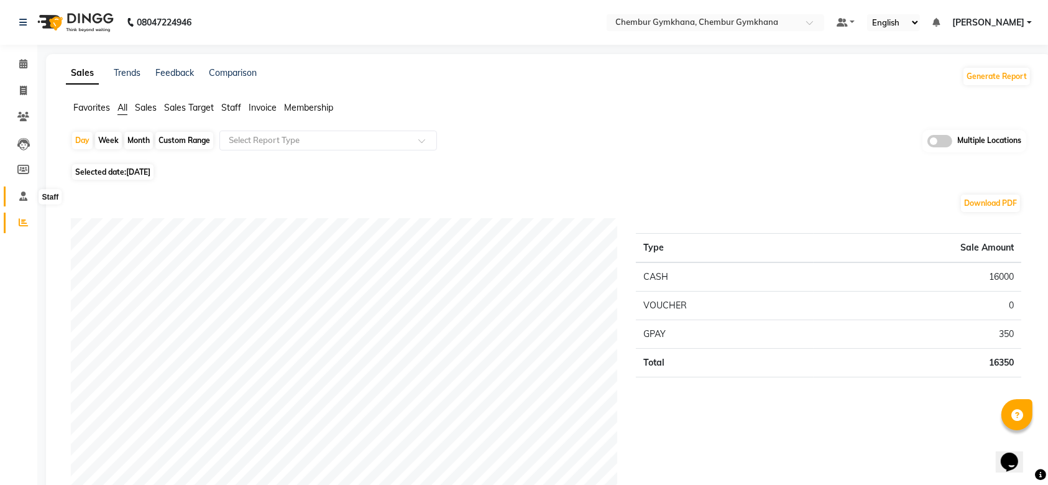
click at [20, 200] on icon at bounding box center [23, 195] width 8 height 9
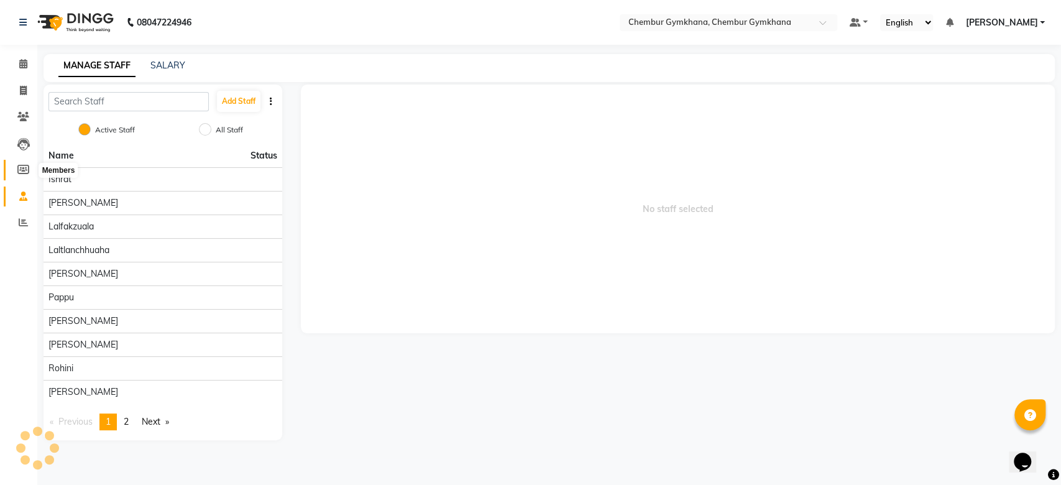
click at [24, 171] on icon at bounding box center [23, 169] width 12 height 9
select select
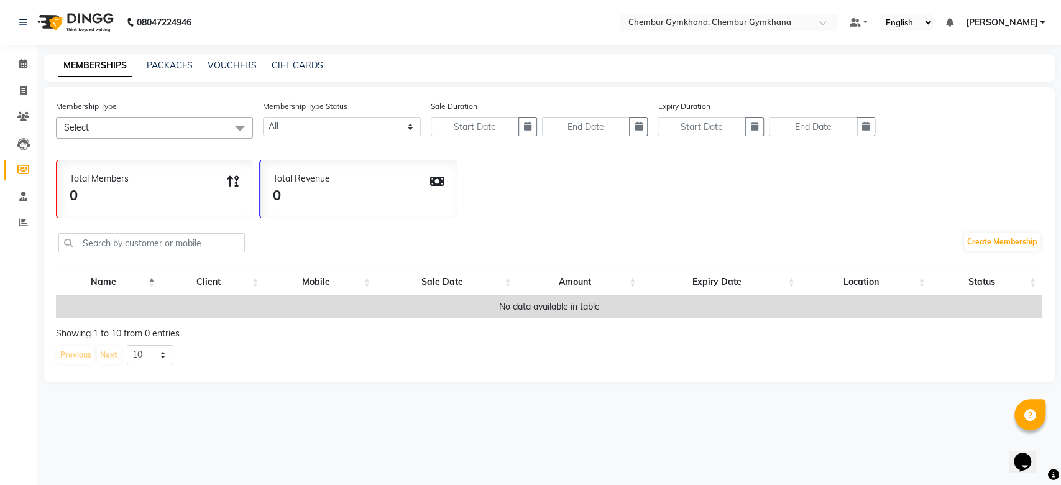
click at [348, 211] on div "Total Revenue 0" at bounding box center [358, 189] width 196 height 58
click at [351, 211] on div "Total Revenue 0" at bounding box center [358, 189] width 196 height 58
click at [25, 63] on icon at bounding box center [23, 63] width 8 height 9
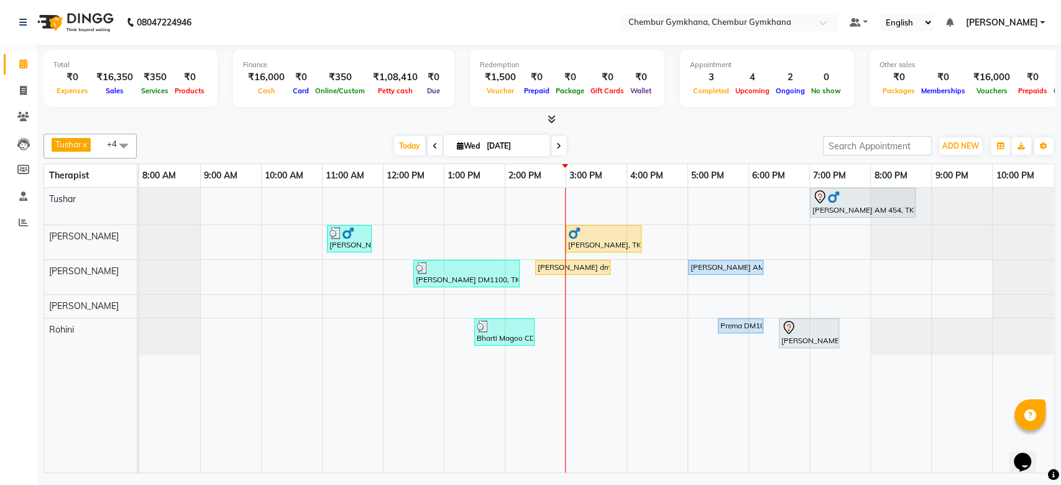
click at [636, 303] on div "Shyam Gianani AM 454, TK04, 07:00 PM-08:45 PM, Full Body 90 mins (Aromatherapy/…" at bounding box center [596, 330] width 915 height 285
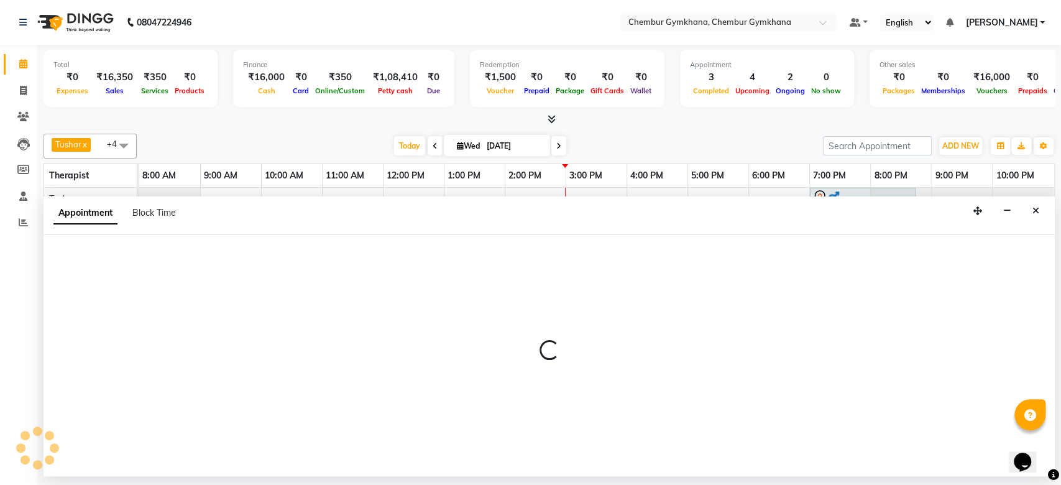
select select "89090"
select select "960"
select select "tentative"
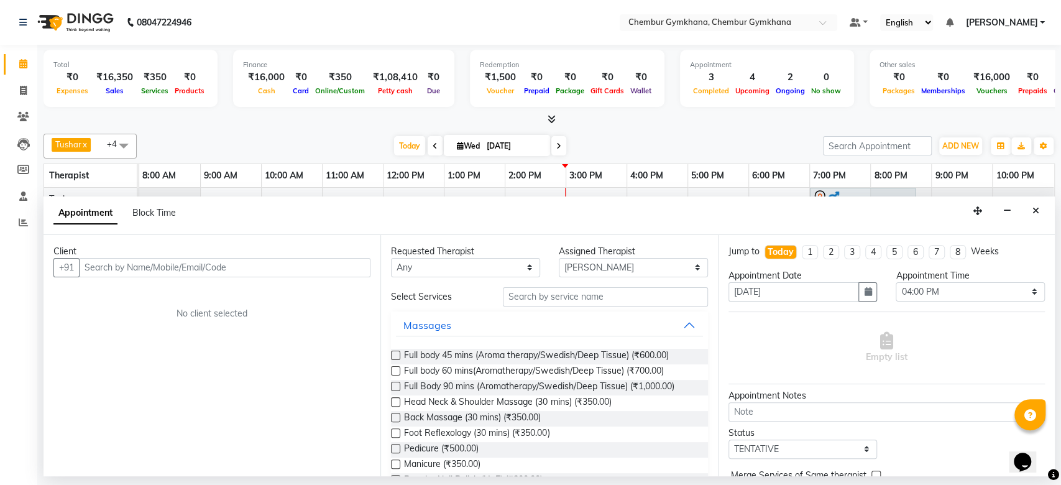
drag, startPoint x: 636, startPoint y: 303, endPoint x: 378, endPoint y: 228, distance: 269.3
click at [1030, 213] on button "Close" at bounding box center [1036, 210] width 18 height 19
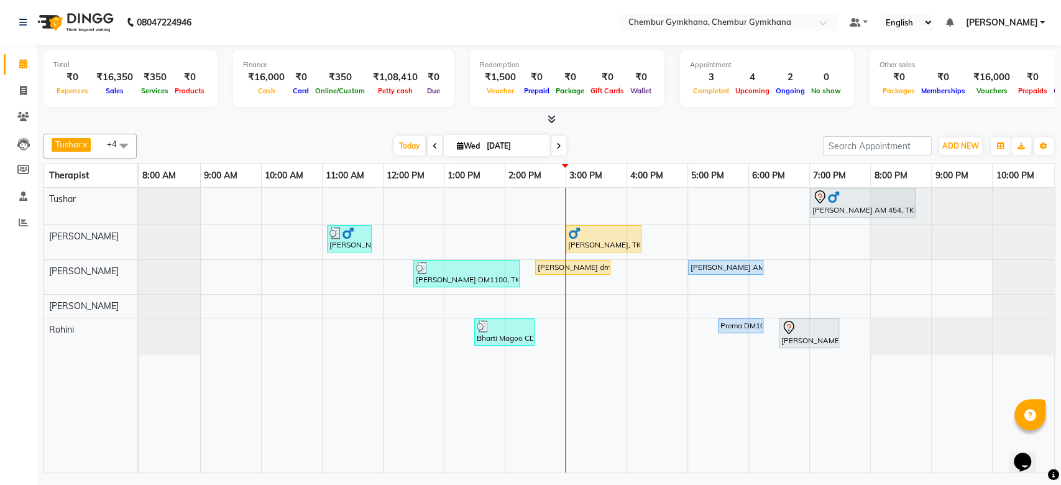
click at [561, 152] on span at bounding box center [558, 145] width 15 height 19
type input "04-09-2025"
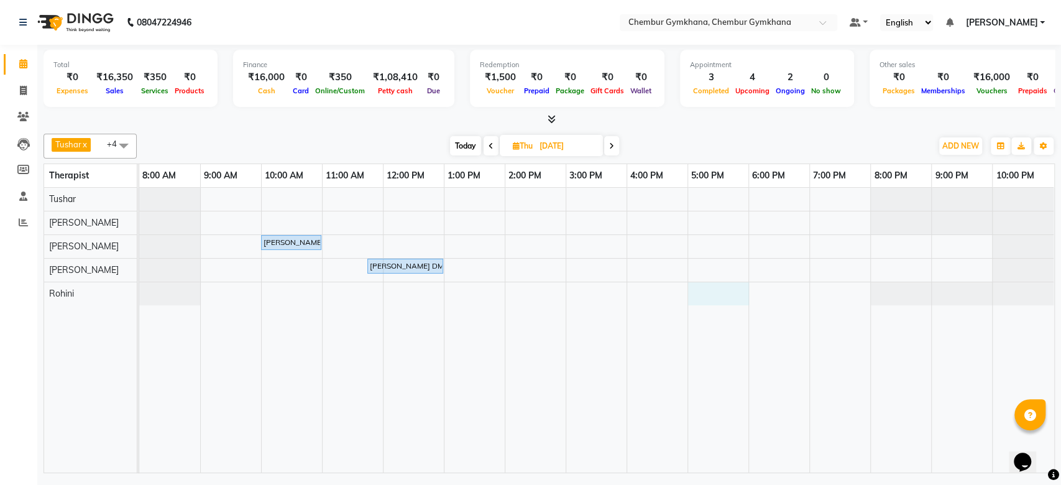
click at [717, 285] on div "Saroj Shetty, 10:00 AM-11:00 AM, Full body 45 mins (Aroma therapy/Swedish/Deep …" at bounding box center [596, 330] width 915 height 285
select select "88850"
select select "1020"
select select "tentative"
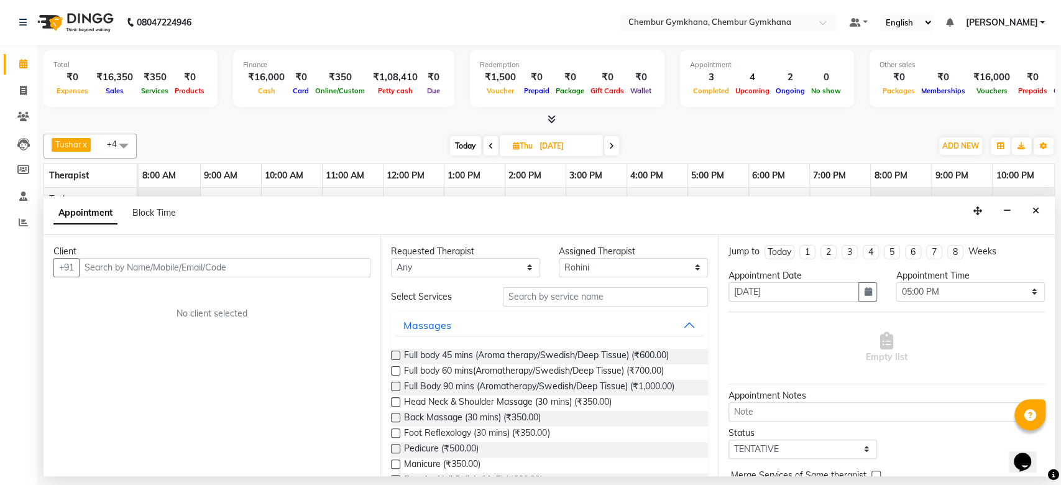
click at [282, 264] on input "text" at bounding box center [224, 267] width 291 height 19
type input "9773794332"
click at [360, 270] on span "Add Client" at bounding box center [345, 267] width 42 height 11
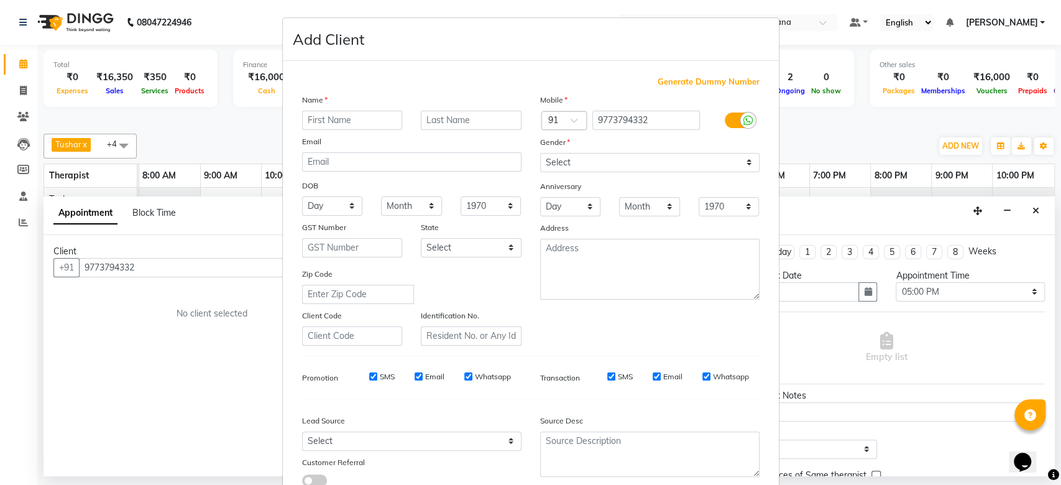
click at [352, 109] on div "Name" at bounding box center [412, 101] width 238 height 17
click at [349, 113] on input "text" at bounding box center [352, 120] width 101 height 19
click at [431, 124] on input "text" at bounding box center [471, 120] width 101 height 19
click at [354, 109] on div "Name" at bounding box center [412, 101] width 238 height 17
click at [343, 118] on input "DIPTI" at bounding box center [352, 120] width 101 height 19
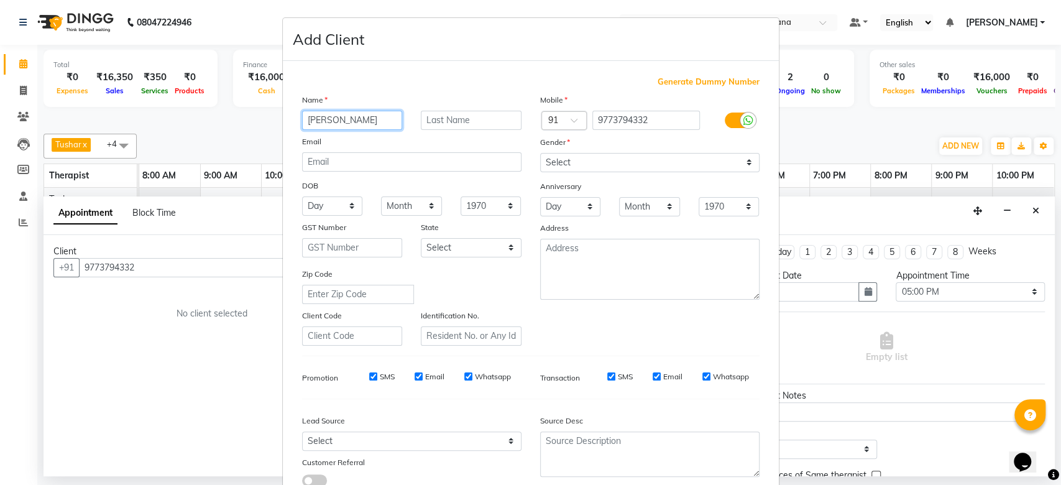
type input "Dipti Kadam"
click at [451, 117] on input "text" at bounding box center [471, 120] width 101 height 19
click at [637, 162] on select "Select Male Female Other Prefer Not To Say" at bounding box center [649, 162] width 219 height 19
select select "female"
click at [540, 153] on select "Select Male Female Other Prefer Not To Say" at bounding box center [649, 162] width 219 height 19
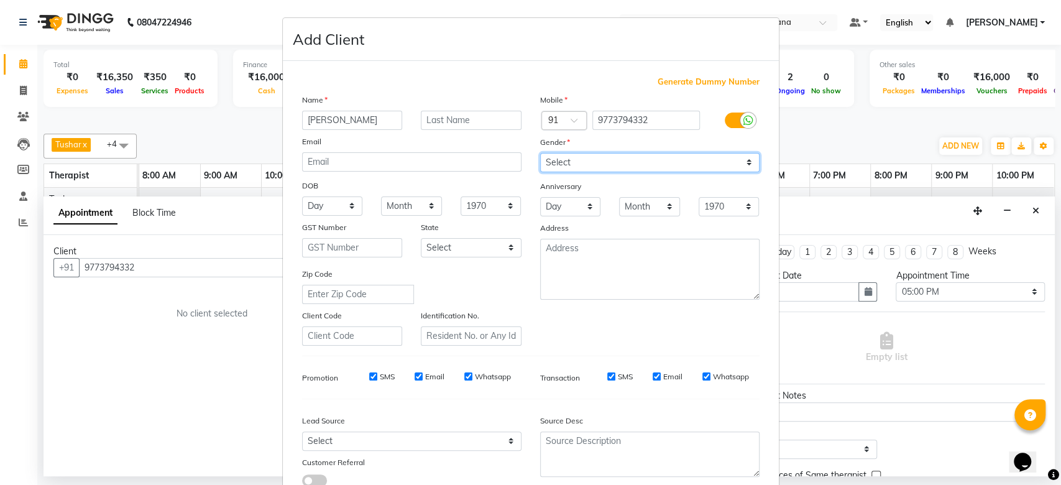
scroll to position [86, 0]
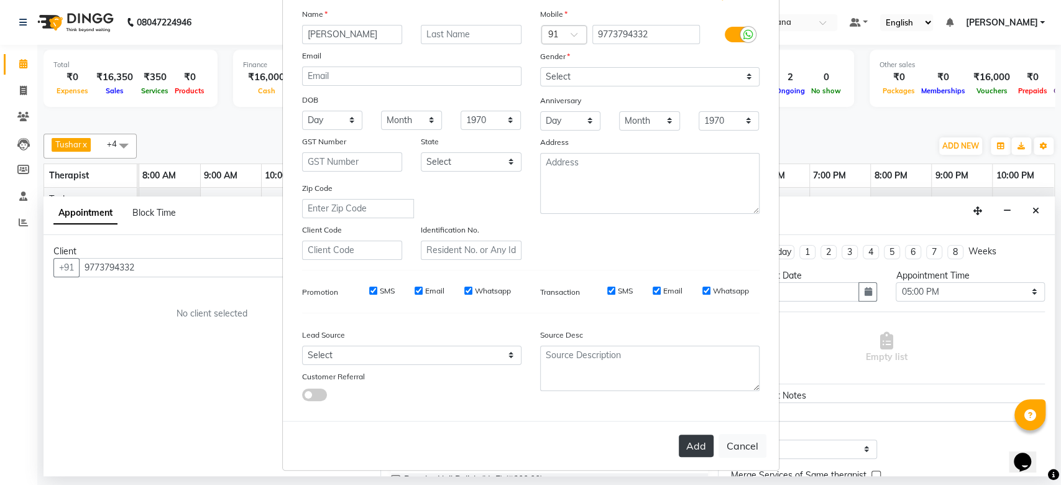
click at [695, 443] on button "Add" at bounding box center [696, 445] width 35 height 22
select select
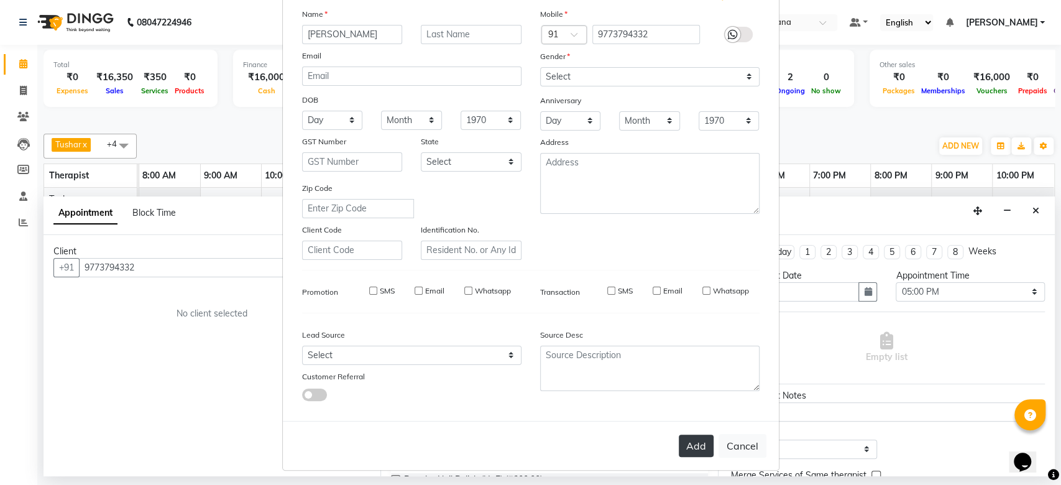
select select
checkbox input "false"
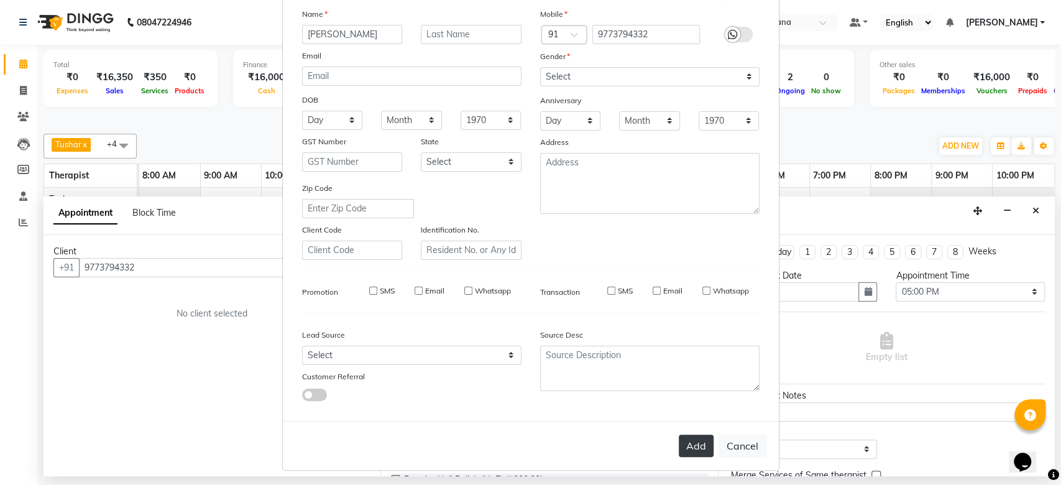
checkbox input "false"
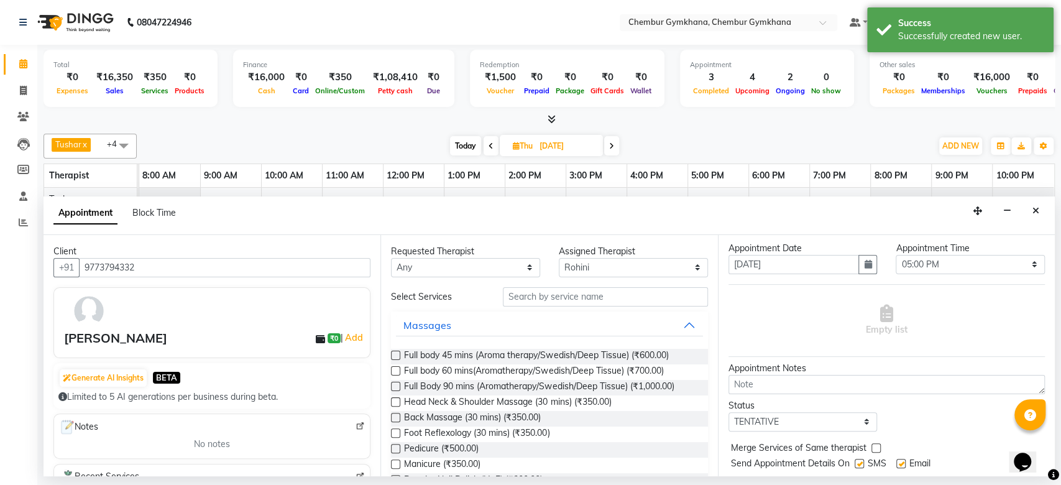
scroll to position [61, 0]
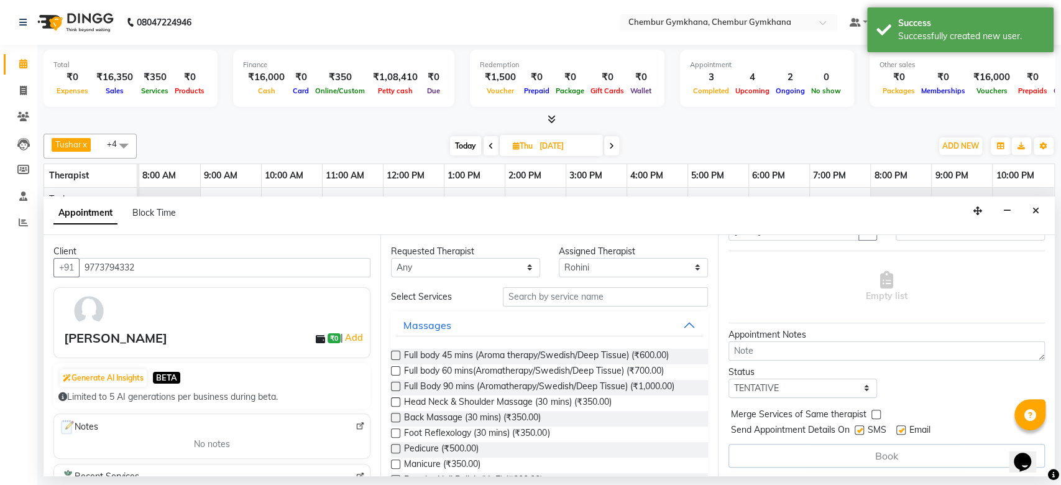
click at [397, 374] on label at bounding box center [395, 370] width 9 height 9
click at [397, 374] on input "checkbox" at bounding box center [395, 372] width 8 height 8
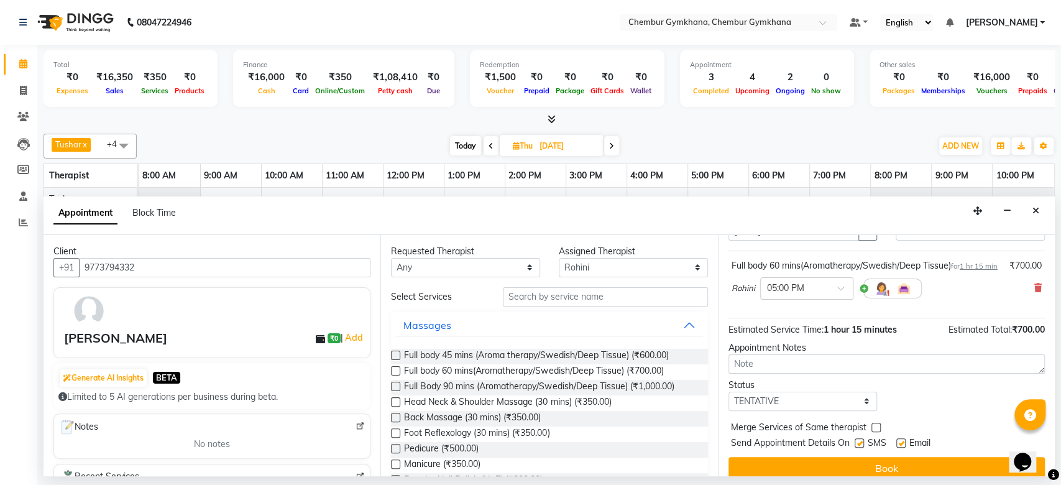
click at [395, 370] on label at bounding box center [395, 370] width 9 height 9
click at [395, 370] on input "checkbox" at bounding box center [395, 372] width 8 height 8
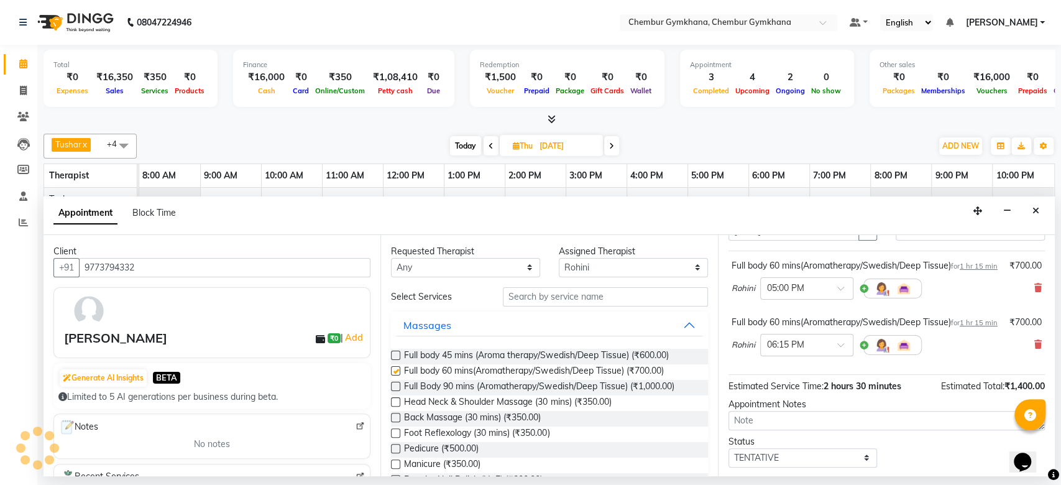
checkbox input "false"
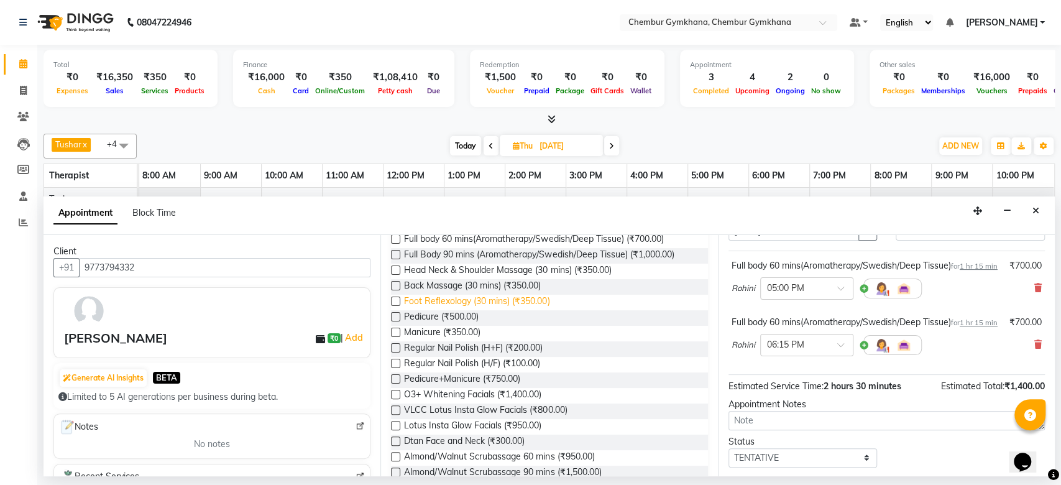
scroll to position [132, 0]
click at [343, 339] on link "Add" at bounding box center [354, 337] width 22 height 15
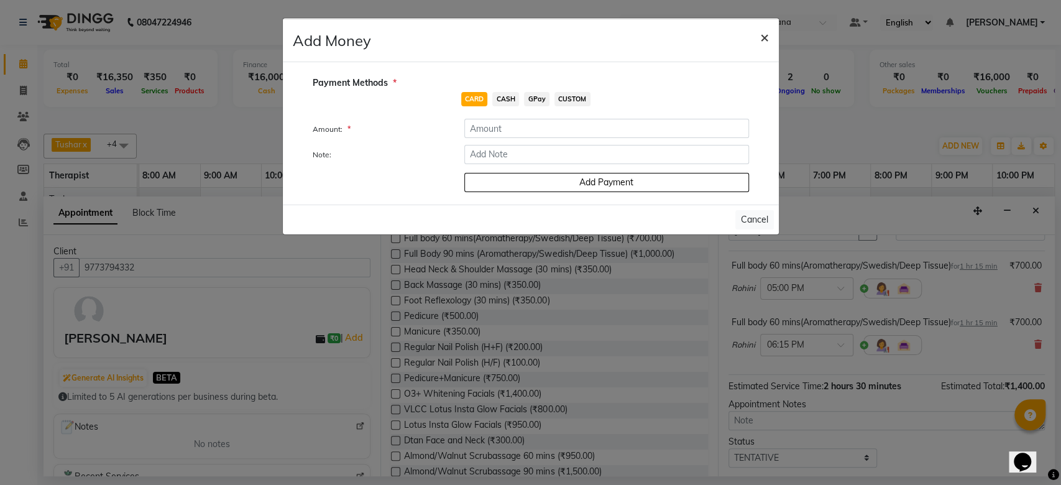
click at [767, 37] on span "×" at bounding box center [764, 36] width 9 height 19
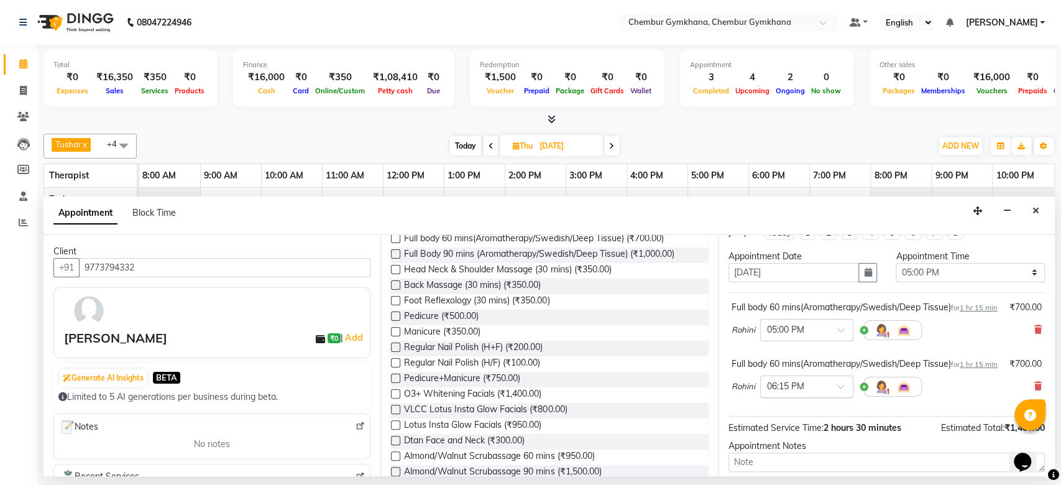
scroll to position [24, 0]
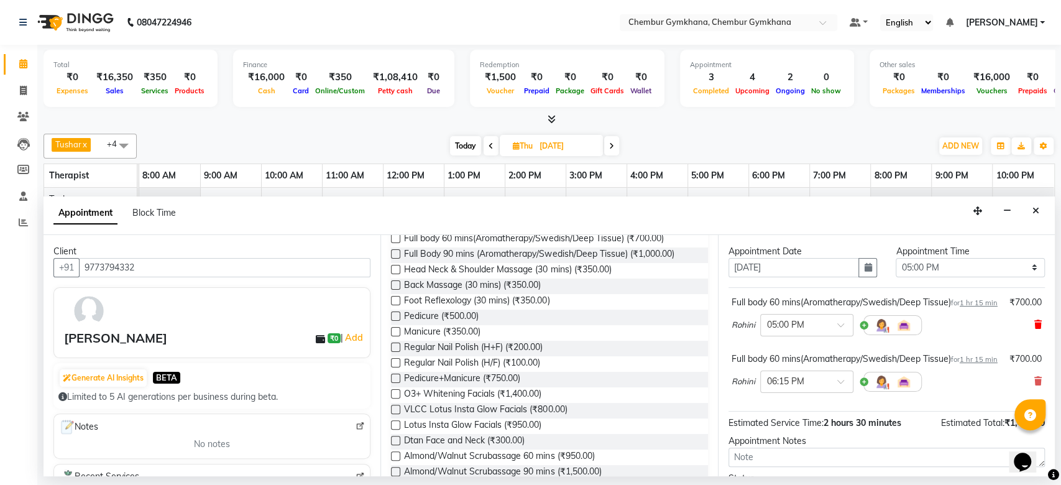
click at [1034, 329] on icon at bounding box center [1037, 324] width 7 height 9
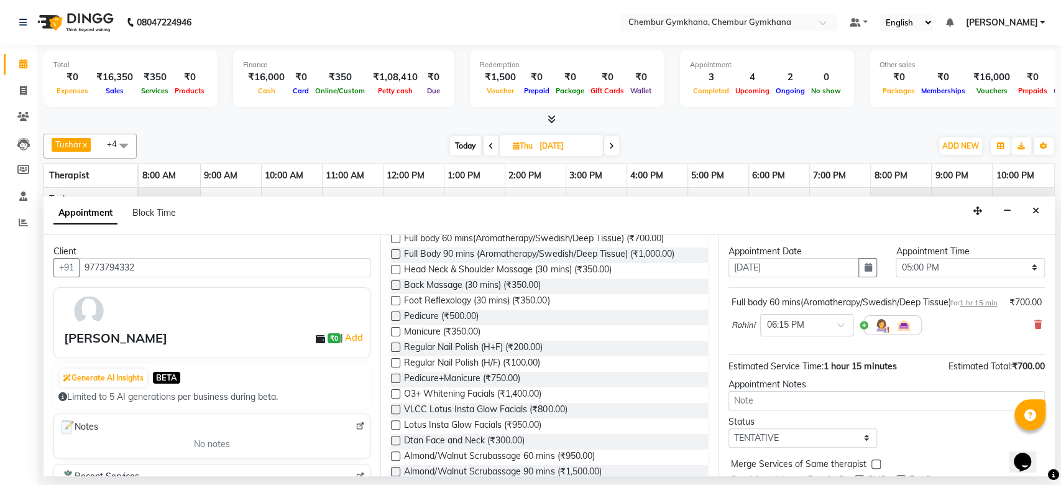
click at [1034, 329] on icon at bounding box center [1037, 324] width 7 height 9
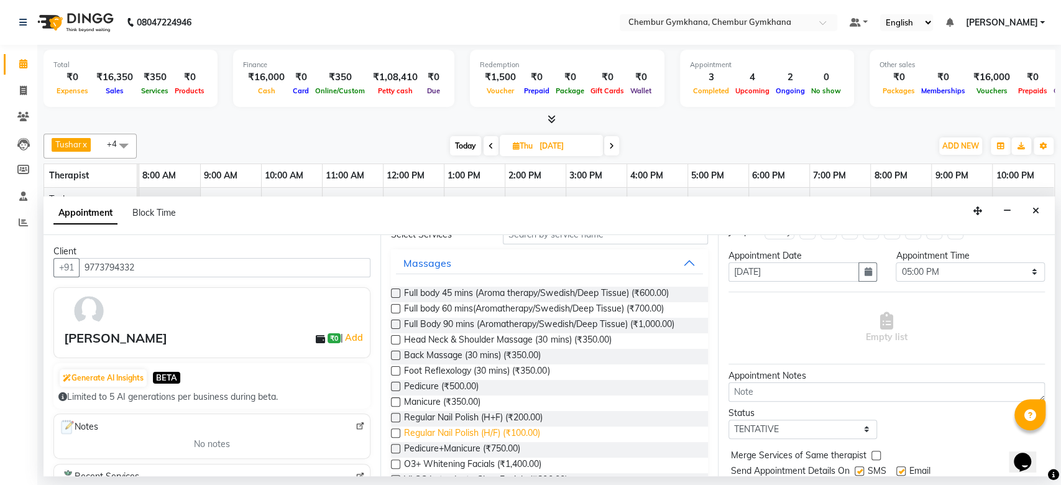
scroll to position [63, 0]
select select
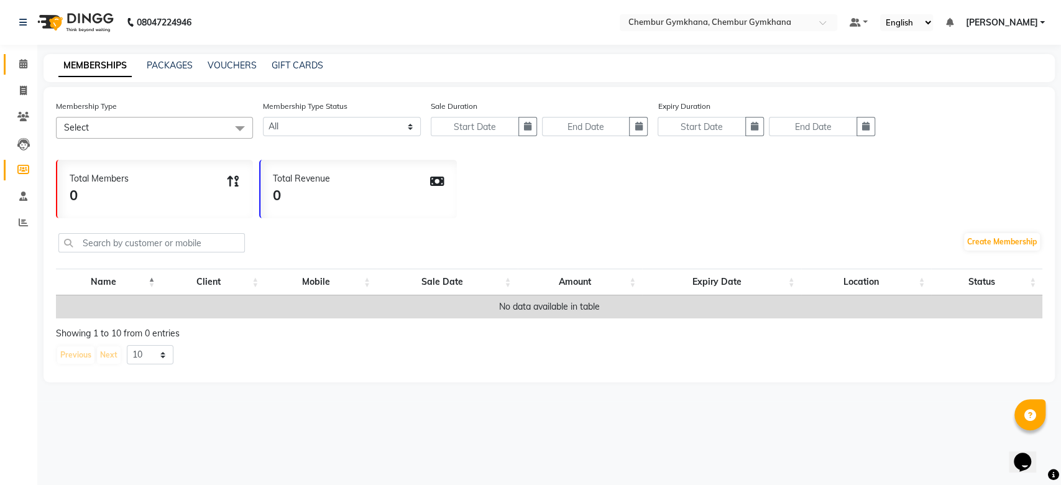
click at [31, 65] on span at bounding box center [23, 64] width 22 height 14
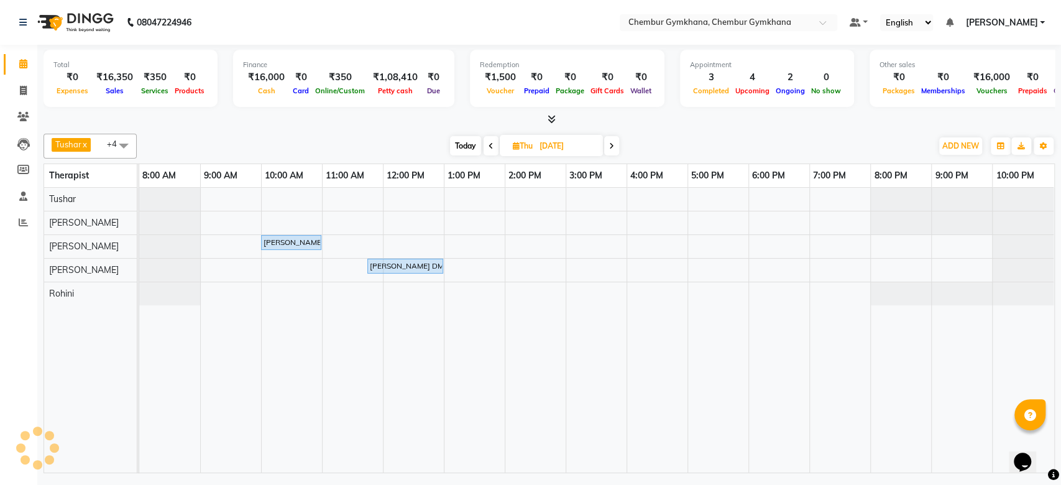
click at [494, 147] on span at bounding box center [491, 145] width 15 height 19
type input "[DATE]"
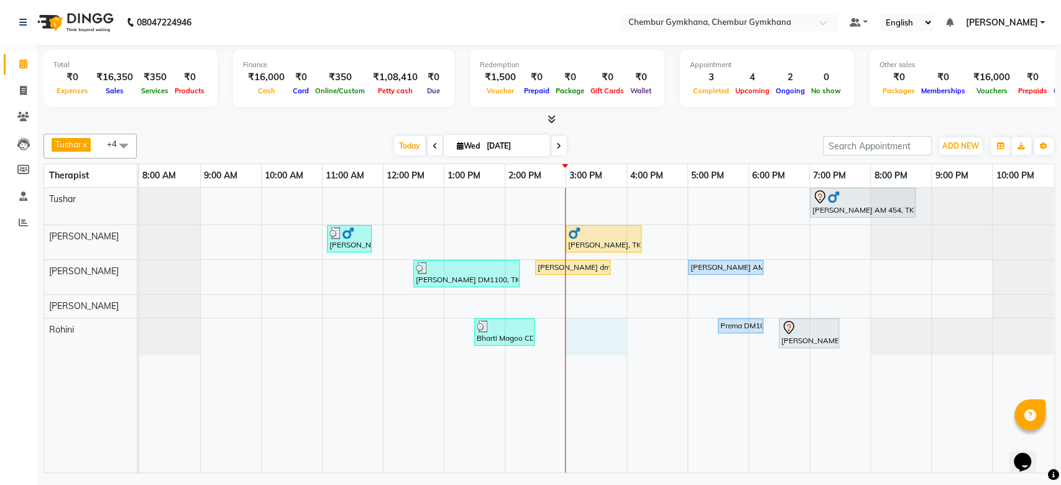
click at [602, 335] on div "Shyam Gianani AM 454, TK04, 07:00 PM-08:45 PM, Full Body 90 mins (Aromatherapy/…" at bounding box center [596, 330] width 915 height 285
select select "88850"
select select "900"
select select "tentative"
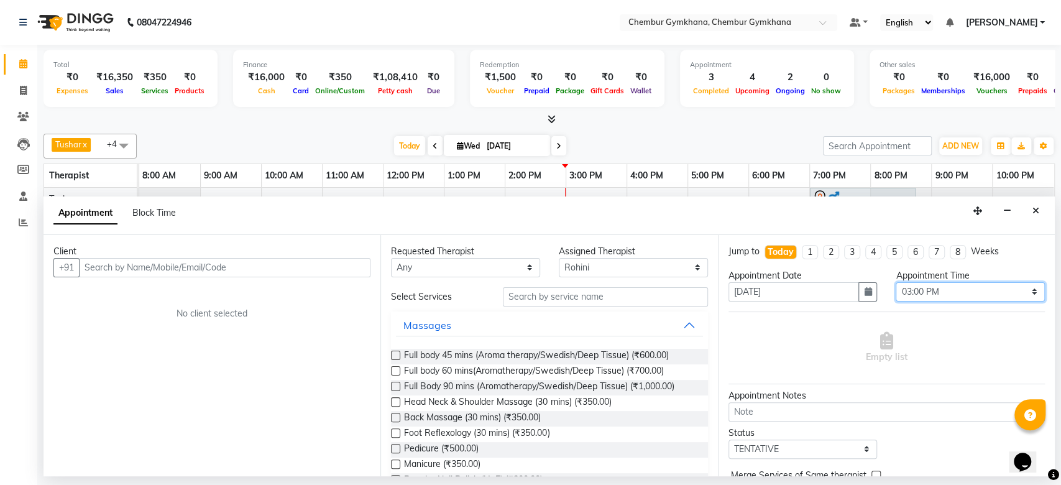
click at [917, 292] on select "Select 09:00 AM 09:15 AM 09:30 AM 09:45 AM 10:00 AM 10:15 AM 10:30 AM 10:45 AM …" at bounding box center [970, 291] width 149 height 19
select select "915"
click at [896, 282] on select "Select 09:00 AM 09:15 AM 09:30 AM 09:45 AM 10:00 AM 10:15 AM 10:30 AM 10:45 AM …" at bounding box center [970, 291] width 149 height 19
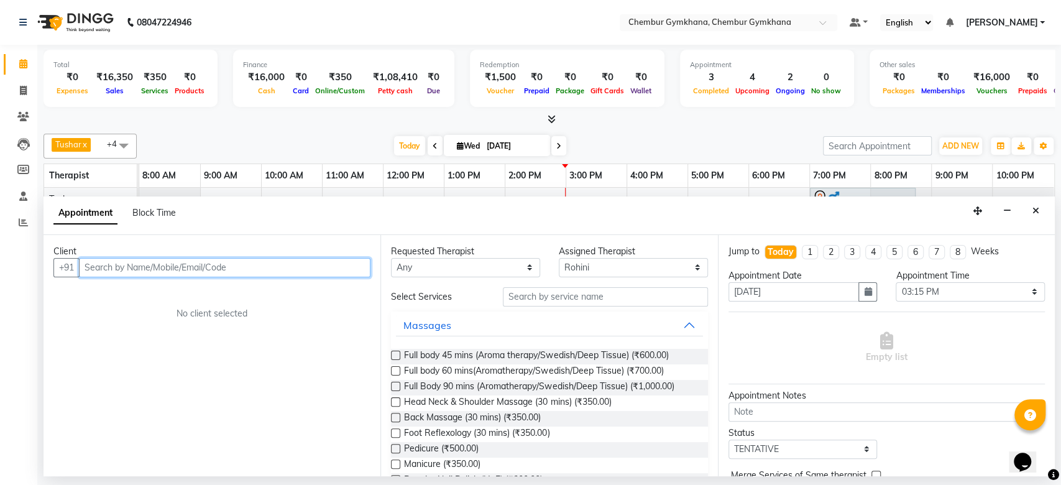
click at [293, 271] on input "text" at bounding box center [224, 267] width 291 height 19
type input "9819246555"
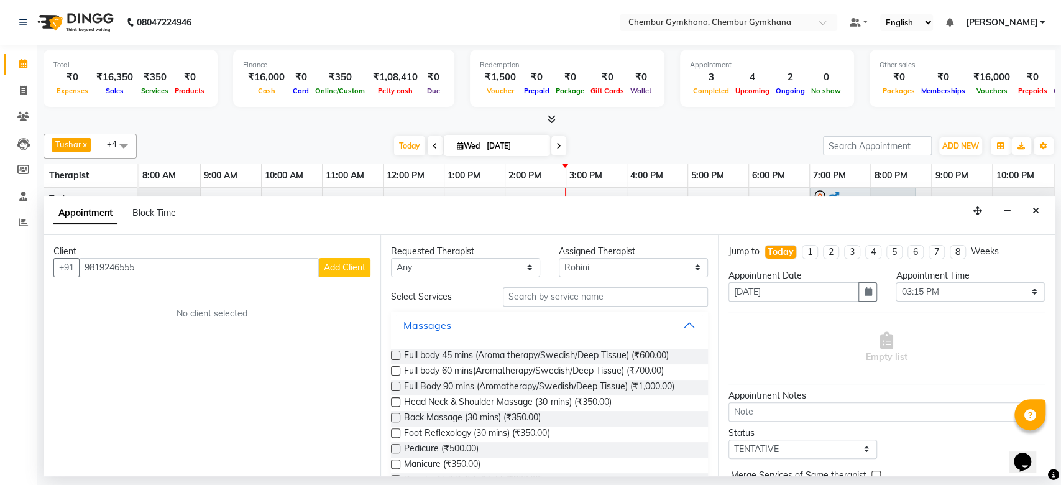
click at [336, 263] on span "Add Client" at bounding box center [345, 267] width 42 height 11
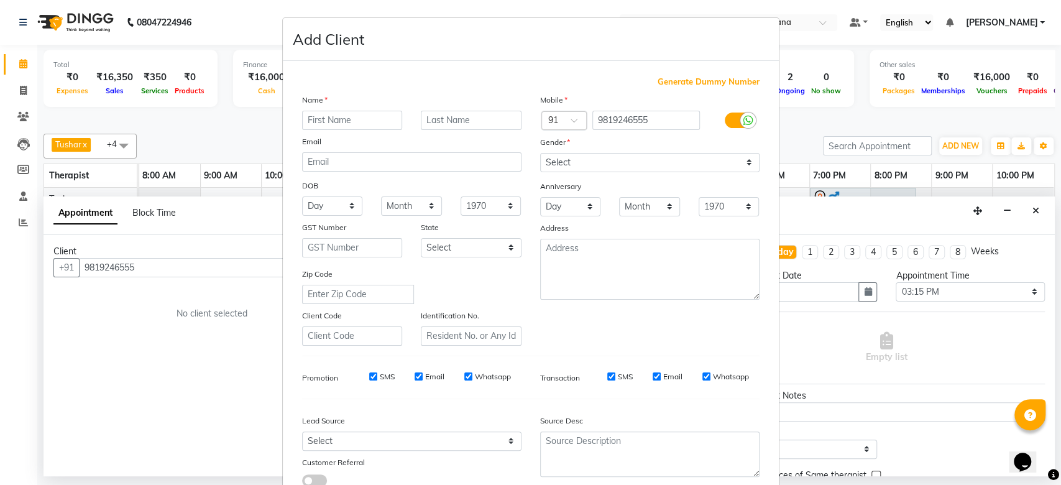
click at [342, 119] on input "text" at bounding box center [352, 120] width 101 height 19
type input "Rakhi Aaggarwal"
click at [436, 121] on input "text" at bounding box center [471, 120] width 101 height 19
type input "DM993"
click at [559, 163] on select "Select Male Female Other Prefer Not To Say" at bounding box center [649, 162] width 219 height 19
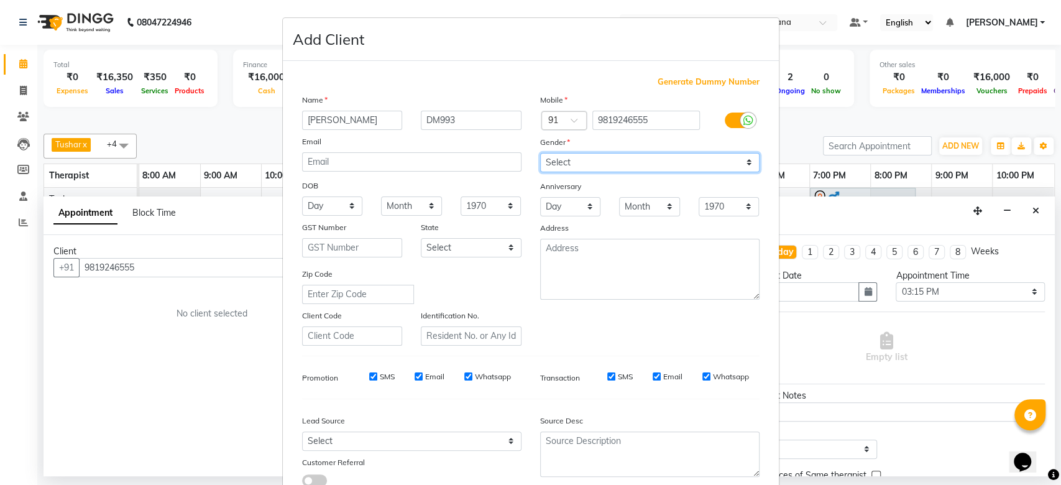
select select "female"
click at [540, 153] on select "Select Male Female Other Prefer Not To Say" at bounding box center [649, 162] width 219 height 19
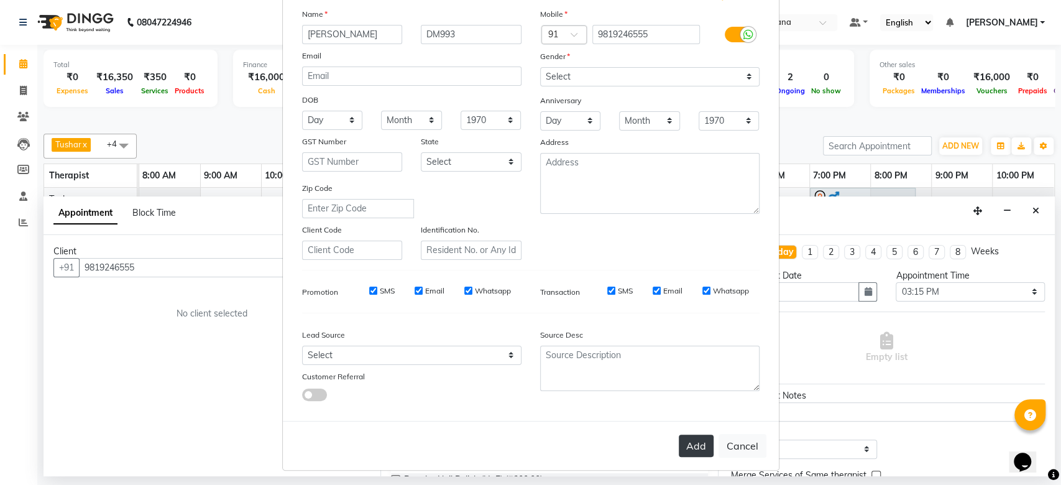
click at [682, 440] on button "Add" at bounding box center [696, 445] width 35 height 22
select select
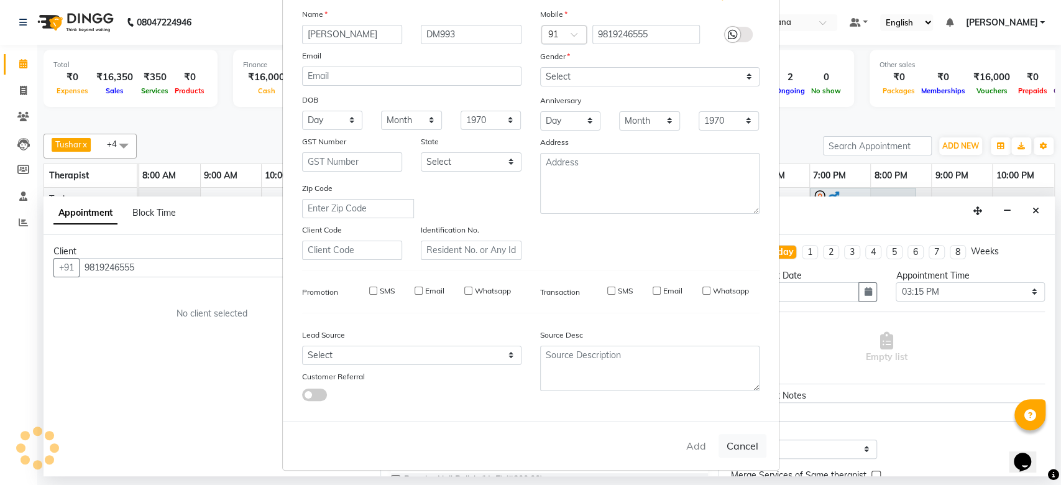
select select
checkbox input "false"
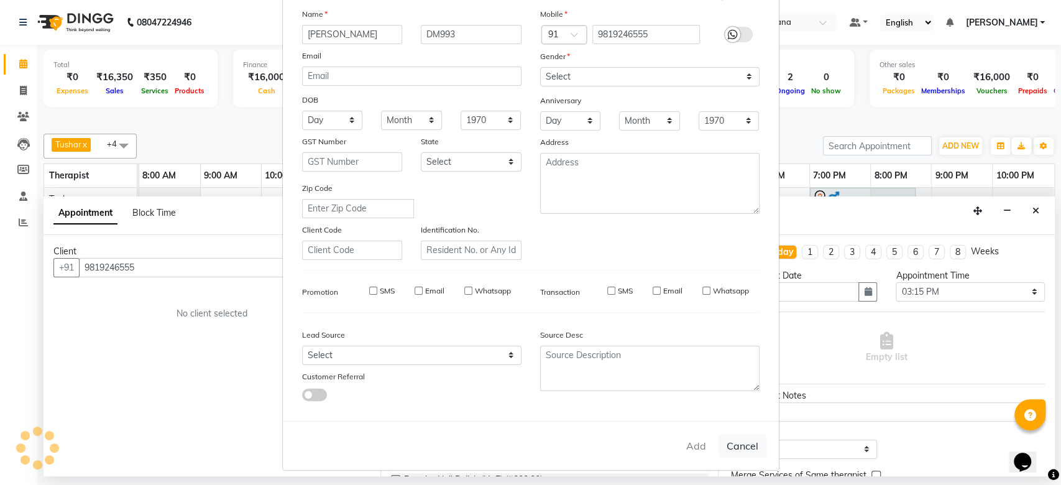
checkbox input "false"
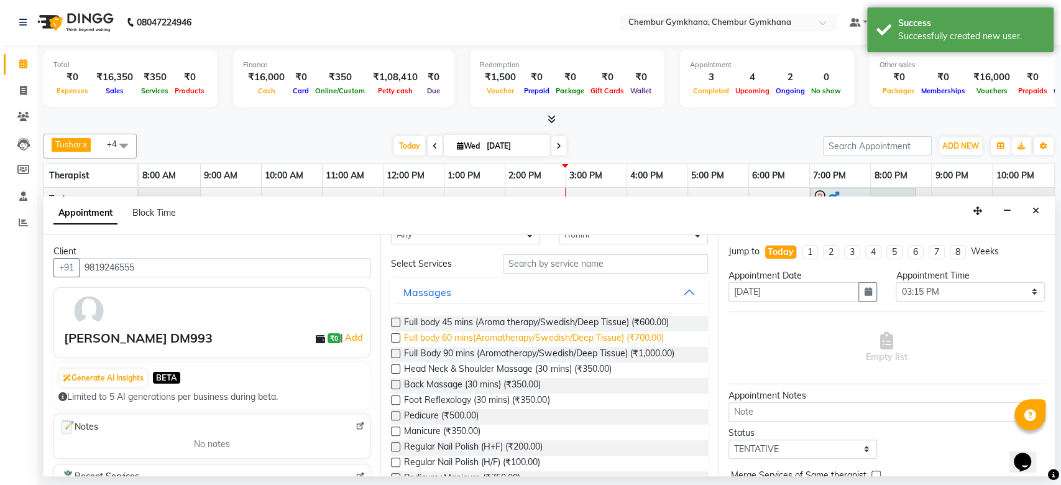
scroll to position [36, 0]
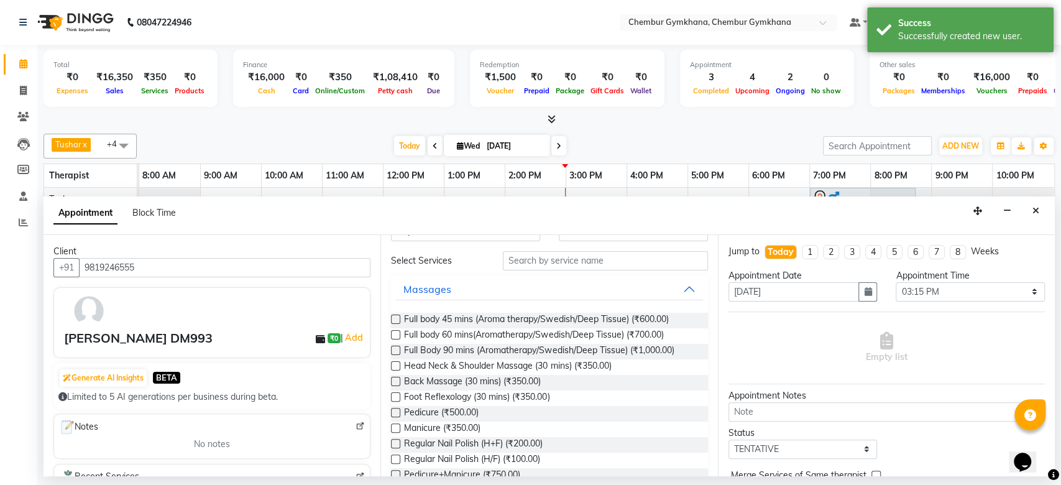
click at [397, 368] on label at bounding box center [395, 365] width 9 height 9
click at [397, 368] on input "checkbox" at bounding box center [395, 367] width 8 height 8
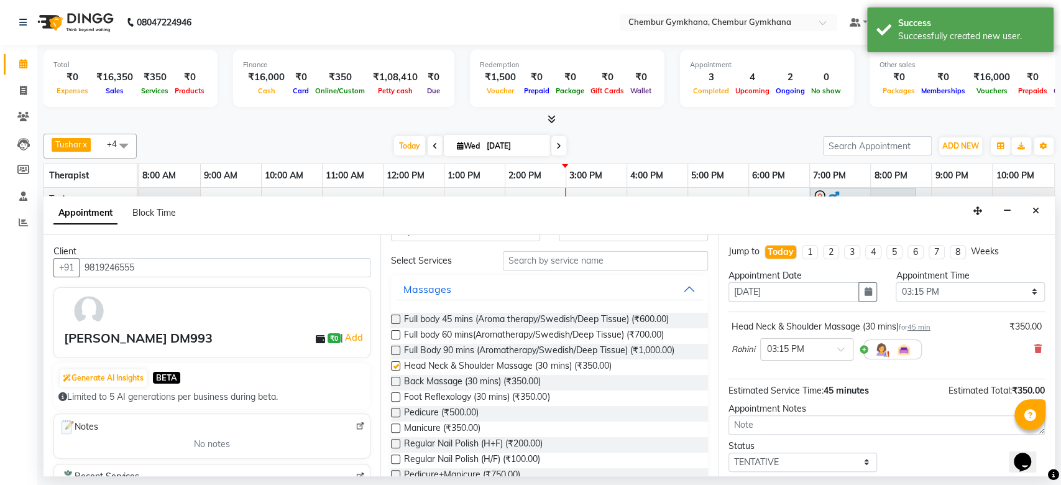
checkbox input "false"
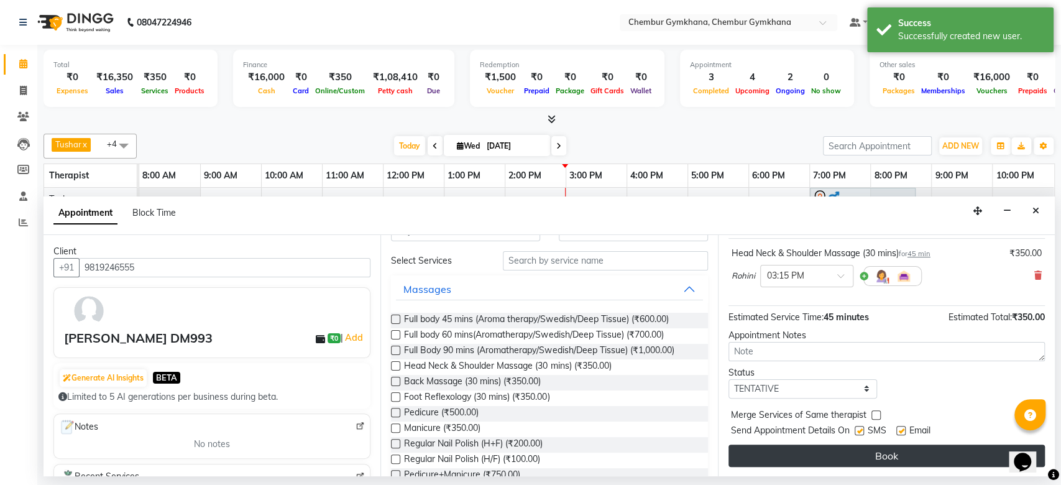
click at [832, 453] on button "Book" at bounding box center [886, 455] width 316 height 22
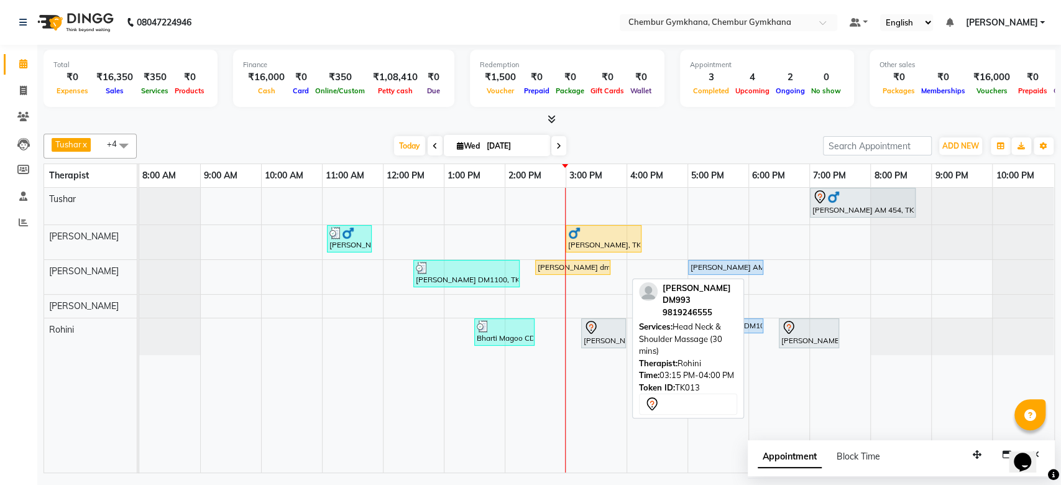
click at [597, 323] on icon at bounding box center [591, 327] width 15 height 15
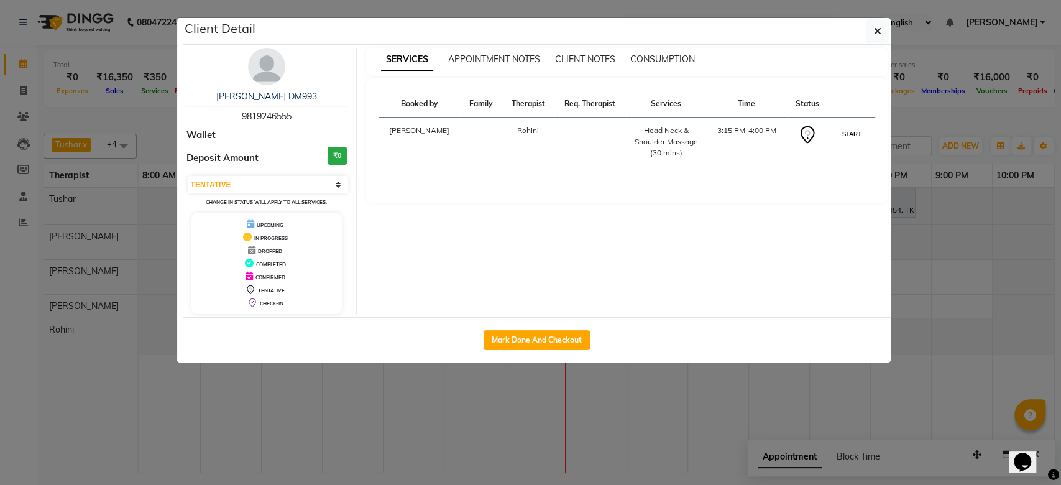
click at [853, 135] on button "START" at bounding box center [851, 134] width 25 height 16
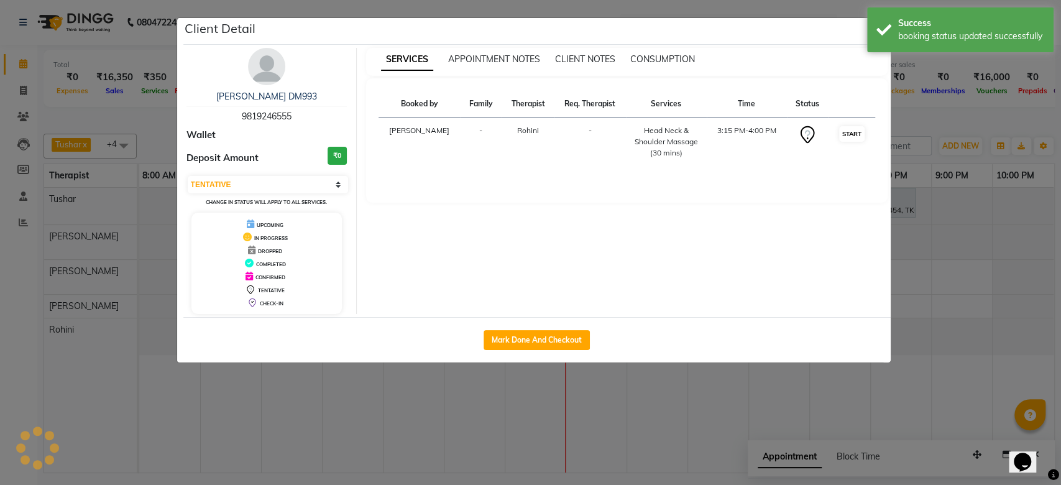
select select "1"
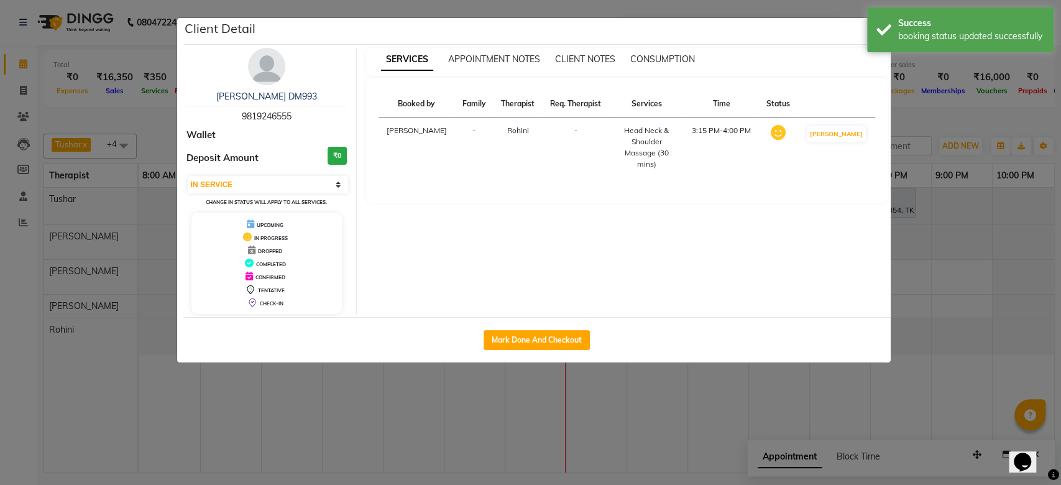
click at [944, 276] on ngb-modal-window "Client Detail Rakhi Aaggarwal DM993 9819246555 Wallet Deposit Amount ₹0 Select …" at bounding box center [530, 242] width 1061 height 485
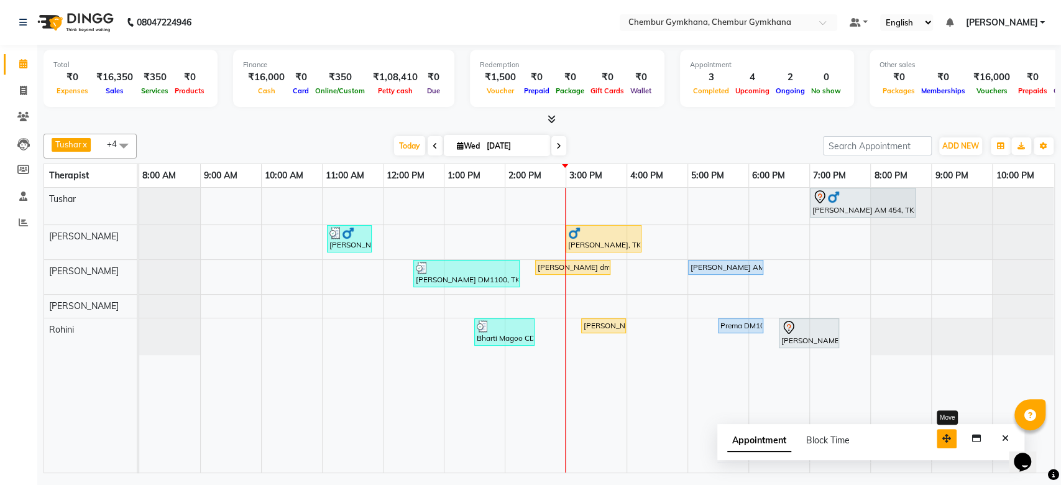
drag, startPoint x: 972, startPoint y: 453, endPoint x: 931, endPoint y: 442, distance: 42.5
click at [937, 441] on button "button" at bounding box center [947, 438] width 20 height 19
click at [997, 439] on icon "Close" at bounding box center [994, 442] width 7 height 9
click at [561, 152] on span at bounding box center [558, 145] width 15 height 19
type input "04-09-2025"
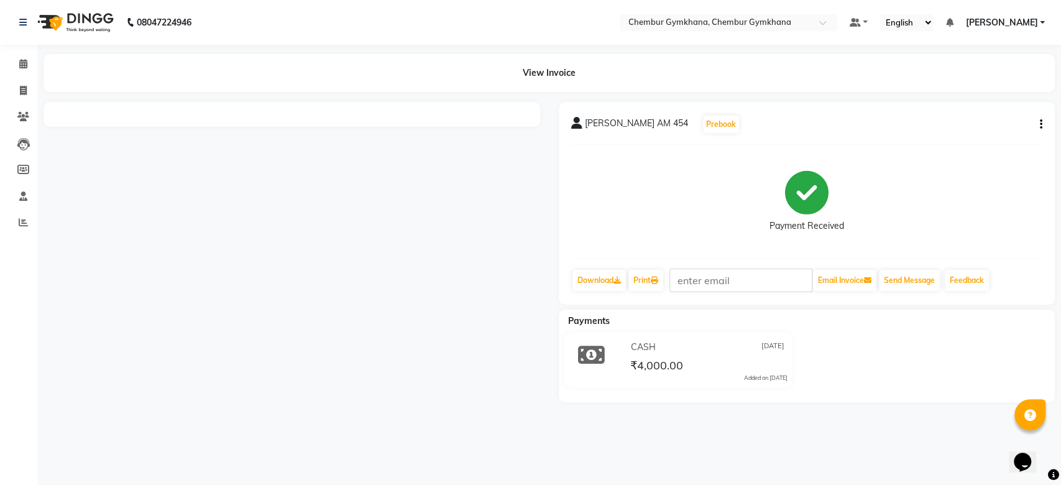
click at [1041, 124] on icon "button" at bounding box center [1041, 124] width 2 height 1
click at [1017, 123] on div "Edit Item Staff" at bounding box center [991, 125] width 62 height 16
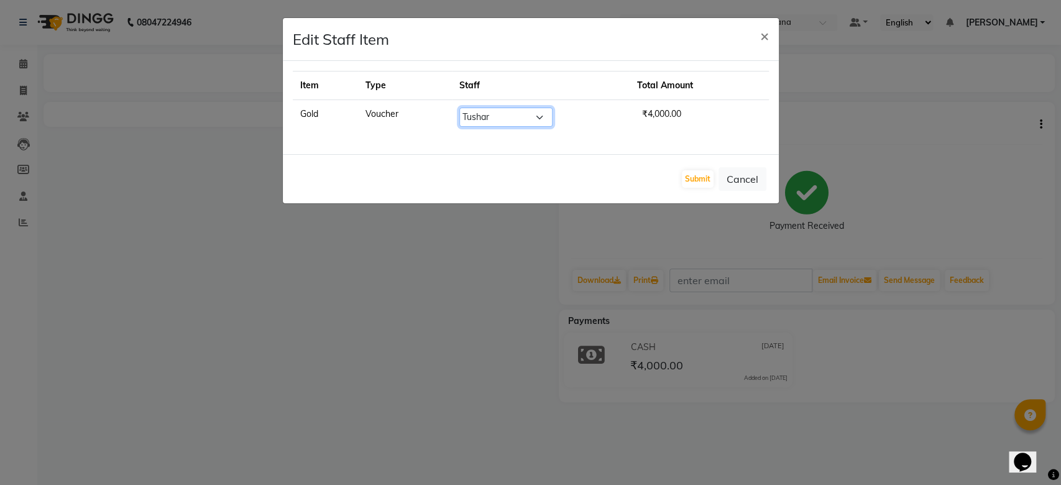
click at [493, 122] on select "Select Ishrat [PERSON_NAME] Laltlanchhuaha [PERSON_NAME] [PERSON_NAME] [PERSON_…" at bounding box center [505, 117] width 93 height 19
select select "90749"
click at [463, 108] on select "Select Ishrat [PERSON_NAME] Laltlanchhuaha [PERSON_NAME] [PERSON_NAME] [PERSON_…" at bounding box center [505, 117] width 93 height 19
click at [691, 183] on button "Submit" at bounding box center [698, 178] width 32 height 17
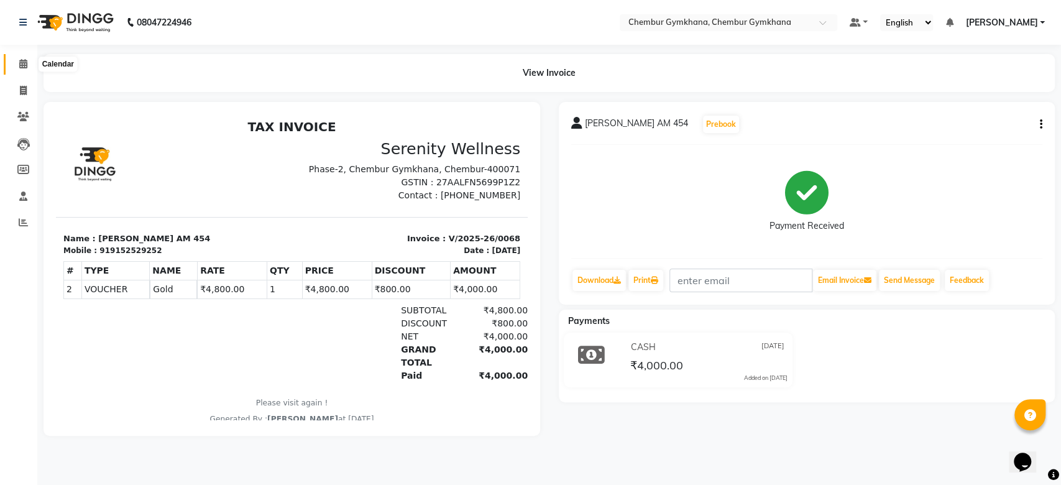
click at [21, 66] on icon at bounding box center [23, 63] width 8 height 9
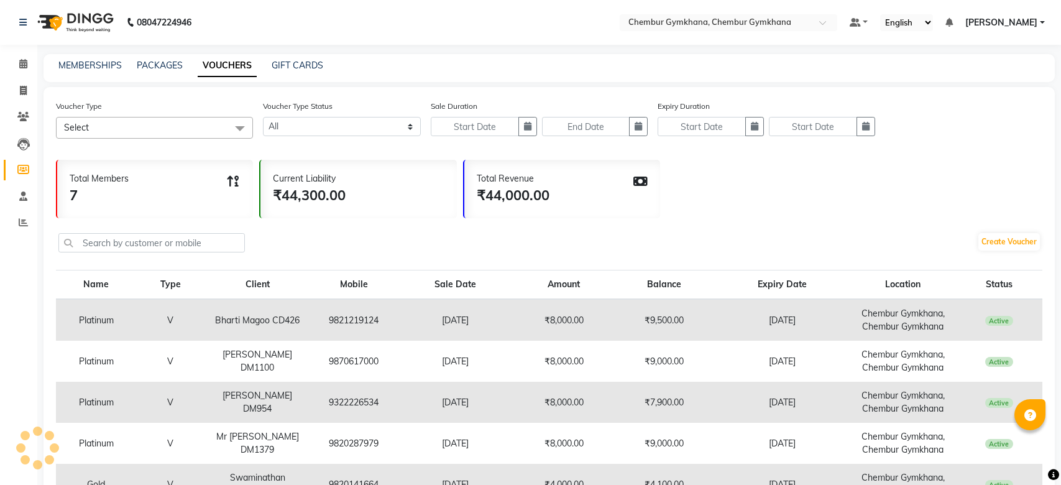
select select
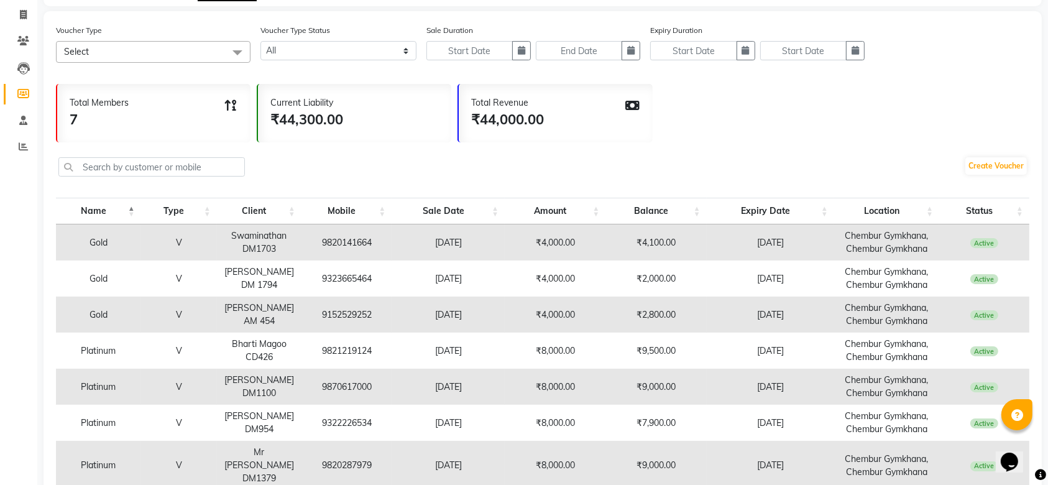
scroll to position [149, 0]
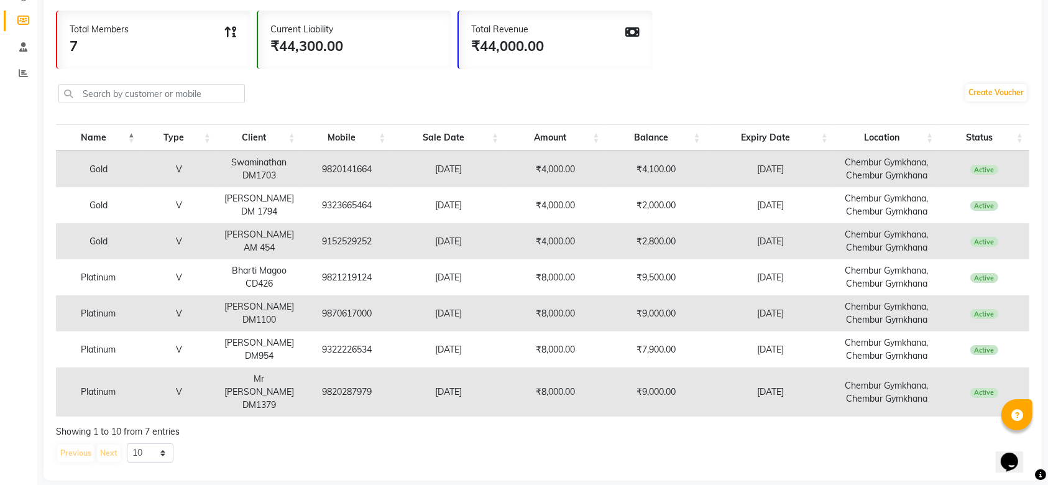
click at [282, 273] on td "Bharti Magoo CD426" at bounding box center [259, 277] width 85 height 36
click at [247, 309] on td "[PERSON_NAME] DM1100" at bounding box center [259, 313] width 85 height 36
